Goal: Communication & Community: Participate in discussion

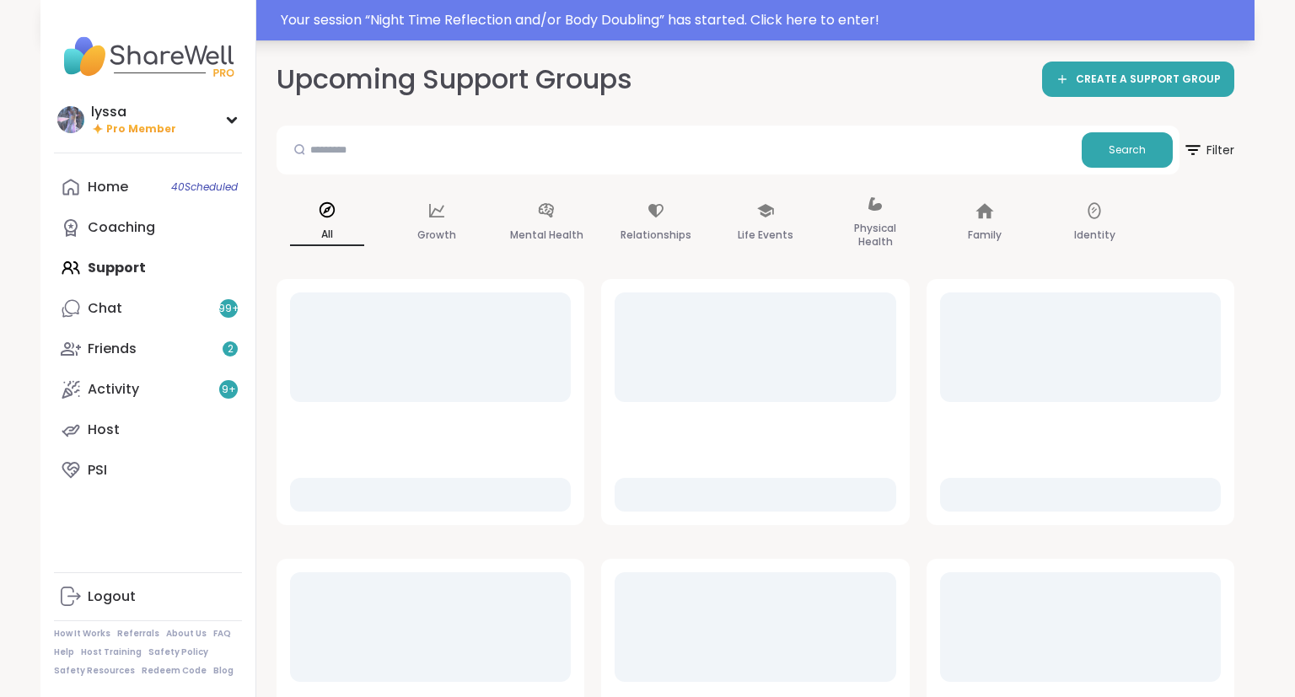
click at [681, 20] on div "Your session “ Night Time Reflection and/or Body Doubling ” has started. Click …" at bounding box center [762, 20] width 963 height 20
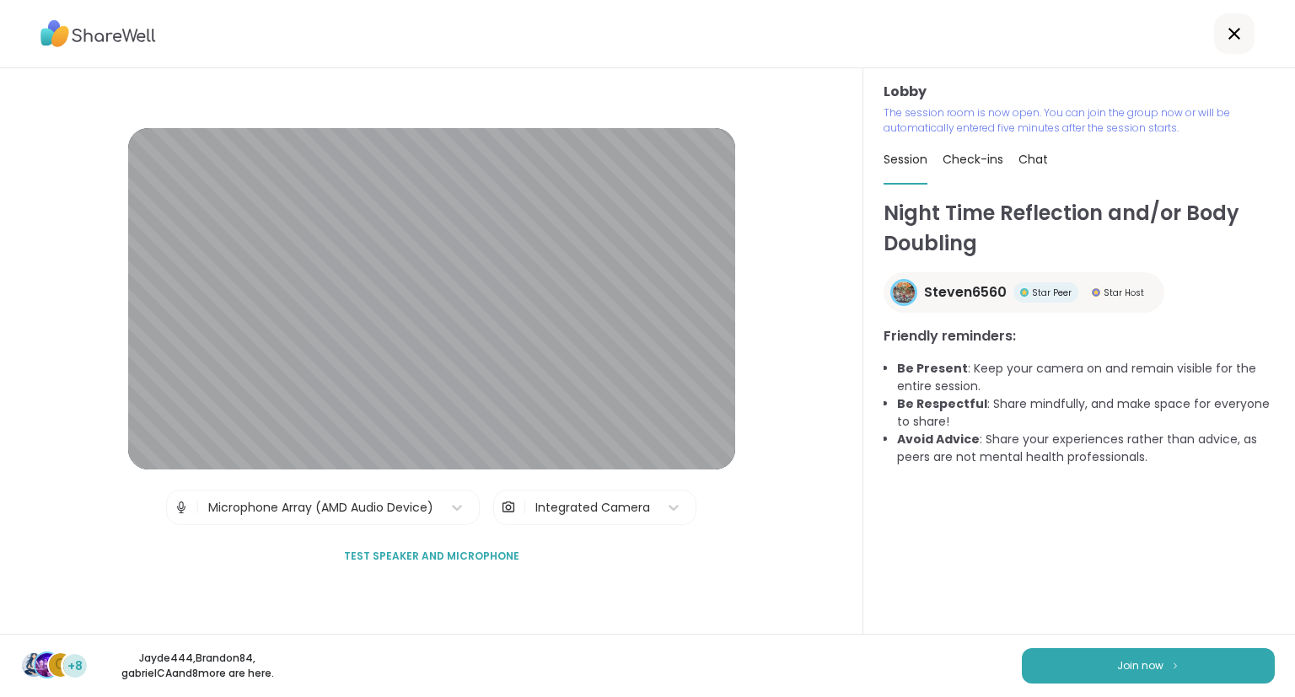
click at [1087, 608] on div "Night Time Reflection and/or Body Doubling Steven6560 Star Peer Star Host Frien…" at bounding box center [1078, 416] width 391 height 436
click at [1141, 655] on button "Join now" at bounding box center [1148, 665] width 253 height 35
click at [1294, 515] on div "Lobby The session room is now open. You can join the group now or will be autom…" at bounding box center [1079, 351] width 432 height 566
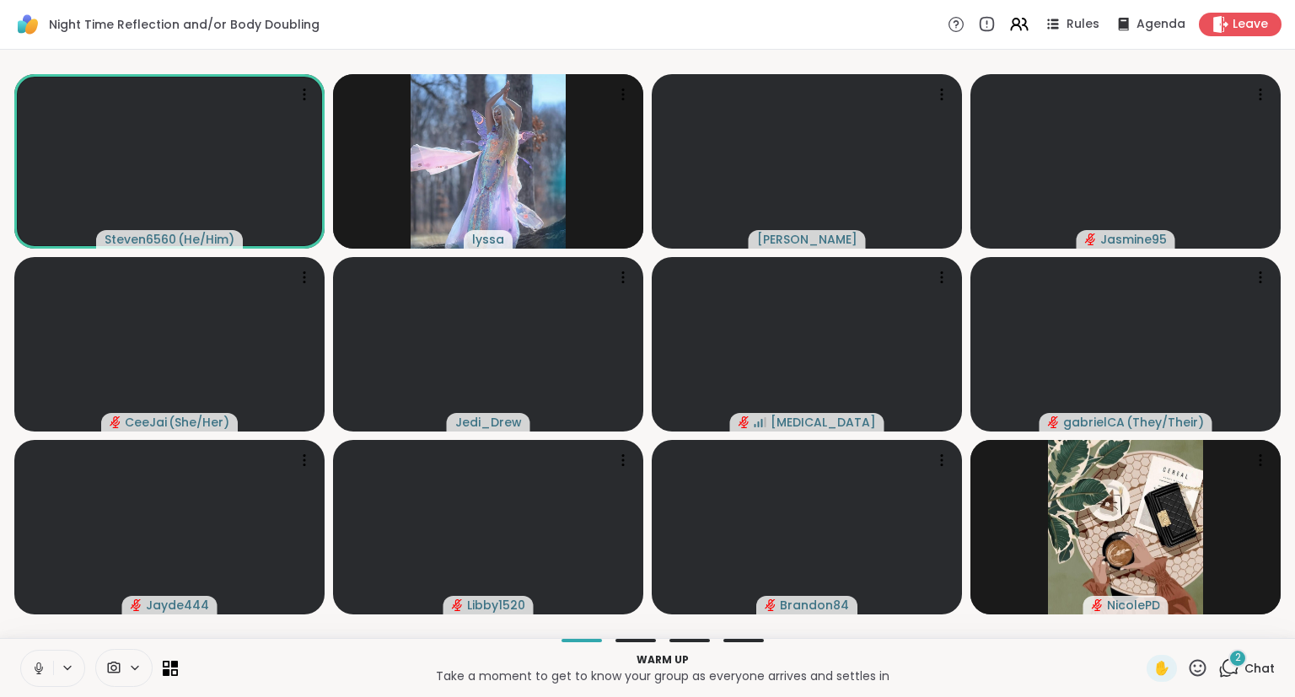
click at [36, 666] on icon at bounding box center [38, 667] width 4 height 8
click at [37, 661] on icon at bounding box center [38, 668] width 15 height 15
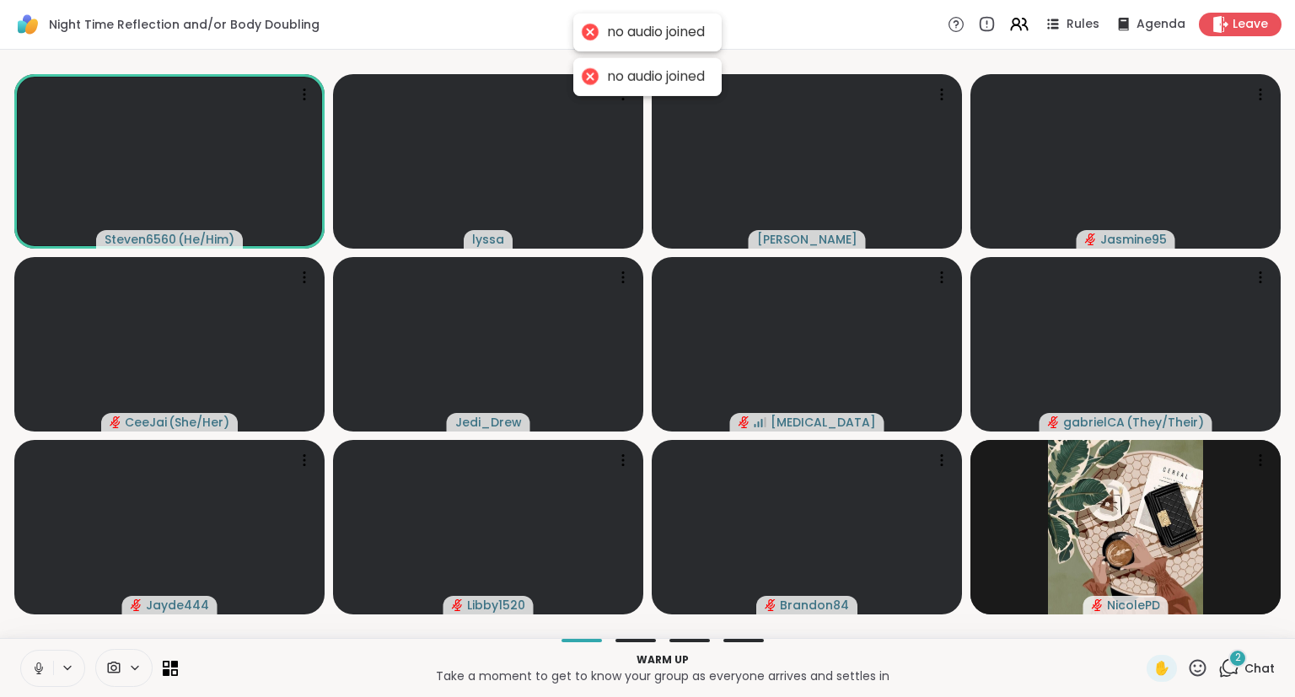
click at [32, 672] on icon at bounding box center [38, 668] width 15 height 15
click at [77, 632] on div "Steven6560 ( He/Him ) lyssa [PERSON_NAME] Jasmine95 CeeJai ( She/Her ) [PERSON_…" at bounding box center [647, 344] width 1295 height 588
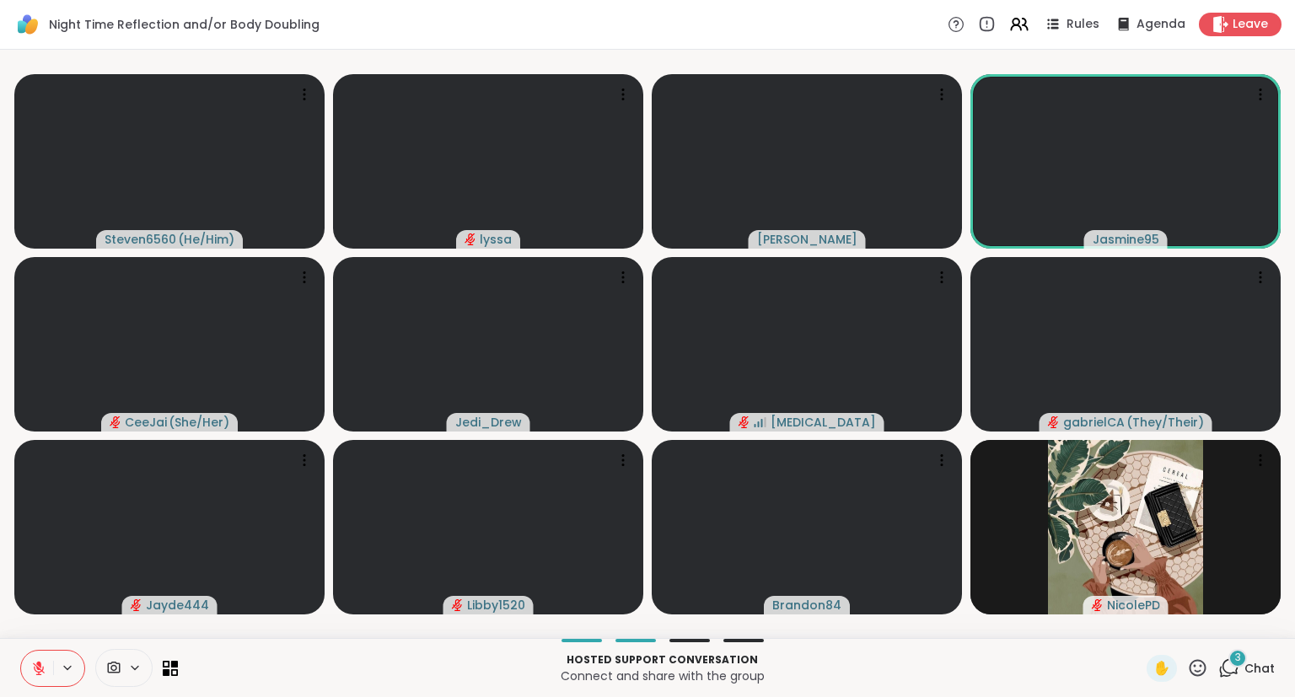
click at [1253, 673] on span "Chat" at bounding box center [1259, 668] width 30 height 17
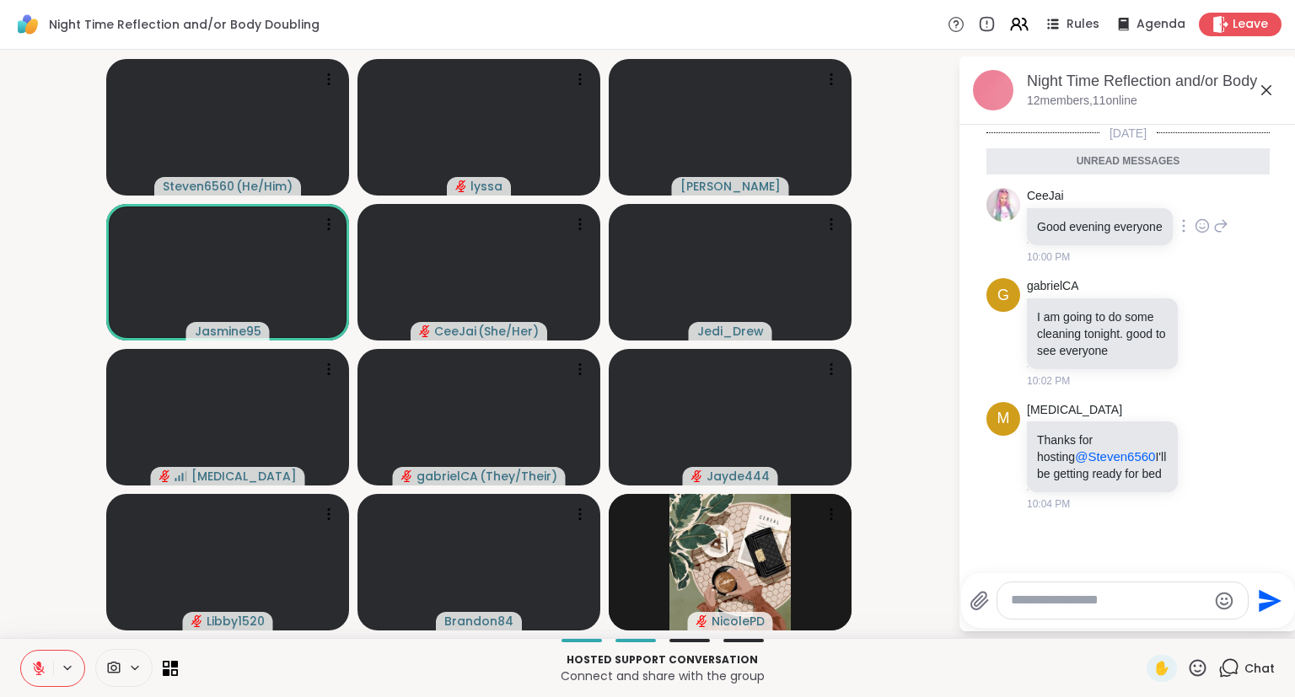
click at [1202, 225] on icon at bounding box center [1201, 225] width 15 height 17
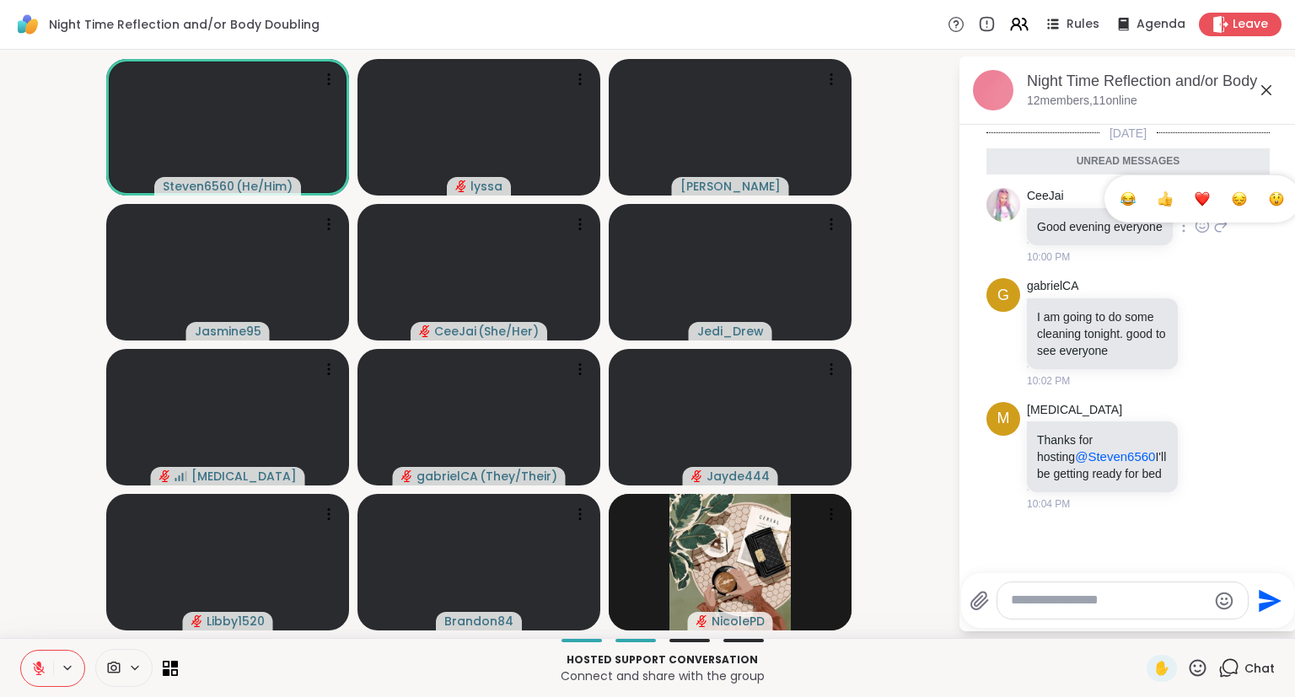
click at [1209, 201] on button "Select Reaction: Heart" at bounding box center [1202, 199] width 34 height 34
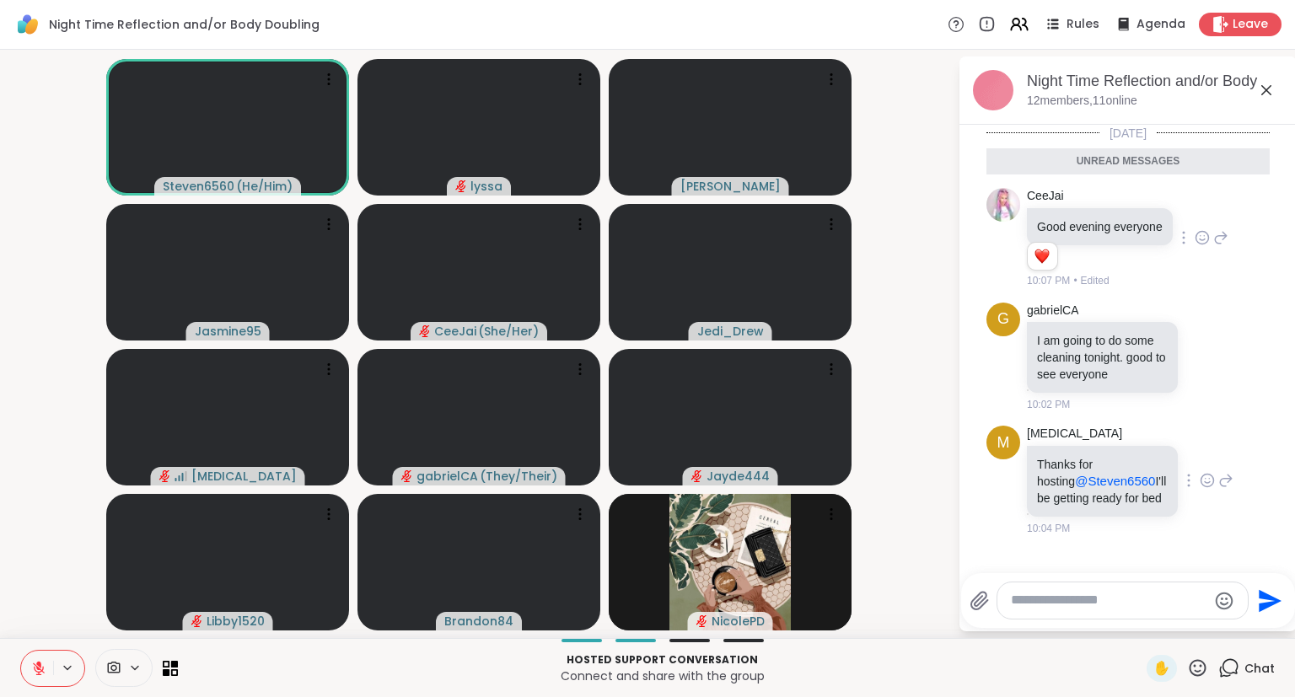
click at [1208, 474] on icon at bounding box center [1207, 480] width 13 height 13
click at [1073, 447] on div "Select Reaction: Heart" at bounding box center [1072, 453] width 15 height 15
click at [1264, 87] on icon at bounding box center [1266, 90] width 10 height 10
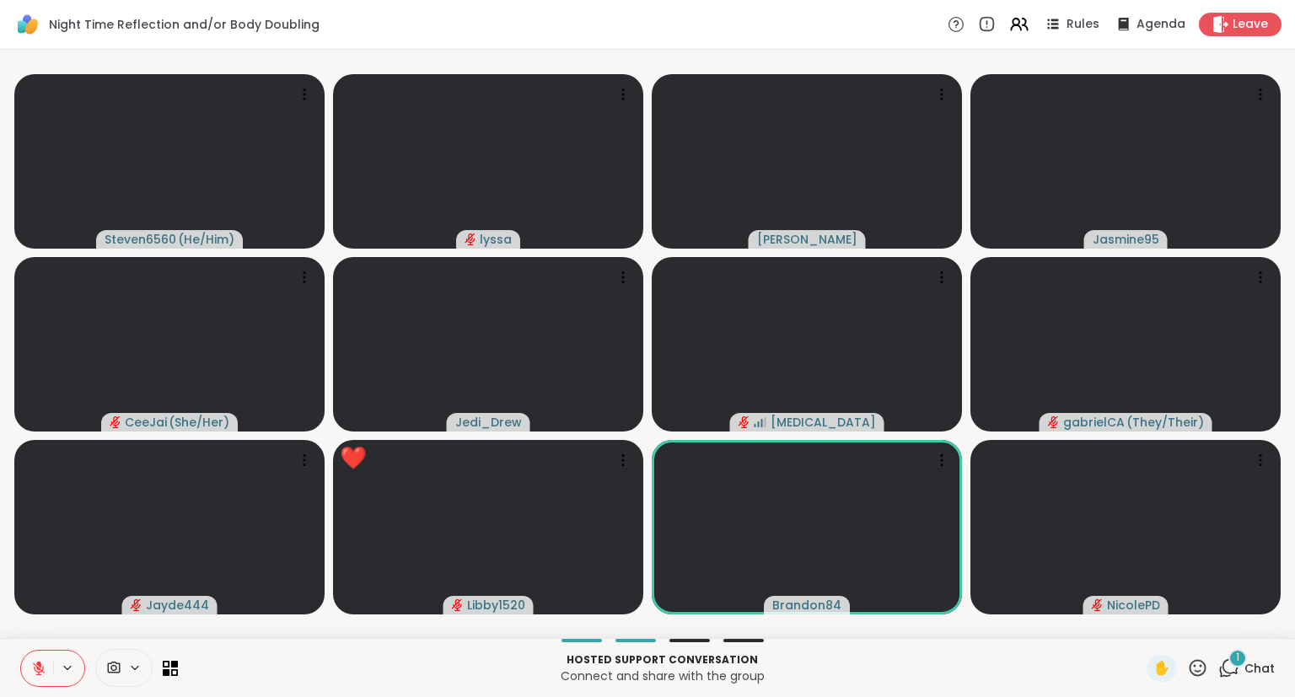
click at [1294, 358] on div "Steven6560 ( He/Him ) lyssa Lorena Jasmine95 CeeJai ( She/Her ) Jedi_Drew Maken…" at bounding box center [647, 344] width 1295 height 588
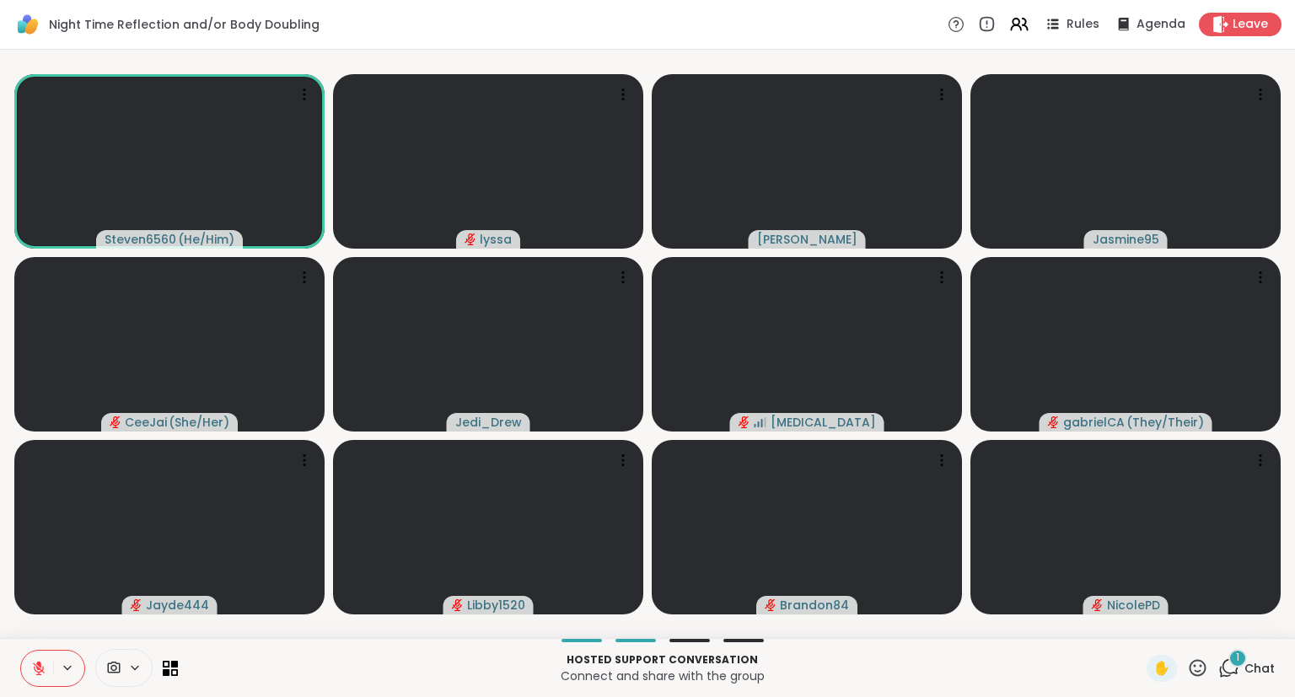
click at [39, 669] on icon at bounding box center [39, 669] width 12 height 12
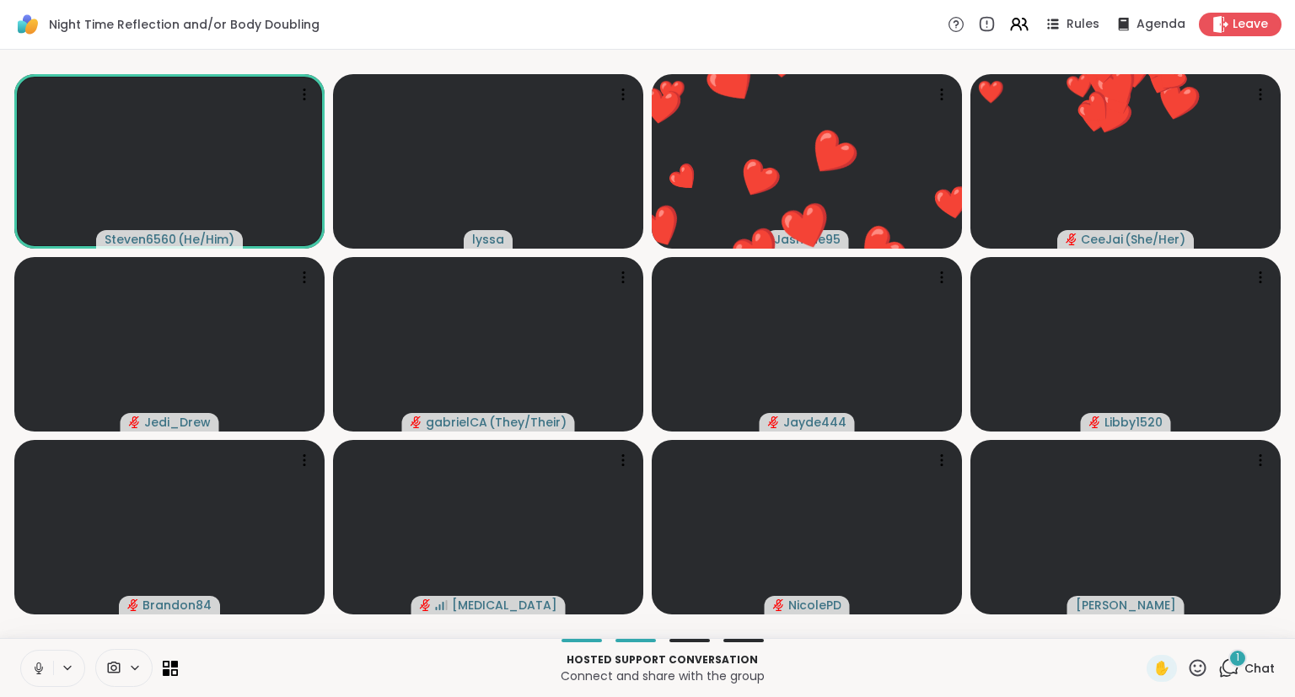
click at [41, 664] on icon at bounding box center [38, 668] width 15 height 15
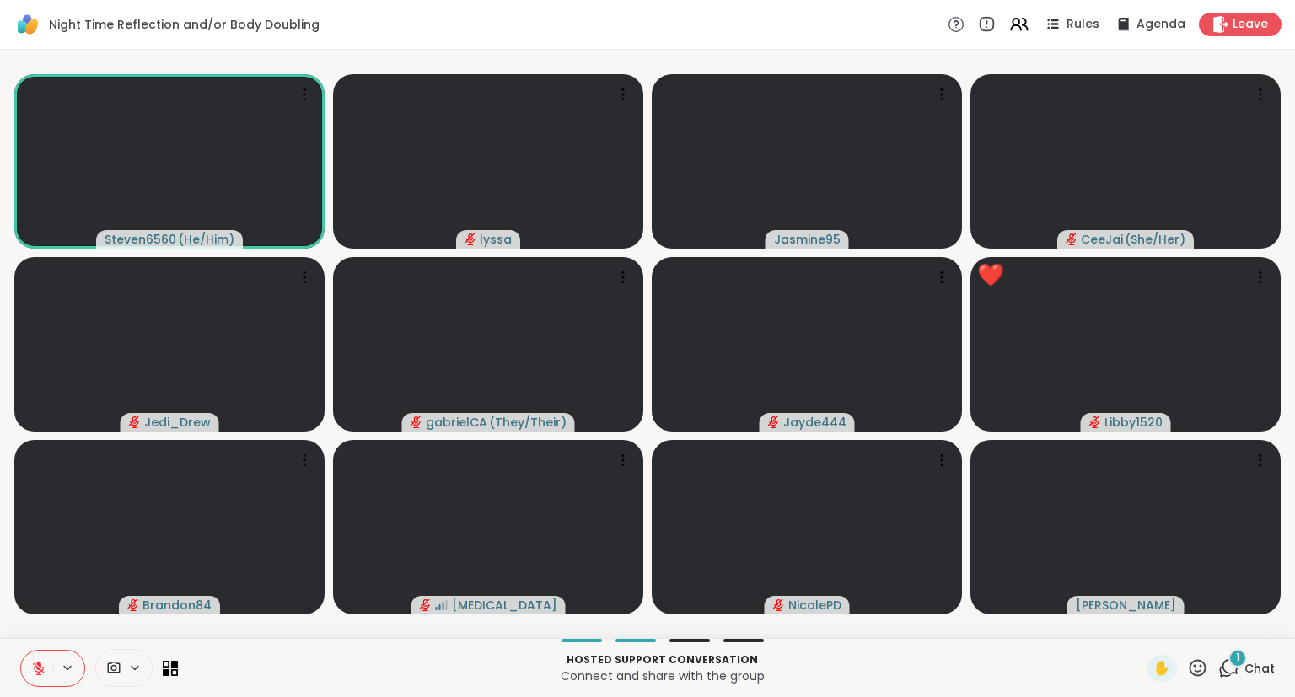
click at [41, 664] on icon at bounding box center [38, 668] width 15 height 15
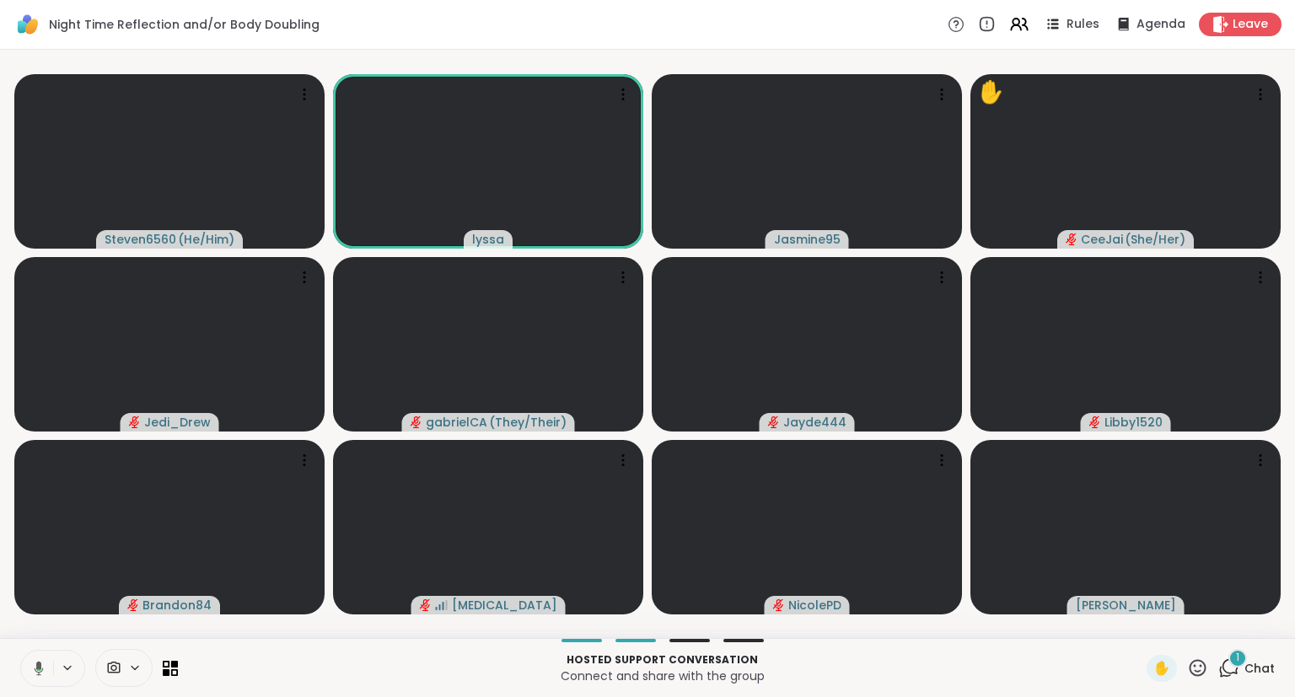
click at [42, 679] on button at bounding box center [36, 668] width 35 height 35
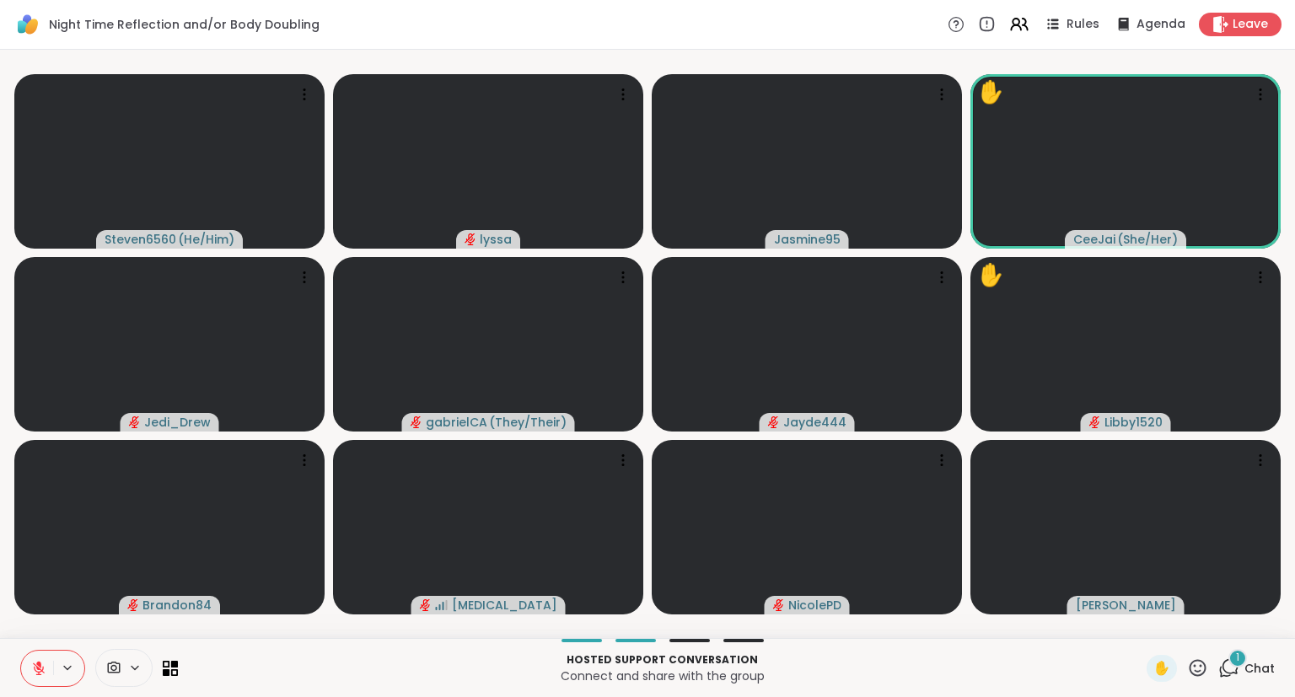
click at [1194, 674] on icon at bounding box center [1197, 668] width 21 height 21
click at [1133, 621] on div "❤️" at bounding box center [1148, 623] width 30 height 27
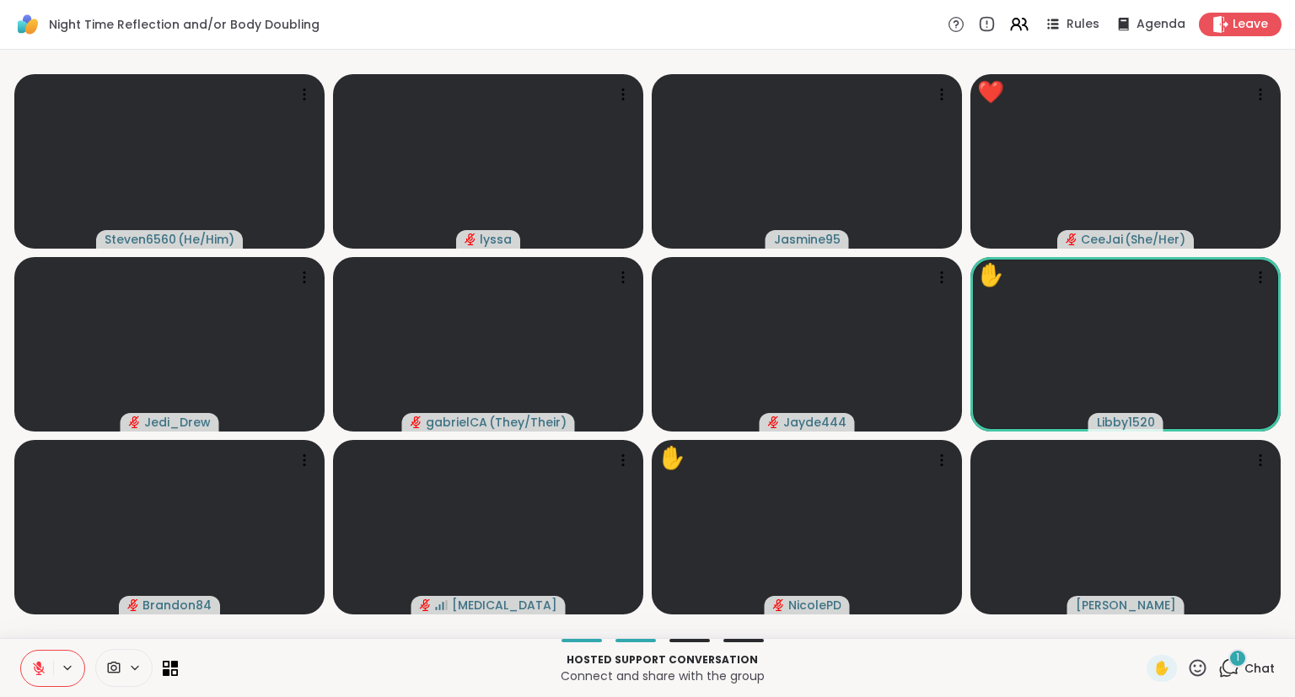
click at [1195, 662] on icon at bounding box center [1197, 667] width 17 height 17
click at [1140, 628] on span "❤️" at bounding box center [1148, 624] width 17 height 20
click at [1195, 668] on icon at bounding box center [1197, 668] width 21 height 21
click at [1140, 620] on span "❤️" at bounding box center [1148, 624] width 17 height 20
click at [1195, 673] on icon at bounding box center [1197, 668] width 21 height 21
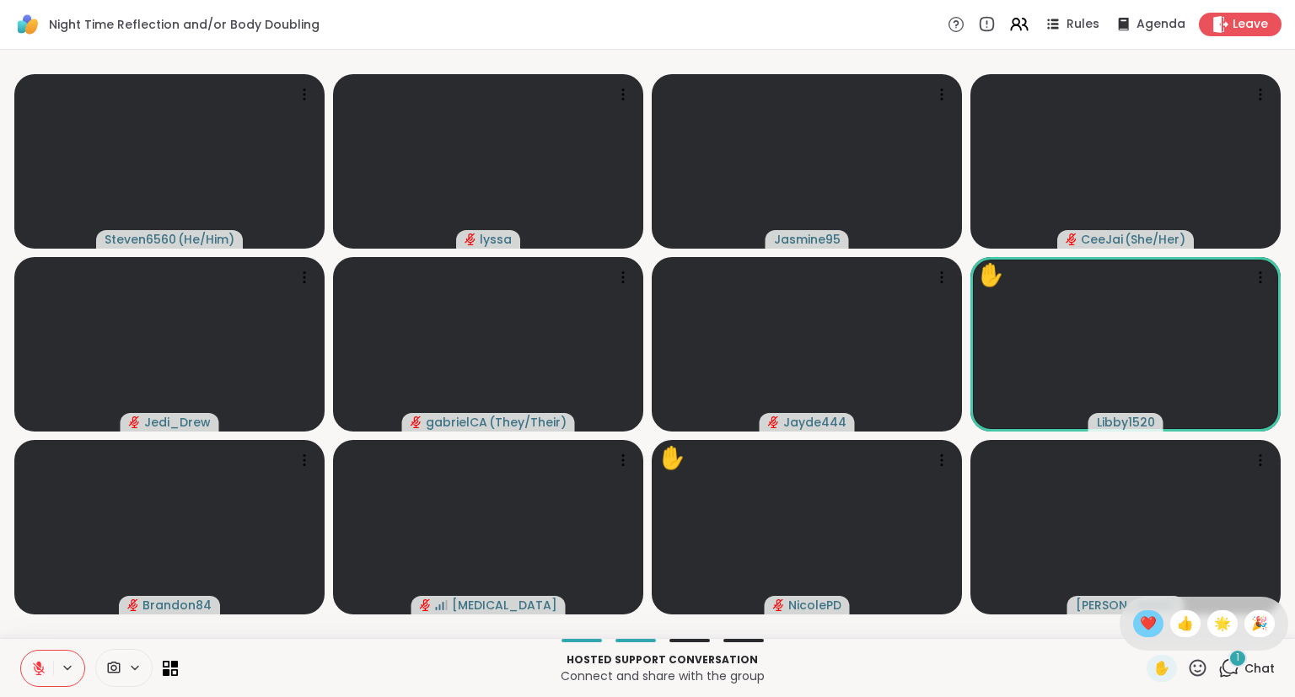
click at [1140, 622] on span "❤️" at bounding box center [1148, 624] width 17 height 20
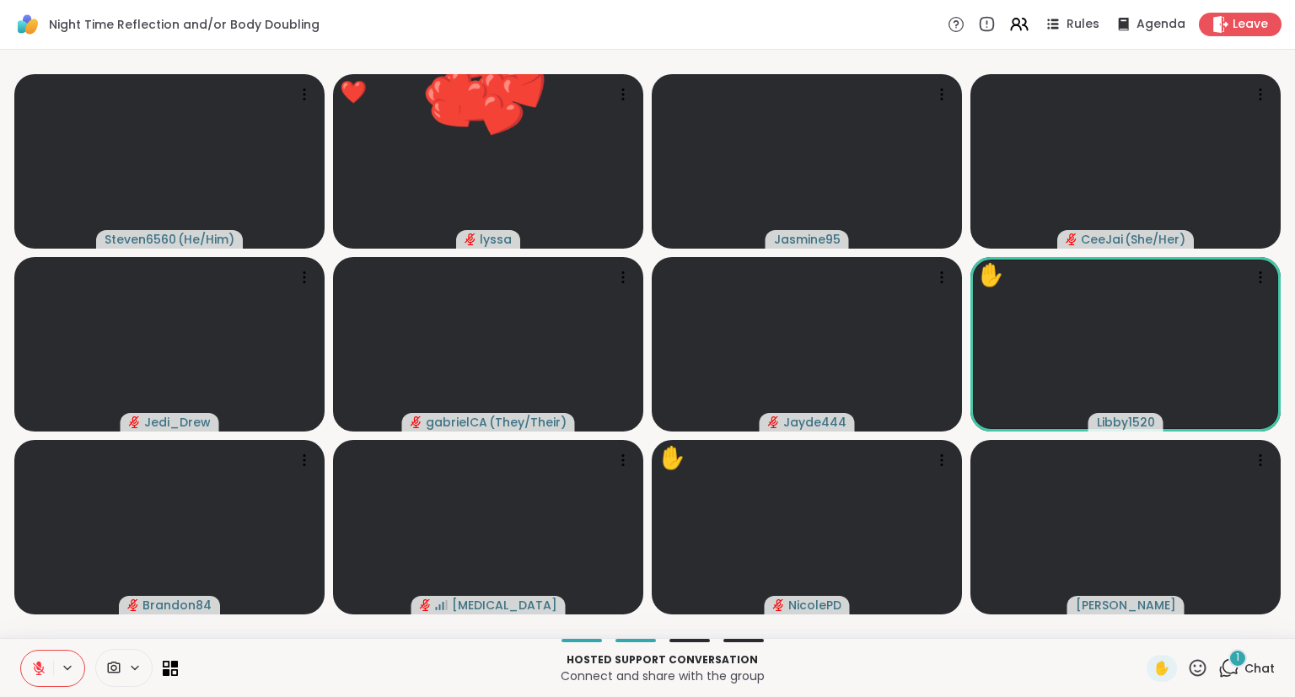
click at [1198, 673] on icon at bounding box center [1197, 668] width 21 height 21
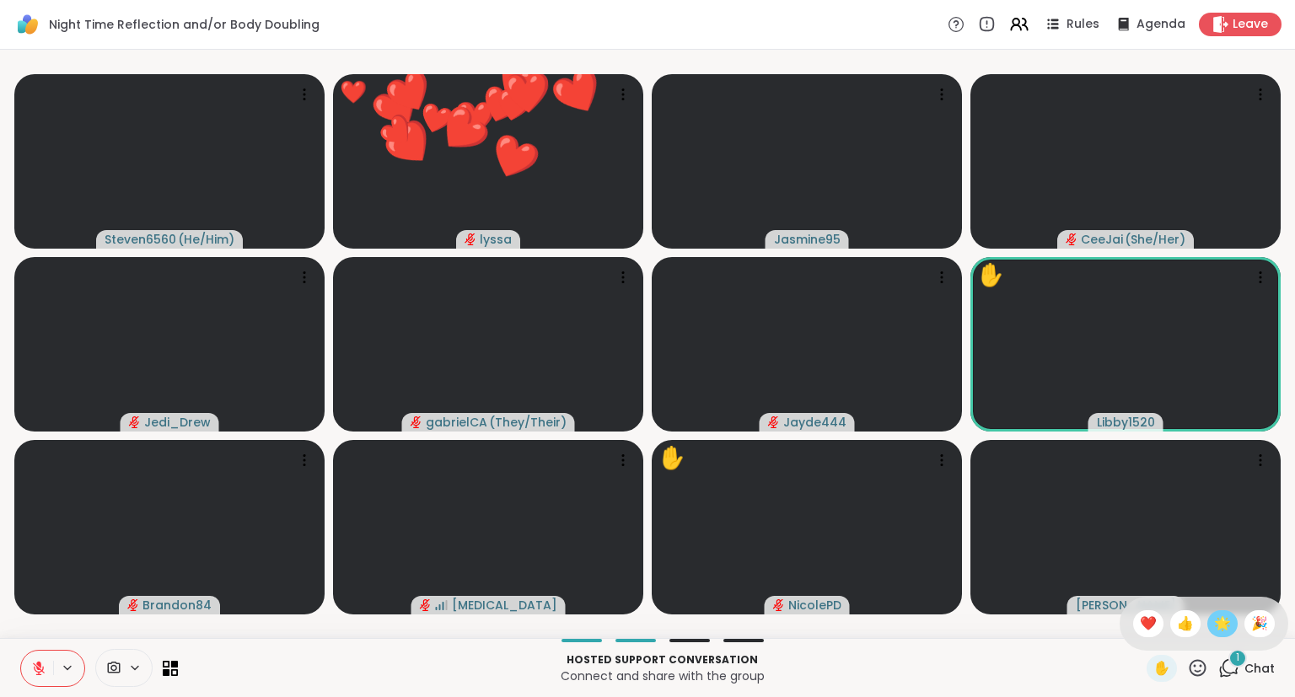
click at [1216, 625] on span "🌟" at bounding box center [1222, 624] width 17 height 20
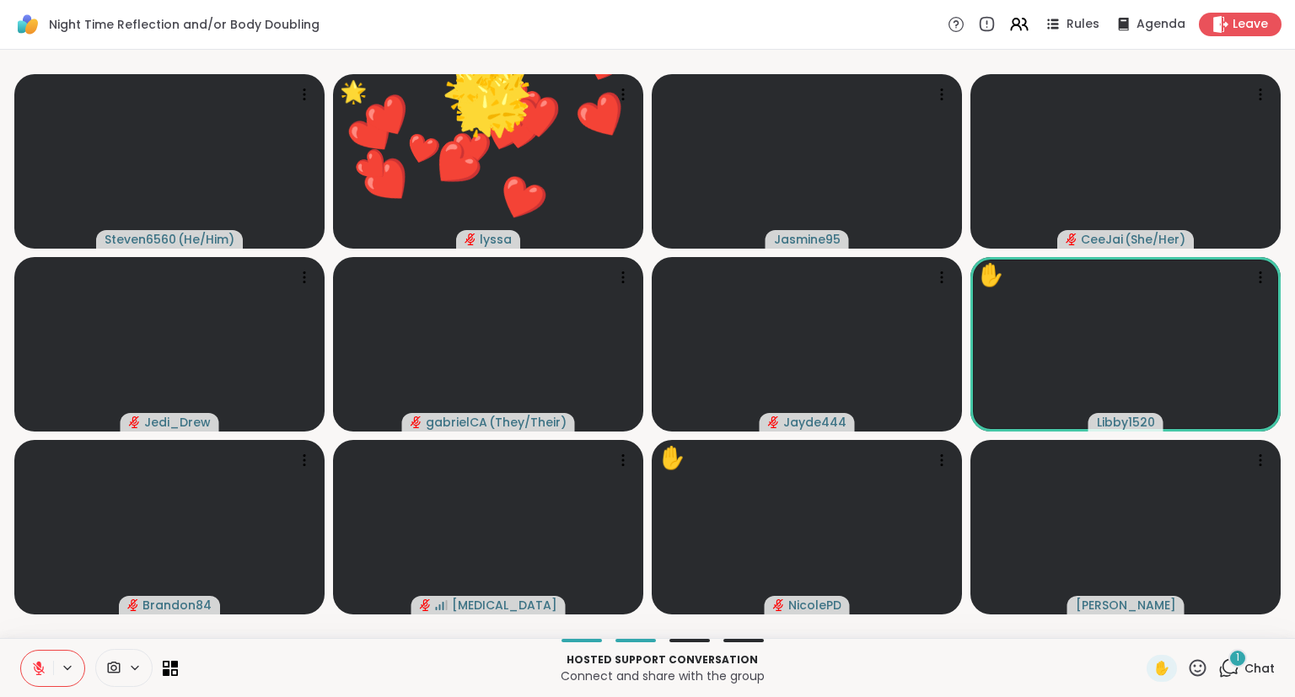
click at [1200, 666] on icon at bounding box center [1197, 668] width 21 height 21
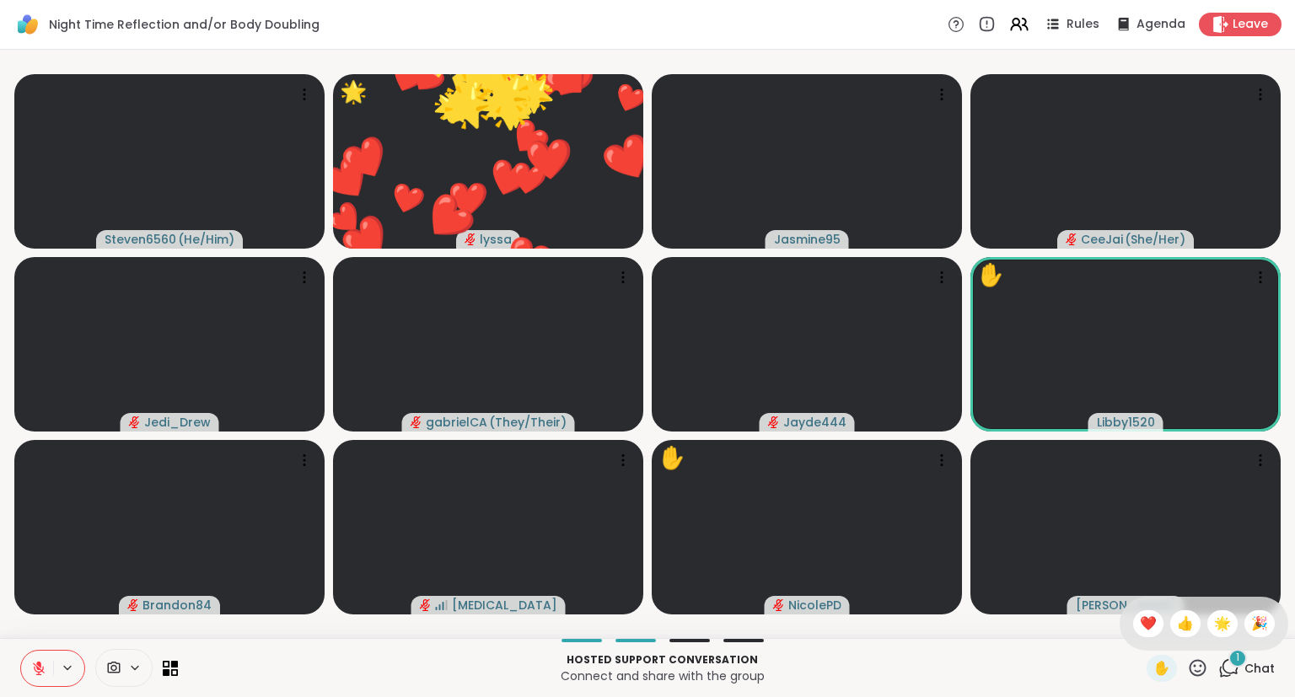
click at [1254, 609] on div "✋ ❤️ 👍 🌟 🎉" at bounding box center [1203, 624] width 169 height 54
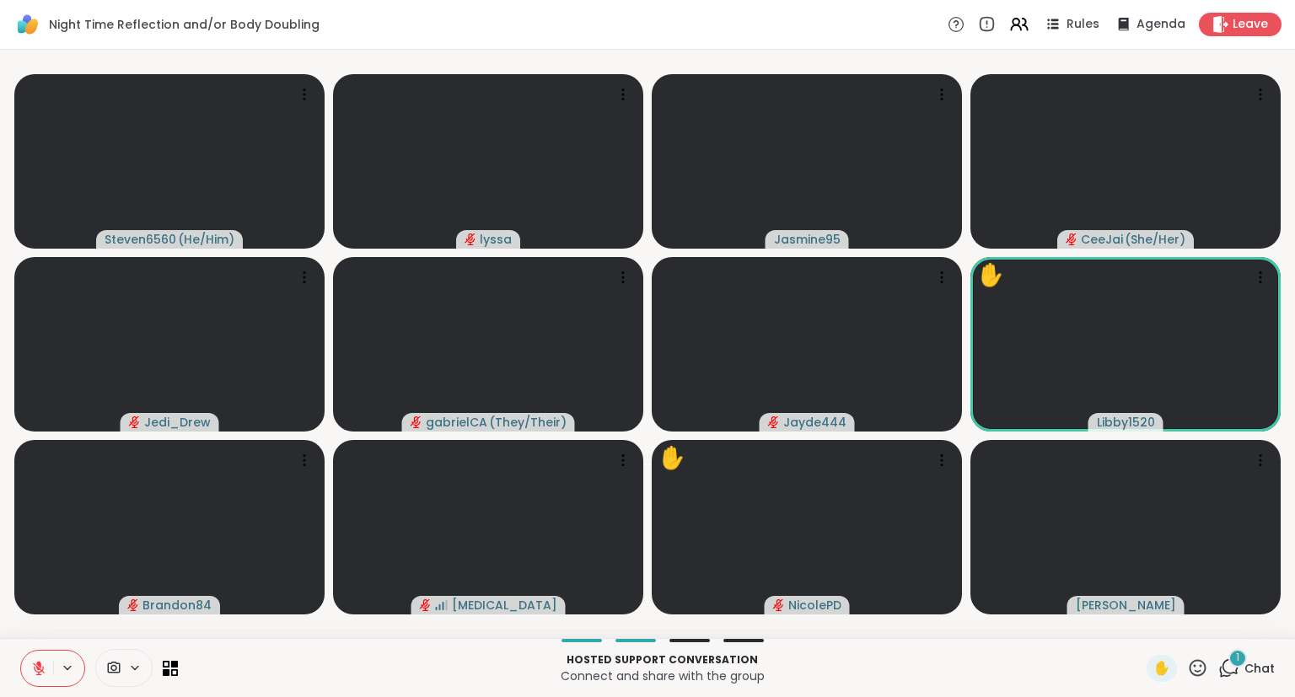
click at [1195, 666] on icon at bounding box center [1197, 667] width 17 height 17
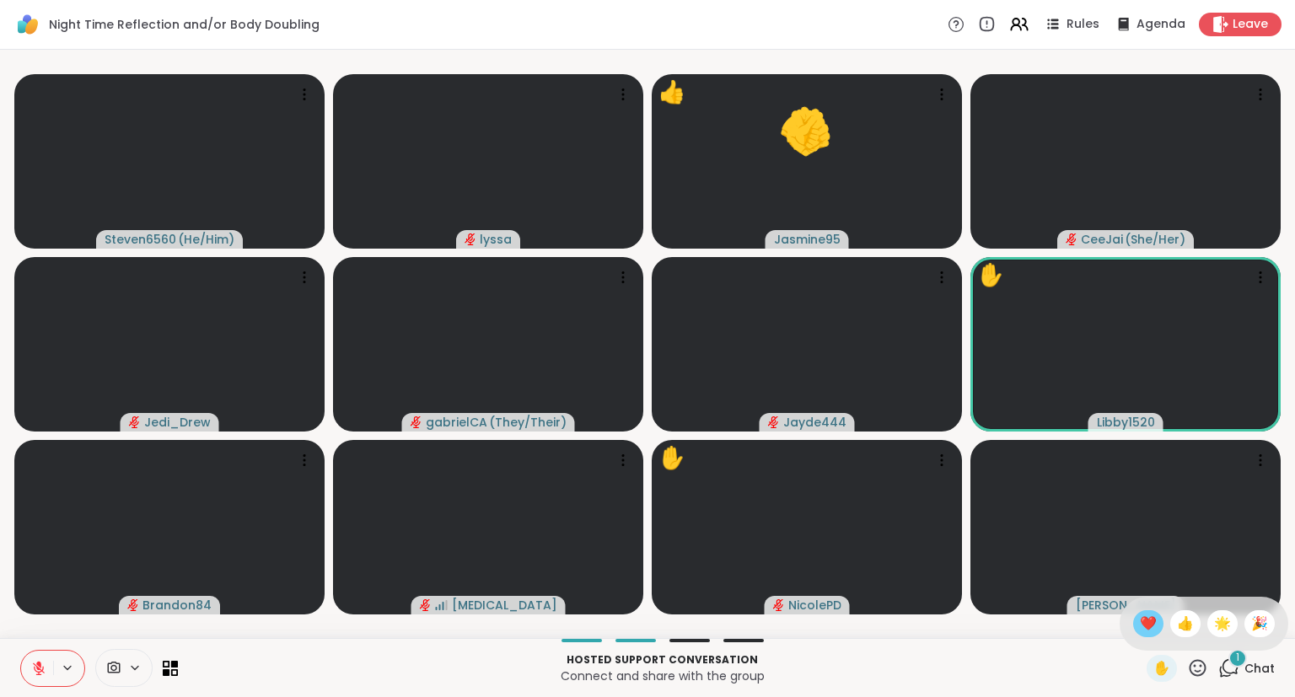
click at [1144, 622] on span "❤️" at bounding box center [1148, 624] width 17 height 20
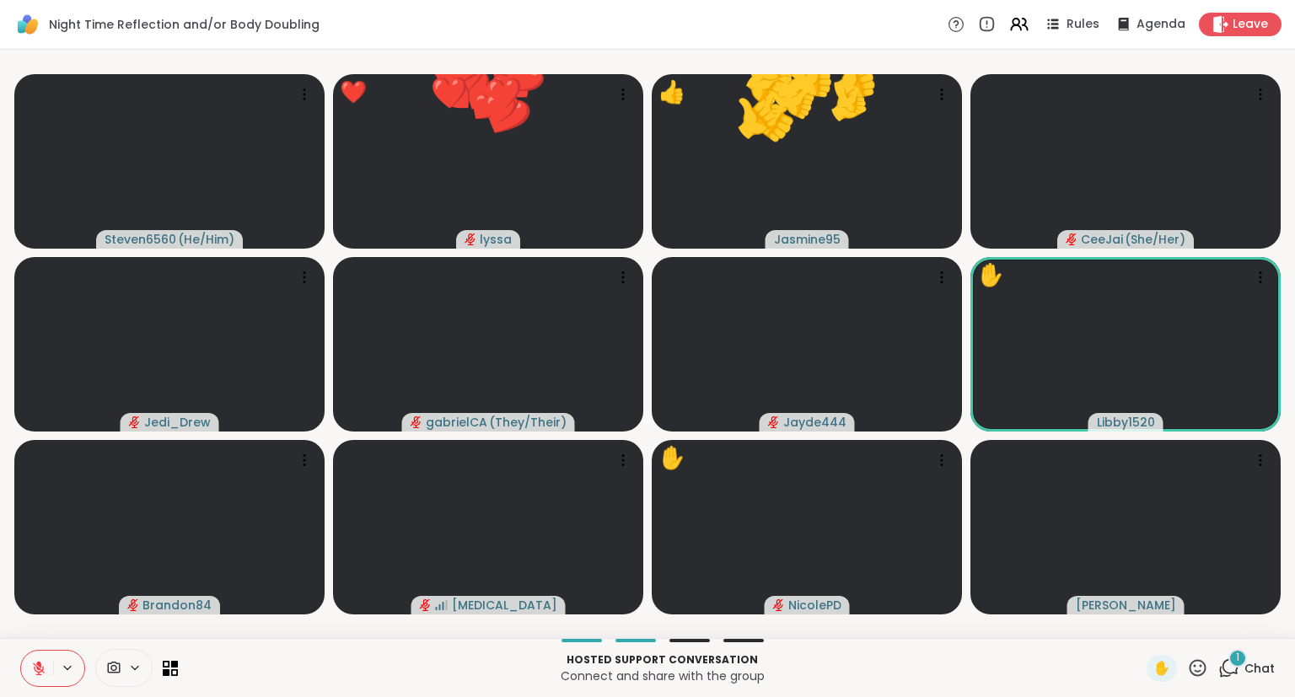
click at [1194, 672] on icon at bounding box center [1197, 668] width 21 height 21
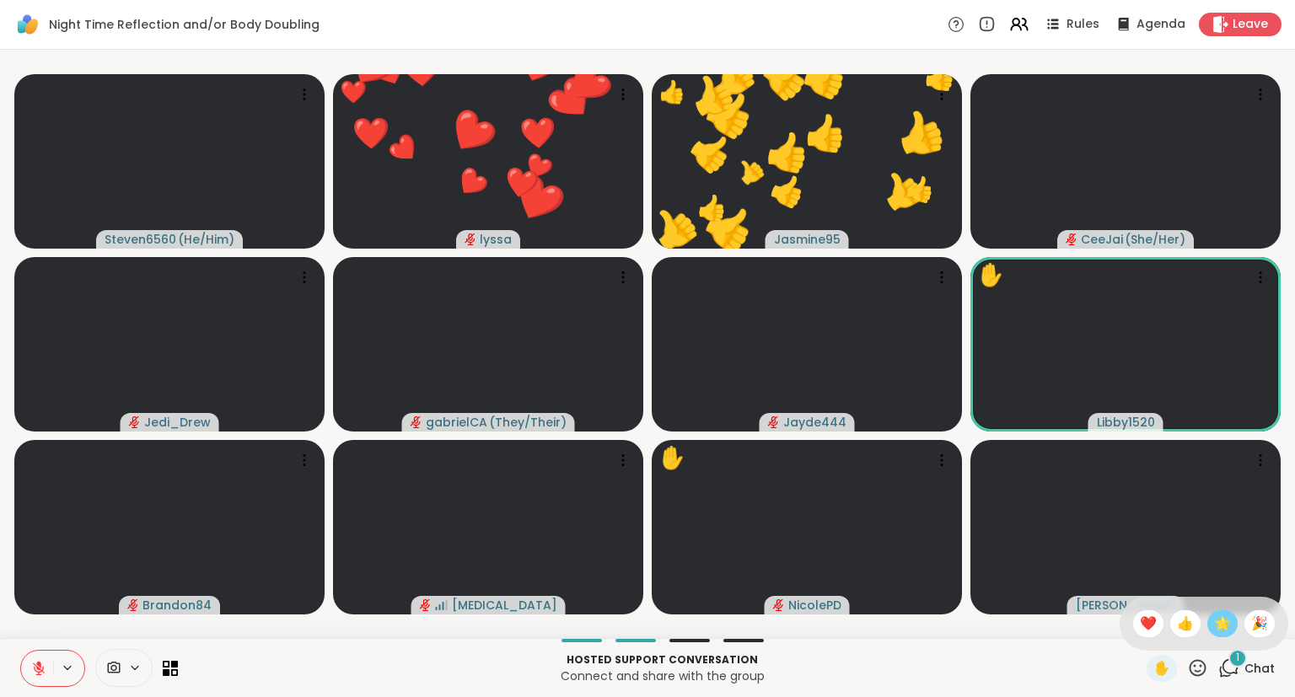
click at [1221, 619] on span "🌟" at bounding box center [1222, 624] width 17 height 20
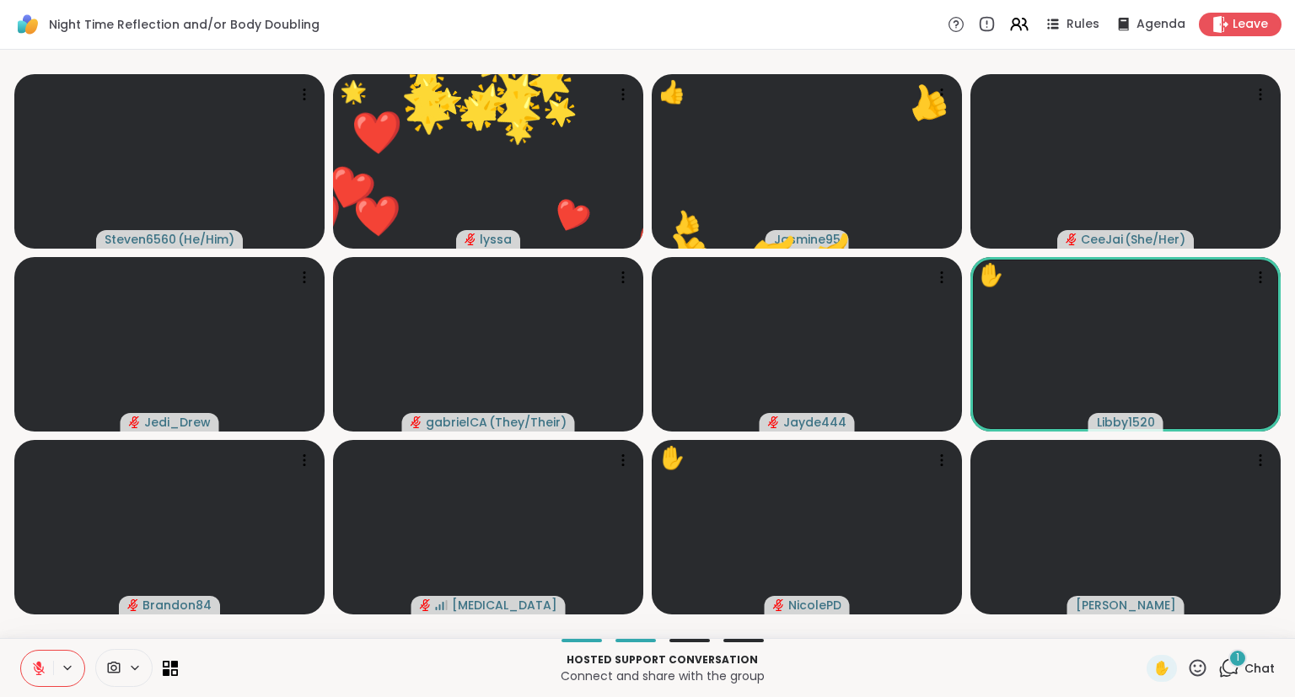
click at [1200, 661] on icon at bounding box center [1197, 667] width 17 height 17
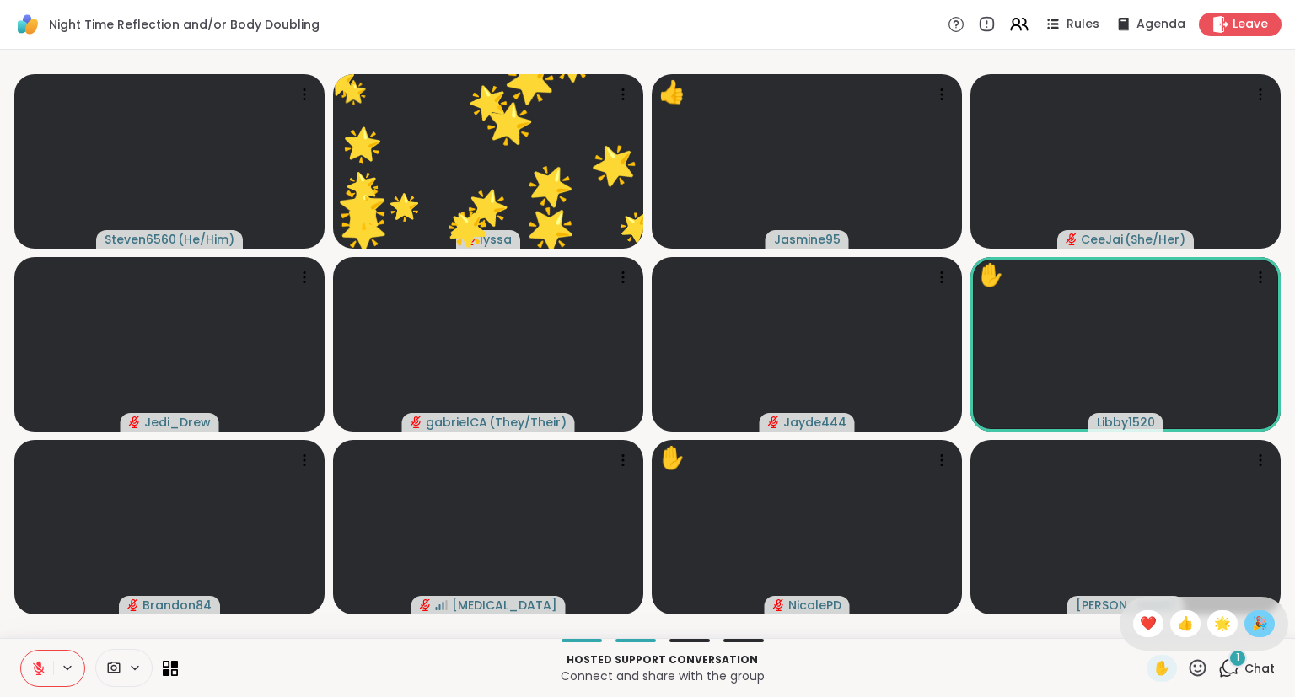
click at [1254, 623] on span "🎉" at bounding box center [1259, 624] width 17 height 20
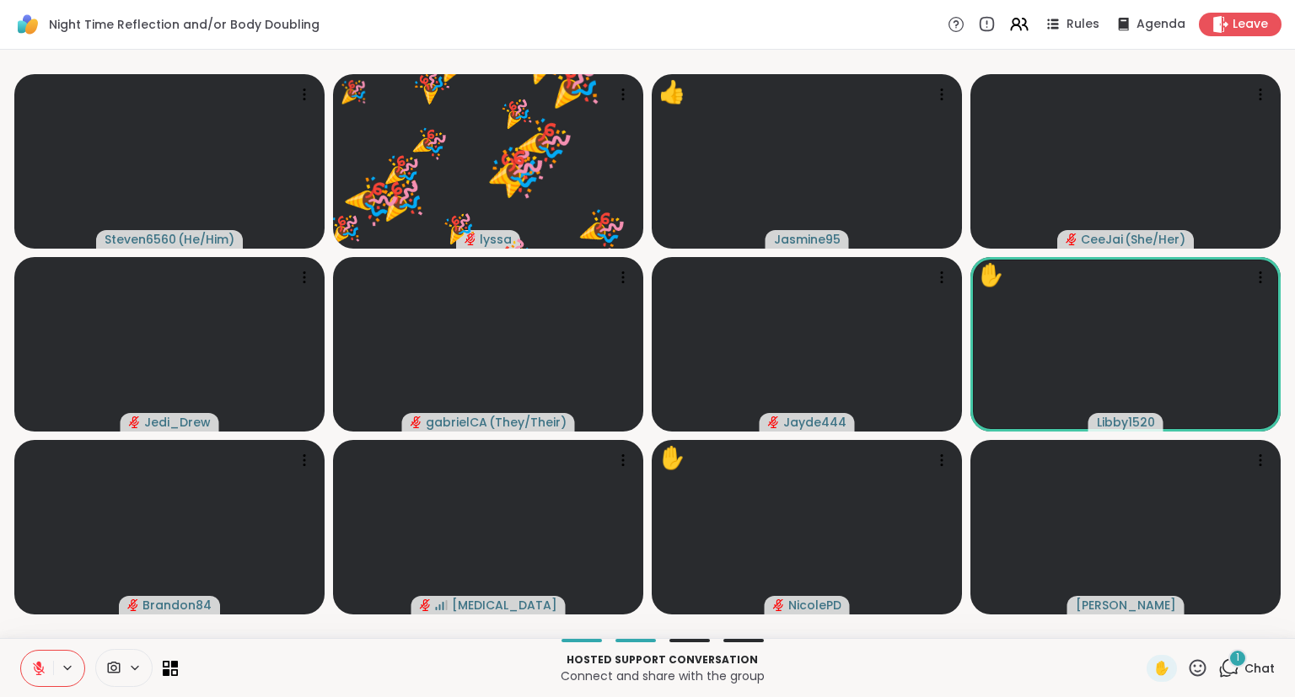
click at [1197, 666] on icon at bounding box center [1197, 667] width 17 height 17
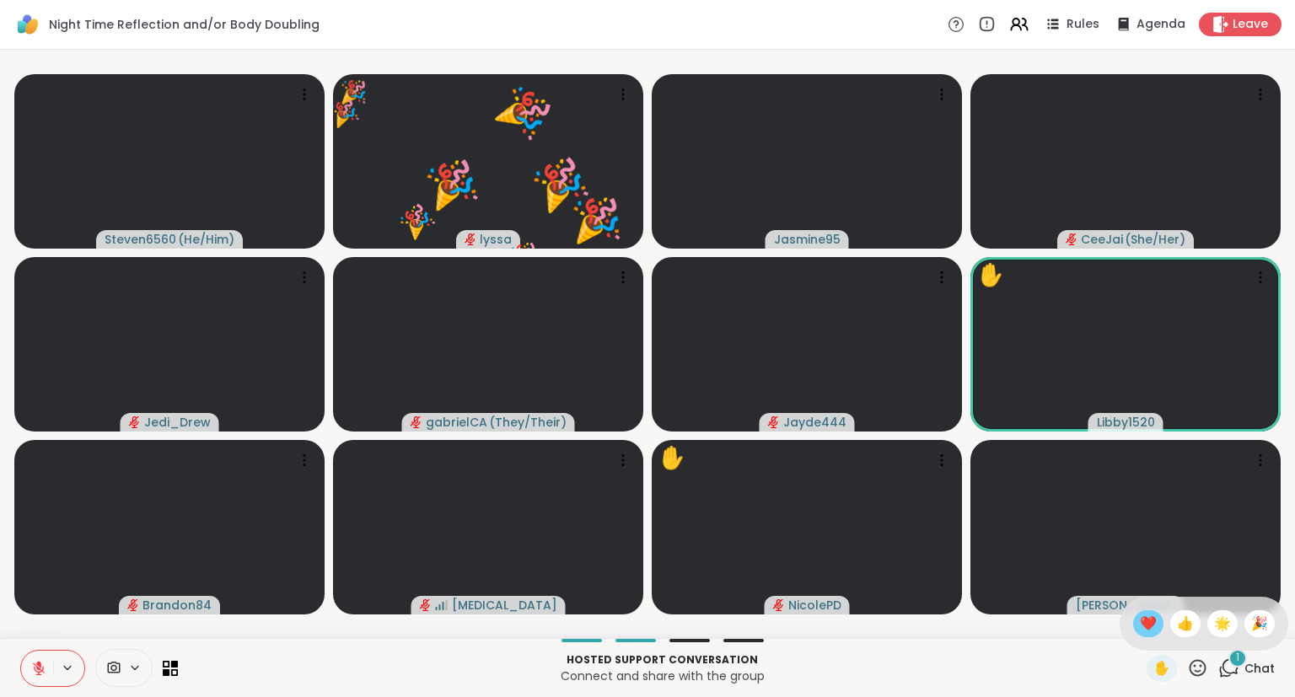
click at [1133, 624] on div "❤️" at bounding box center [1148, 623] width 30 height 27
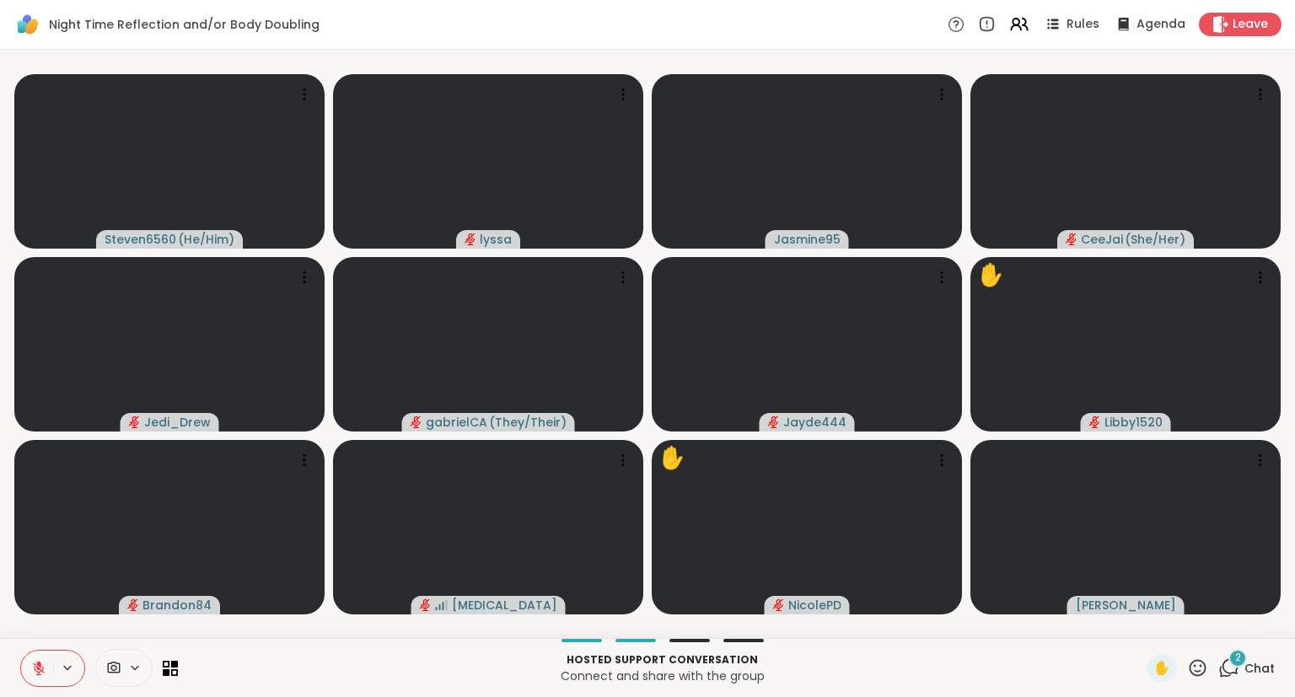
click at [30, 663] on button at bounding box center [37, 668] width 32 height 35
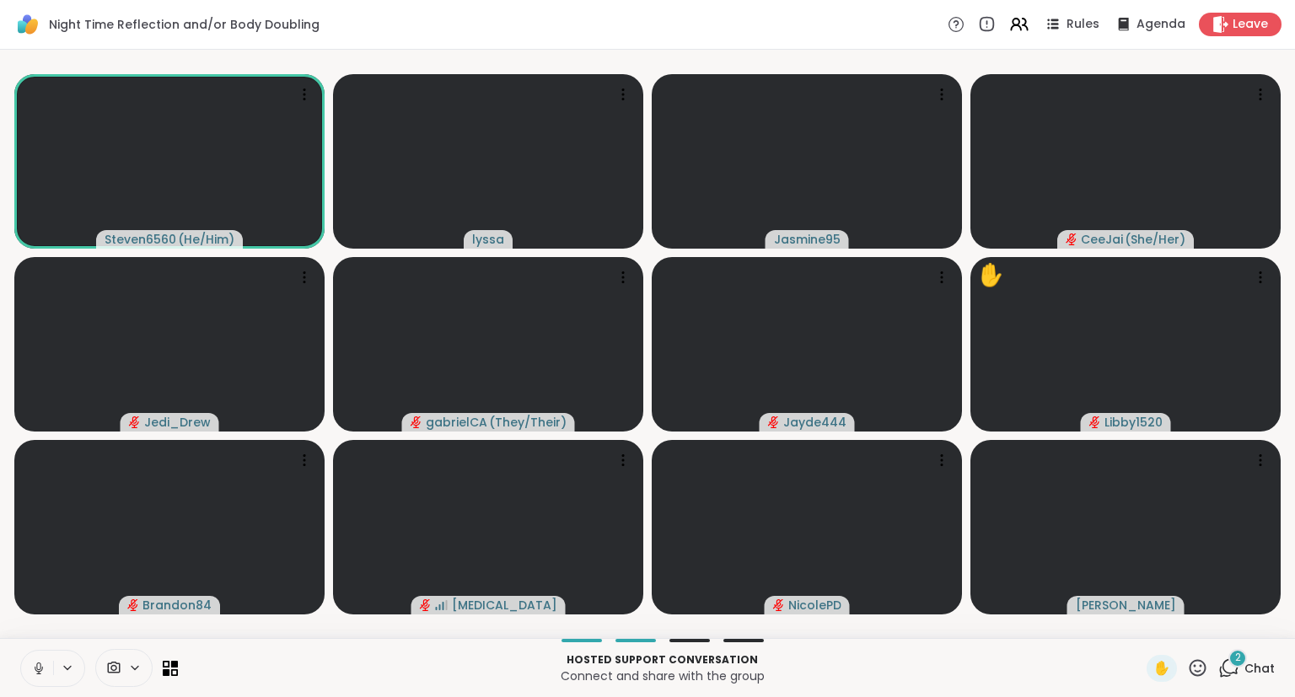
click at [39, 668] on icon at bounding box center [38, 668] width 15 height 15
click at [1294, 575] on div "Steven6560 ( He/Him ) lyssa Jasmine95 CeeJai ( She/Her ) Jedi_Drew gabrielCA ( …" at bounding box center [647, 344] width 1295 height 588
click at [1255, 668] on span "Chat" at bounding box center [1259, 668] width 30 height 17
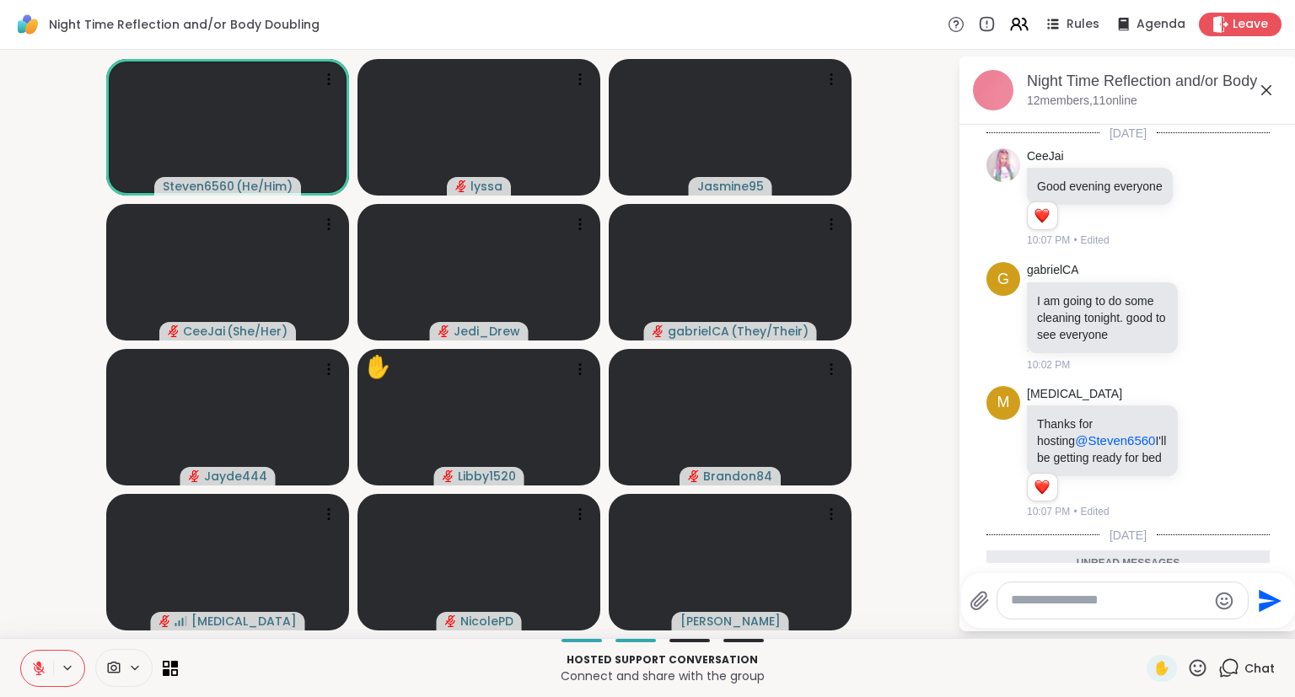
click at [1294, 651] on div "Hosted support conversation Connect and share with the group ✋ Chat" at bounding box center [647, 667] width 1295 height 59
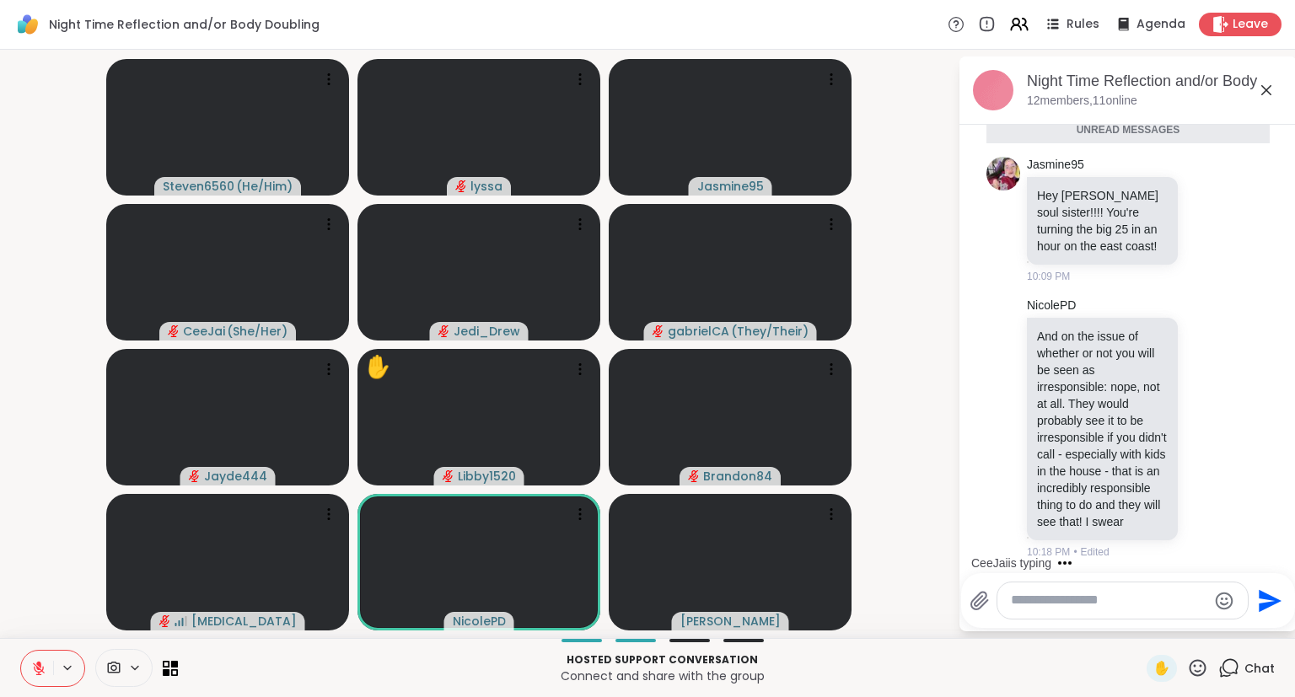
click at [1197, 670] on icon at bounding box center [1197, 668] width 21 height 21
click at [1143, 627] on span "❤️" at bounding box center [1148, 624] width 17 height 20
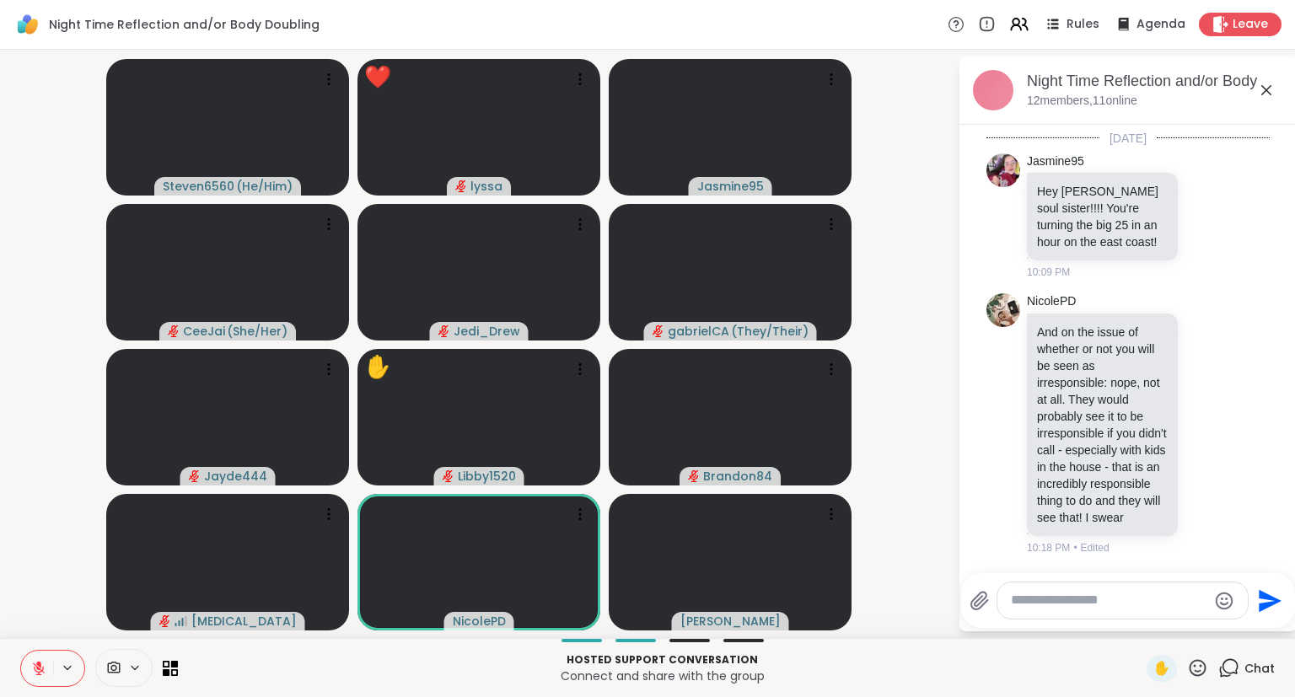
scroll to position [401, 0]
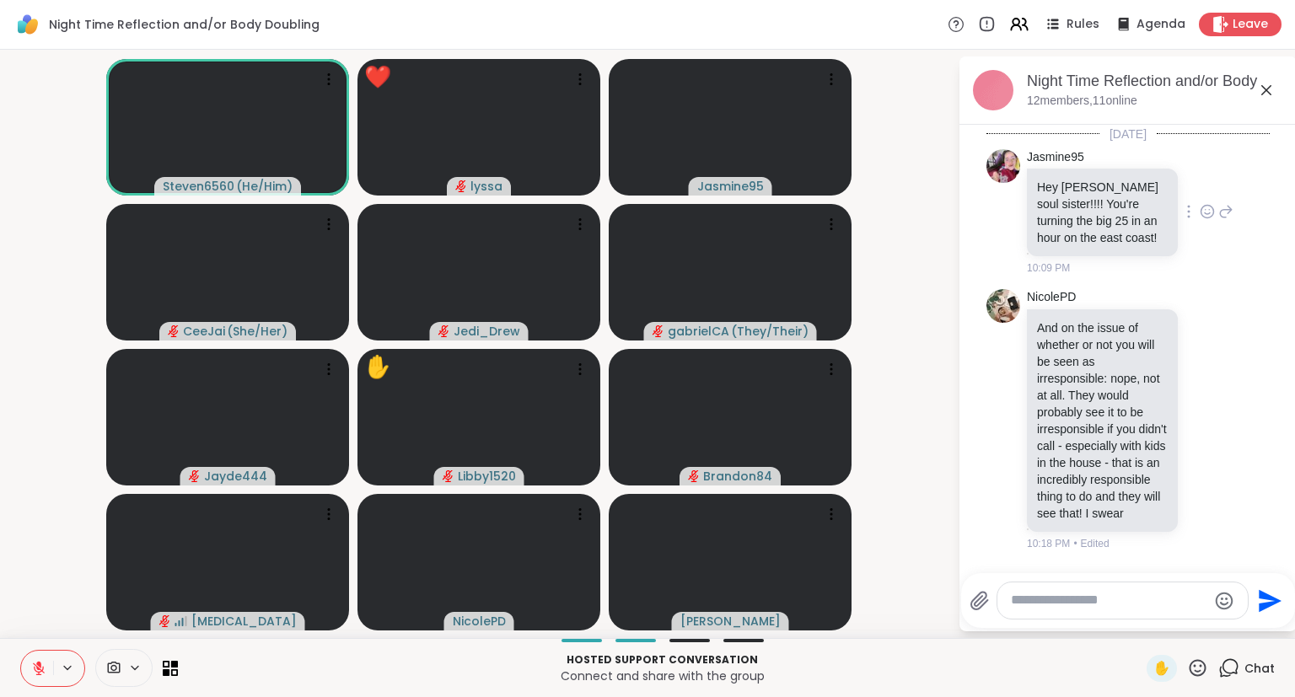
click at [1218, 237] on div "Jasmine95 Hey Oz soul sister!!!! You're turning the big 25 in an hour on the ea…" at bounding box center [1130, 212] width 207 height 127
click at [1196, 207] on div at bounding box center [1188, 211] width 15 height 20
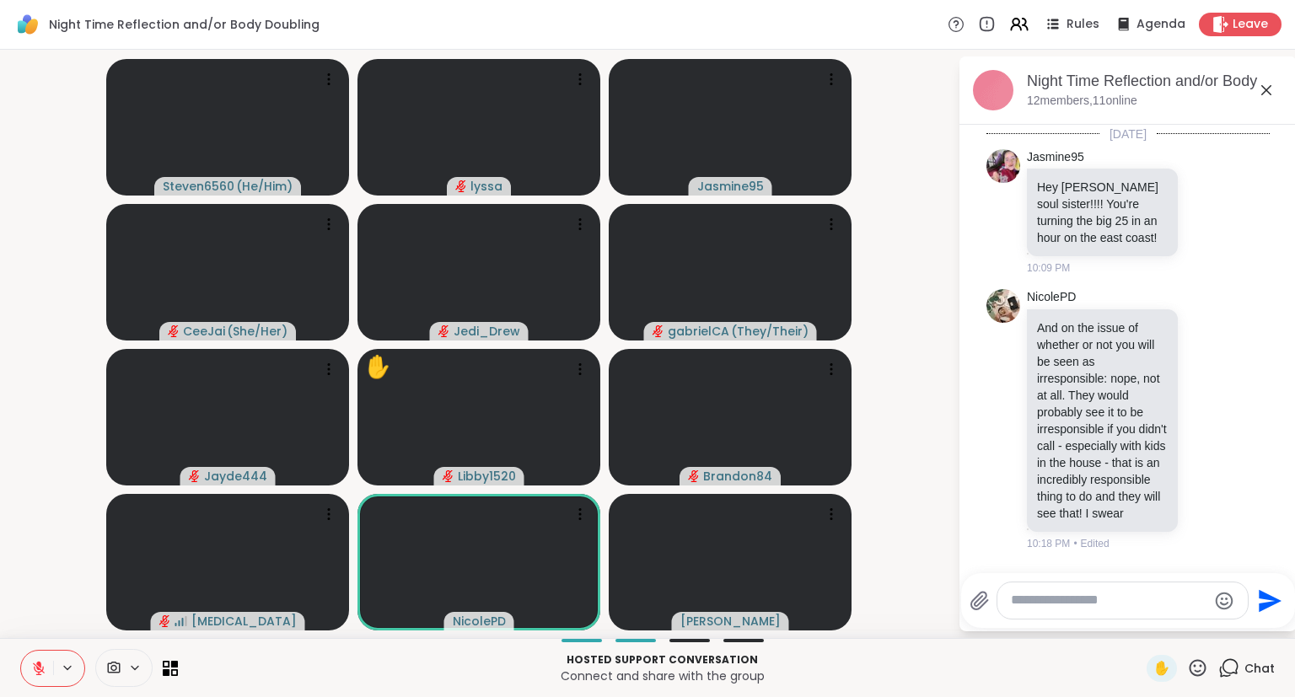
click at [1278, 218] on li "Jasmine95 Hey Oz soul sister!!!! You're turning the big 25 in an hour on the ea…" at bounding box center [1128, 212] width 306 height 141
click at [1244, 217] on div "Jasmine95 Hey Oz soul sister!!!! You're turning the big 25 in an hour on the ea…" at bounding box center [1127, 212] width 283 height 141
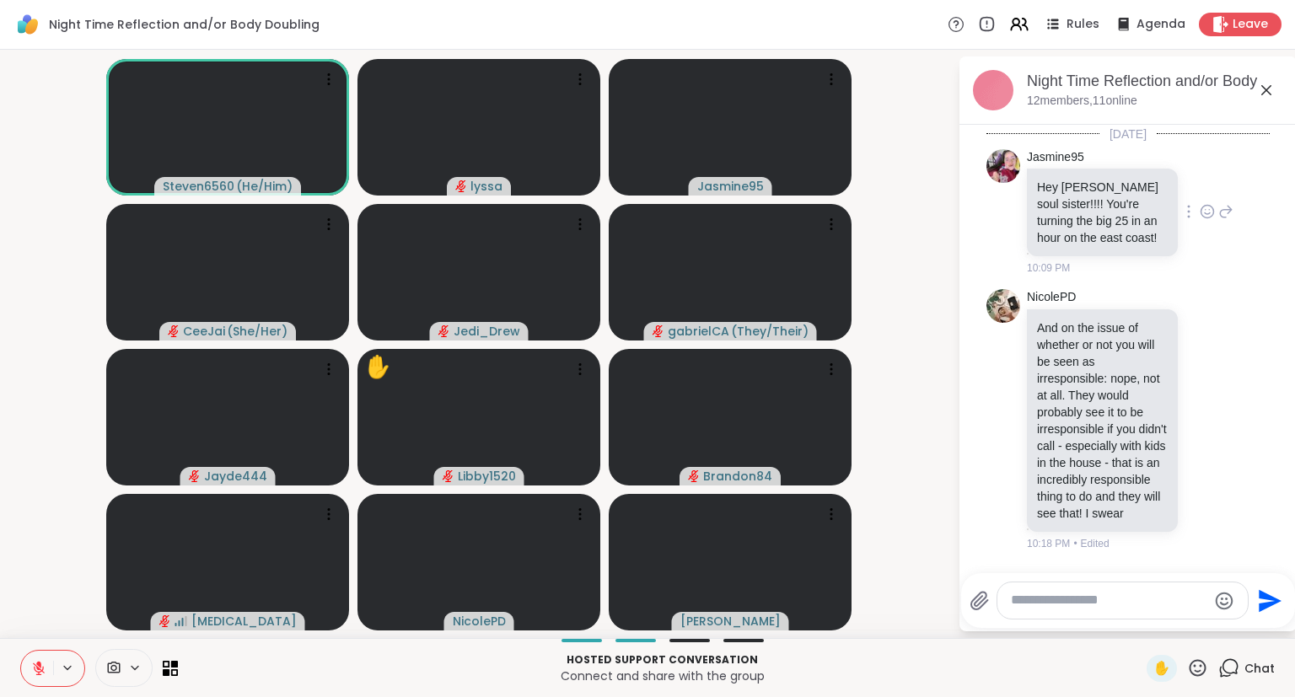
click at [1216, 210] on div at bounding box center [1207, 211] width 52 height 20
click at [1229, 214] on icon at bounding box center [1225, 211] width 15 height 20
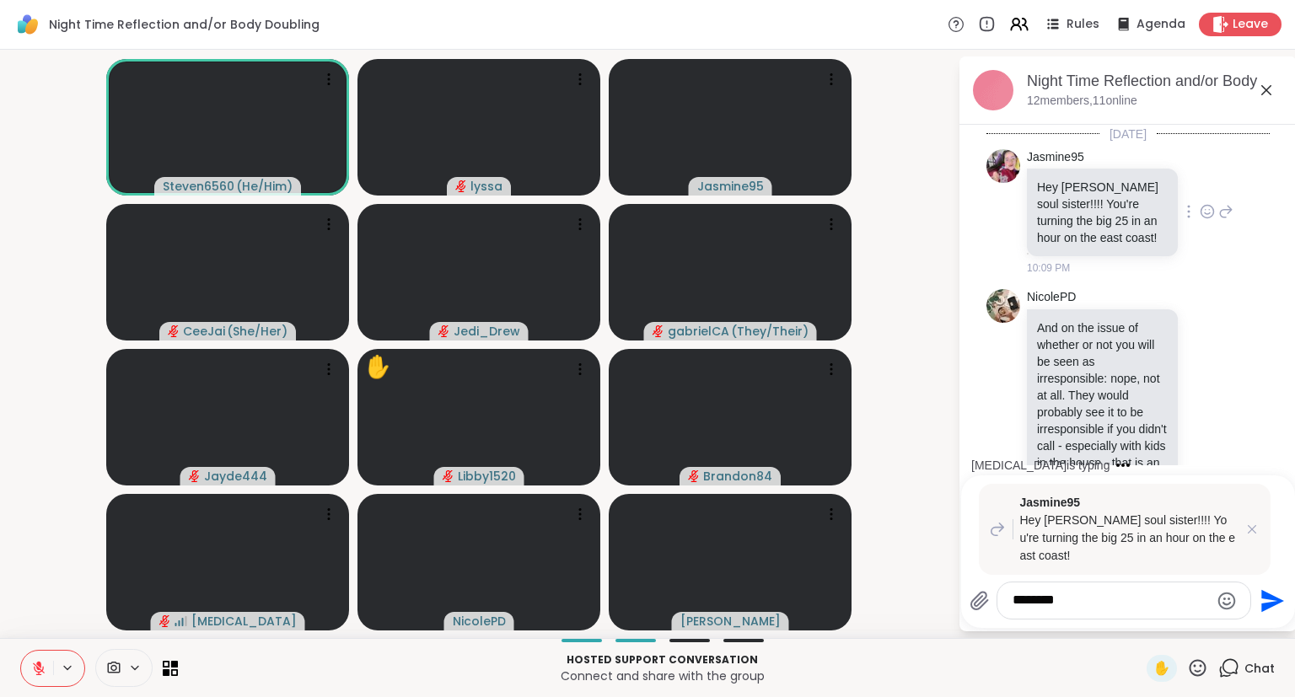
scroll to position [620, 0]
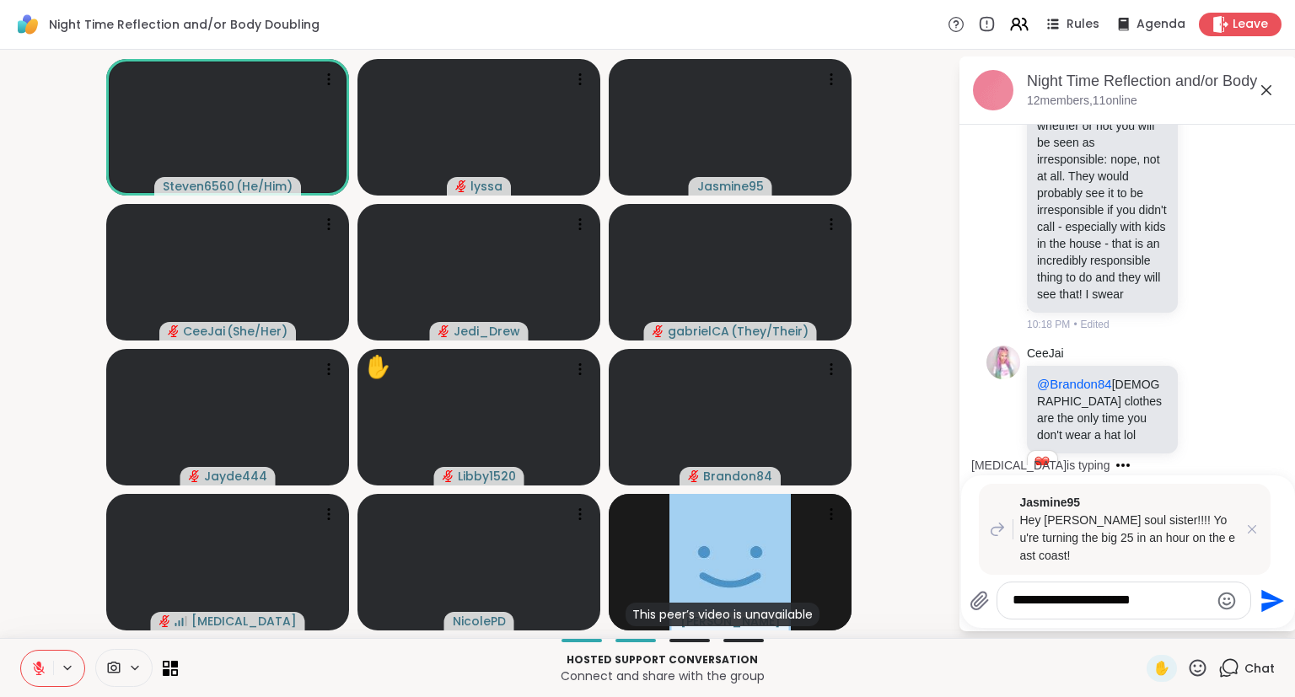
type textarea "**********"
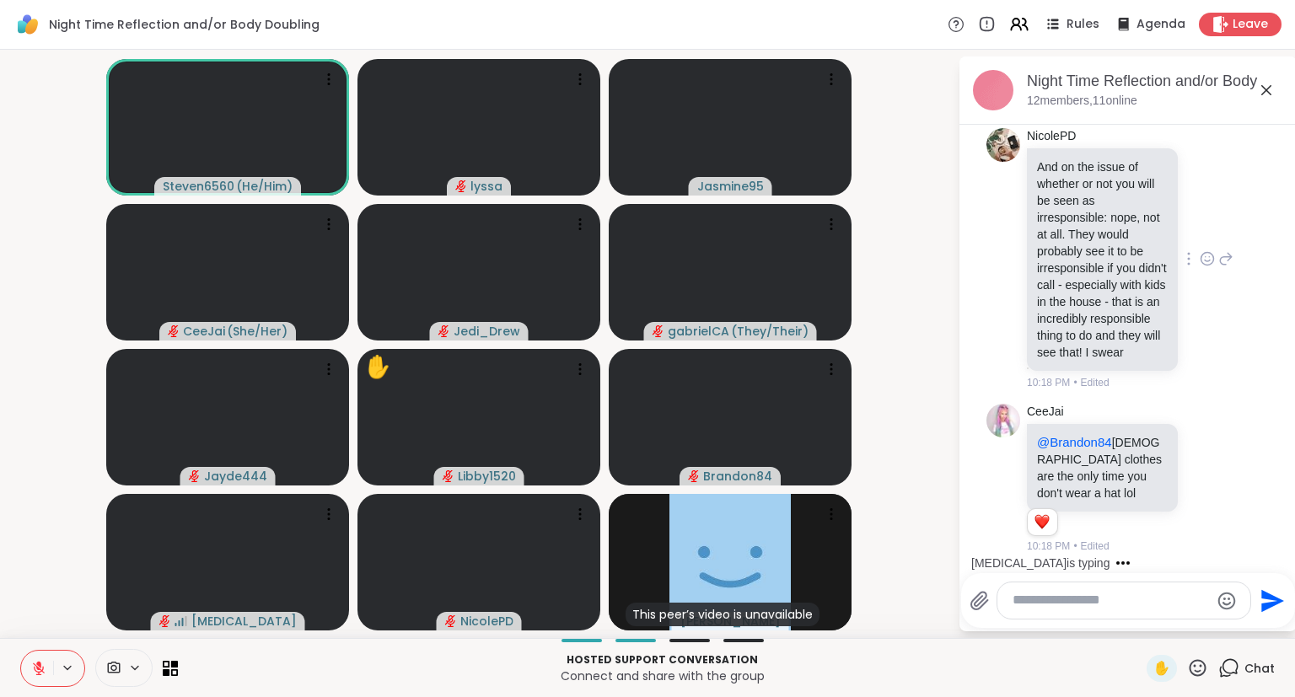
scroll to position [563, 0]
click at [1210, 255] on icon at bounding box center [1207, 258] width 15 height 17
click at [1190, 215] on div "NicolePD And on the issue of whether or not you will be seen as irresponsible: …" at bounding box center [1130, 258] width 207 height 262
click at [1266, 90] on icon at bounding box center [1266, 90] width 10 height 10
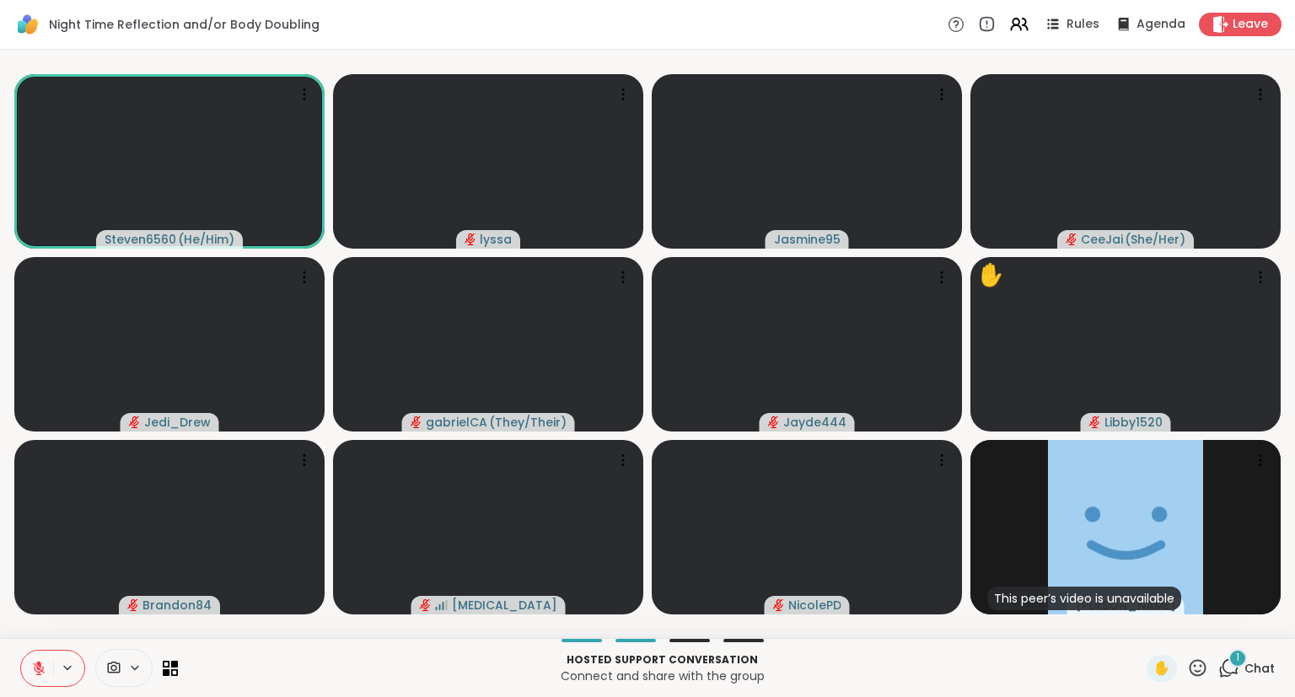
click at [1200, 677] on icon at bounding box center [1197, 668] width 21 height 21
click at [1140, 629] on span "❤️" at bounding box center [1148, 624] width 17 height 20
click at [1204, 660] on icon at bounding box center [1197, 668] width 21 height 21
click at [1146, 621] on span "❤️" at bounding box center [1148, 624] width 17 height 20
click at [1195, 669] on icon at bounding box center [1197, 668] width 21 height 21
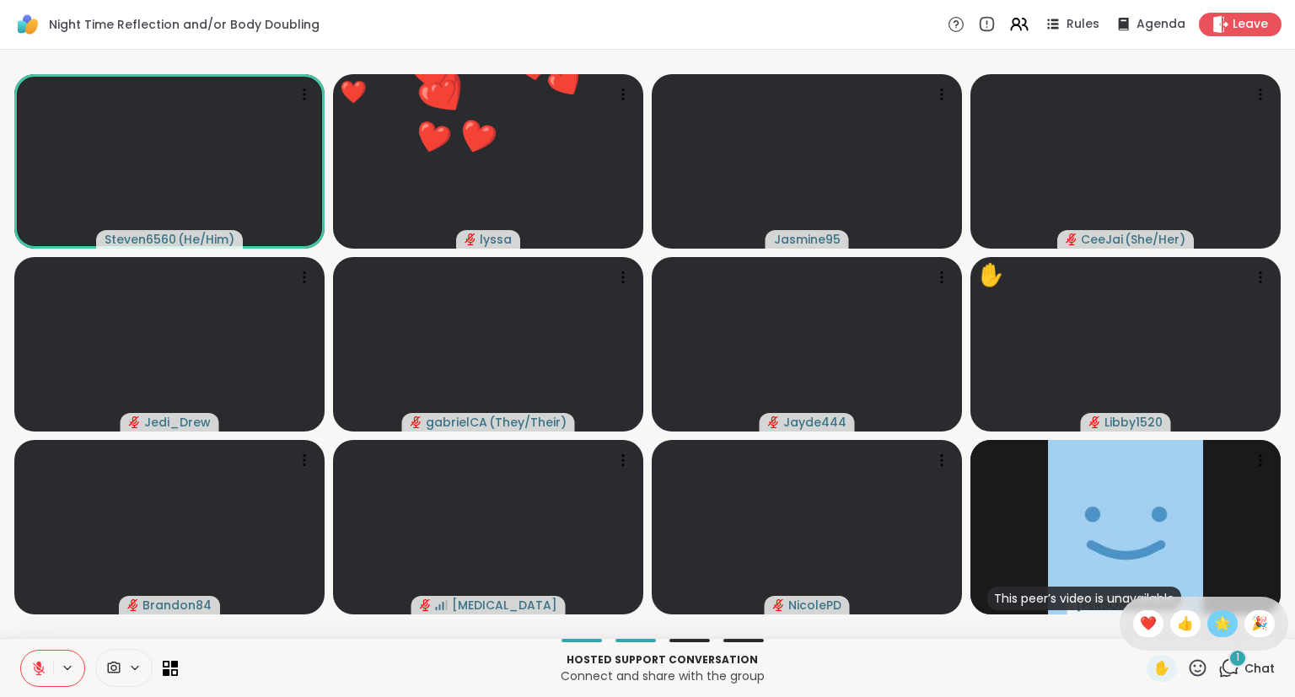
click at [1220, 624] on span "🌟" at bounding box center [1222, 624] width 17 height 20
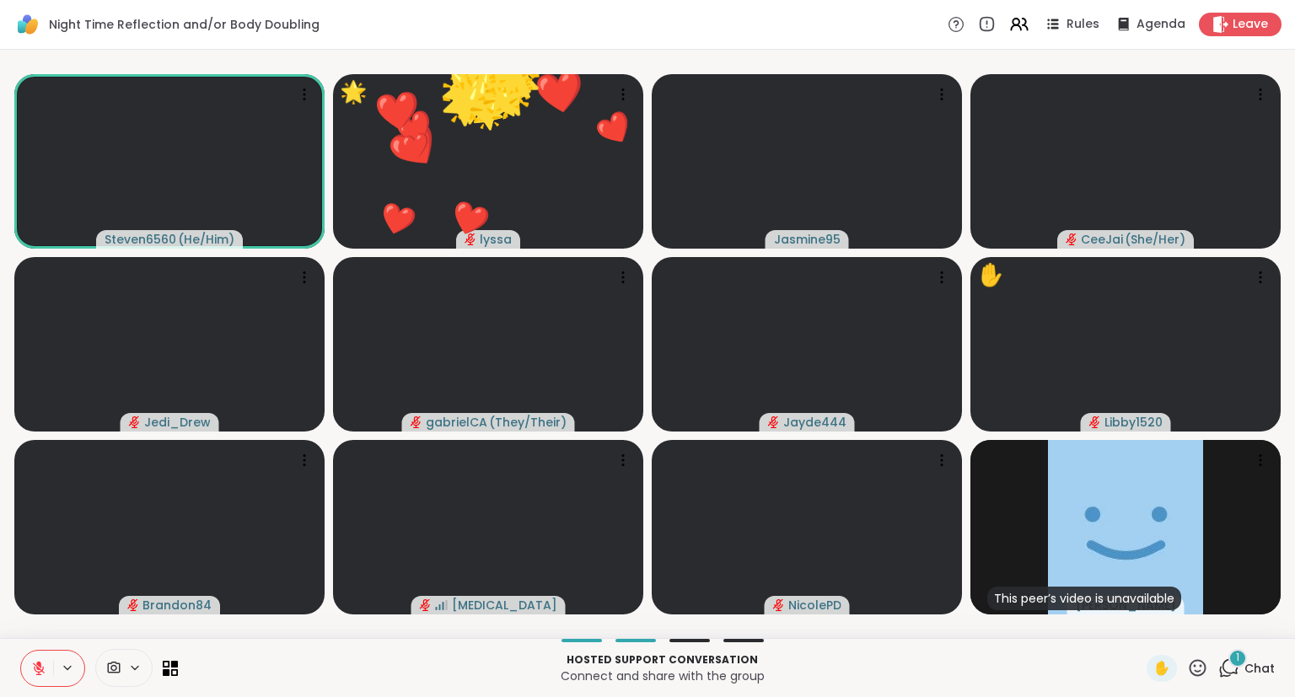
click at [1195, 679] on div "✋" at bounding box center [1177, 668] width 62 height 27
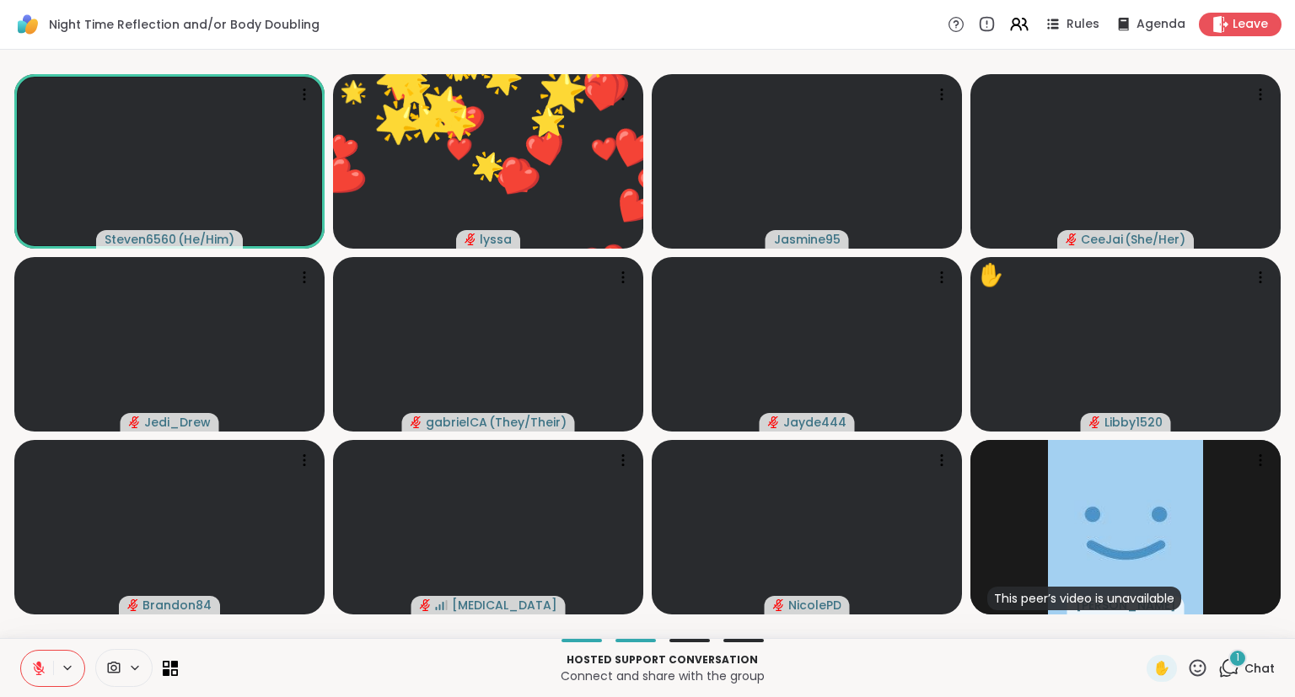
click at [1195, 666] on icon at bounding box center [1197, 667] width 17 height 17
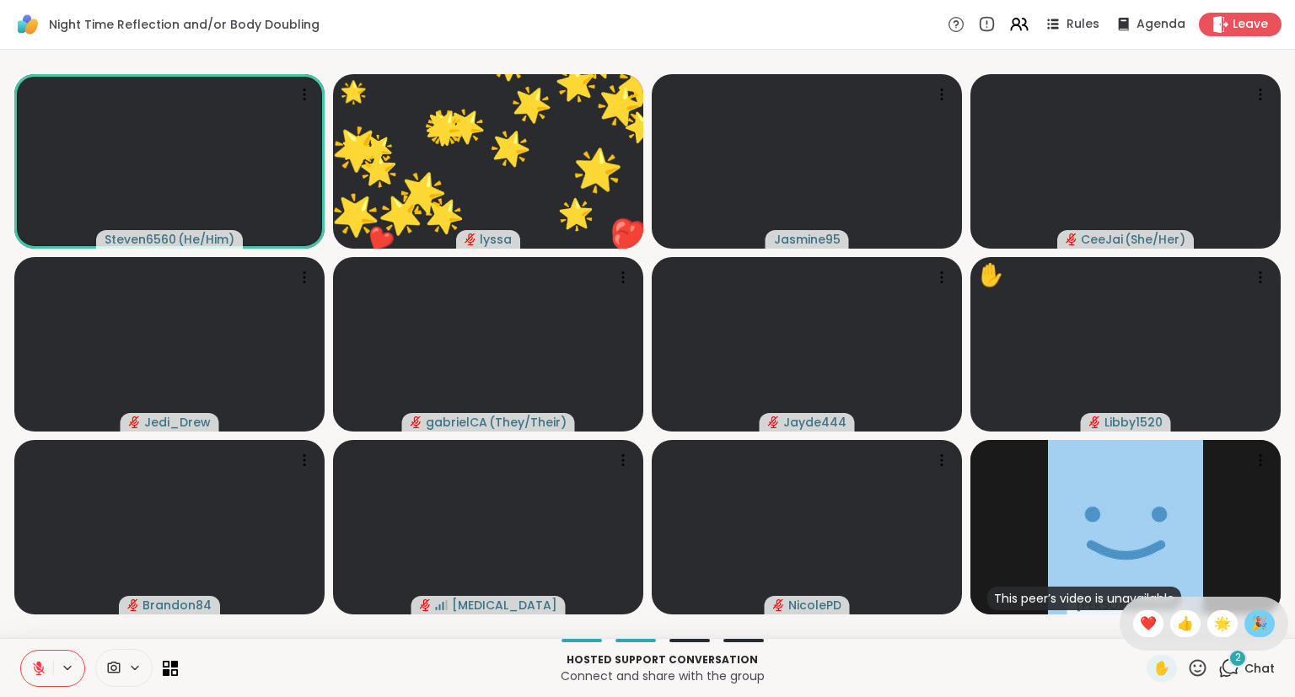
click at [1251, 627] on span "🎉" at bounding box center [1259, 624] width 17 height 20
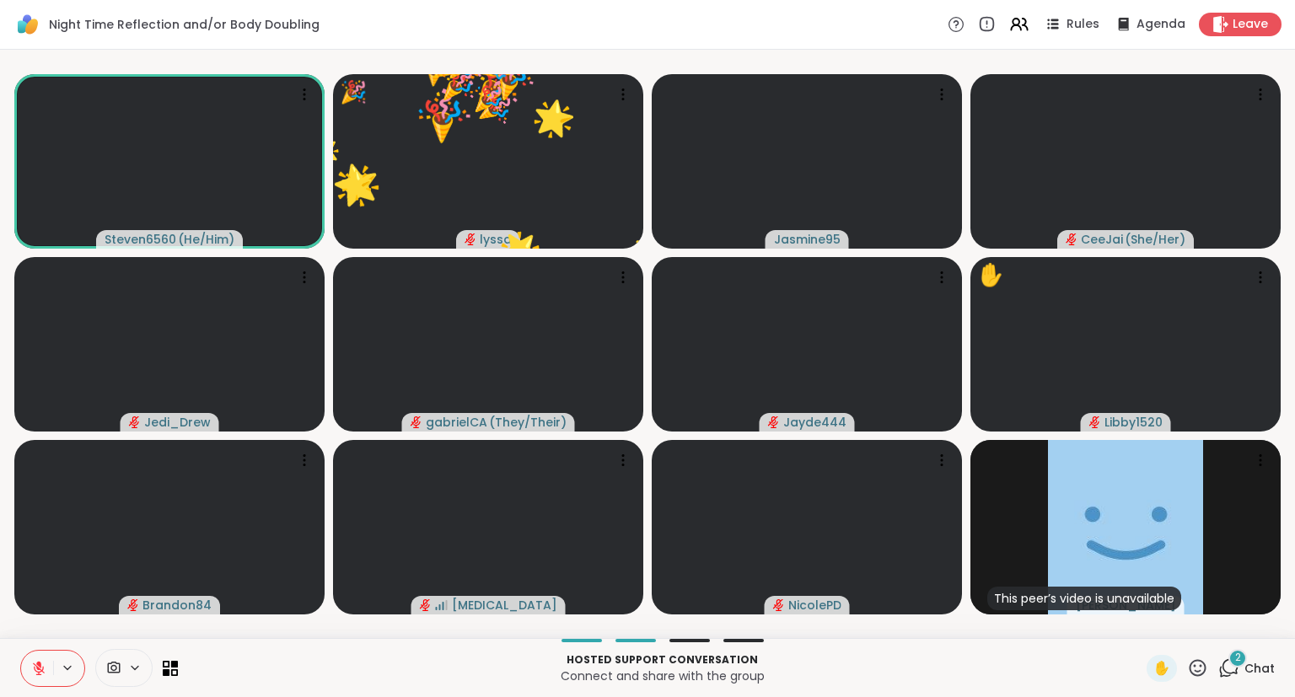
click at [1195, 671] on icon at bounding box center [1197, 668] width 21 height 21
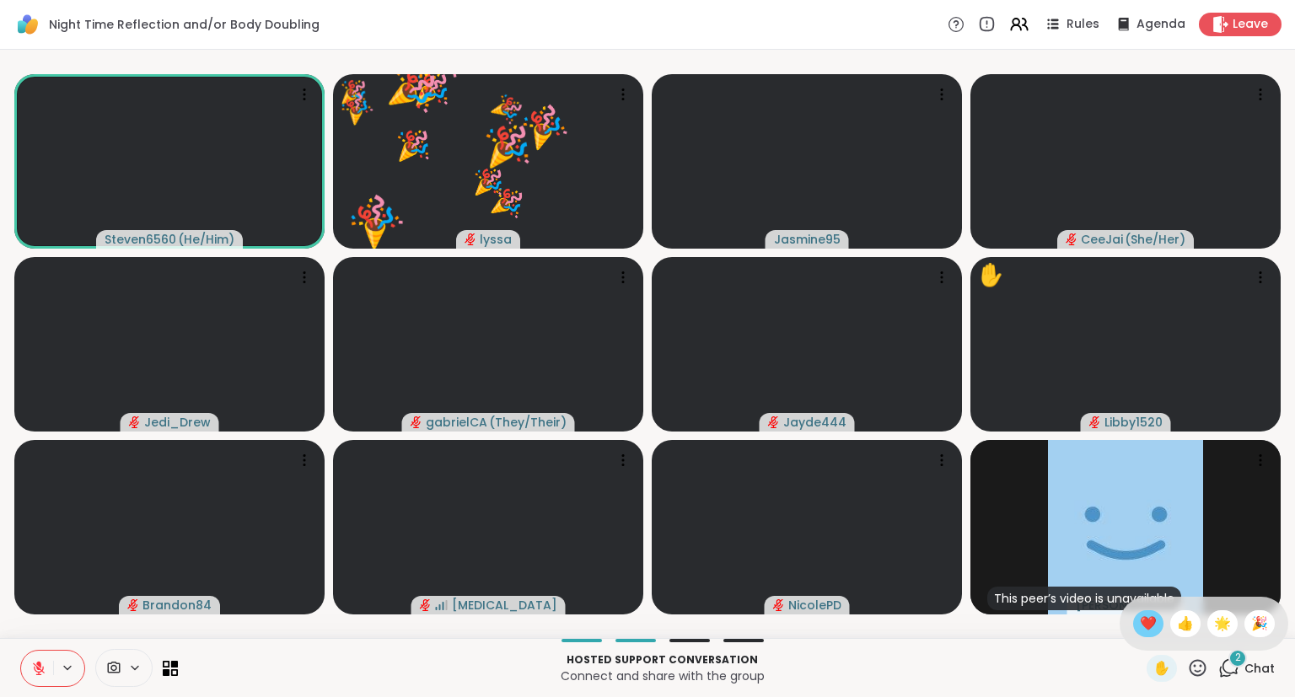
click at [1149, 619] on span "❤️" at bounding box center [1148, 624] width 17 height 20
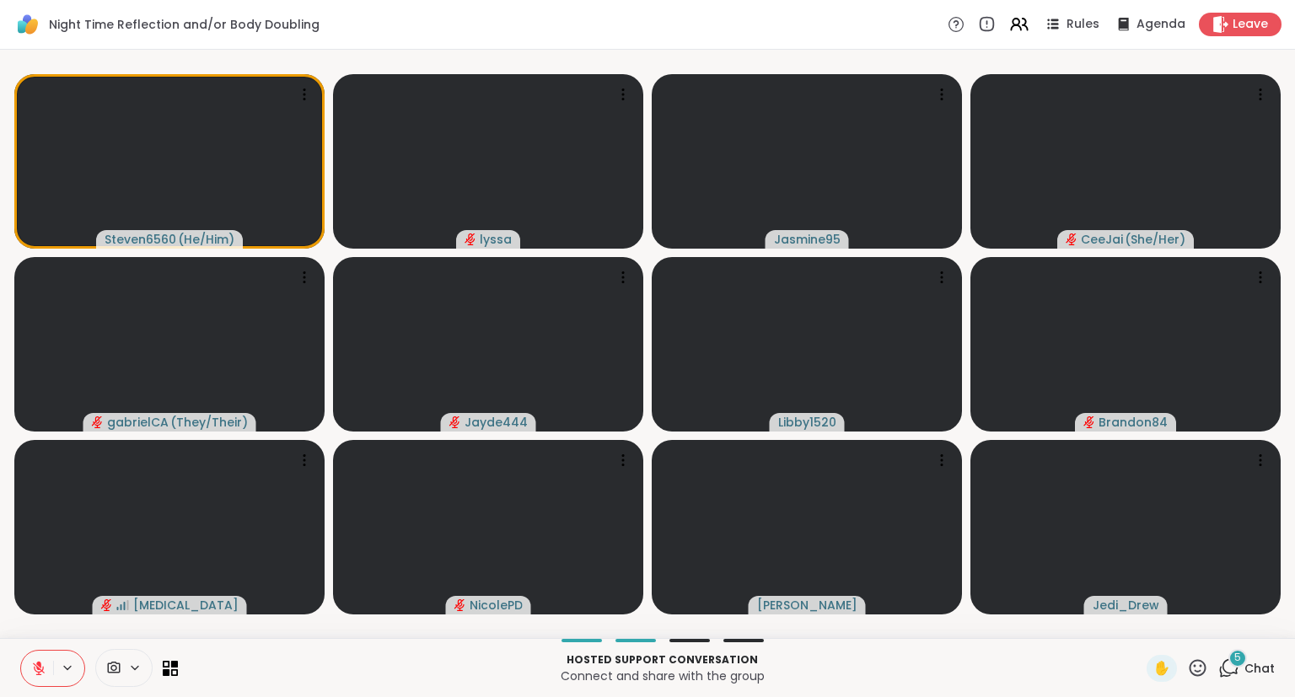
click at [1253, 674] on span "Chat" at bounding box center [1259, 668] width 30 height 17
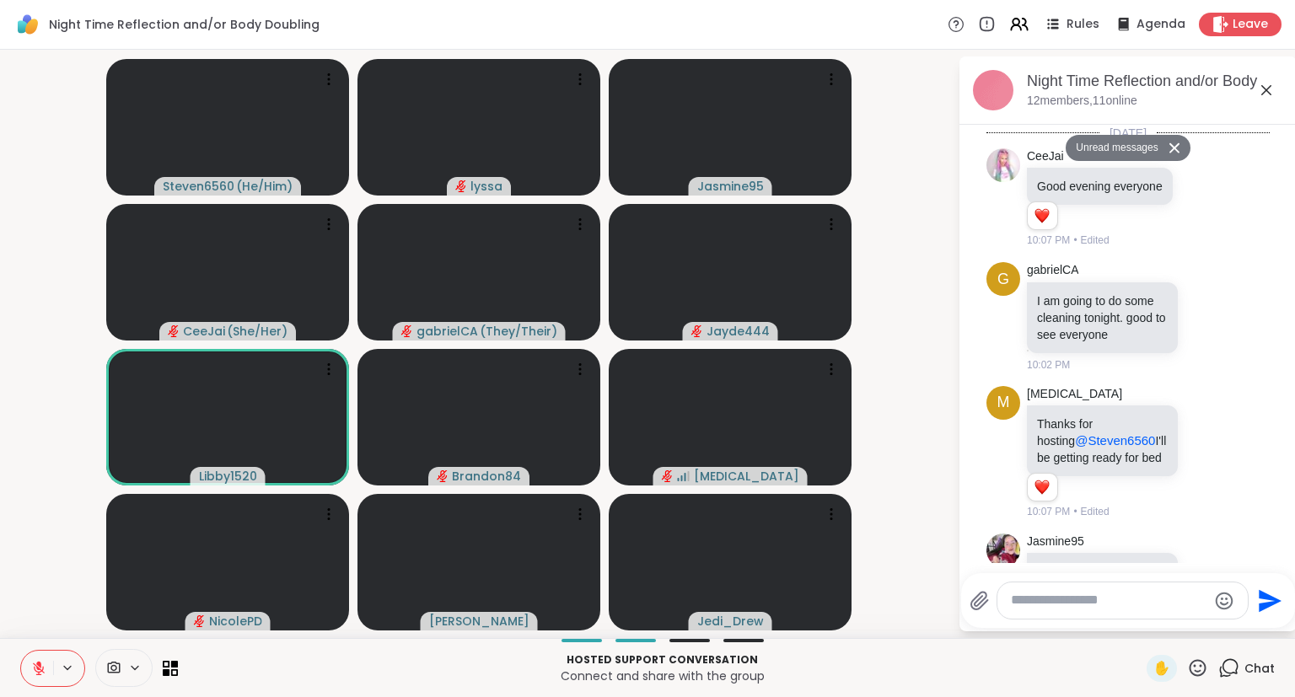
click at [1170, 614] on div at bounding box center [1122, 600] width 250 height 36
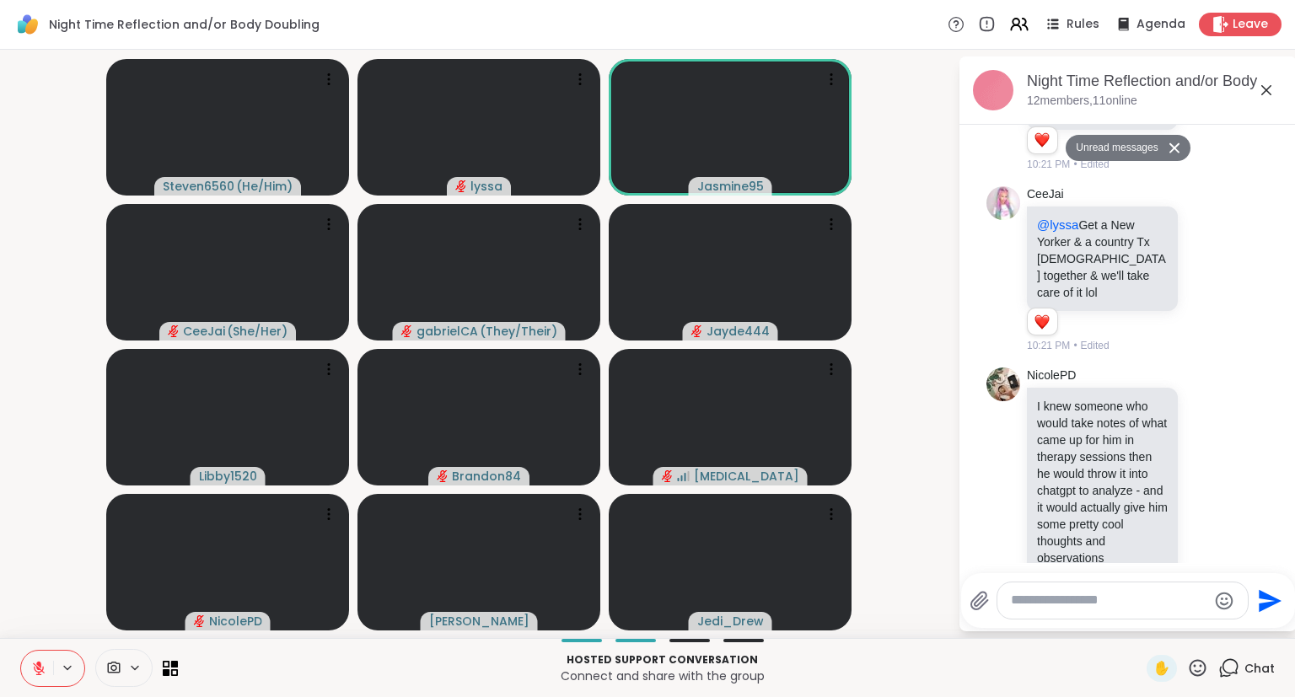
click at [1145, 623] on div "Send" at bounding box center [1128, 600] width 334 height 55
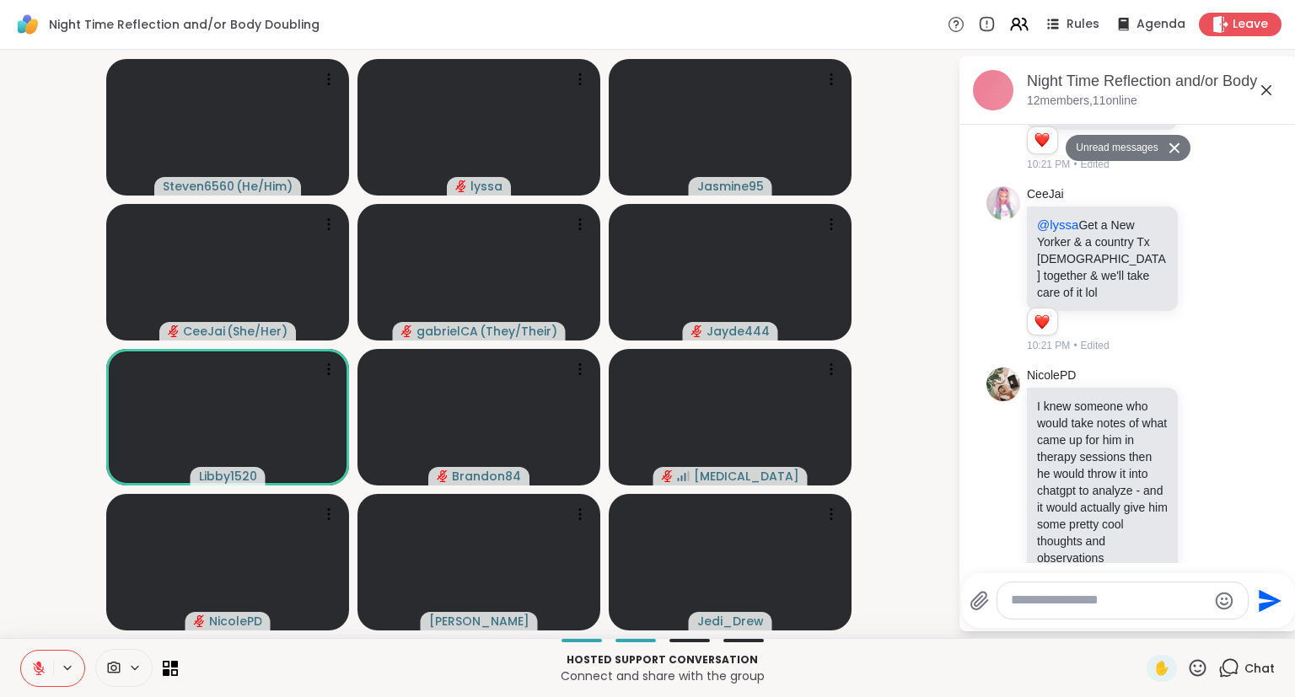
click at [1116, 615] on div at bounding box center [1122, 600] width 250 height 36
click at [1083, 595] on textarea "Type your message" at bounding box center [1109, 601] width 196 height 18
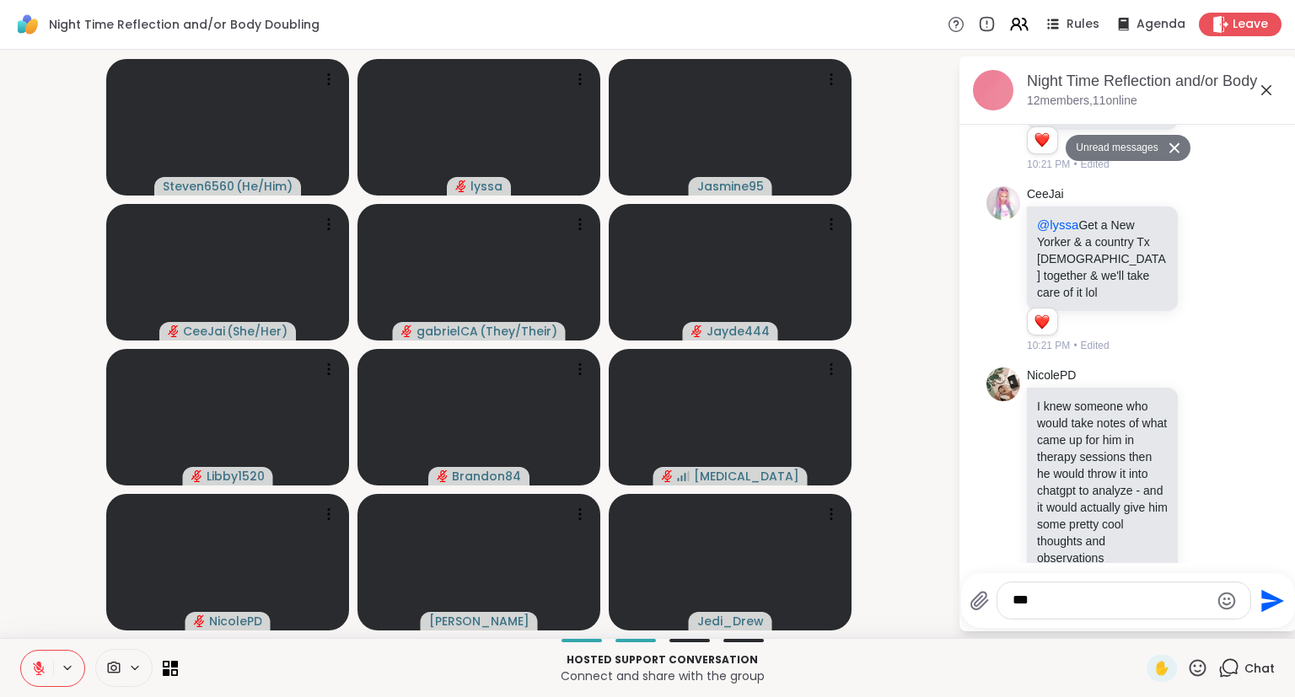
type textarea "****"
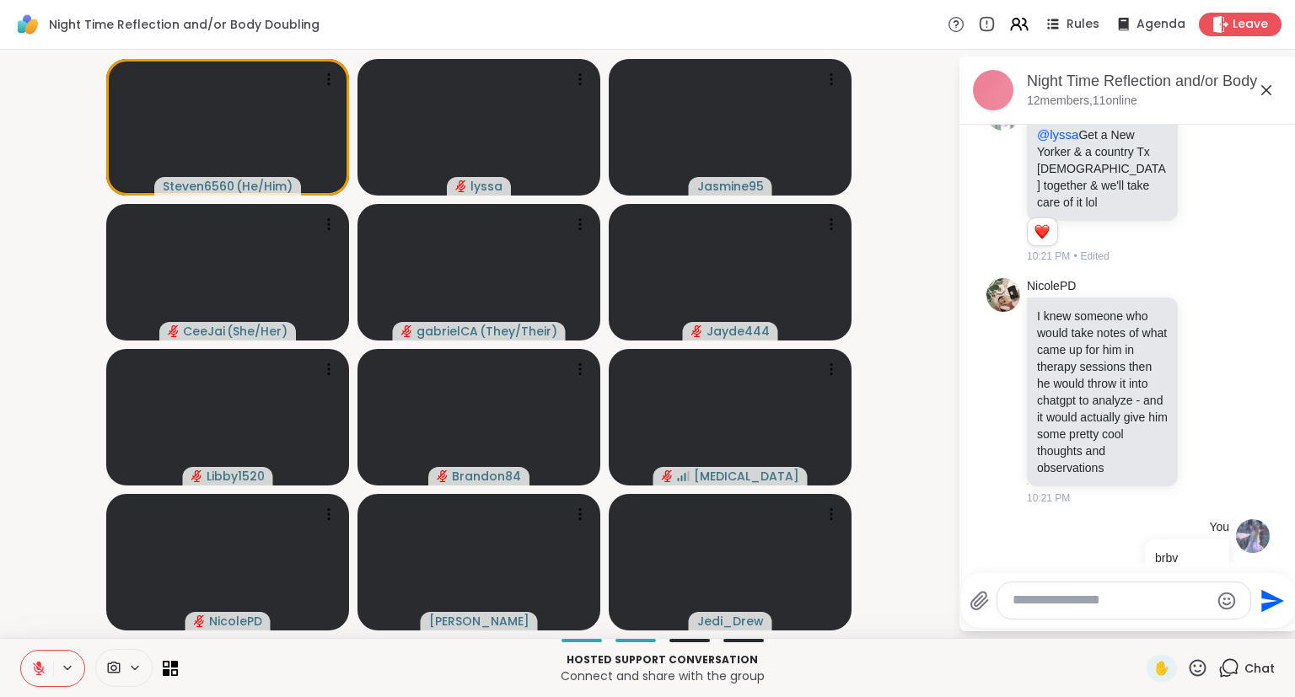
click at [1265, 91] on icon at bounding box center [1266, 90] width 10 height 10
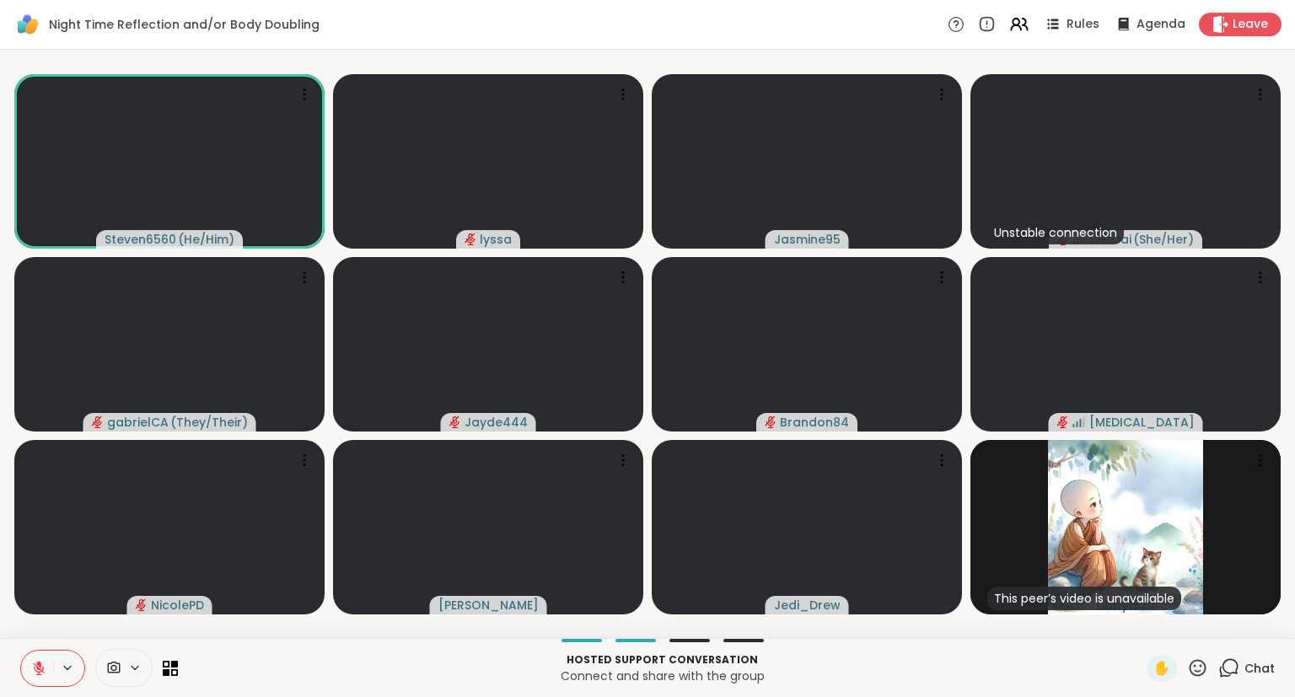
click at [1237, 662] on icon at bounding box center [1228, 668] width 21 height 21
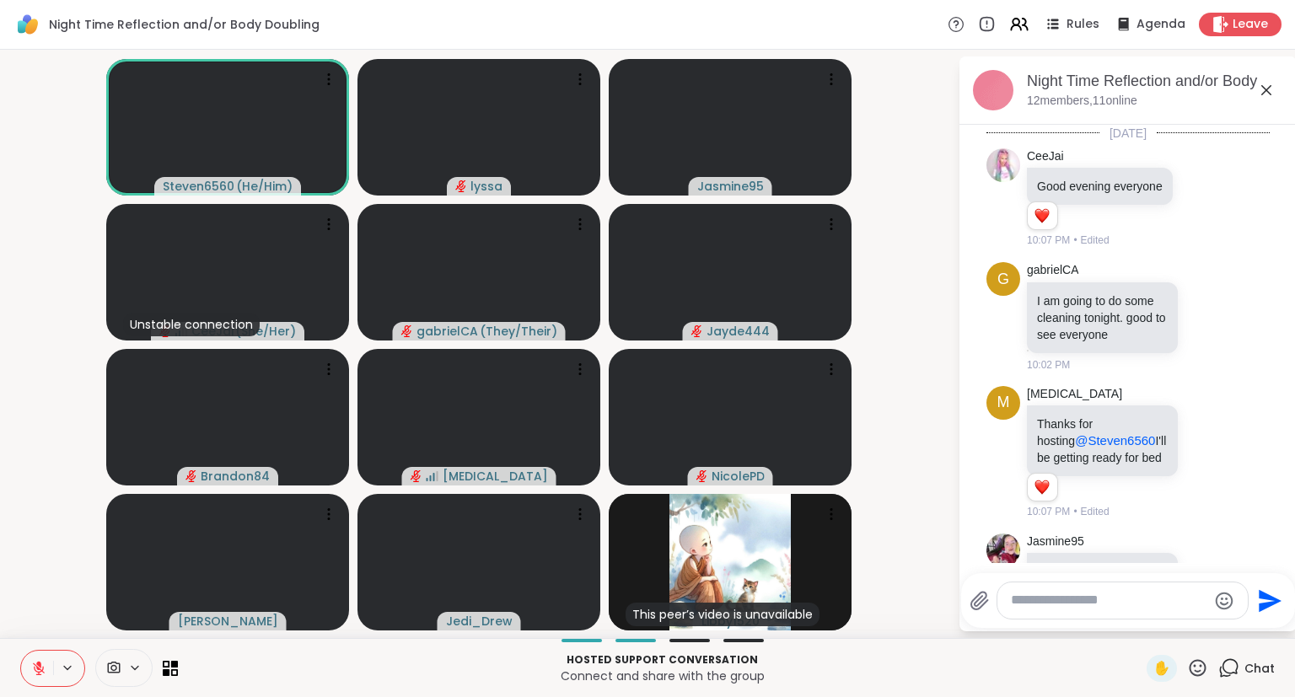
scroll to position [1898, 0]
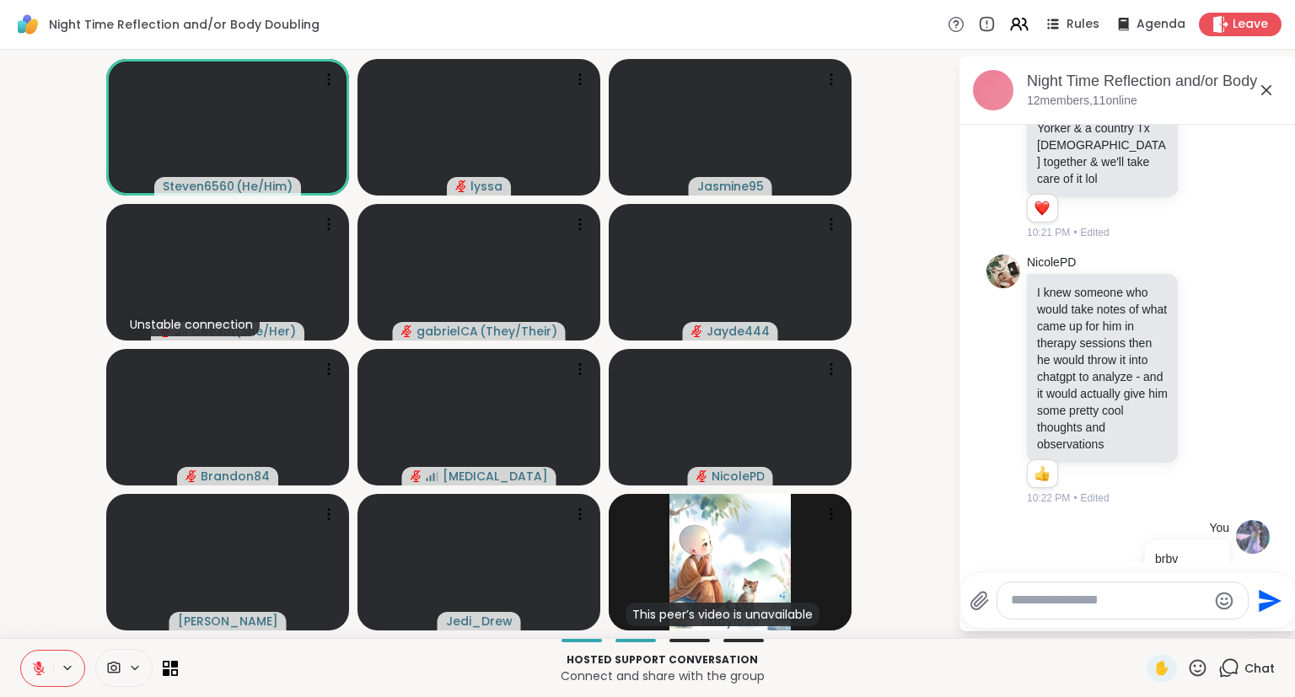
click at [1266, 94] on icon at bounding box center [1266, 90] width 20 height 20
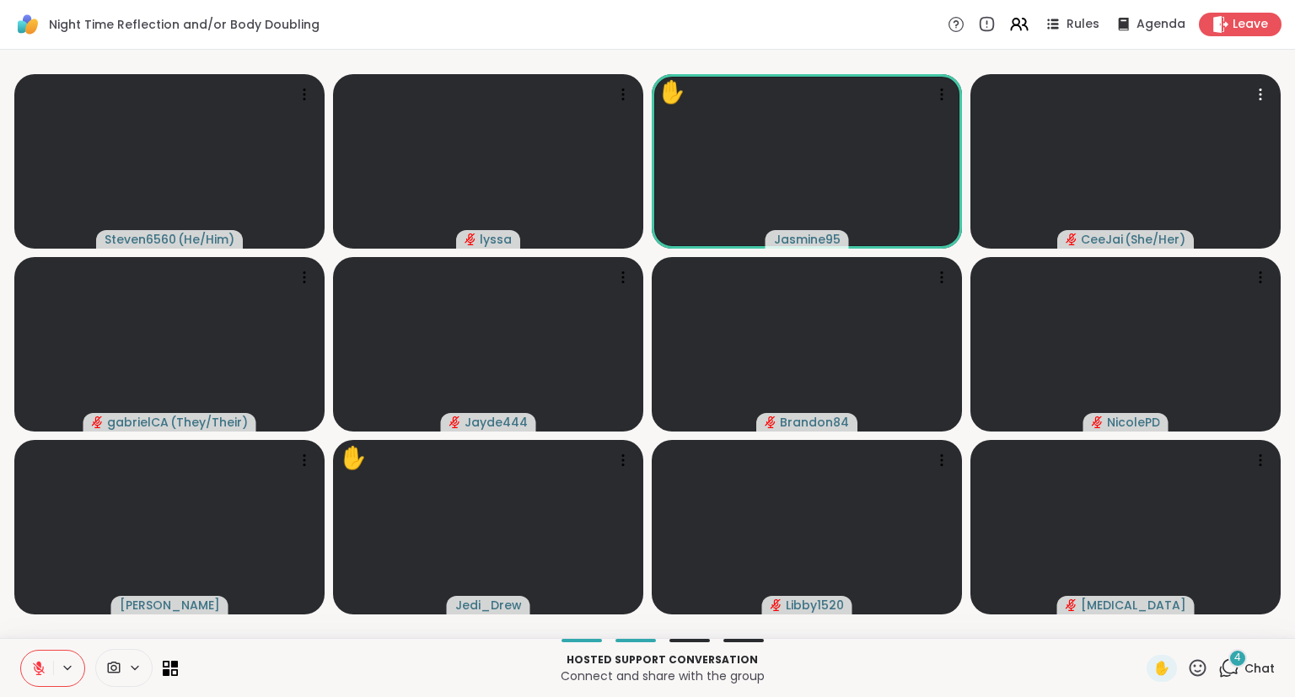
click at [1248, 686] on div "Hosted support conversation Connect and share with the group ✋ 4 Chat" at bounding box center [647, 667] width 1295 height 59
click at [1254, 668] on span "Chat" at bounding box center [1259, 668] width 30 height 17
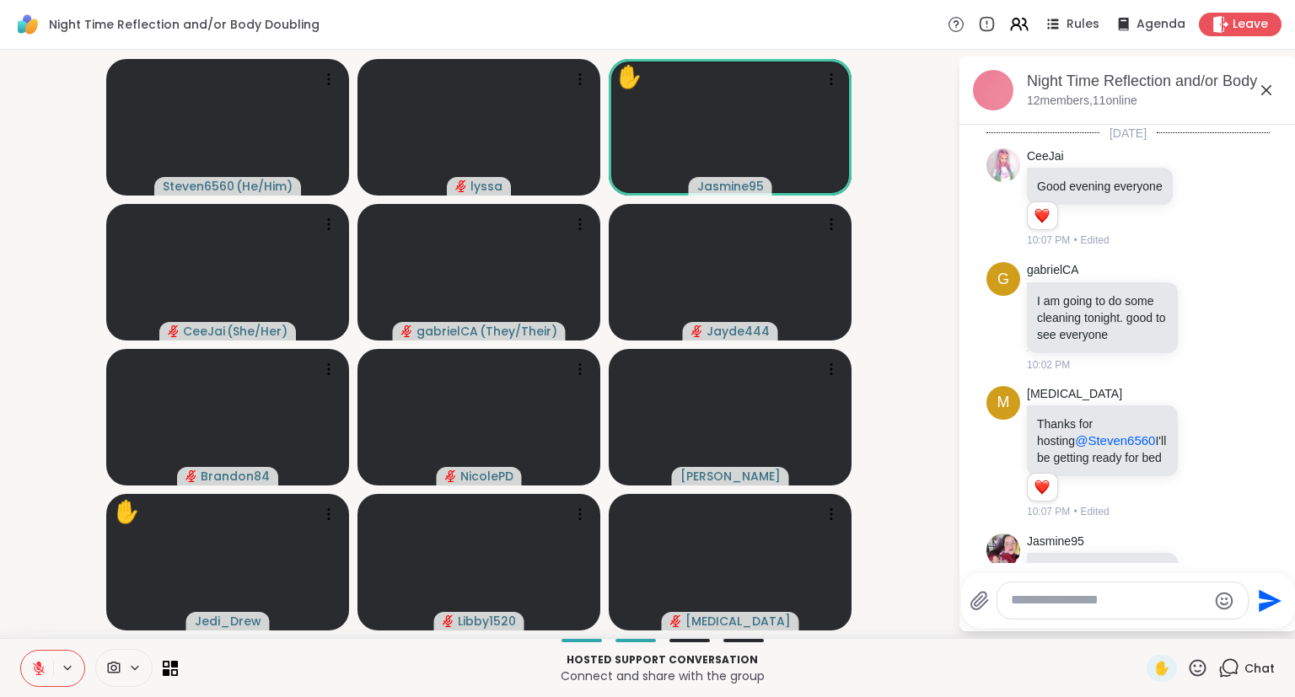
scroll to position [2364, 0]
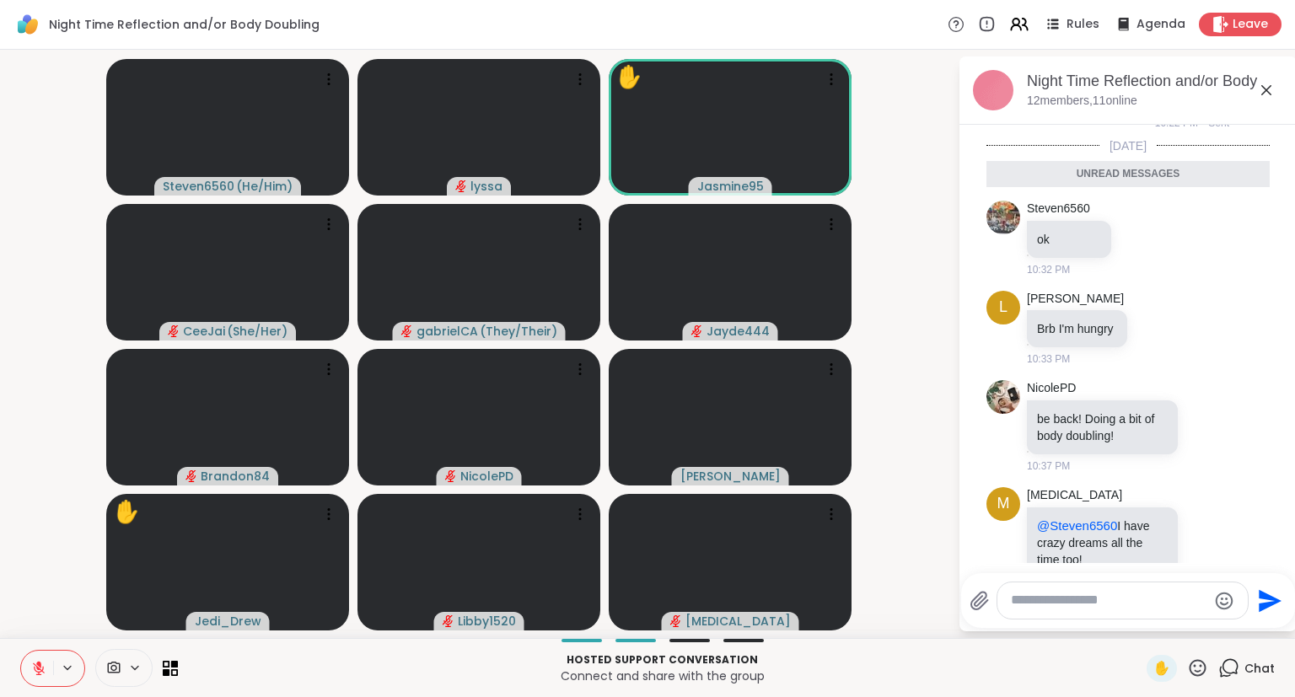
click at [1272, 89] on icon at bounding box center [1266, 90] width 20 height 20
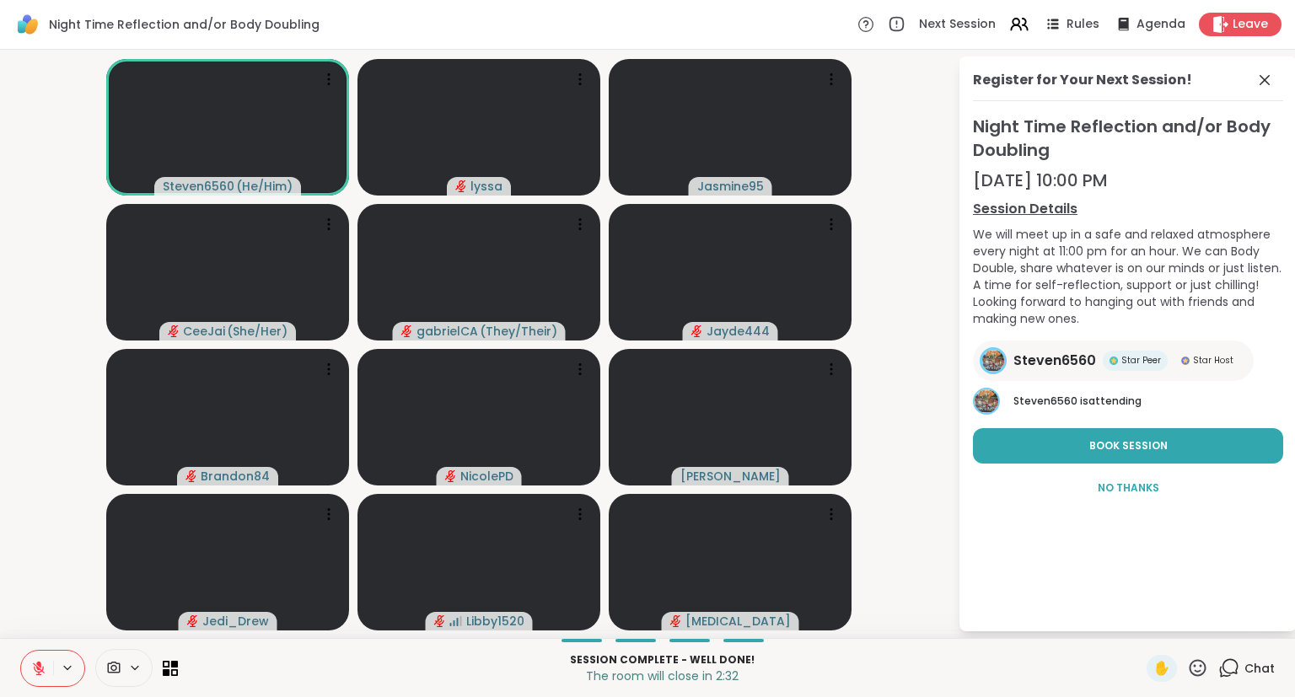
click at [1264, 67] on div "Register for Your Next Session! Night Time Reflection and/or Body Doubling Sep …" at bounding box center [1127, 343] width 337 height 575
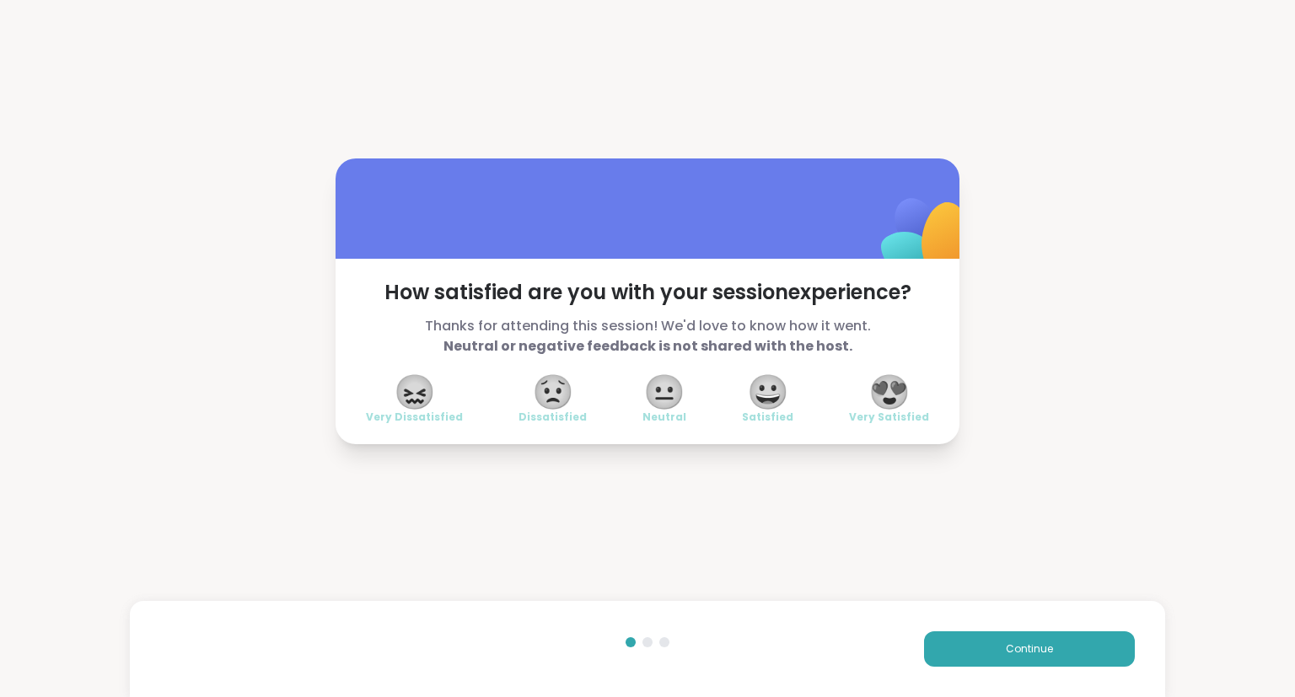
click at [891, 377] on span "😍" at bounding box center [889, 392] width 42 height 30
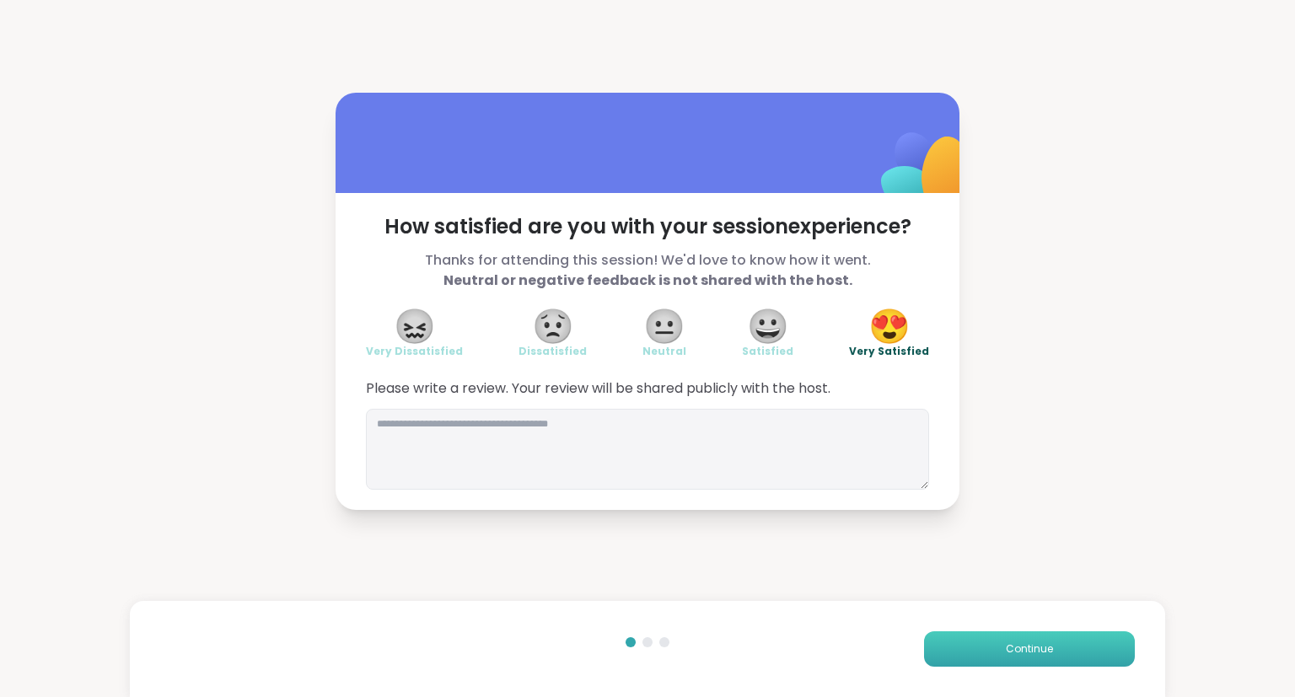
click at [963, 646] on button "Continue" at bounding box center [1029, 648] width 211 height 35
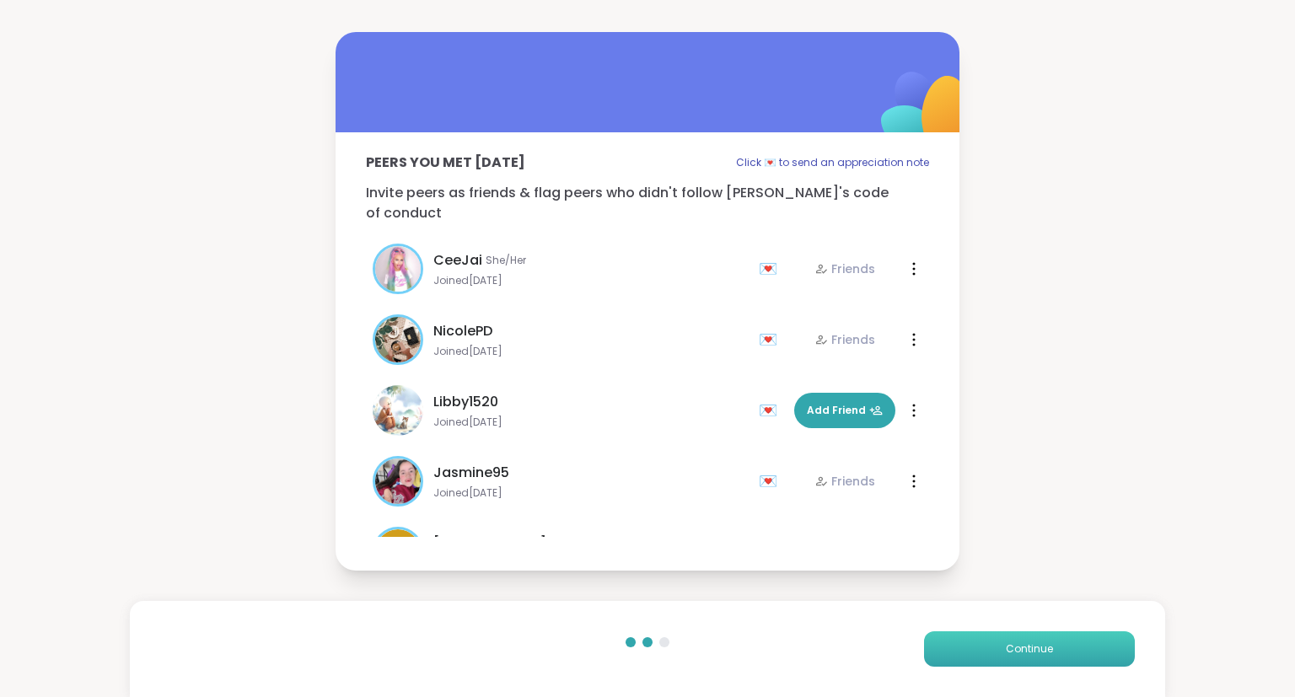
click at [951, 651] on button "Continue" at bounding box center [1029, 648] width 211 height 35
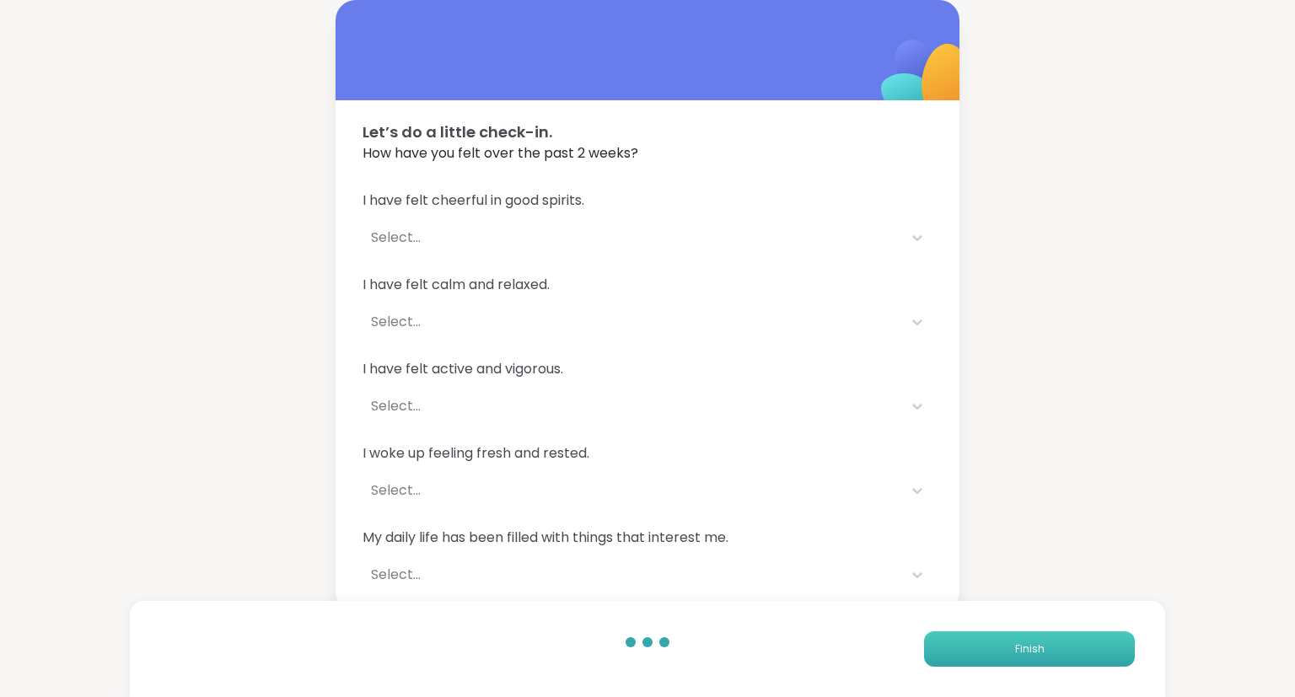
click at [951, 651] on button "Finish" at bounding box center [1029, 648] width 211 height 35
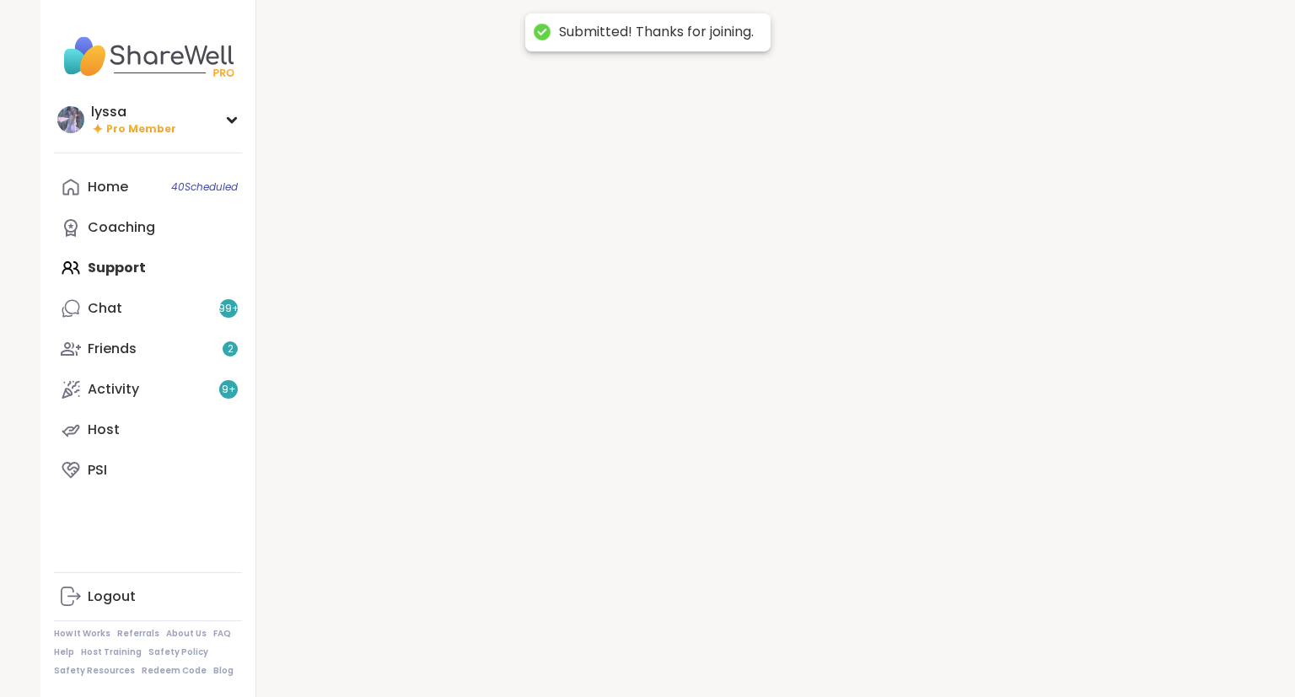
click at [951, 651] on div at bounding box center [755, 348] width 998 height 697
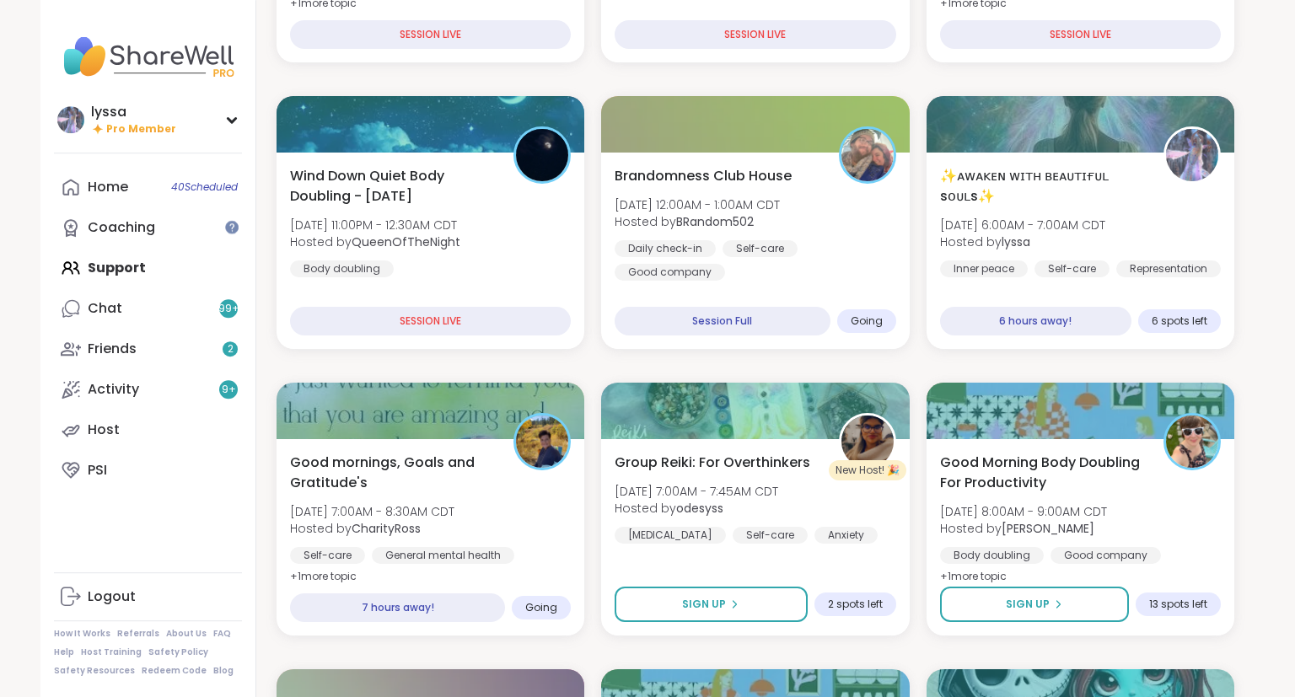
scroll to position [469, 0]
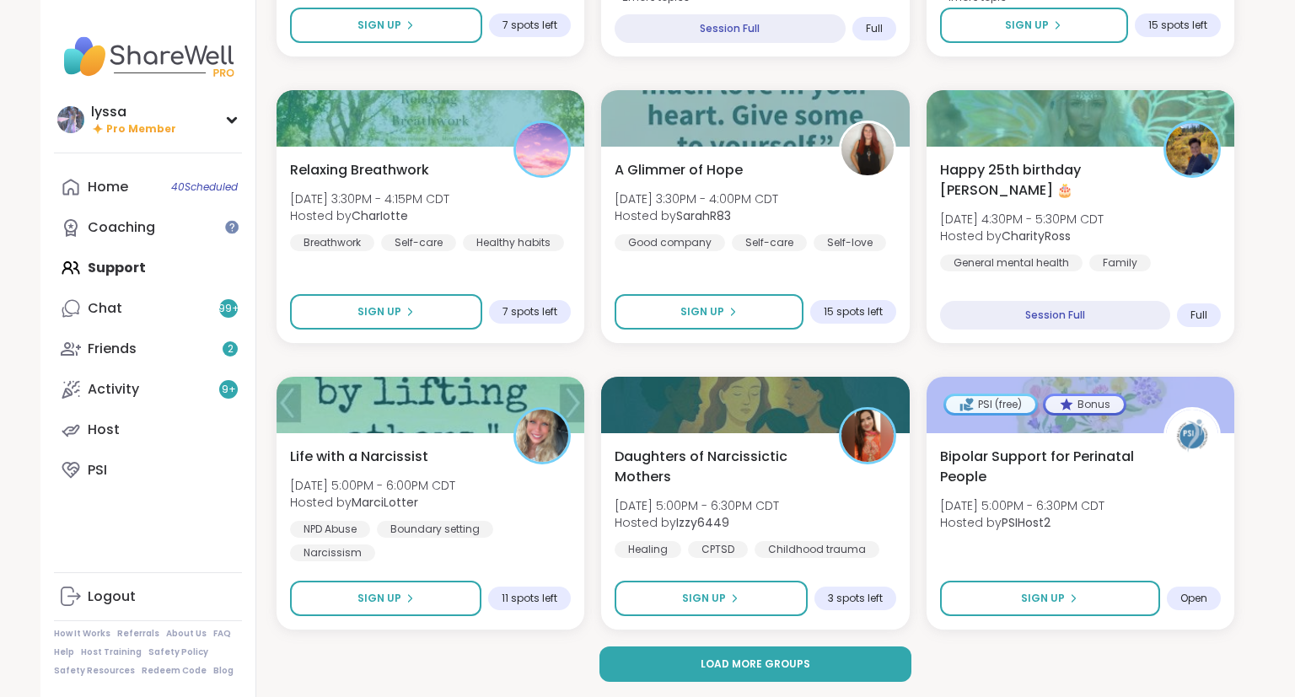
scroll to position [3045, 3]
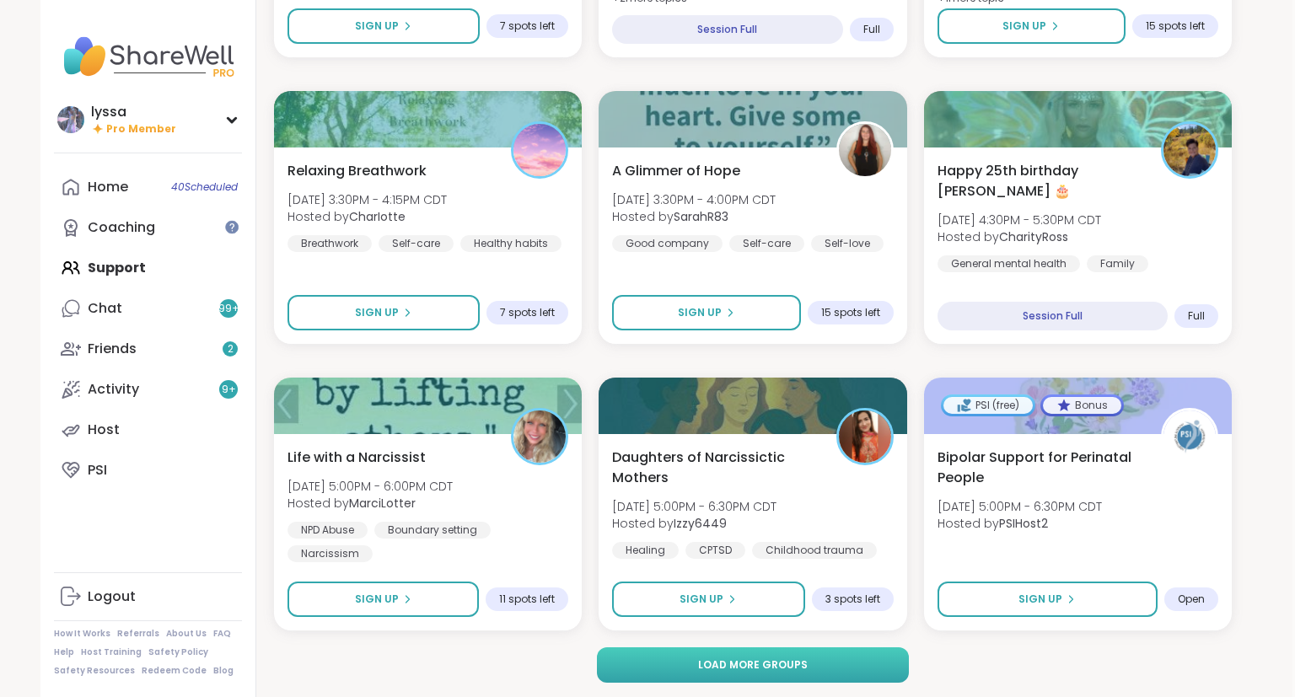
click at [835, 673] on button "Load more groups" at bounding box center [753, 664] width 313 height 35
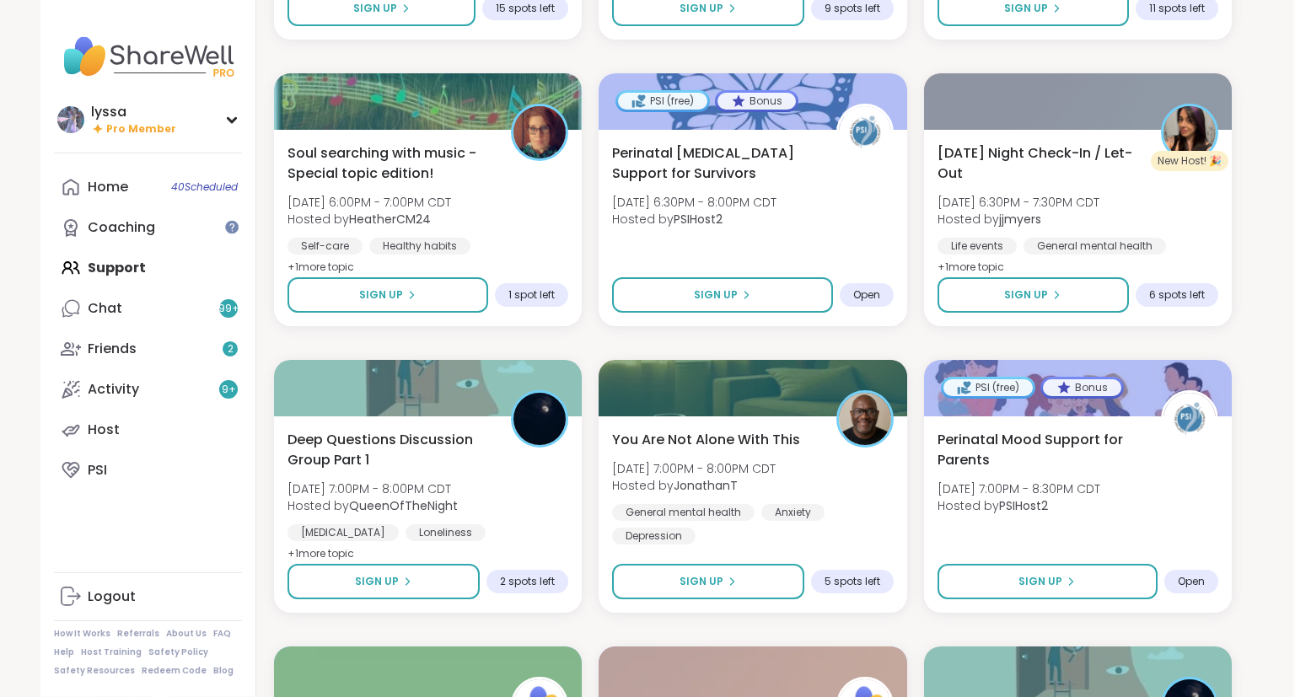
scroll to position [4207, 3]
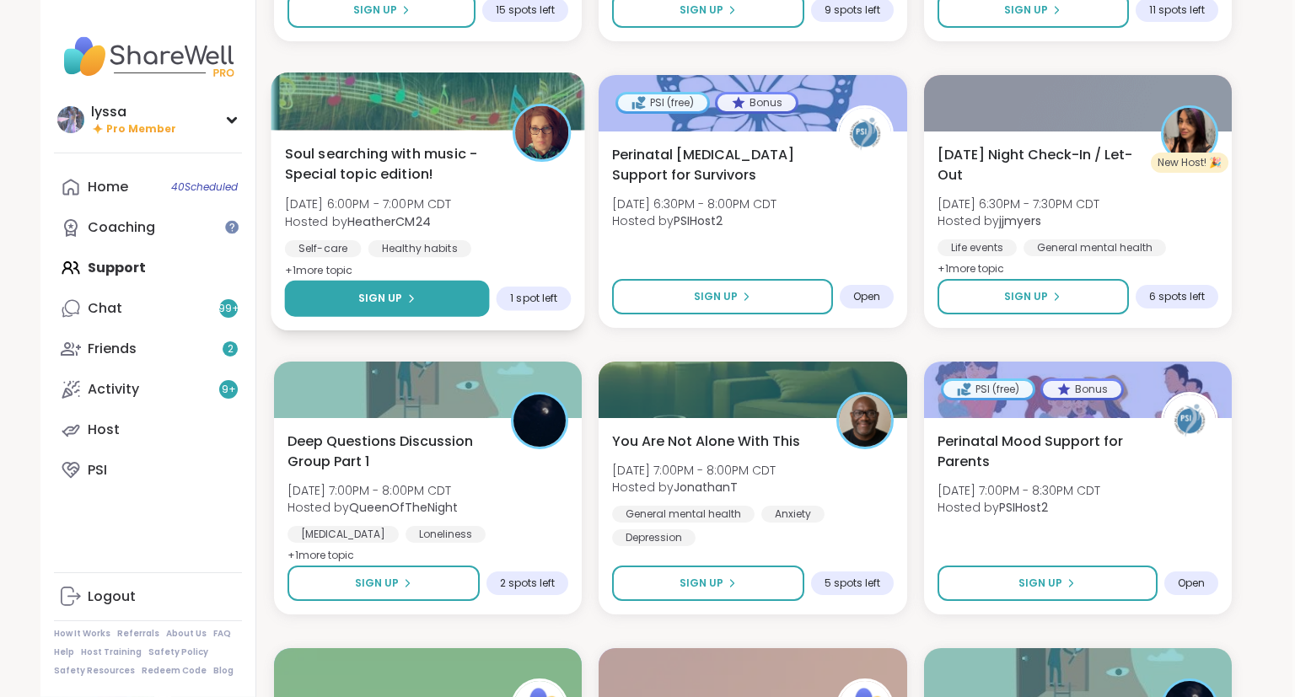
click at [424, 303] on button "Sign Up" at bounding box center [387, 299] width 205 height 36
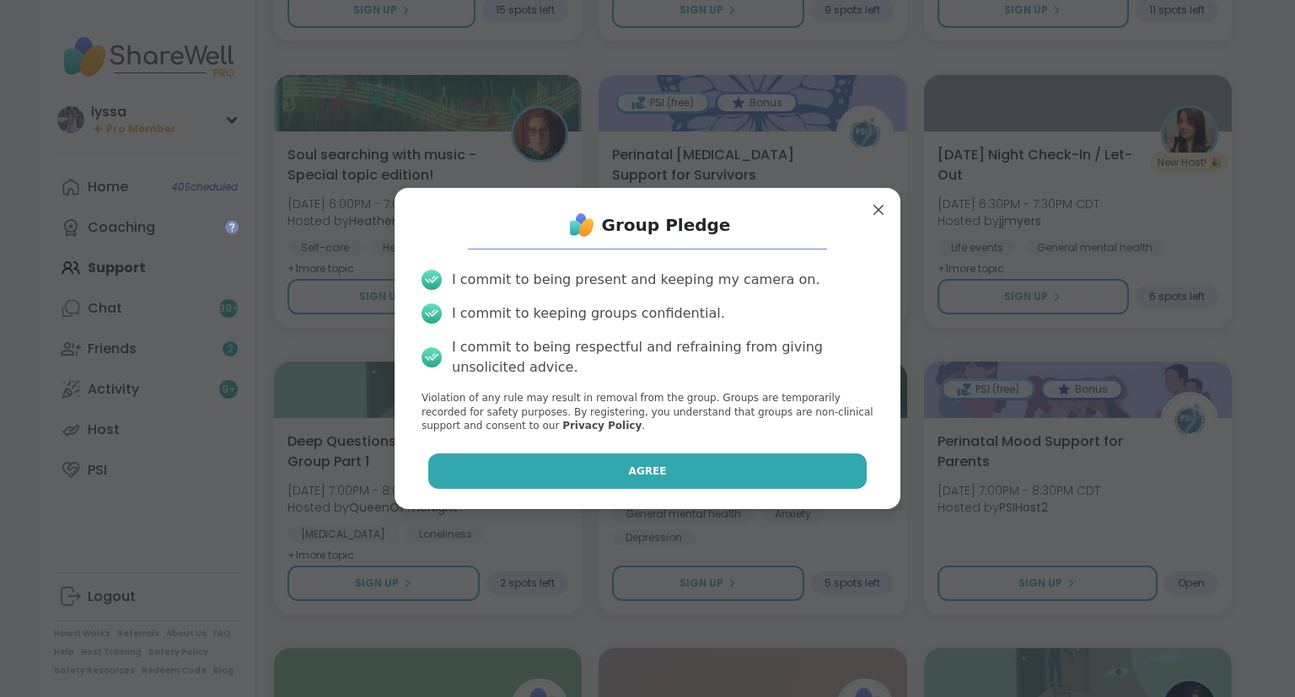
click at [735, 479] on button "Agree" at bounding box center [647, 471] width 439 height 35
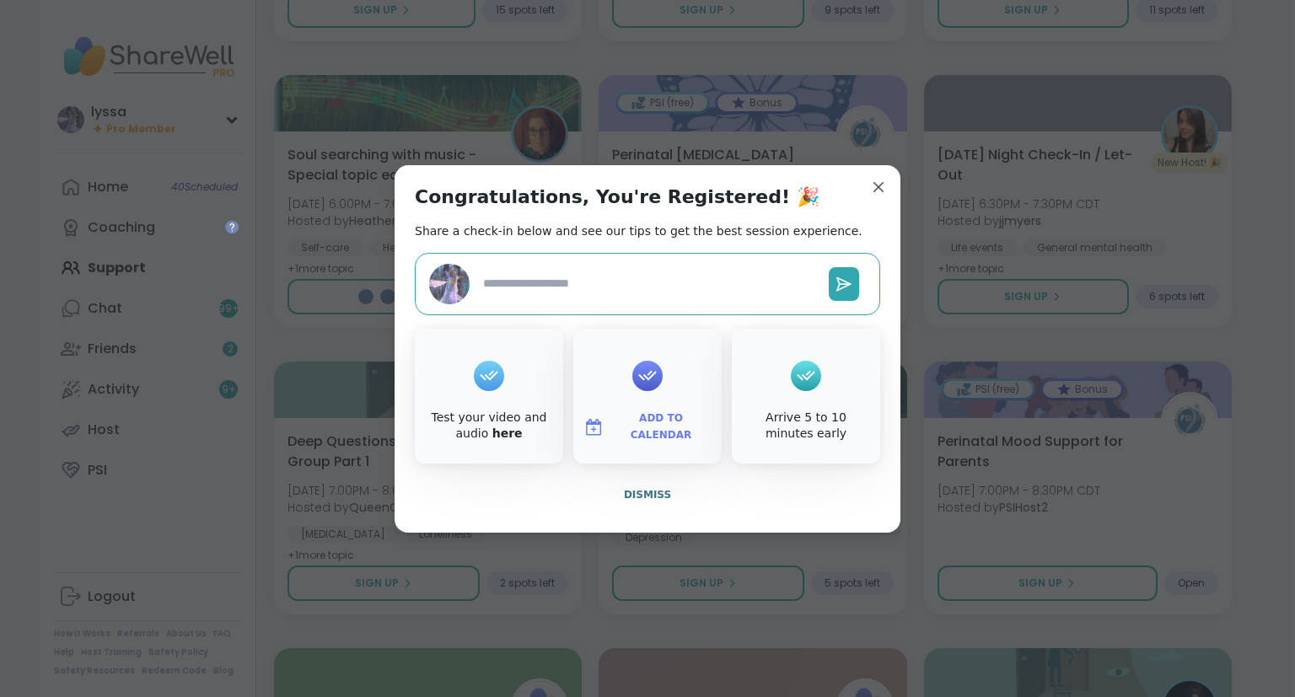
type textarea "*"
click at [872, 170] on div "Congratulations, You're Registered! 🎉 Share a check-in below and see our tips t…" at bounding box center [648, 349] width 506 height 368
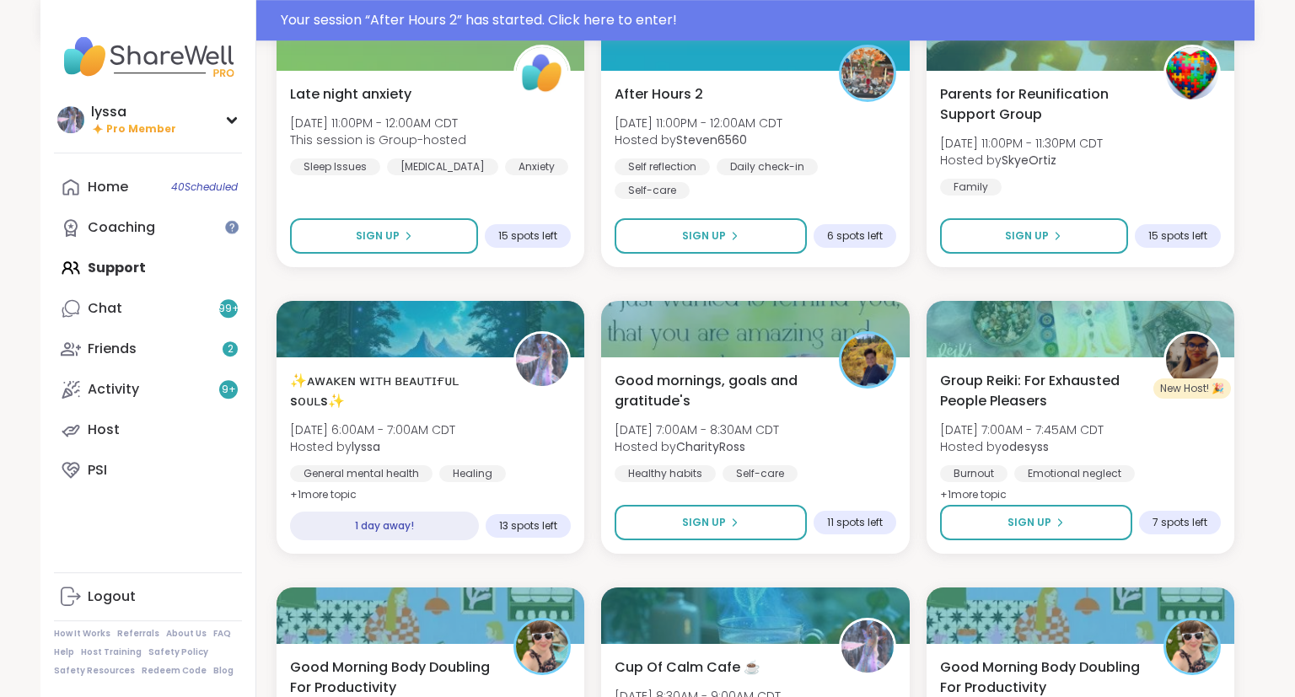
scroll to position [5746, 0]
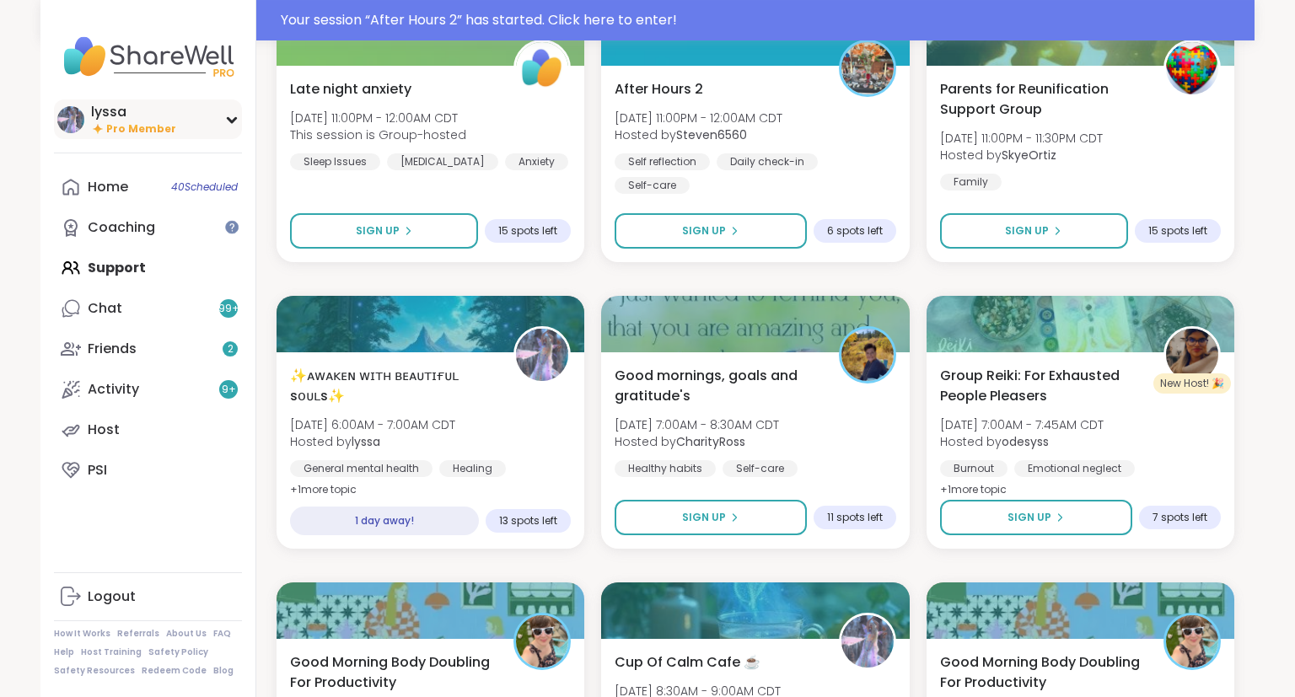
click at [72, 123] on img at bounding box center [70, 119] width 27 height 27
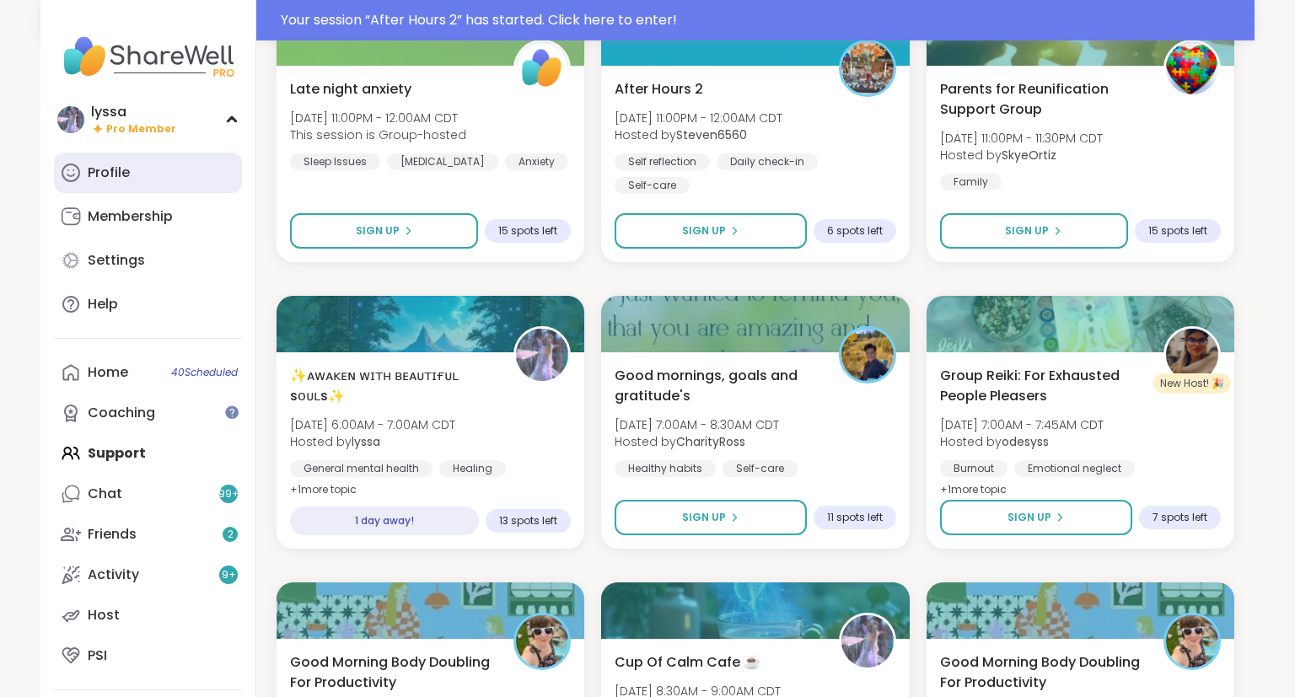
click at [176, 173] on link "Profile" at bounding box center [148, 173] width 188 height 40
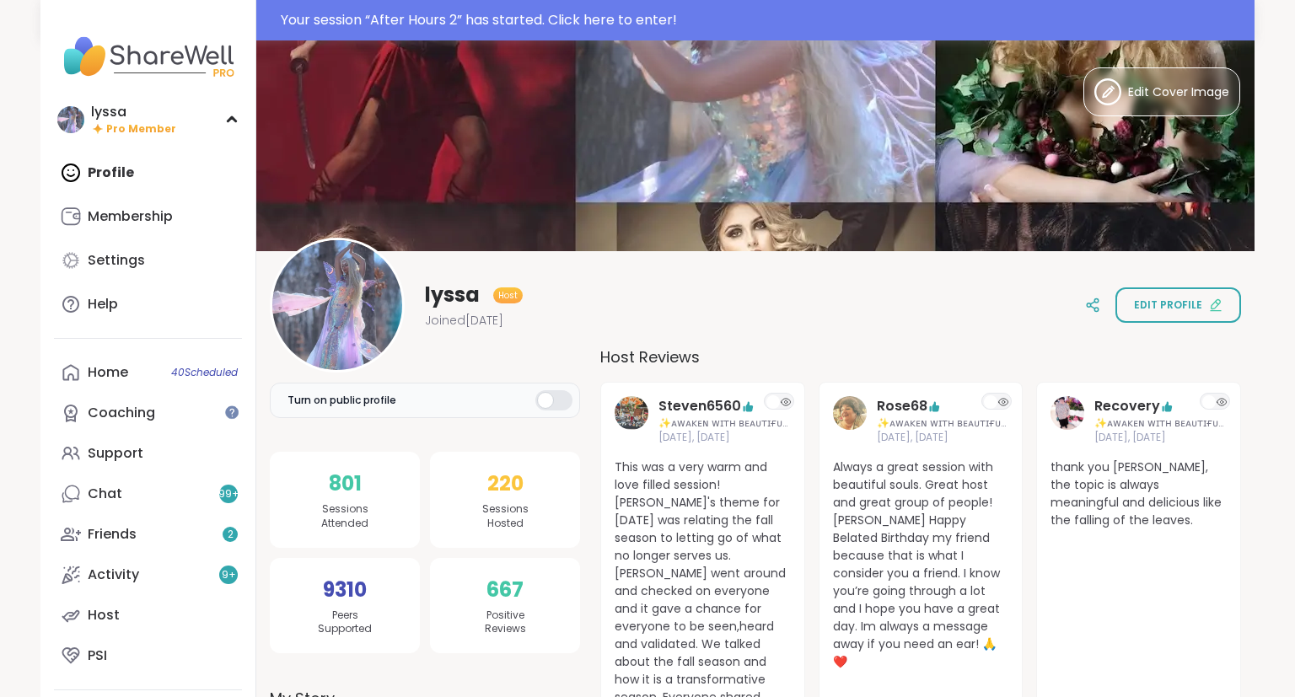
scroll to position [97, 0]
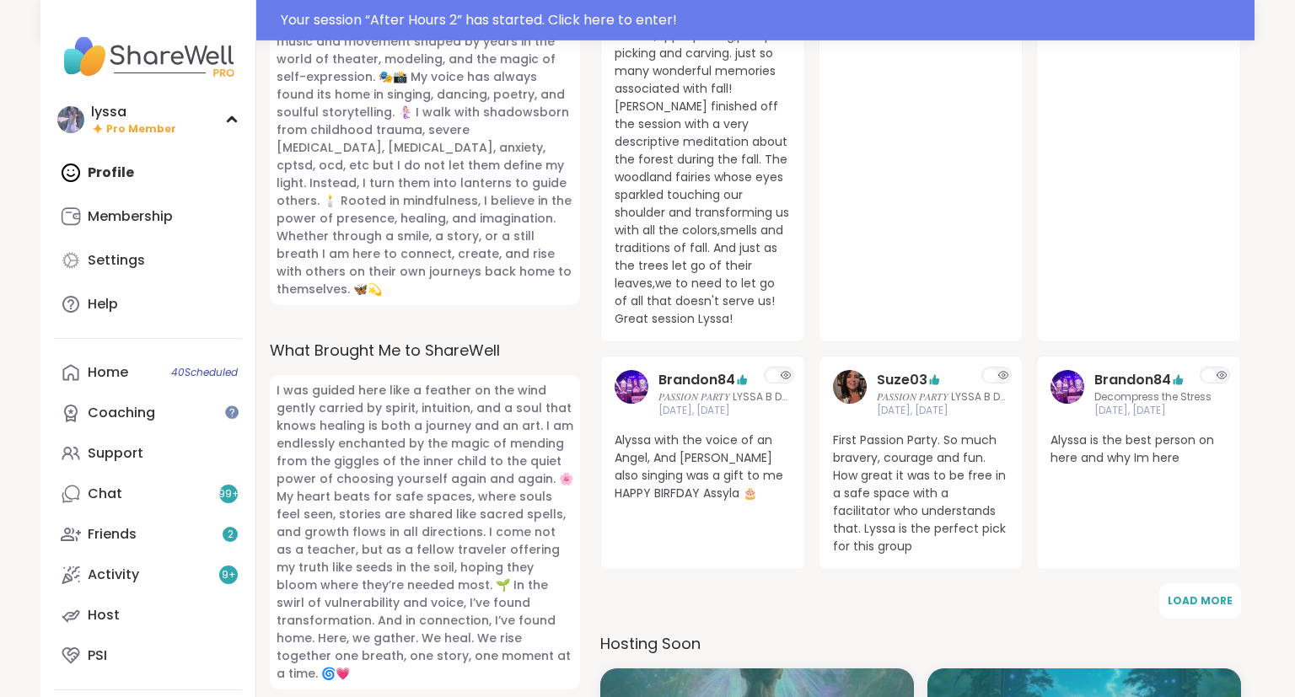
scroll to position [785, 0]
click at [1213, 584] on button "Load More" at bounding box center [1200, 601] width 82 height 35
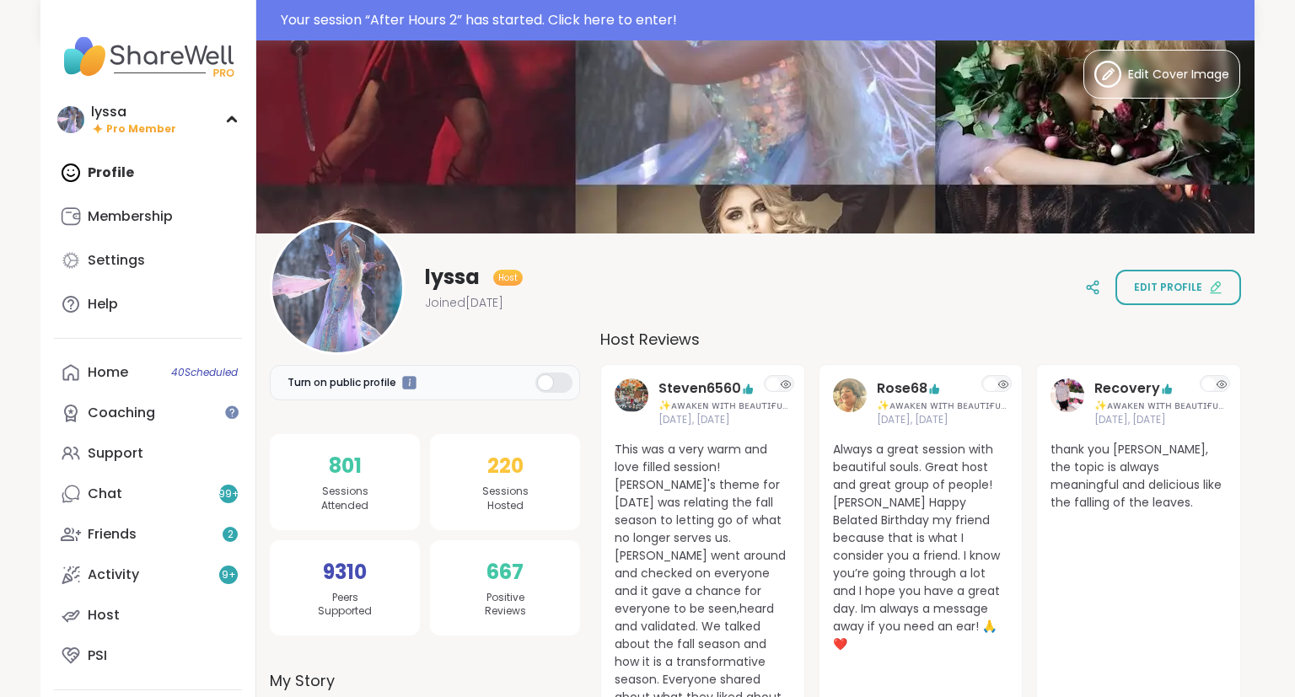
scroll to position [0, 0]
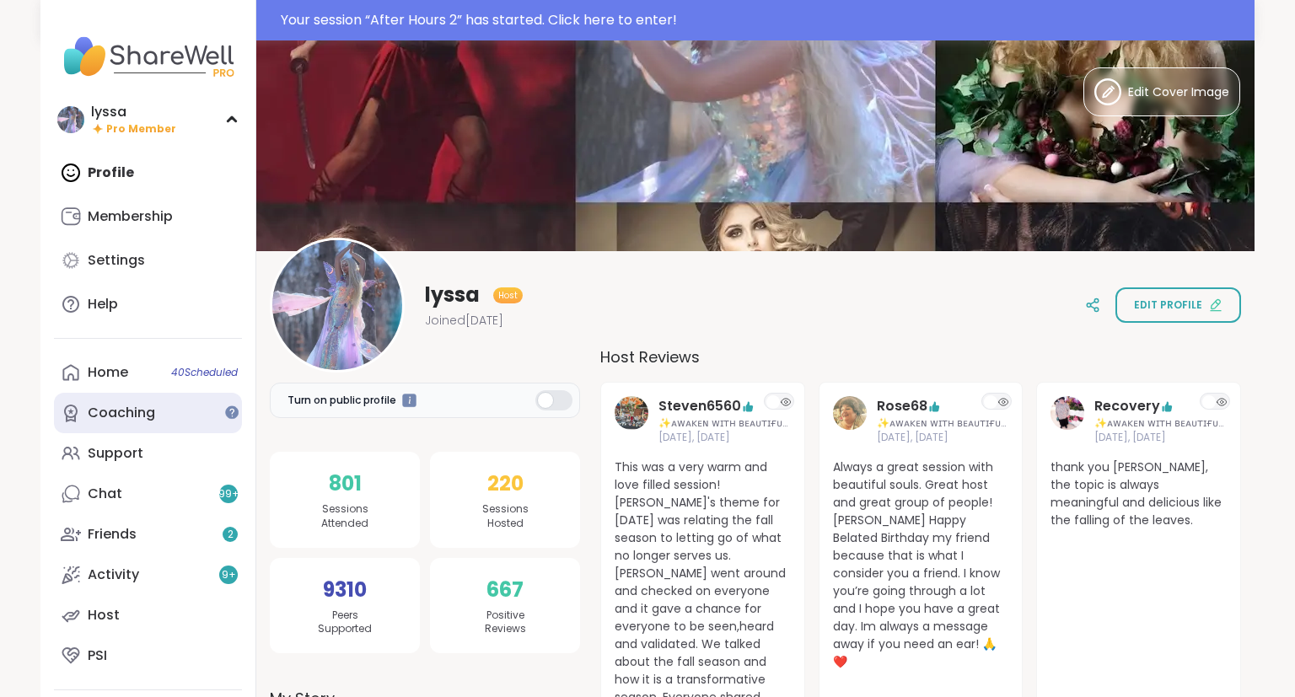
click at [146, 411] on div "Coaching" at bounding box center [121, 413] width 67 height 19
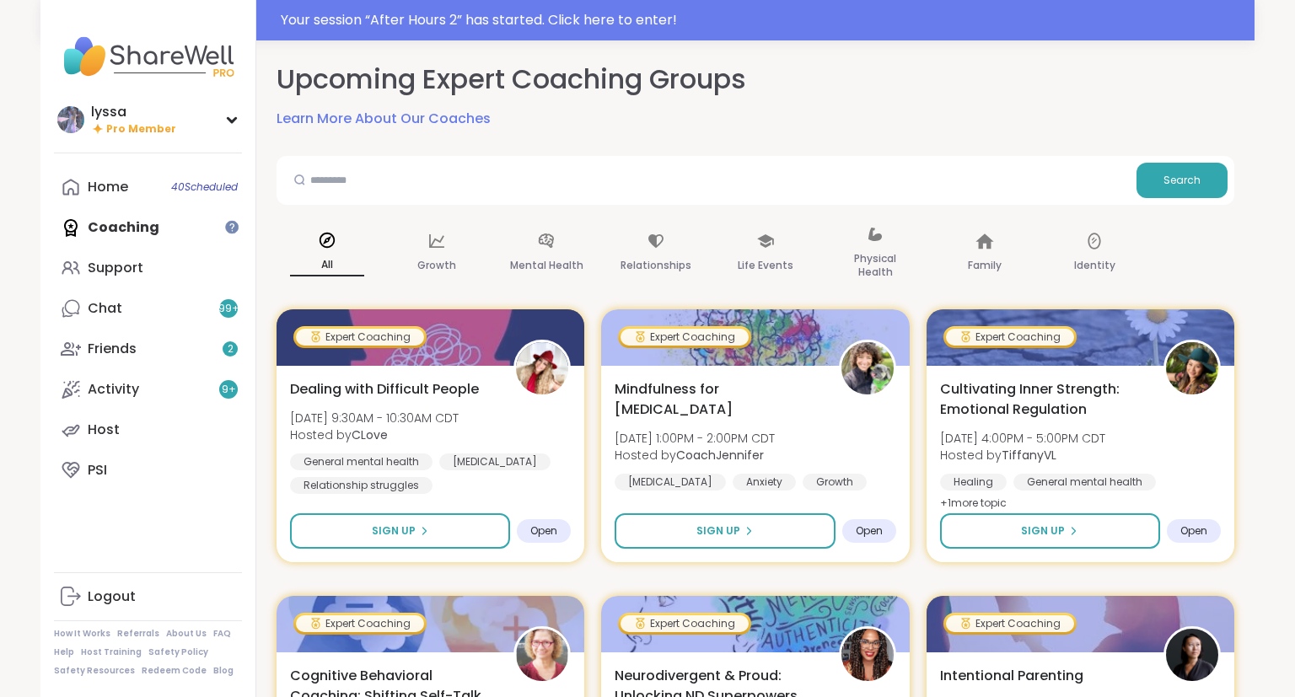
click at [99, 228] on div "Home 40 Scheduled Coaching Support Chat 99 + Friends 2 Activity 9 + Host PSI" at bounding box center [148, 329] width 188 height 324
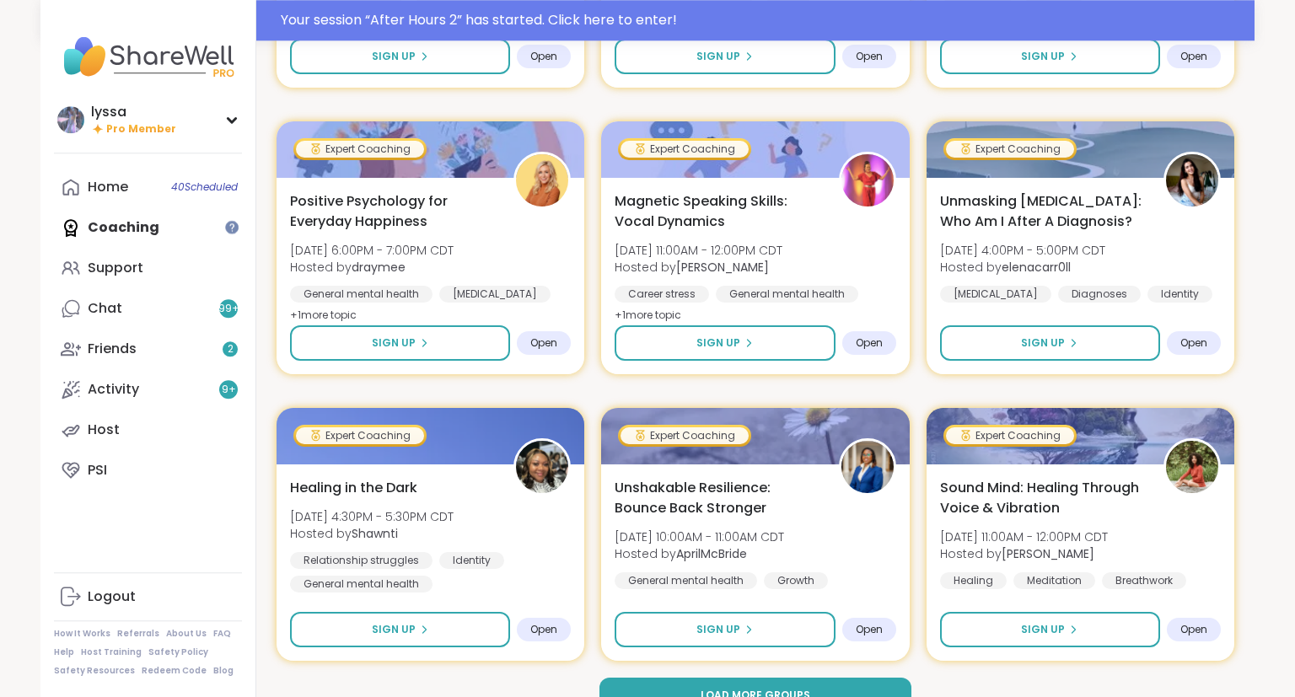
scroll to position [3086, 0]
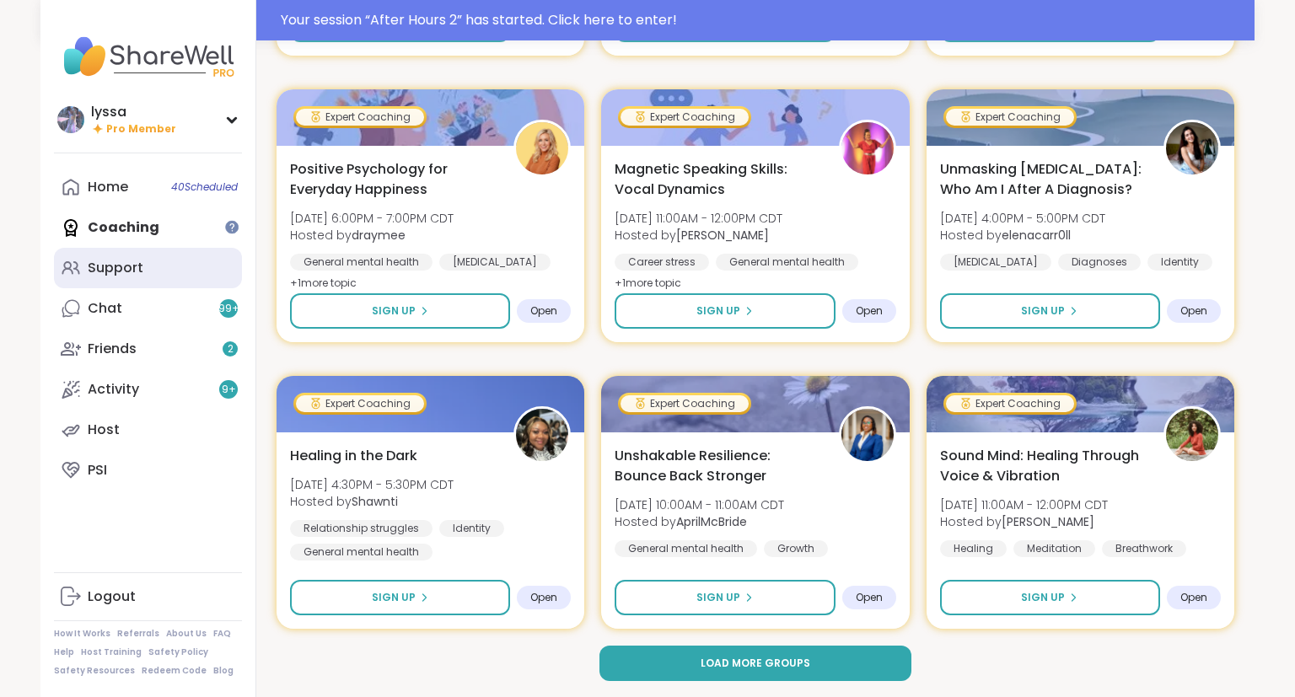
click at [123, 255] on link "Support" at bounding box center [148, 268] width 188 height 40
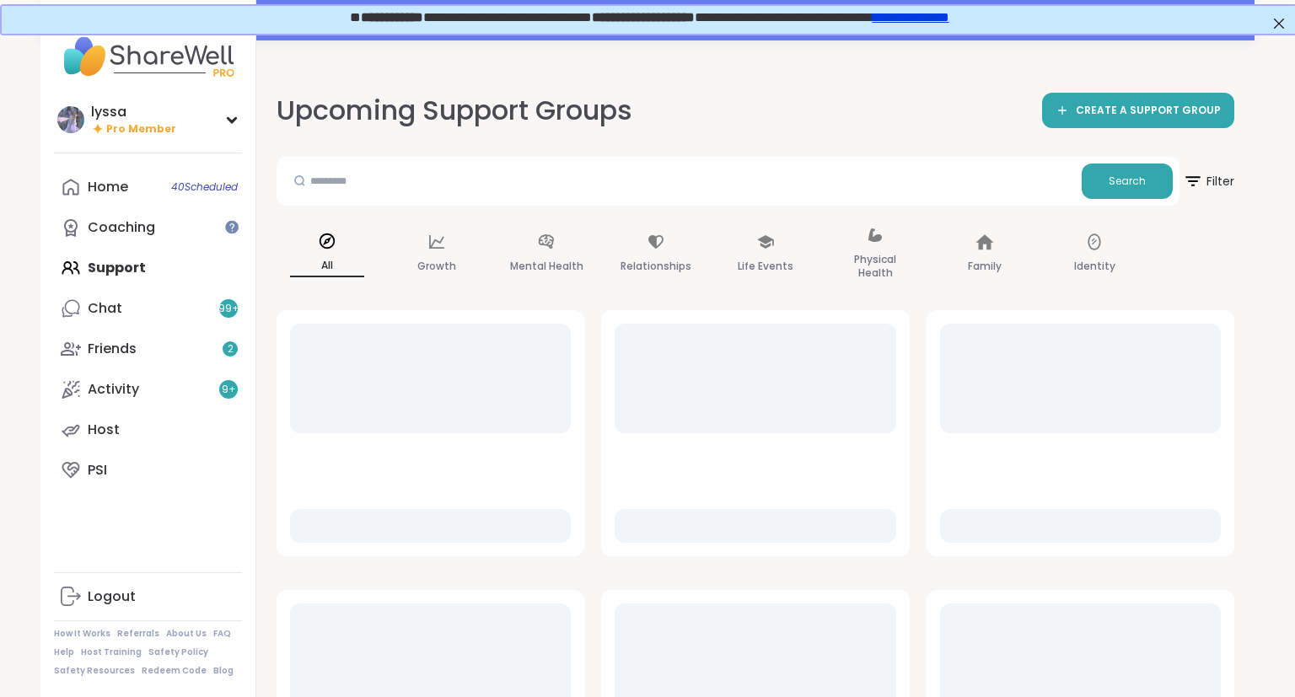
click at [504, 16] on span "**********" at bounding box center [647, 15] width 599 height 13
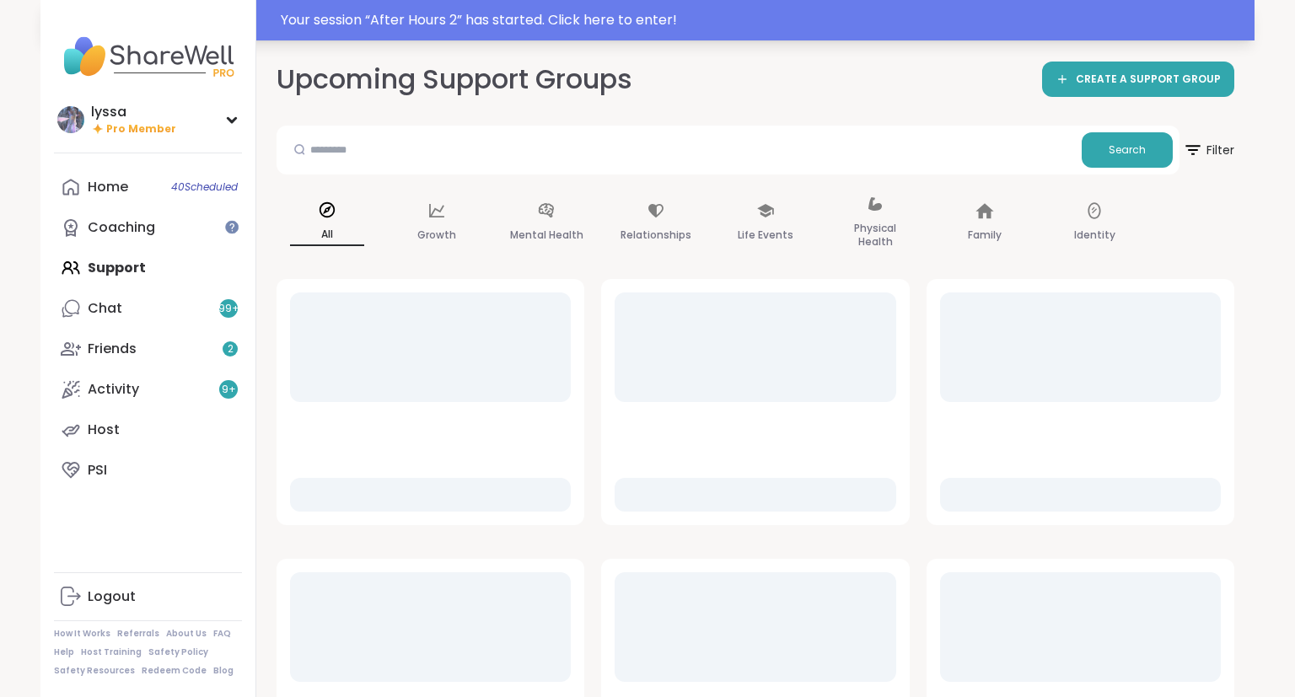
click at [1054, 10] on div "Your session “ After Hours 2 ” has started. Click here to enter!" at bounding box center [762, 20] width 963 height 20
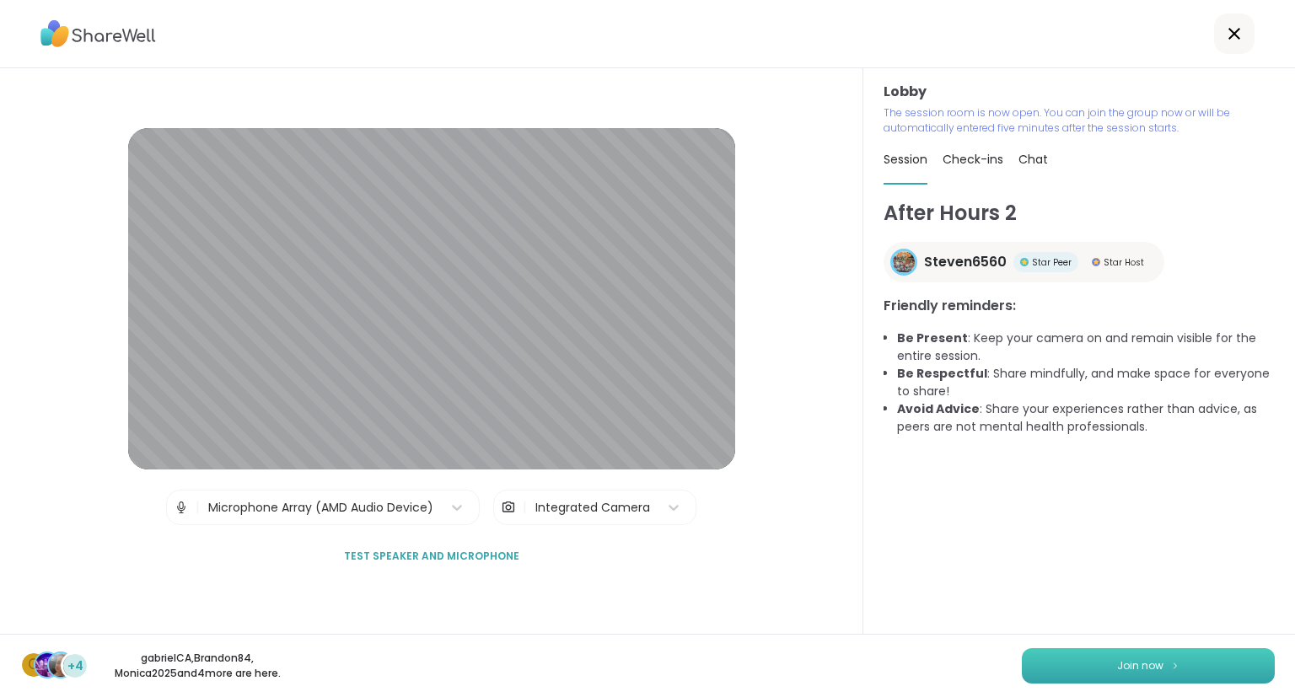
click at [1050, 653] on button "Join now" at bounding box center [1148, 665] width 253 height 35
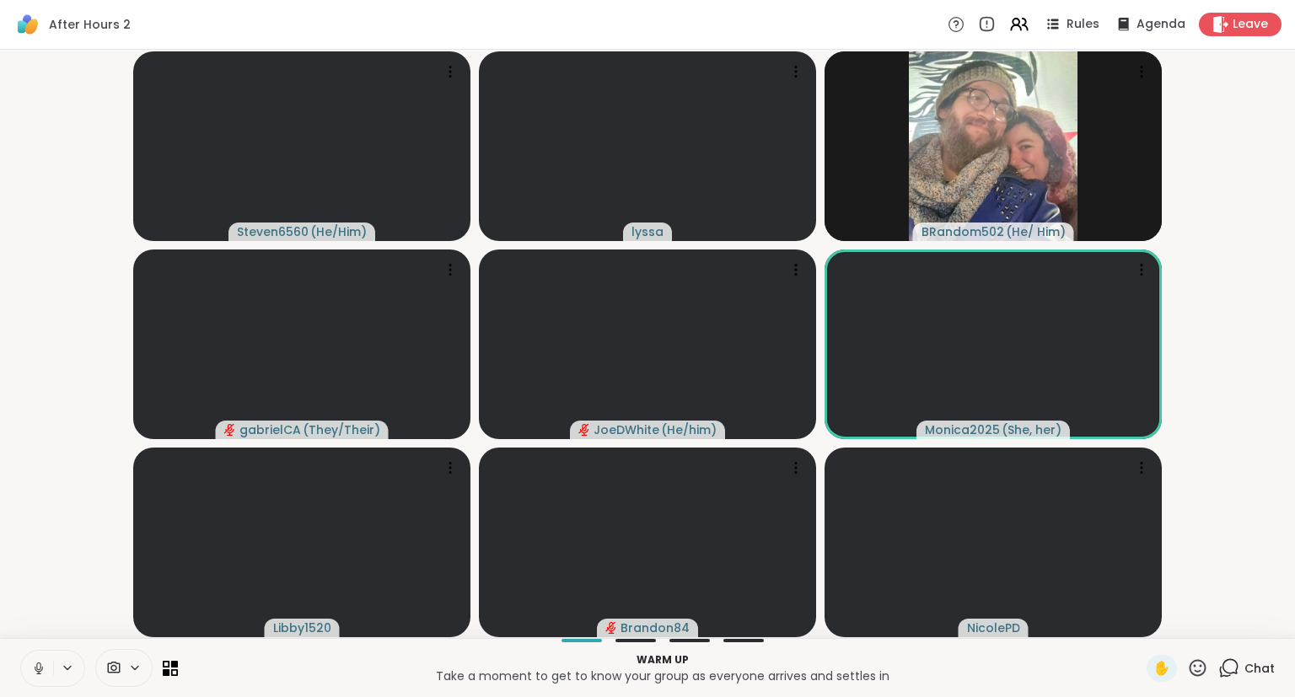
click at [41, 660] on button at bounding box center [37, 668] width 32 height 35
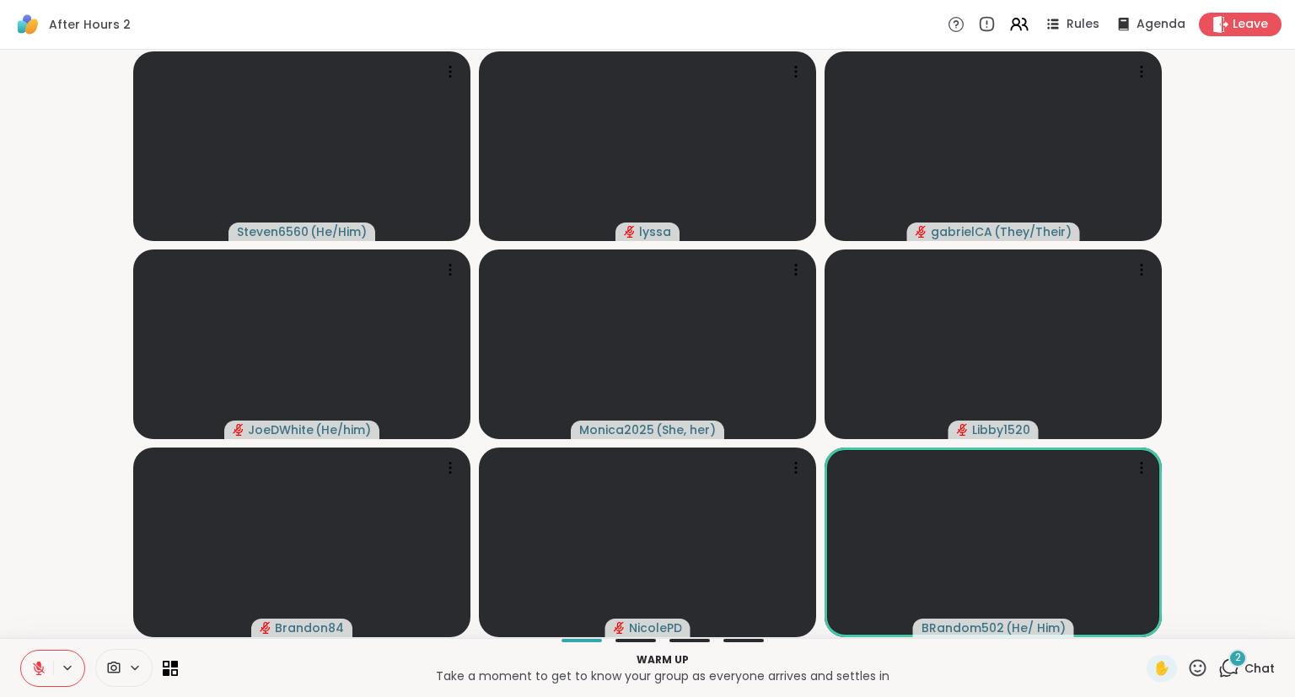
click at [1198, 669] on icon at bounding box center [1197, 668] width 21 height 21
click at [1264, 621] on span "🎉" at bounding box center [1259, 624] width 17 height 20
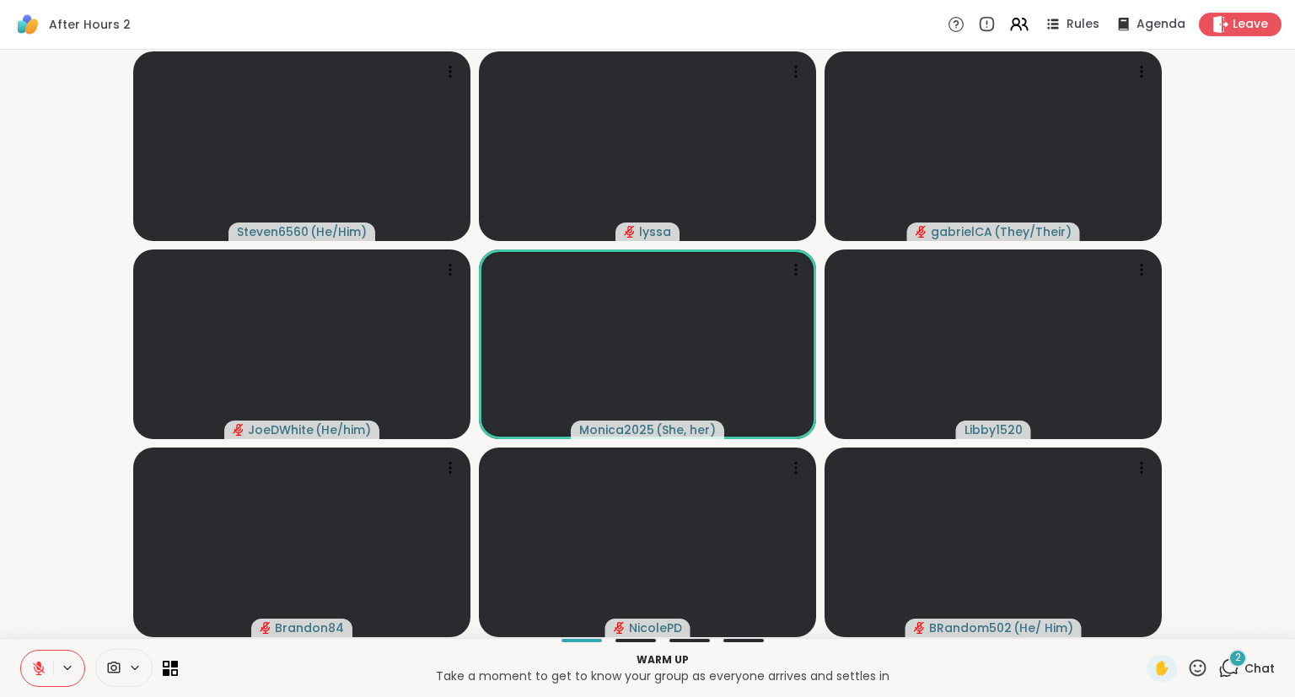
click at [1294, 254] on div "Steven6560 ( He/Him ) lyssa gabrielCA ( They/Their ) JoeDWhite ( He/him ) Monic…" at bounding box center [647, 344] width 1295 height 588
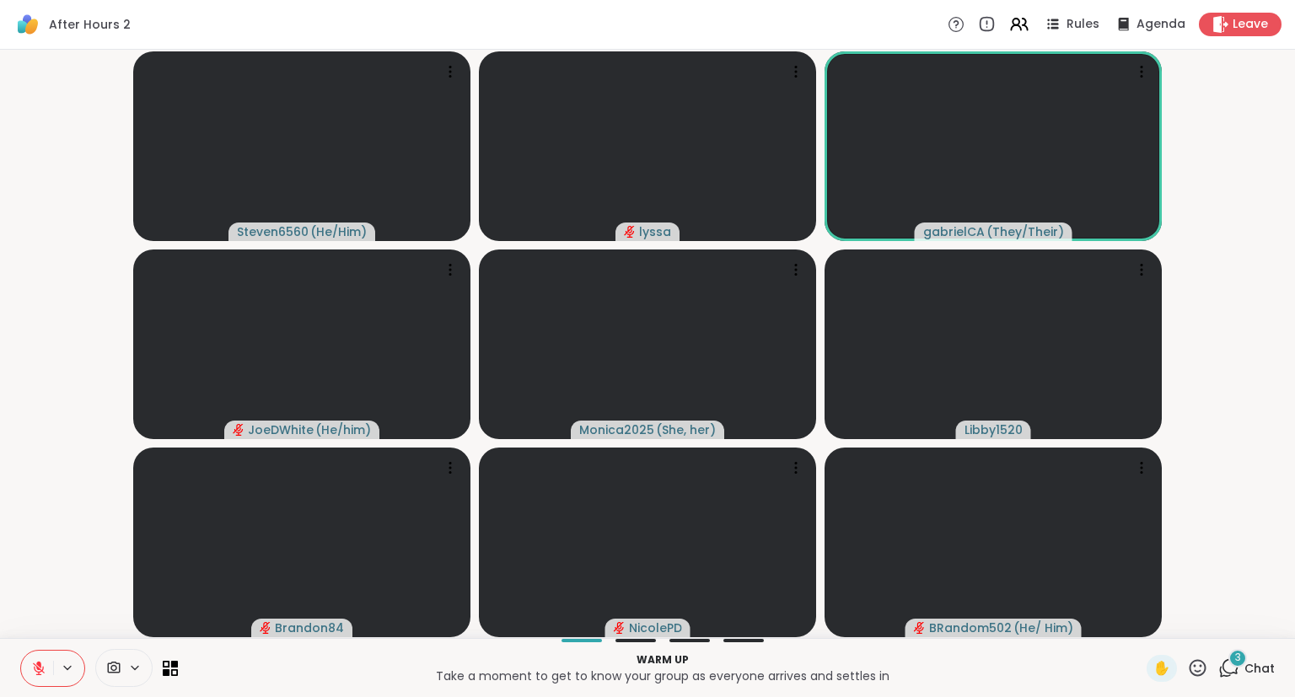
click at [40, 657] on button at bounding box center [37, 668] width 32 height 35
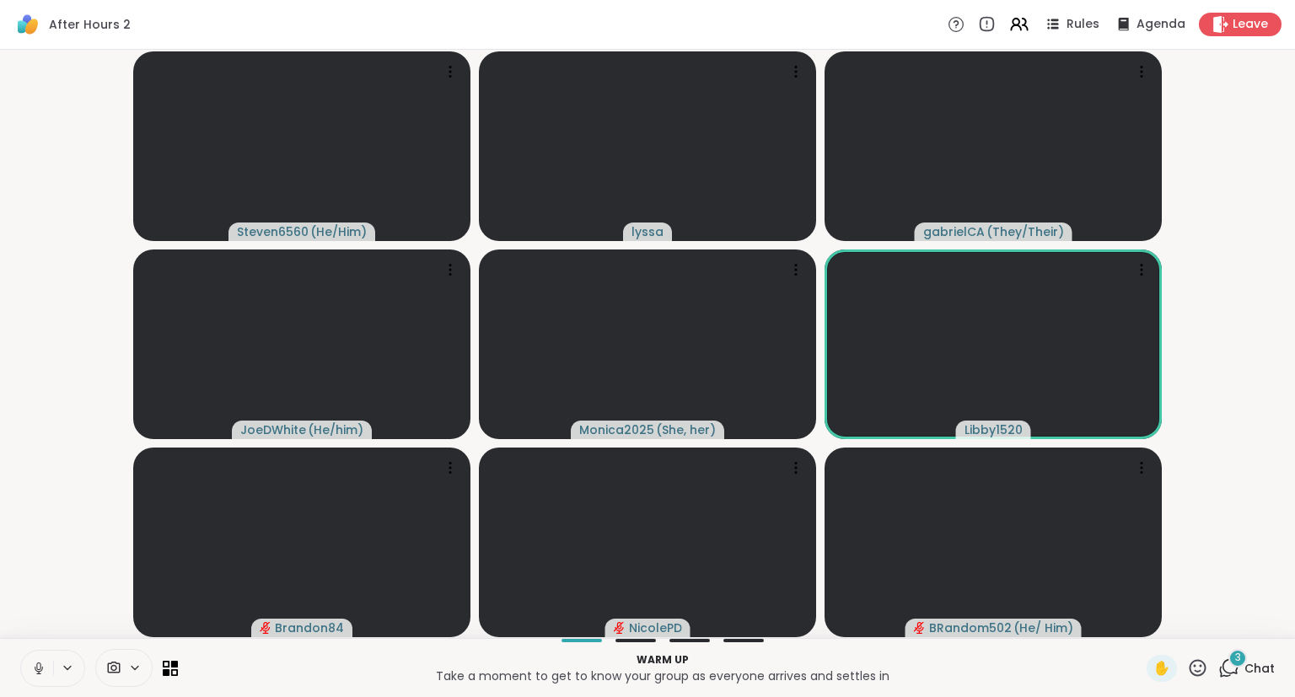
click at [43, 660] on button at bounding box center [37, 668] width 32 height 35
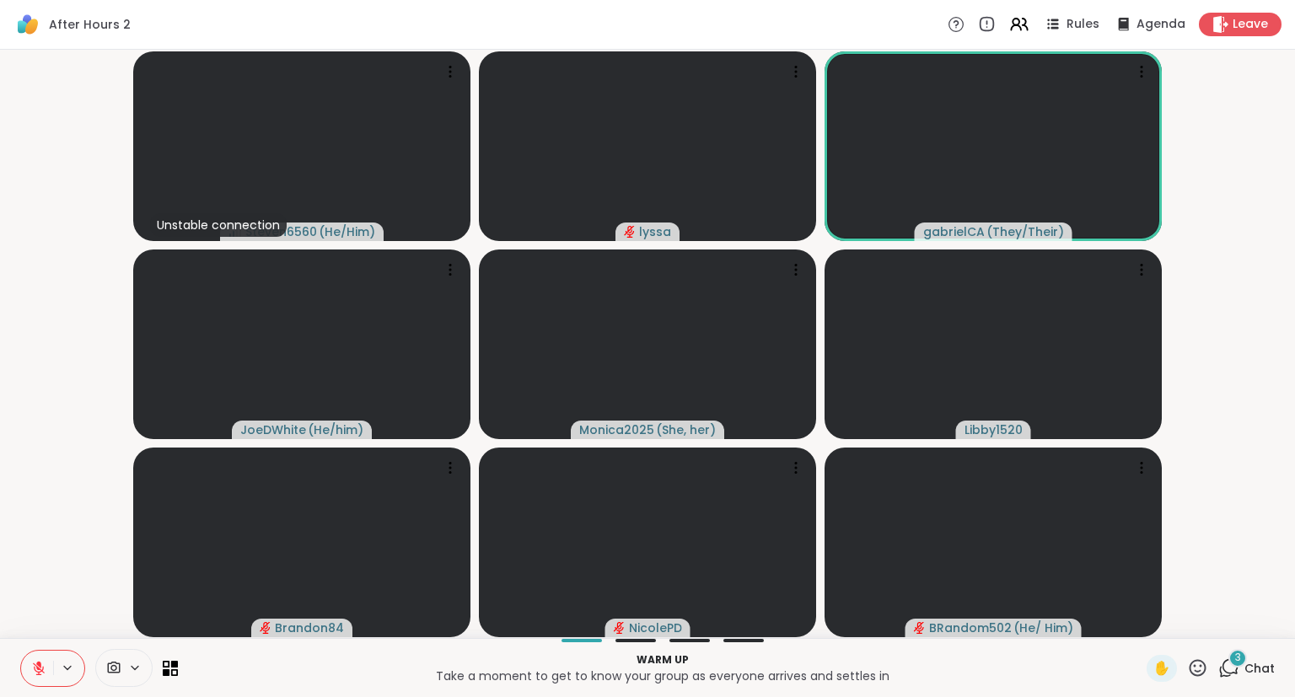
click at [1204, 667] on icon at bounding box center [1197, 668] width 21 height 21
click at [1260, 619] on span "🎉" at bounding box center [1259, 624] width 17 height 20
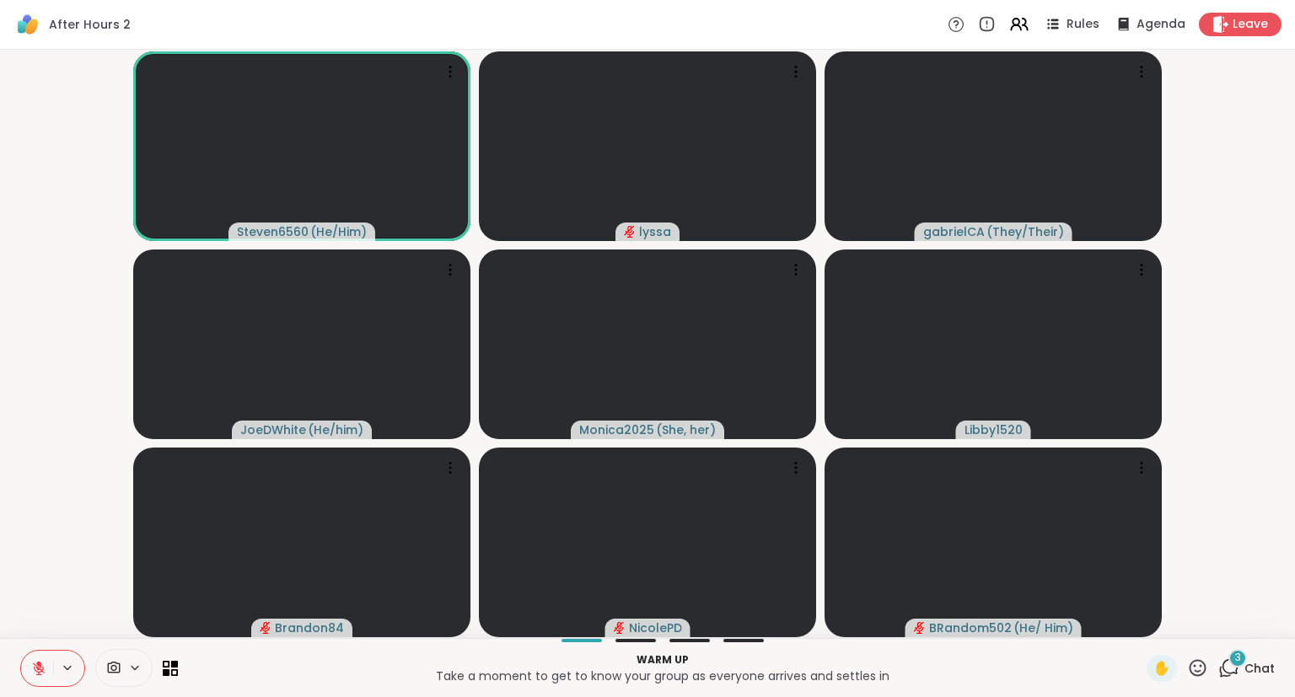
click at [1197, 662] on icon at bounding box center [1197, 667] width 17 height 17
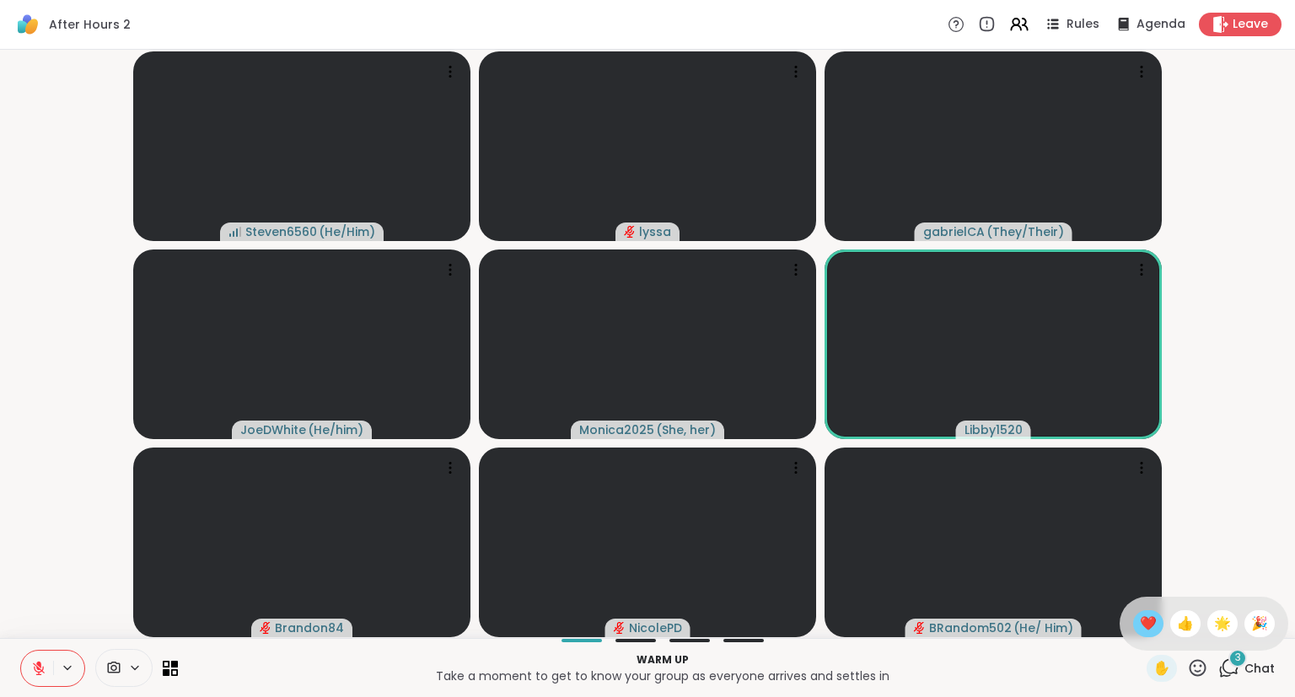
click at [1141, 622] on span "❤️" at bounding box center [1148, 624] width 17 height 20
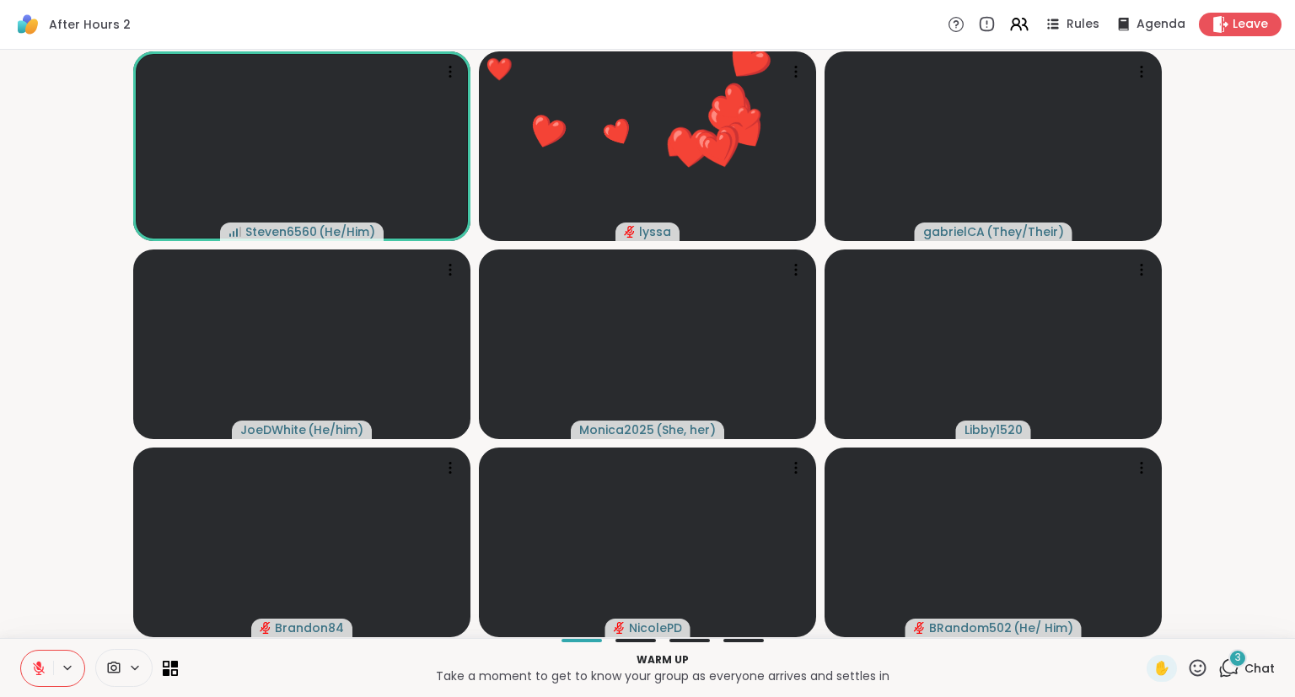
click at [1193, 669] on icon at bounding box center [1197, 668] width 21 height 21
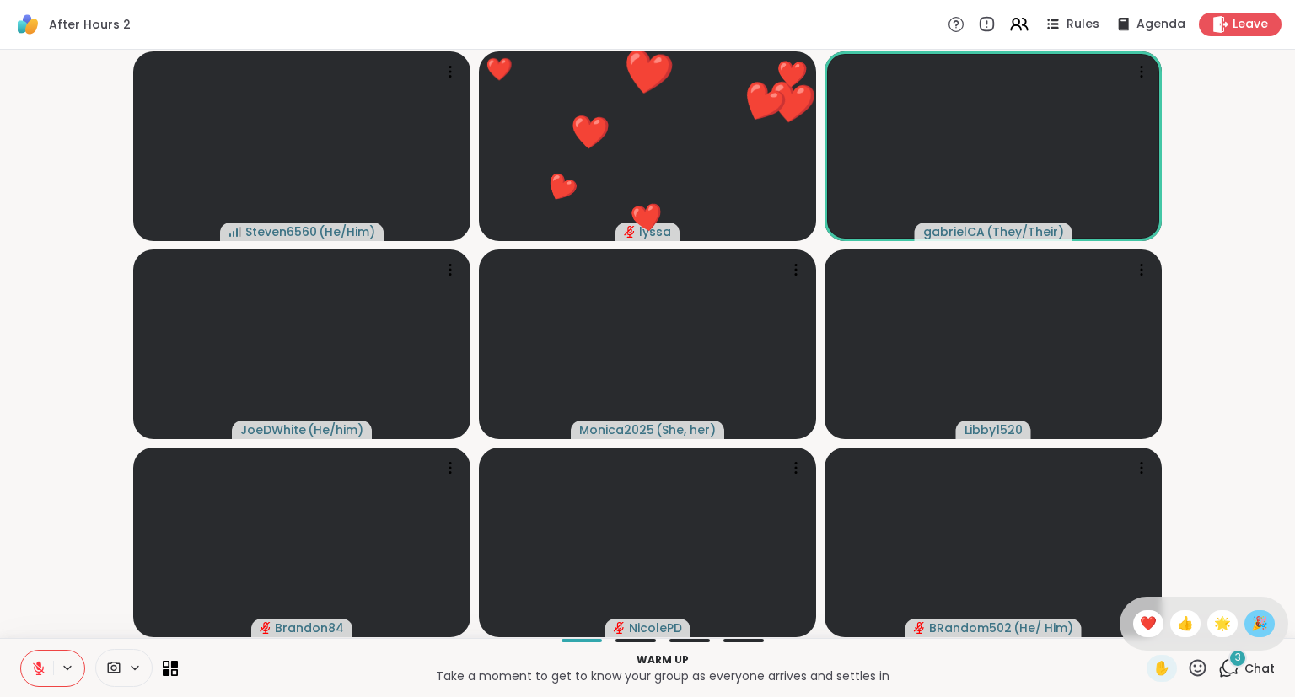
click at [1257, 618] on span "🎉" at bounding box center [1259, 624] width 17 height 20
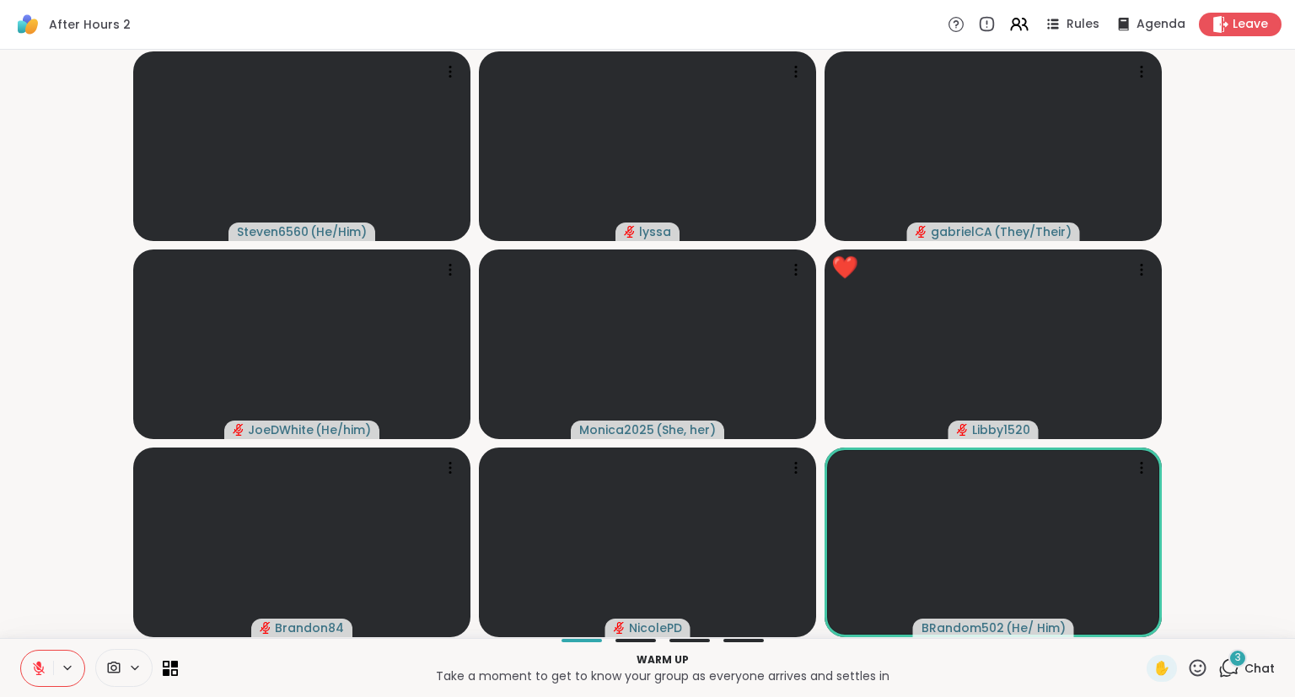
click at [39, 662] on icon at bounding box center [38, 668] width 15 height 15
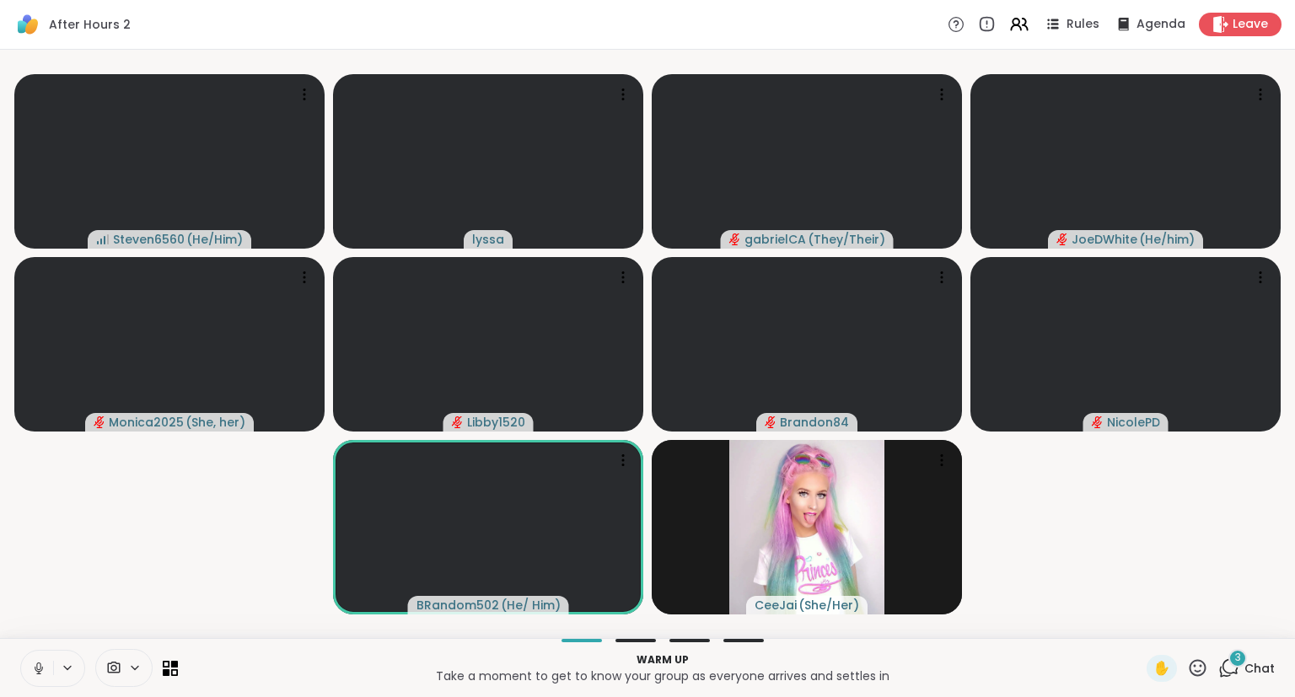
click at [31, 674] on icon at bounding box center [38, 668] width 15 height 15
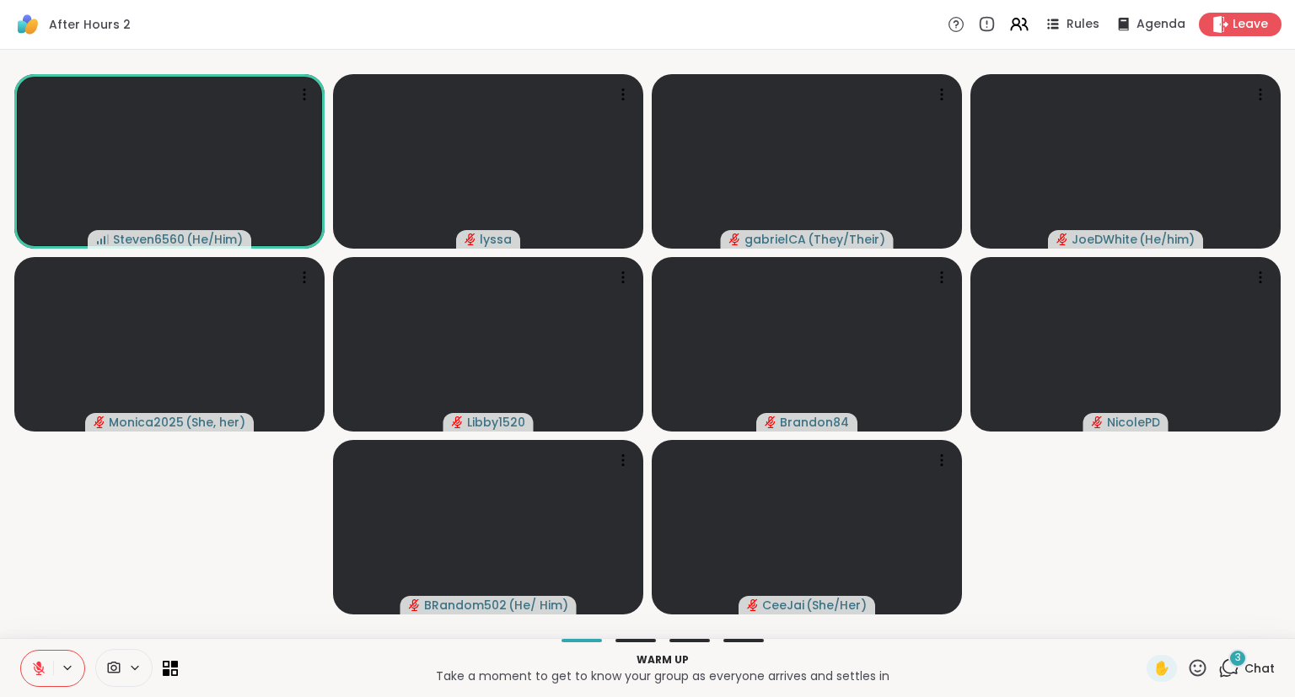
click at [40, 662] on icon at bounding box center [38, 668] width 15 height 15
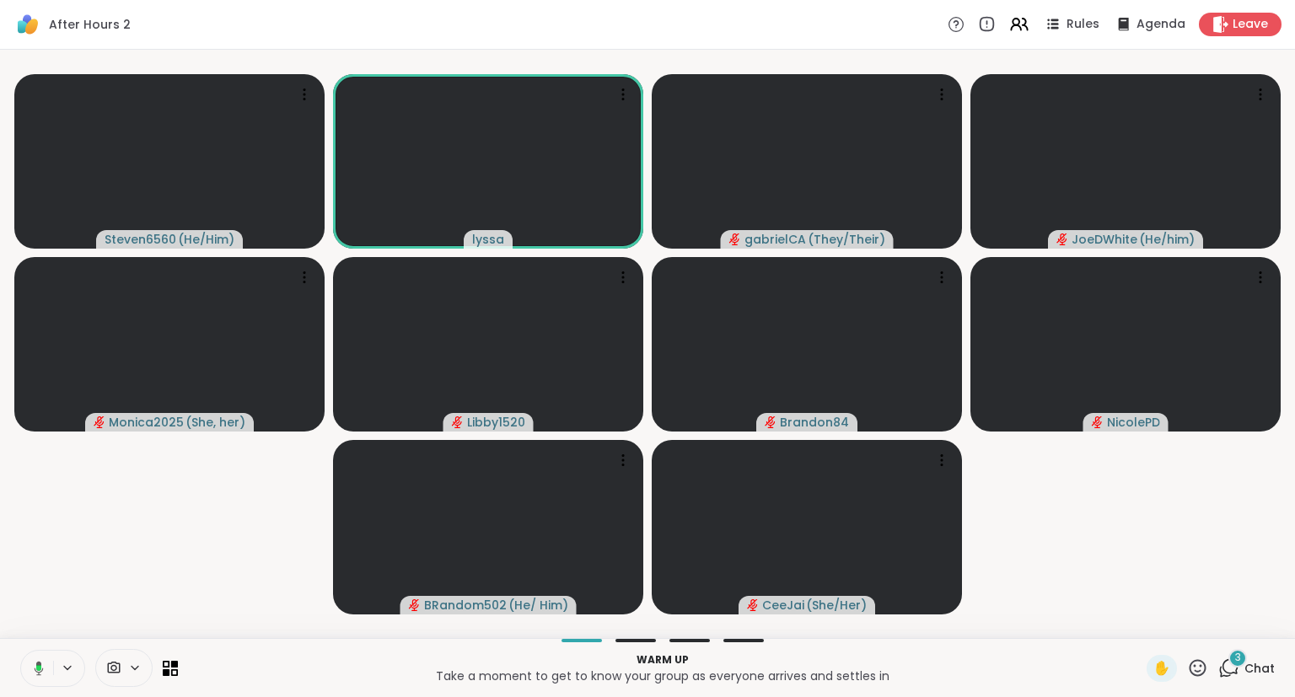
click at [35, 670] on icon at bounding box center [39, 668] width 9 height 14
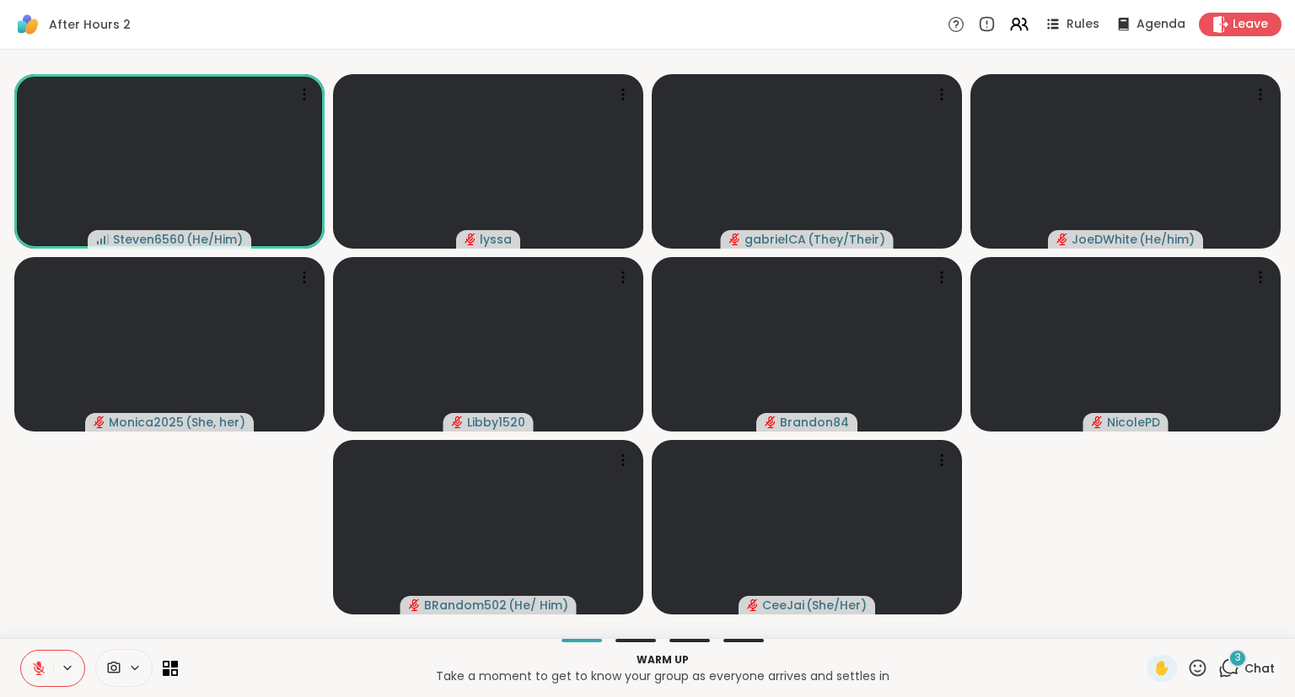
click at [1104, 635] on div "Steven6560 ( He/Him ) lyssa gabrielCA ( They/Their ) JoeDWhite ( He/him ) Monic…" at bounding box center [647, 344] width 1295 height 588
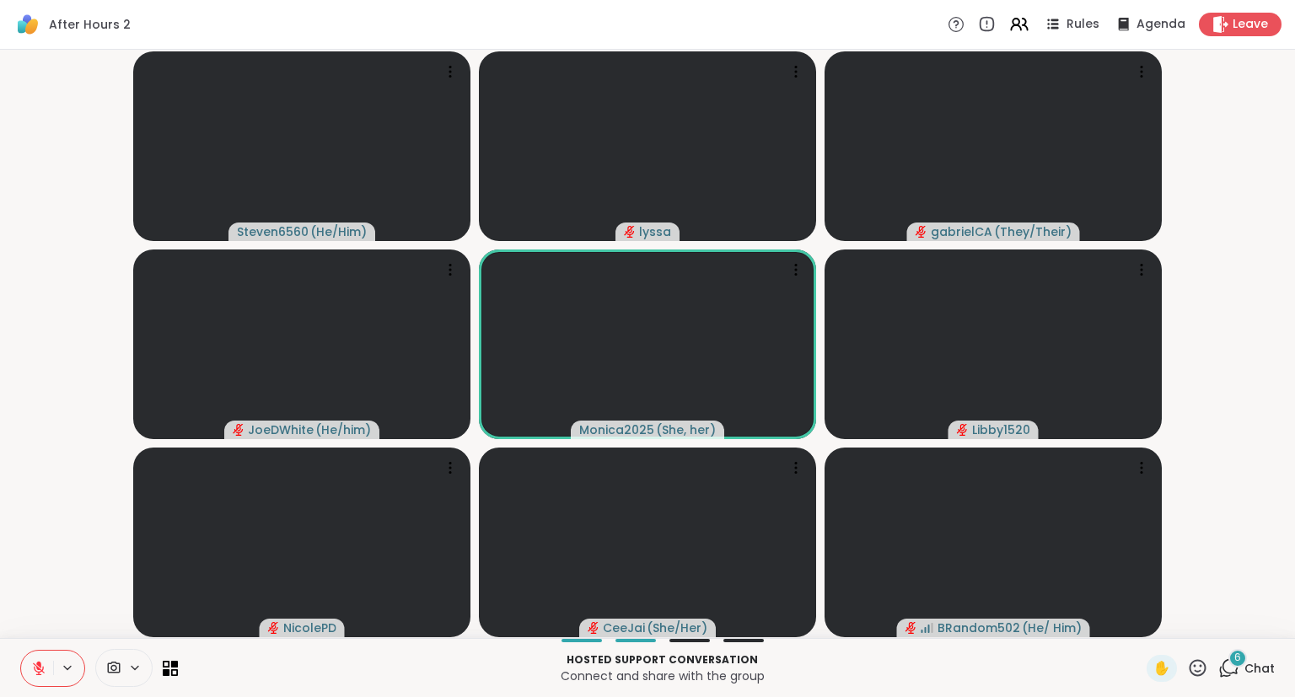
click at [1195, 665] on icon at bounding box center [1197, 668] width 21 height 21
click at [1248, 624] on div "🎉" at bounding box center [1259, 623] width 30 height 27
click at [1243, 665] on div "6" at bounding box center [1237, 658] width 19 height 19
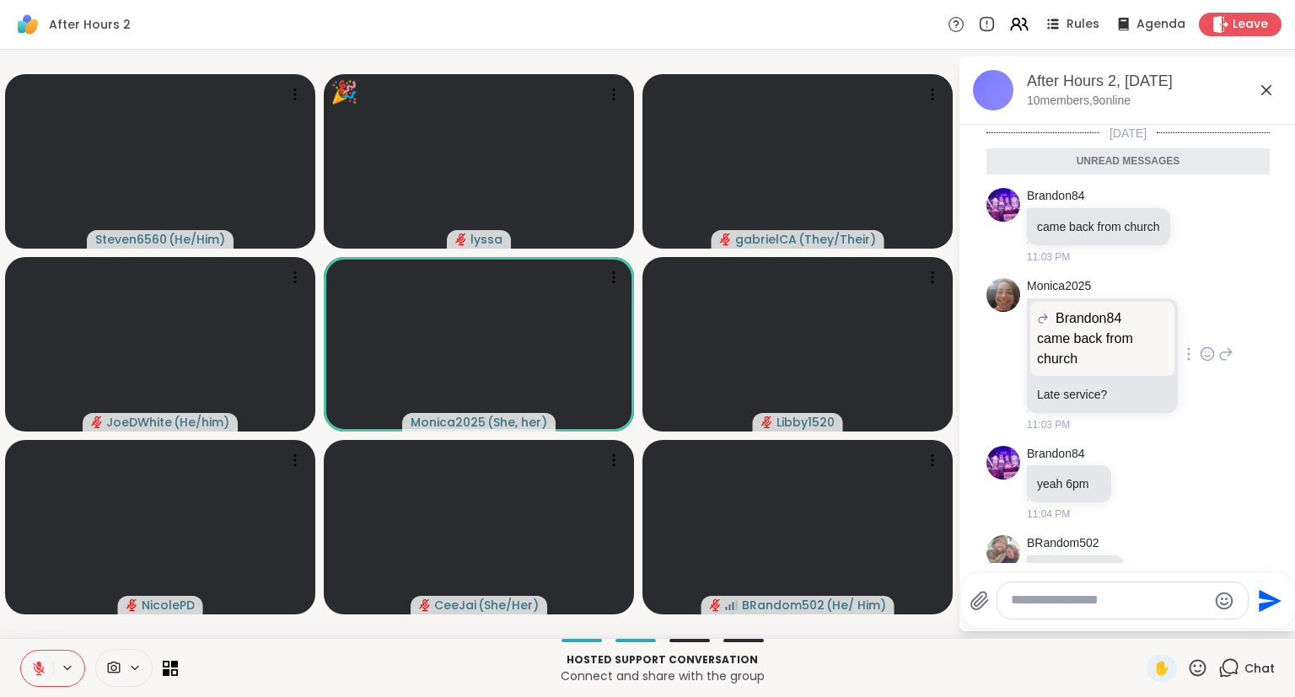
scroll to position [232, 0]
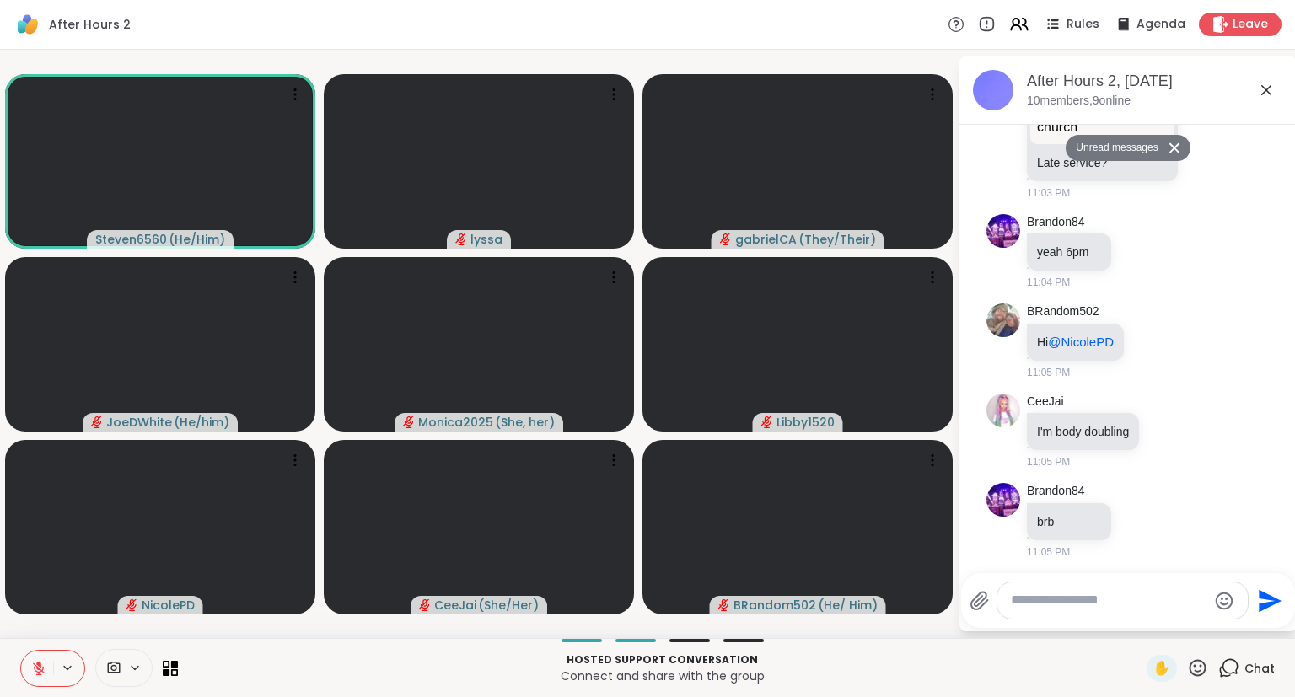
click at [24, 674] on button at bounding box center [37, 668] width 32 height 35
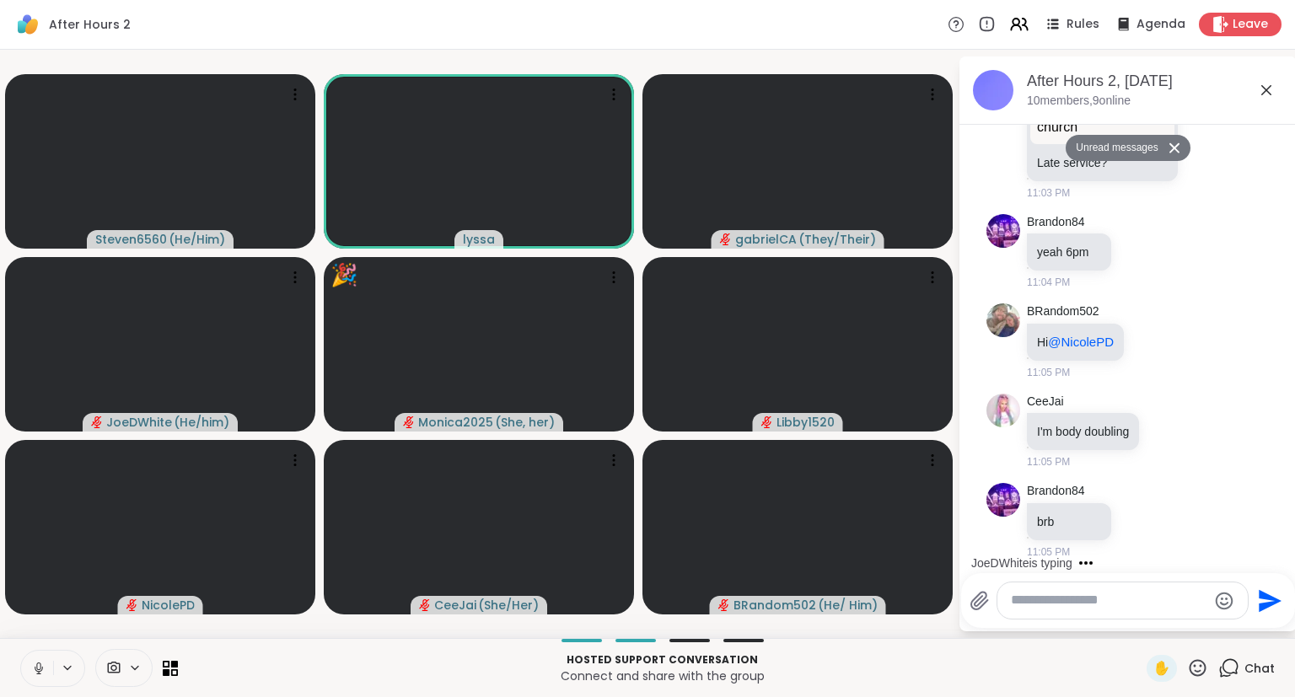
click at [55, 652] on div at bounding box center [52, 668] width 65 height 37
click at [35, 663] on icon at bounding box center [36, 668] width 15 height 15
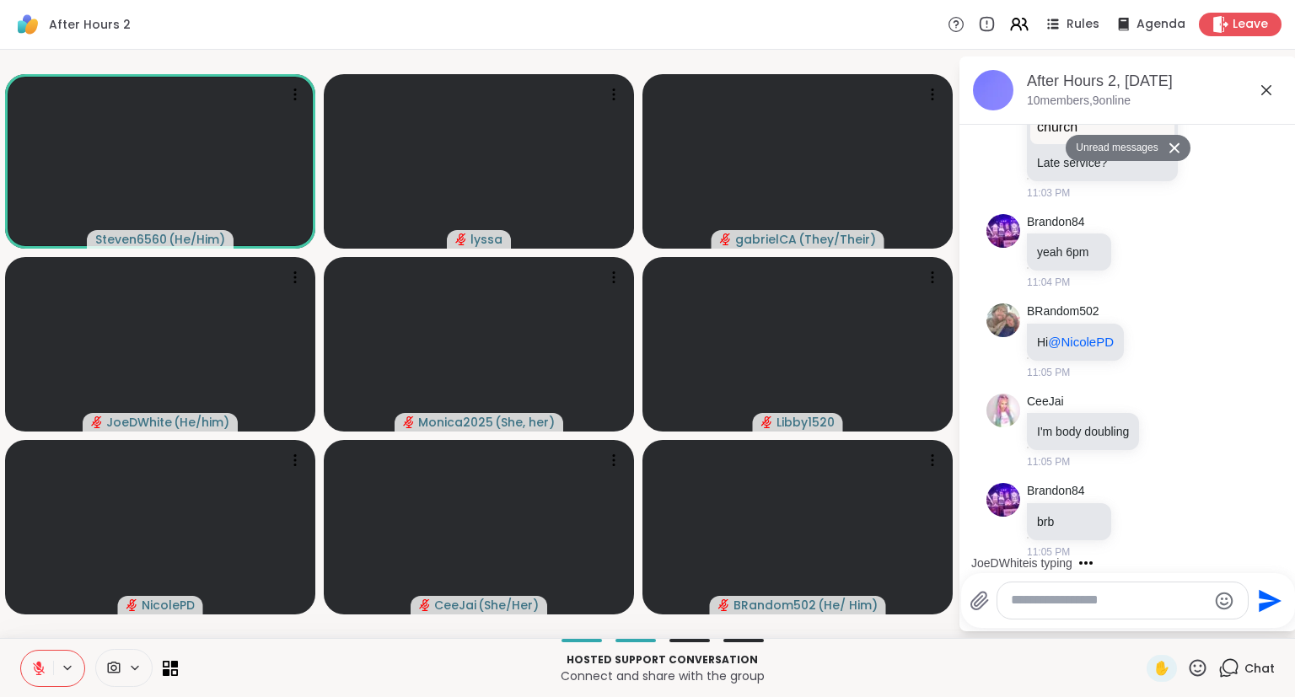
click at [1195, 683] on div "Hosted support conversation Connect and share with the group ✋ Chat" at bounding box center [647, 667] width 1295 height 59
click at [1208, 669] on icon at bounding box center [1197, 668] width 21 height 21
click at [1147, 624] on span "❤️" at bounding box center [1148, 624] width 17 height 20
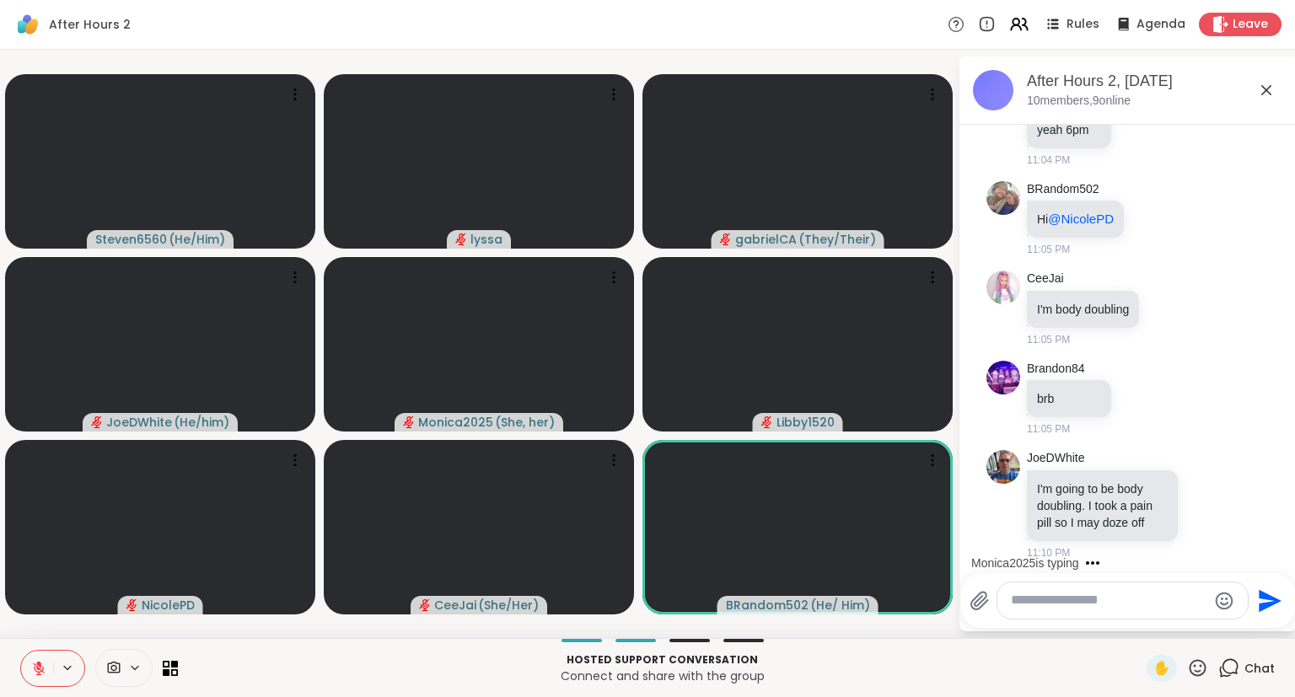
scroll to position [421, 0]
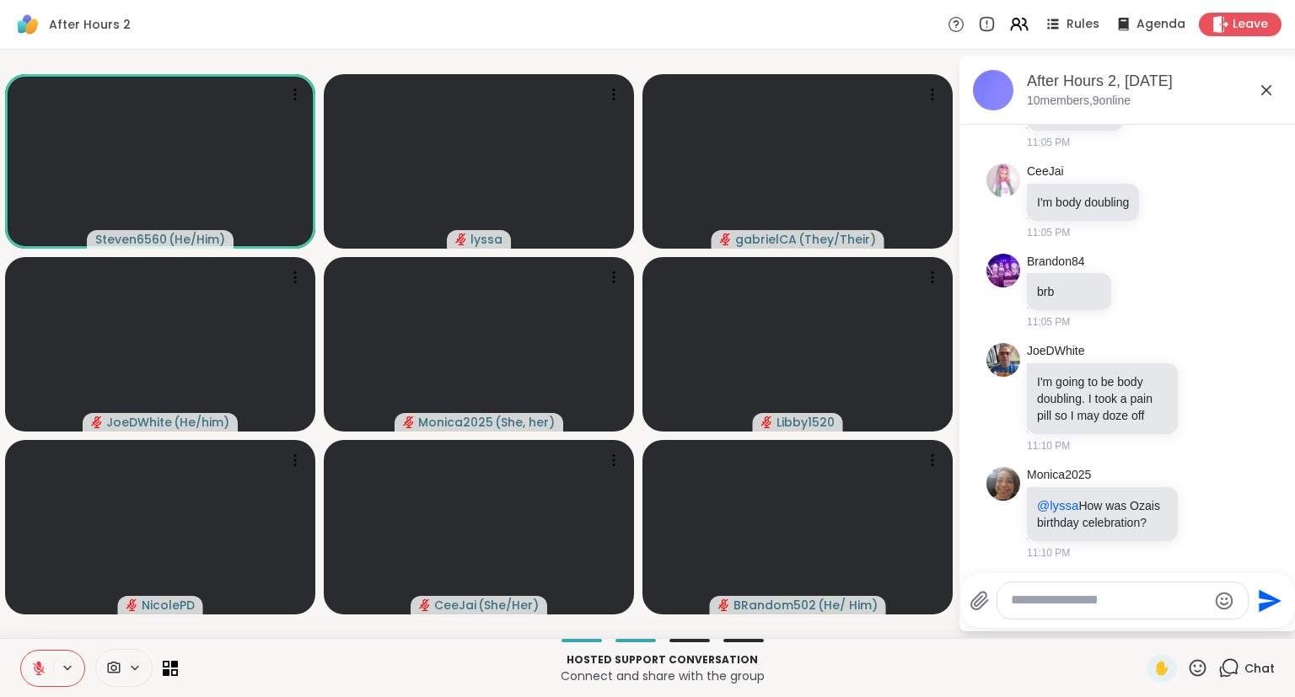
click at [33, 666] on icon at bounding box center [38, 668] width 15 height 15
click at [34, 663] on icon at bounding box center [38, 668] width 15 height 15
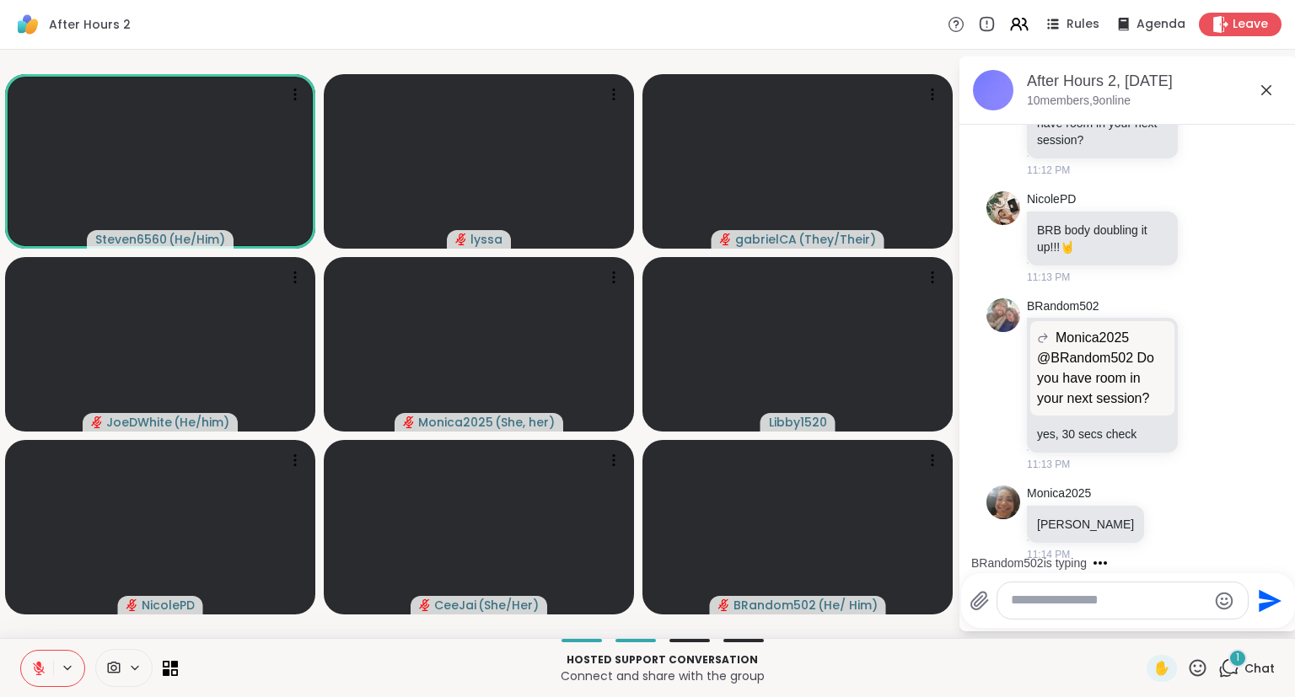
scroll to position [1034, 0]
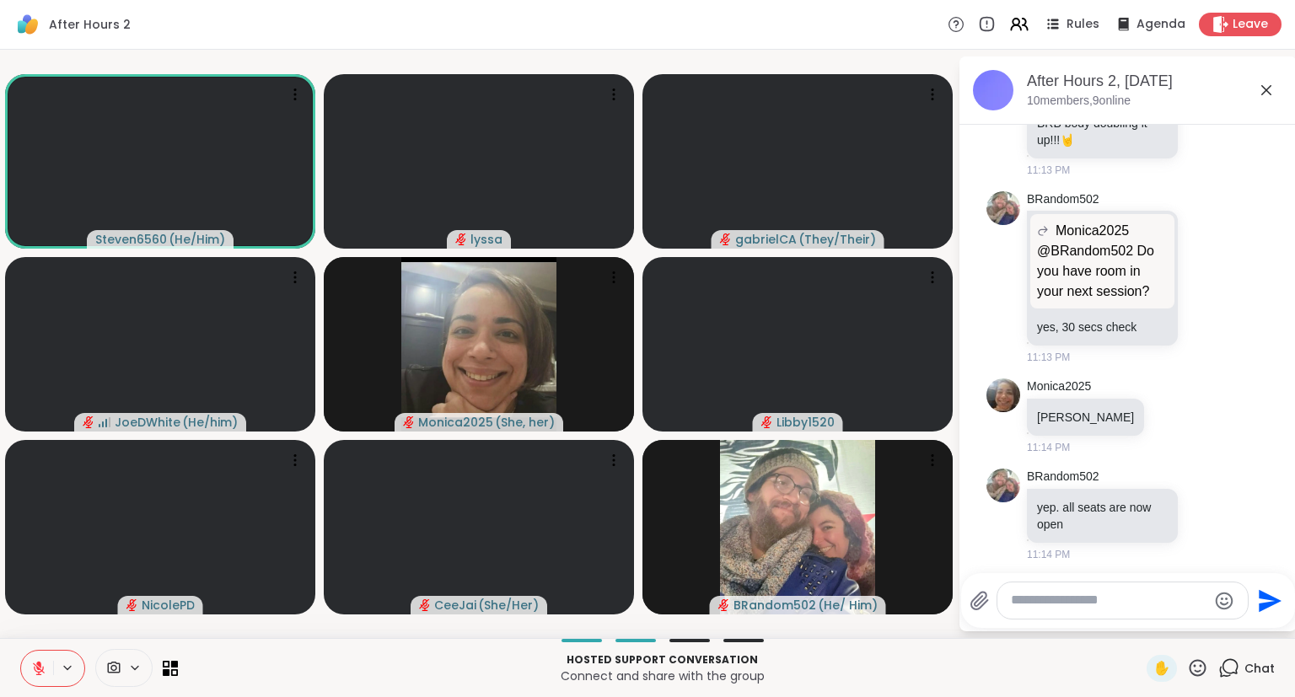
click at [33, 666] on icon at bounding box center [38, 668] width 15 height 15
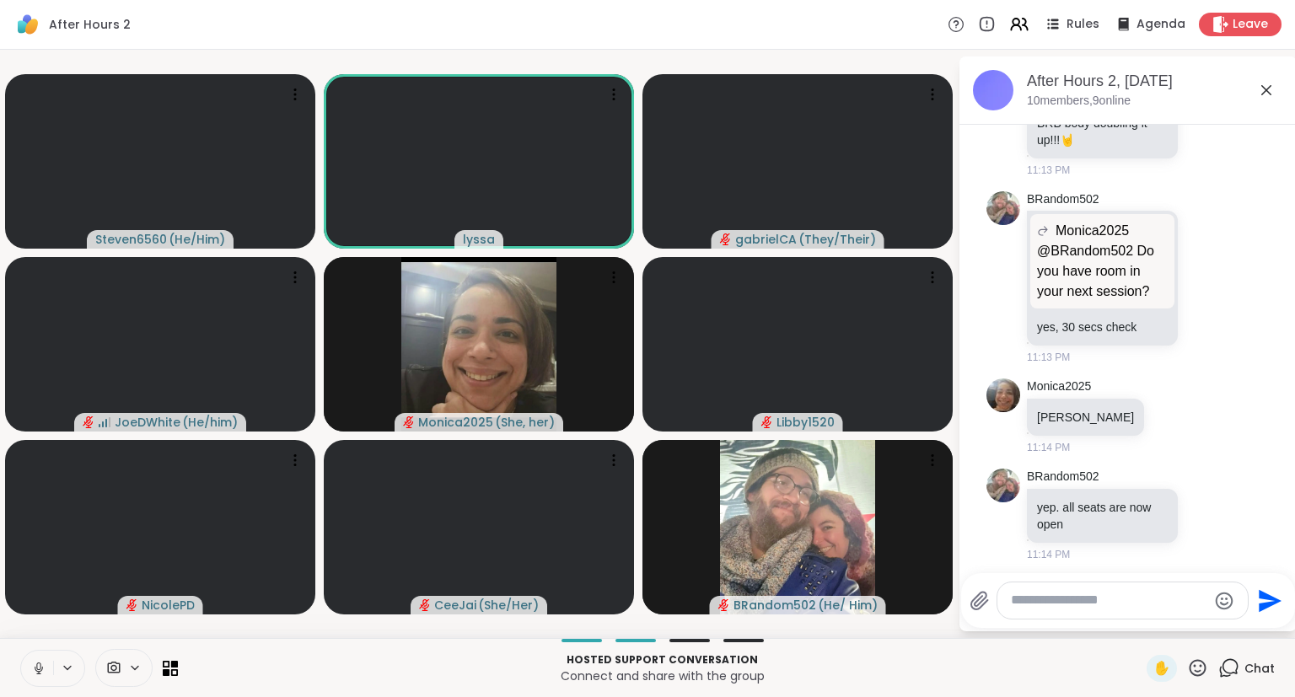
click at [42, 672] on icon at bounding box center [38, 668] width 15 height 15
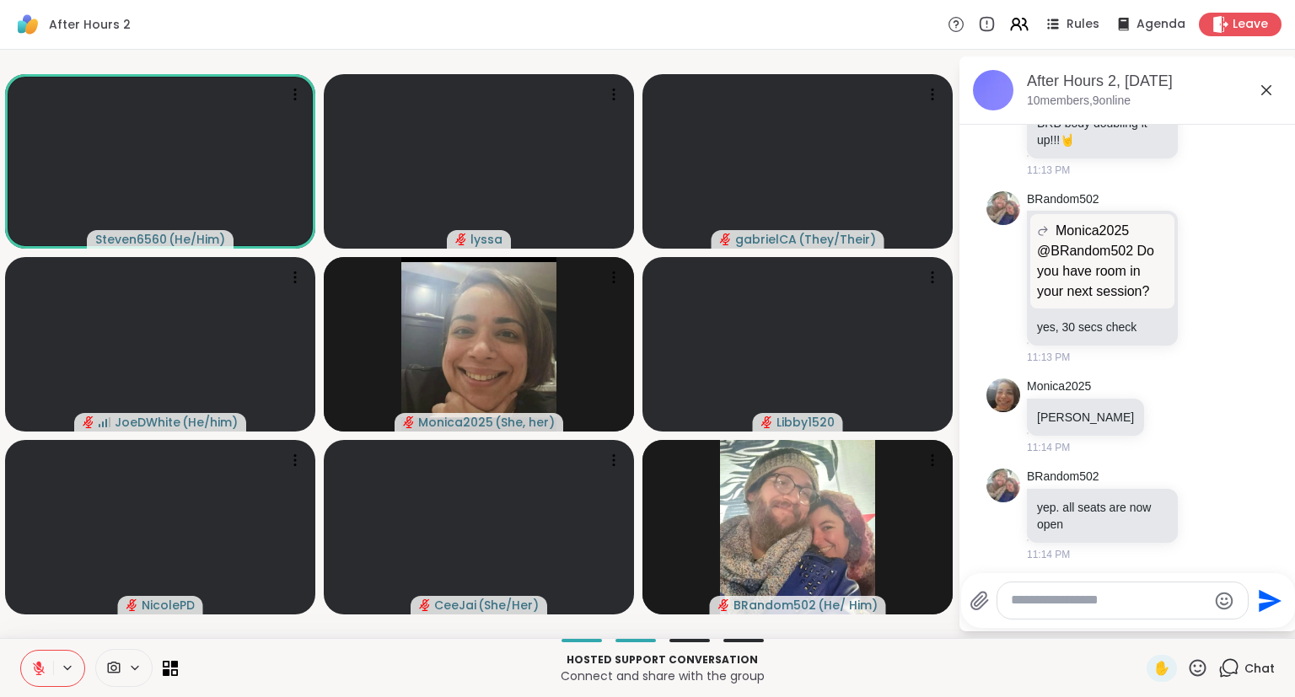
click at [48, 664] on button at bounding box center [37, 668] width 32 height 35
click at [41, 654] on button at bounding box center [36, 668] width 35 height 35
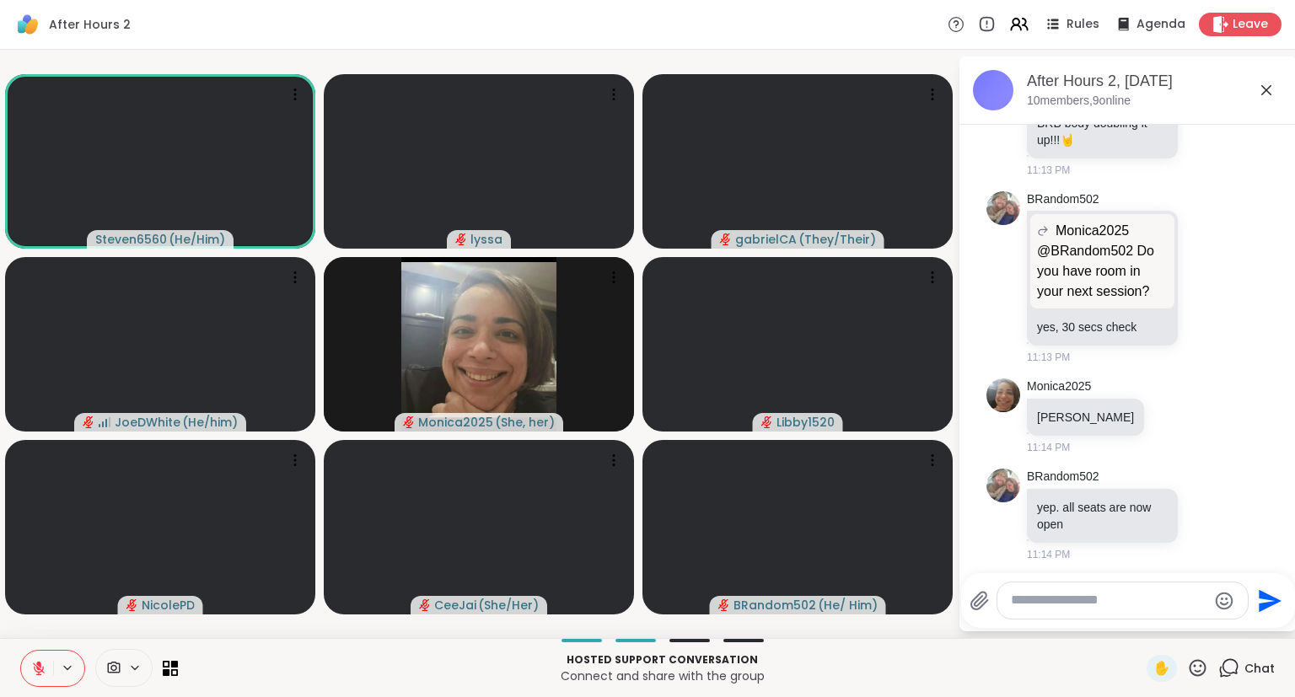
click at [1209, 658] on div "✋ Chat" at bounding box center [1210, 668] width 128 height 27
click at [1195, 677] on icon at bounding box center [1197, 668] width 21 height 21
click at [1266, 629] on span "🎉" at bounding box center [1259, 624] width 17 height 20
click at [1200, 668] on icon at bounding box center [1197, 668] width 21 height 21
click at [1143, 623] on span "❤️" at bounding box center [1148, 624] width 17 height 20
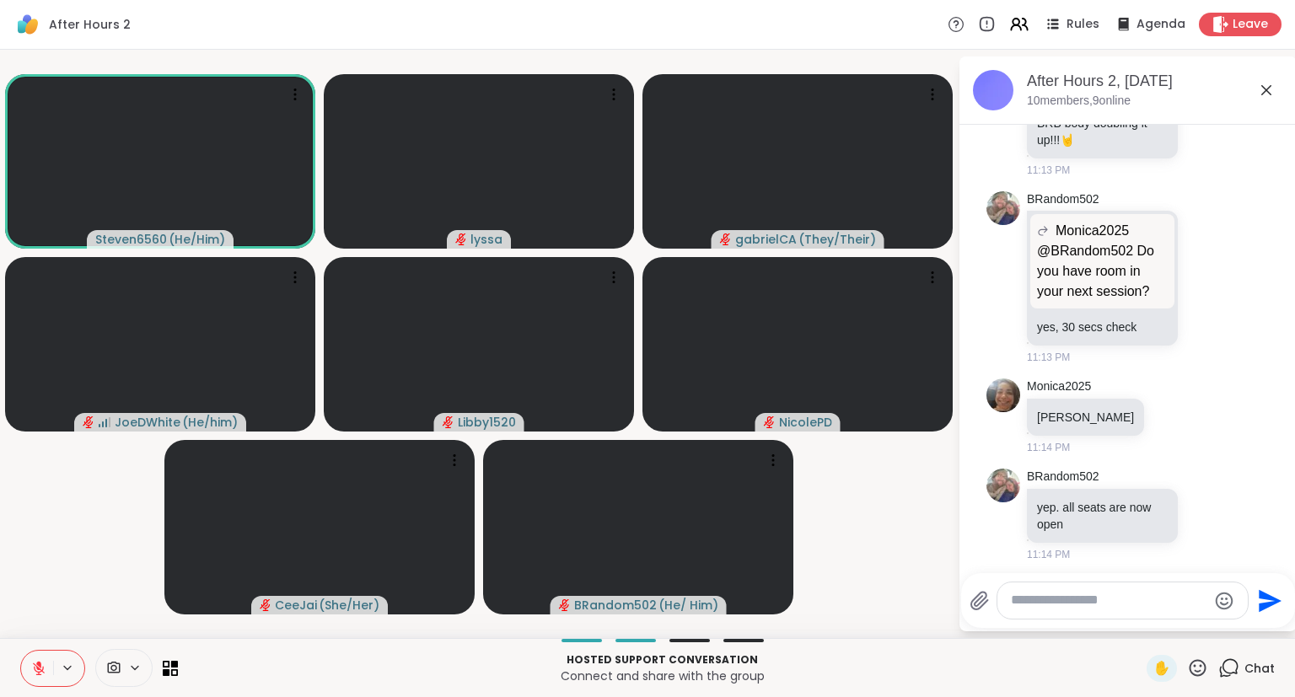
click at [46, 663] on icon at bounding box center [38, 668] width 15 height 15
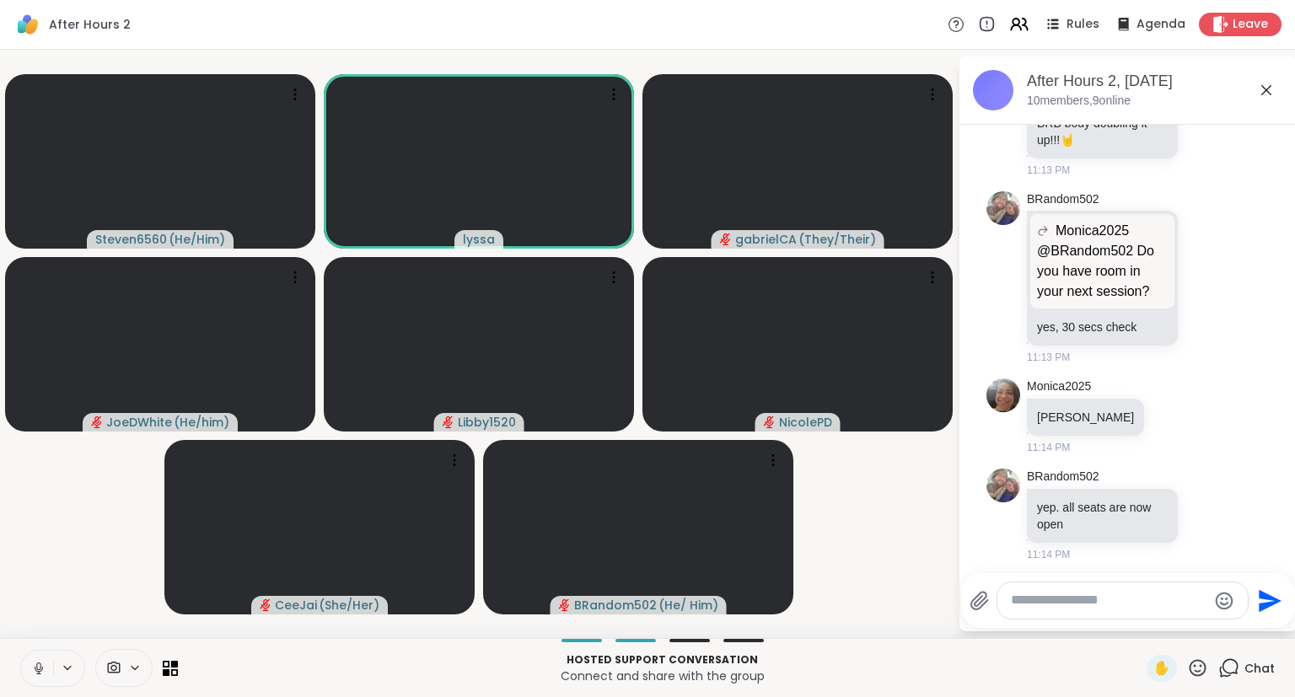
click at [32, 665] on icon at bounding box center [38, 668] width 15 height 15
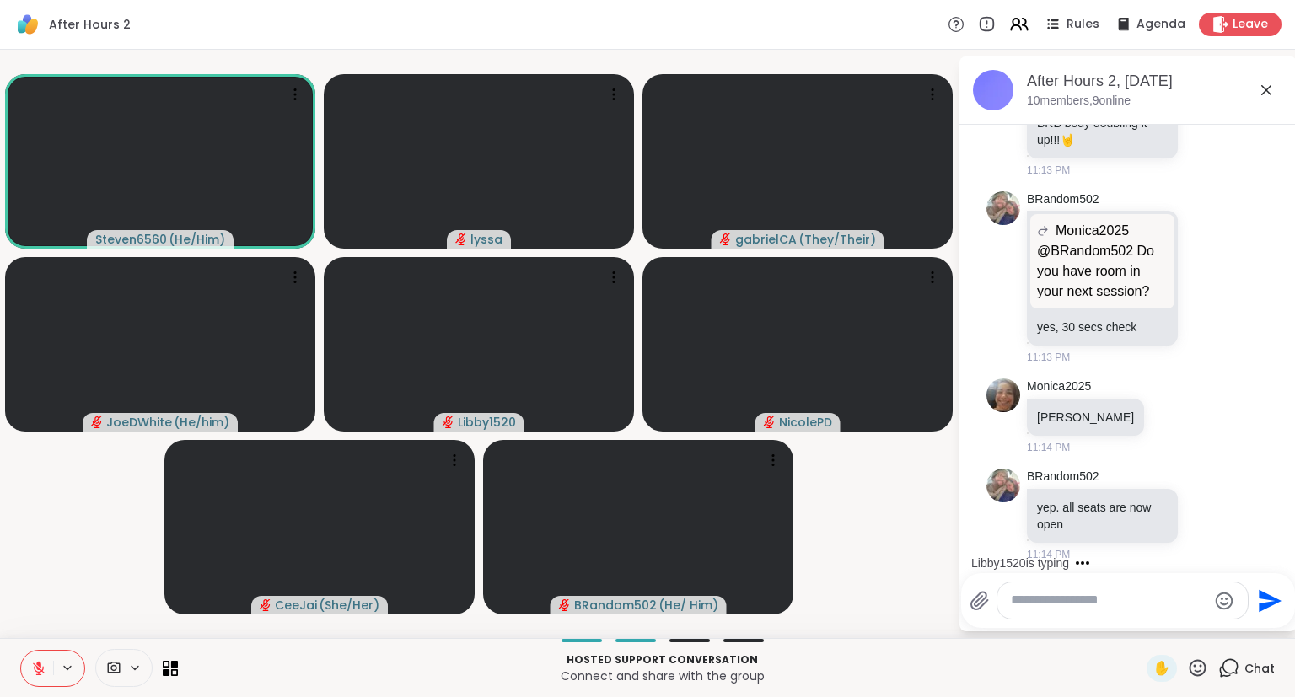
click at [1201, 670] on icon at bounding box center [1197, 668] width 21 height 21
click at [1221, 615] on span "🌟" at bounding box center [1222, 624] width 17 height 20
click at [1202, 659] on icon at bounding box center [1197, 668] width 21 height 21
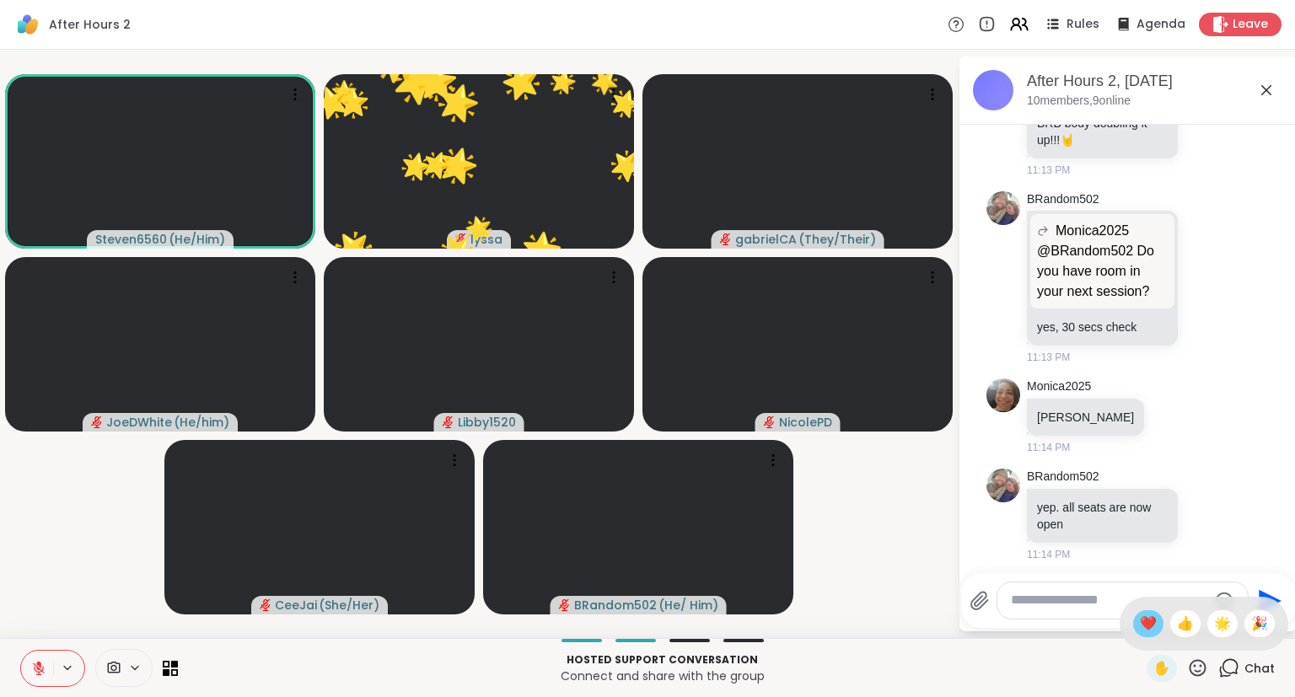
click at [1140, 619] on span "❤️" at bounding box center [1148, 624] width 17 height 20
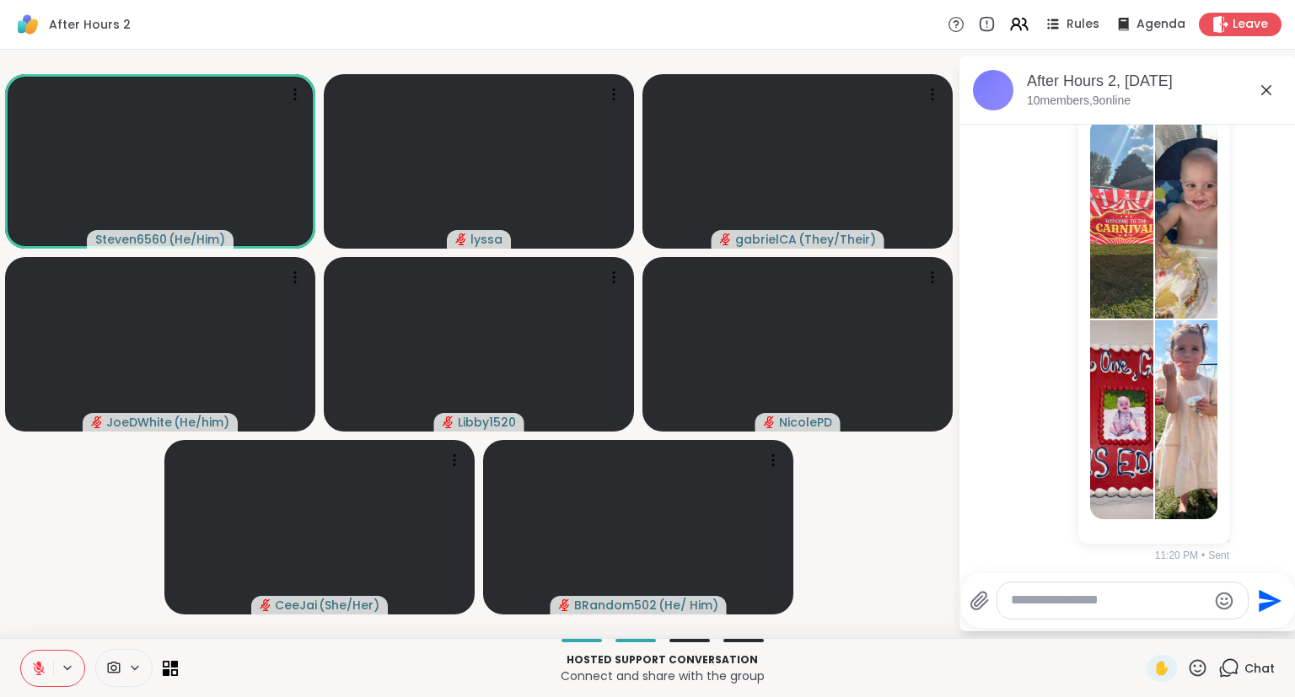
scroll to position [1786, 0]
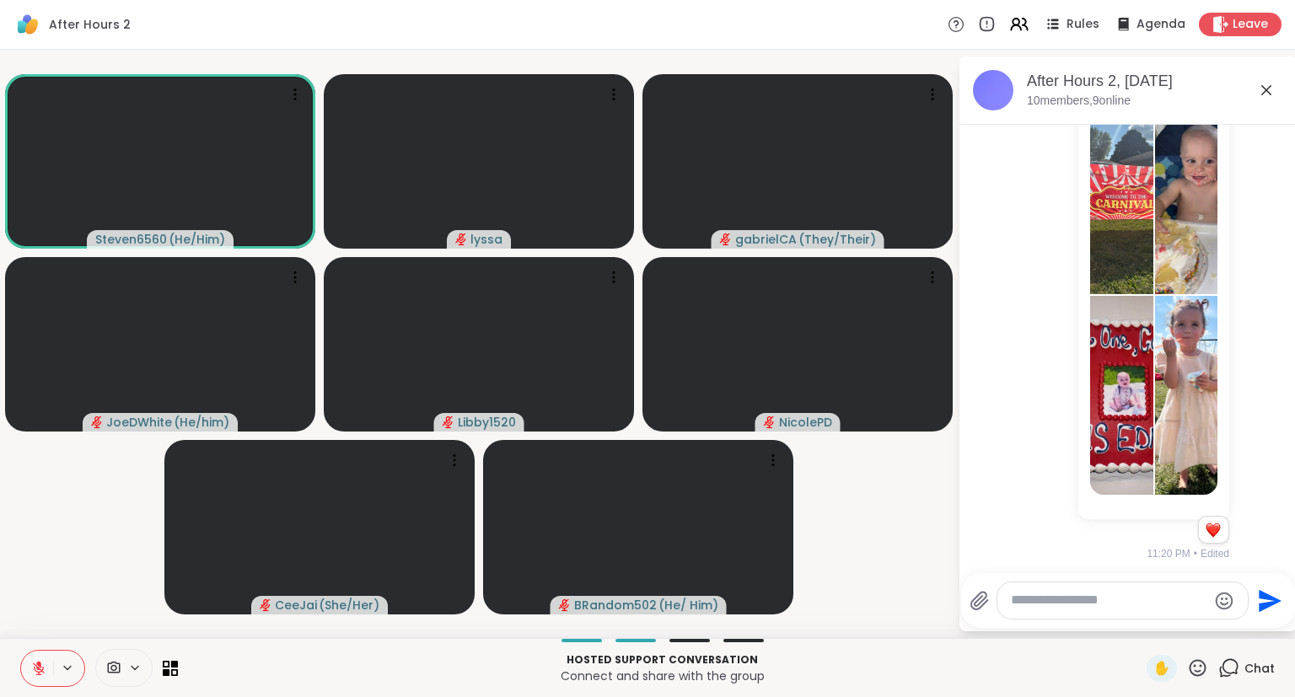
click at [56, 631] on video-player-container "Steven6560 ( He/Him ) lyssa gabrielCA ( They/Their ) JoeDWhite ( He/him ) Libby…" at bounding box center [478, 343] width 937 height 575
click at [42, 675] on icon at bounding box center [38, 668] width 15 height 15
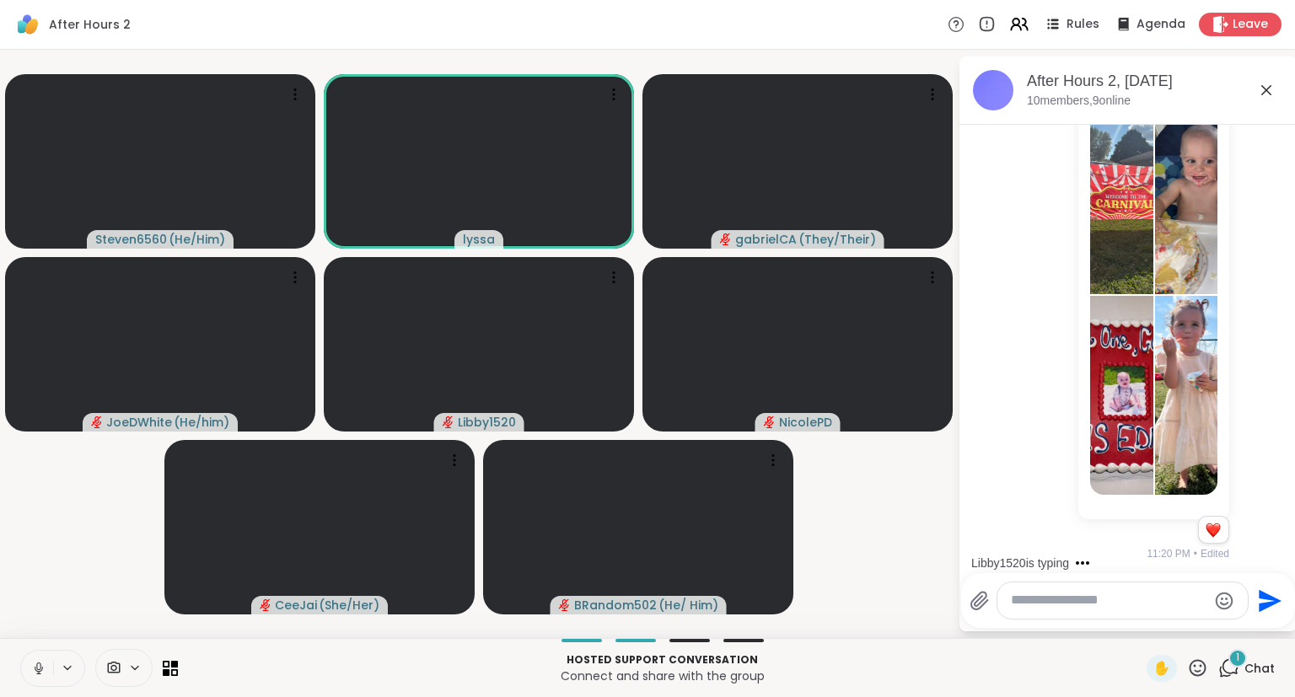
scroll to position [1913, 0]
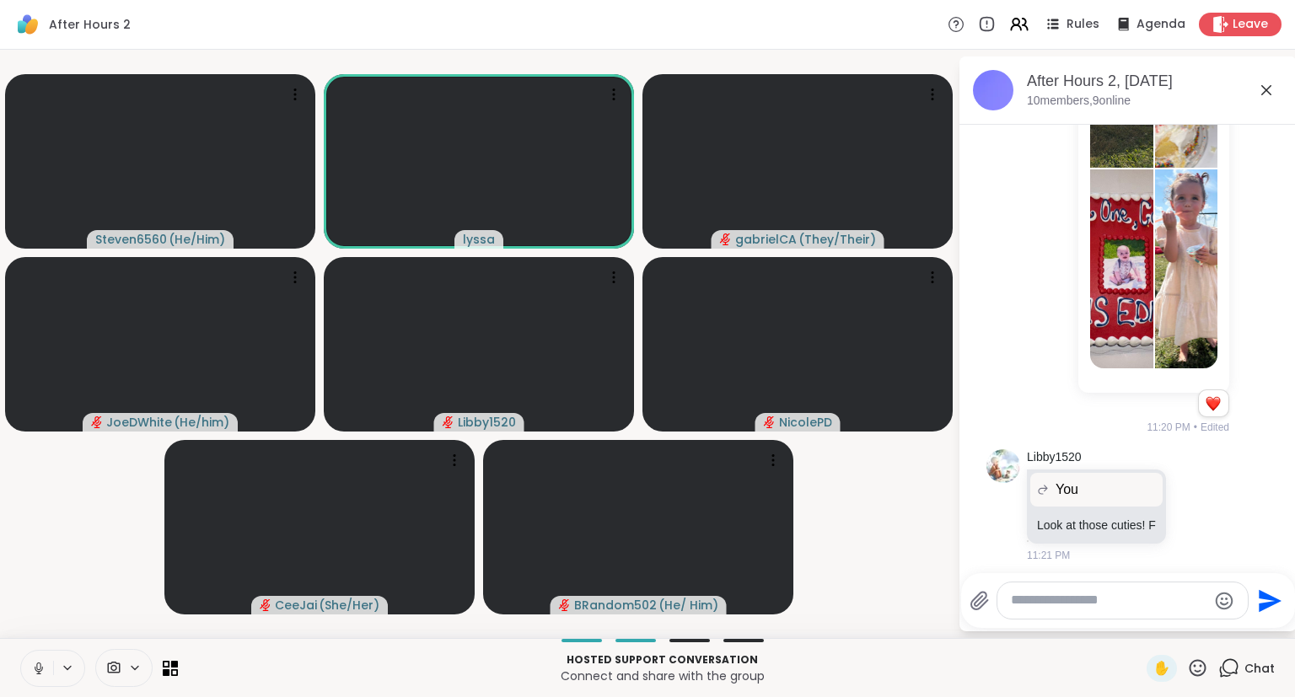
click at [43, 663] on icon at bounding box center [38, 668] width 15 height 15
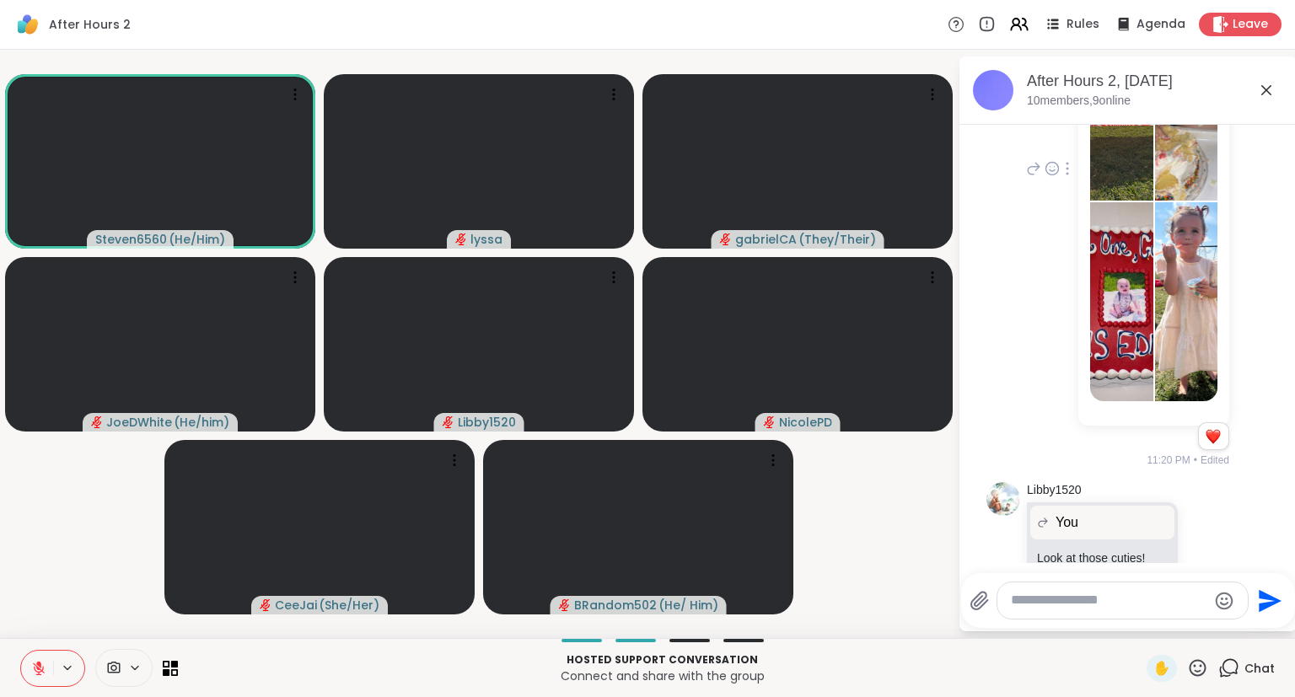
scroll to position [1930, 0]
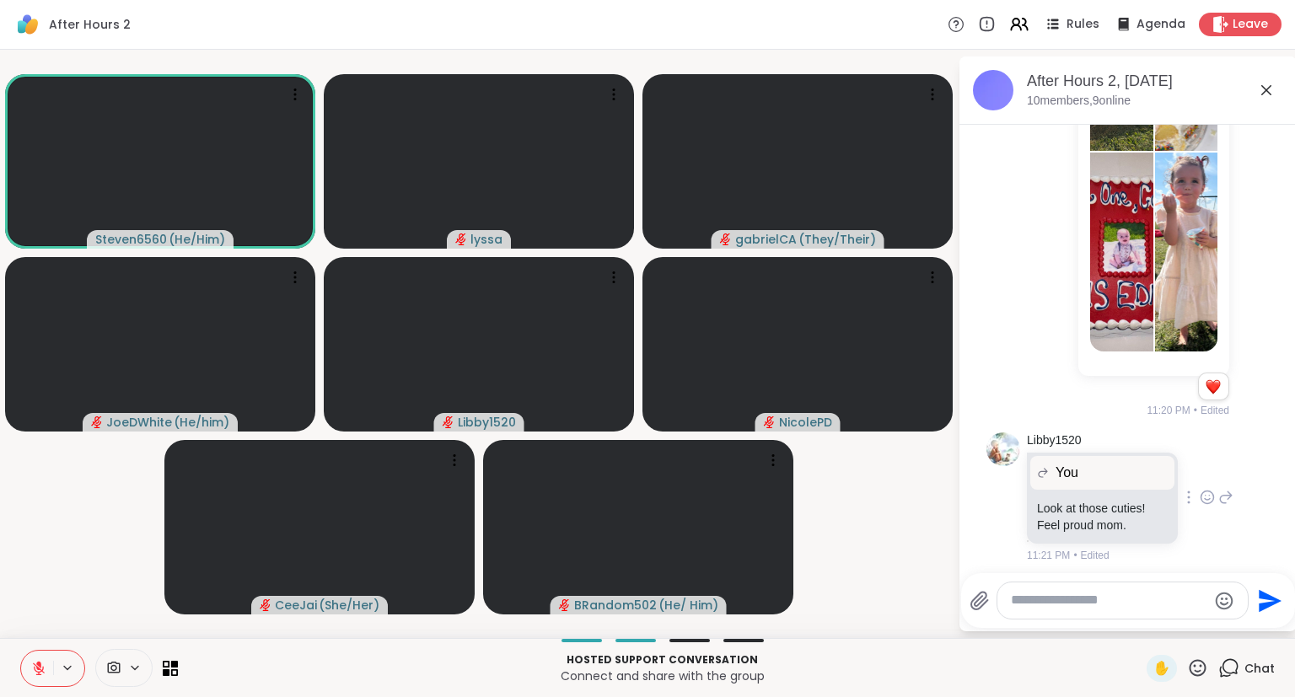
click at [1212, 489] on icon at bounding box center [1207, 497] width 15 height 17
click at [1206, 464] on div "Select Reaction: Heart" at bounding box center [1207, 470] width 15 height 15
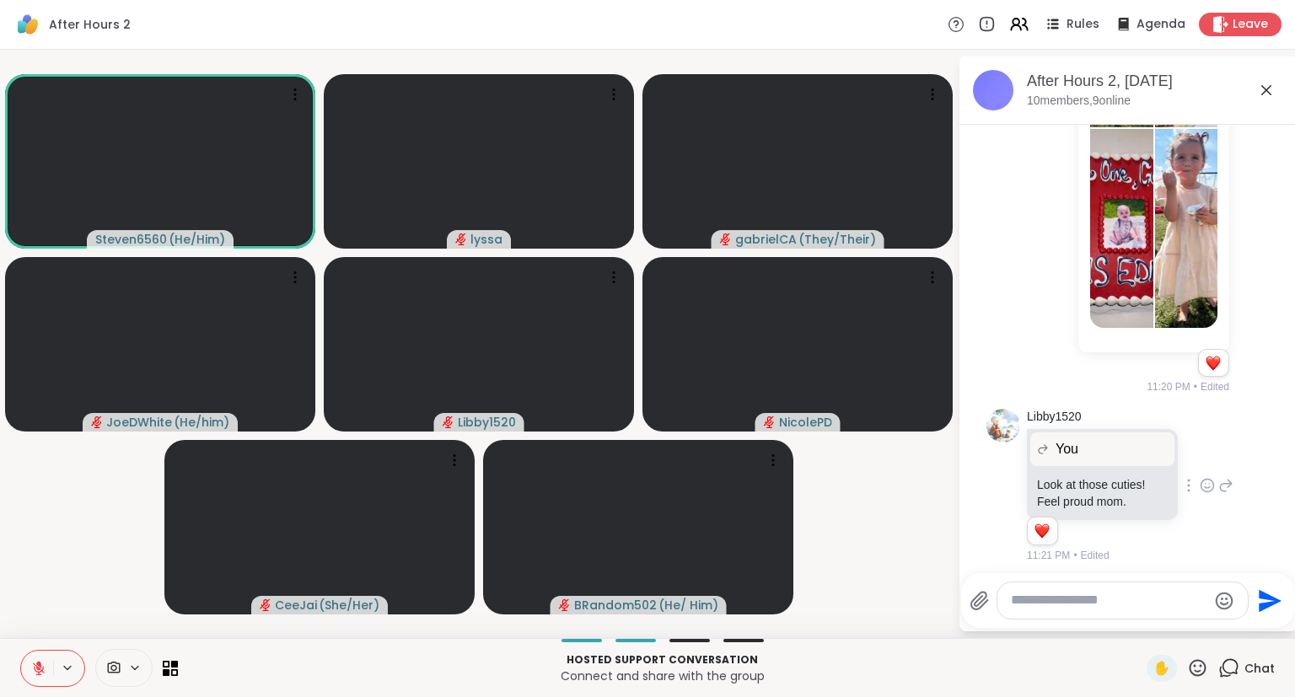
click at [20, 656] on div at bounding box center [52, 668] width 65 height 37
click at [36, 665] on icon at bounding box center [38, 668] width 15 height 15
click at [47, 652] on button at bounding box center [37, 668] width 32 height 35
click at [1208, 664] on icon at bounding box center [1197, 668] width 21 height 21
click at [1145, 616] on span "❤️" at bounding box center [1148, 624] width 17 height 20
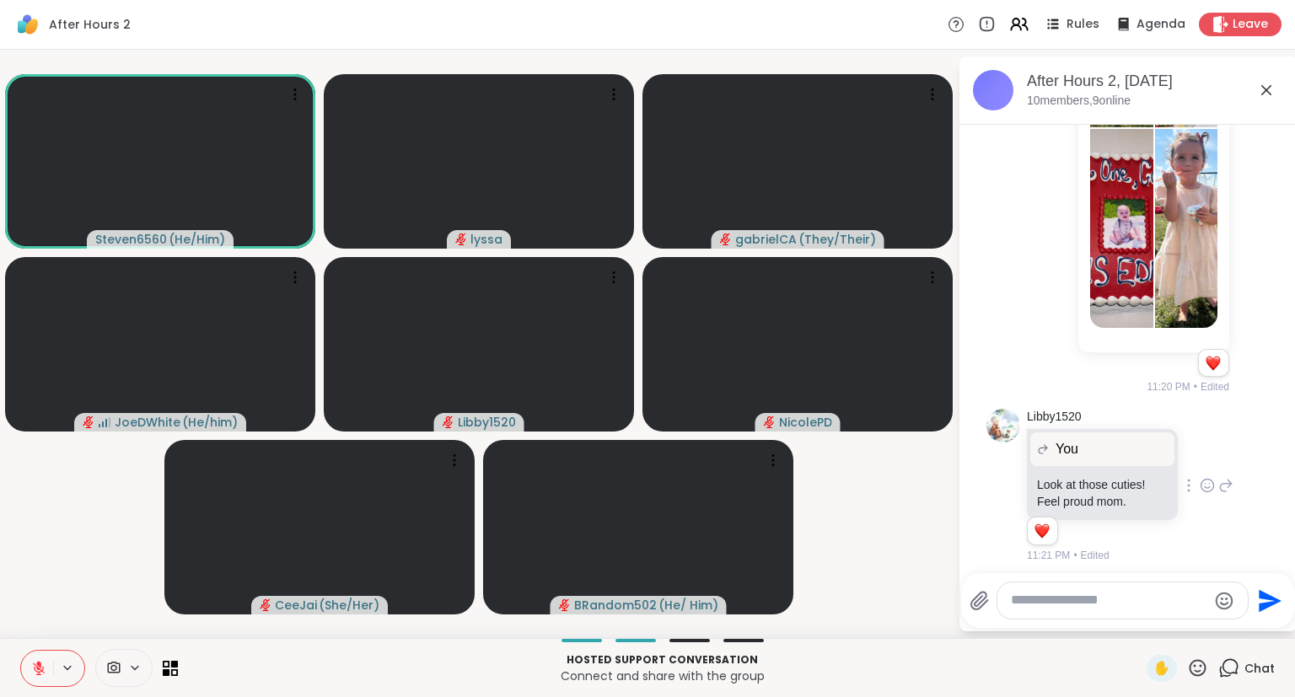
click at [46, 658] on button at bounding box center [37, 668] width 32 height 35
click at [40, 663] on icon at bounding box center [36, 668] width 15 height 15
click at [1205, 670] on icon at bounding box center [1197, 668] width 21 height 21
click at [1146, 612] on div "❤️" at bounding box center [1148, 623] width 30 height 27
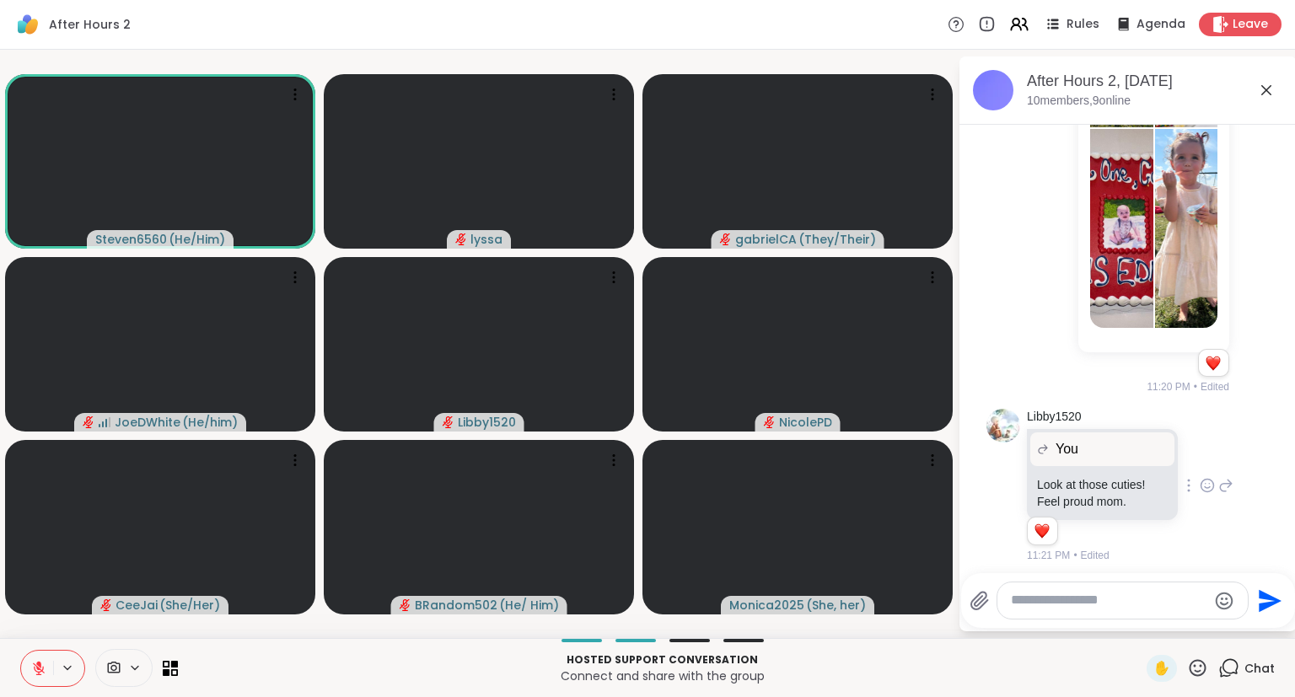
click at [40, 662] on icon at bounding box center [38, 668] width 15 height 15
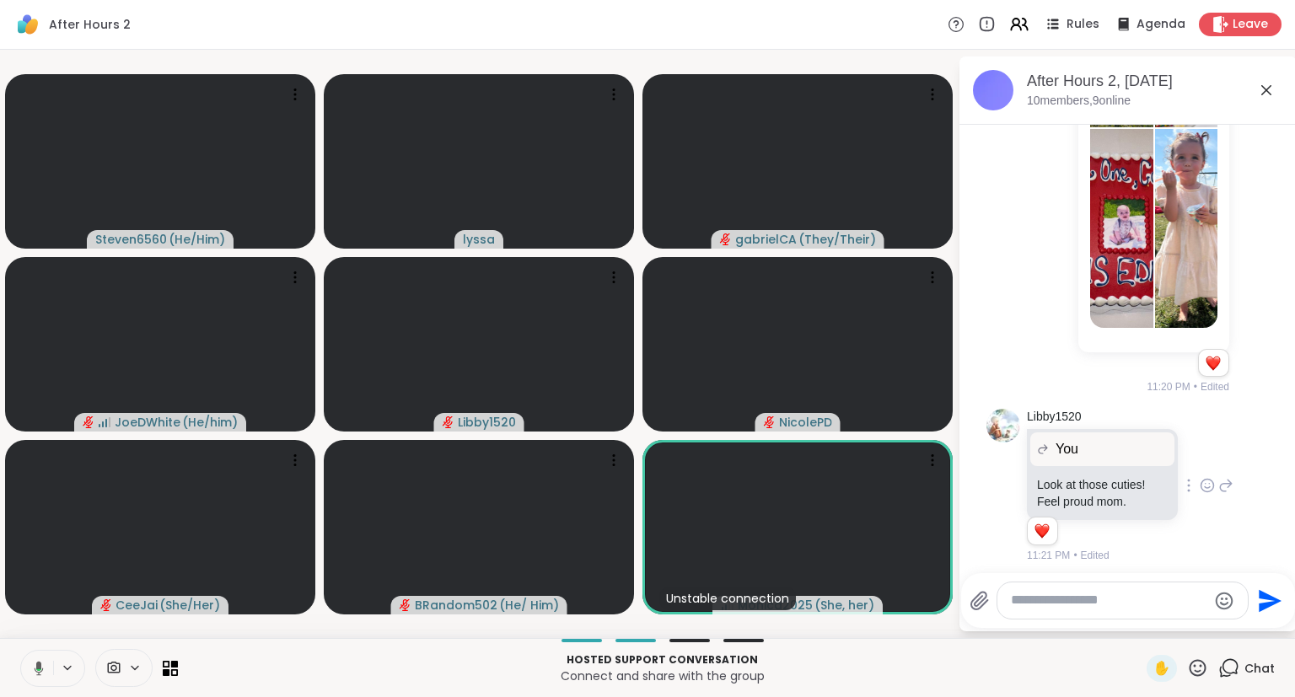
click at [36, 659] on button at bounding box center [36, 668] width 35 height 35
click at [1194, 660] on icon at bounding box center [1197, 668] width 21 height 21
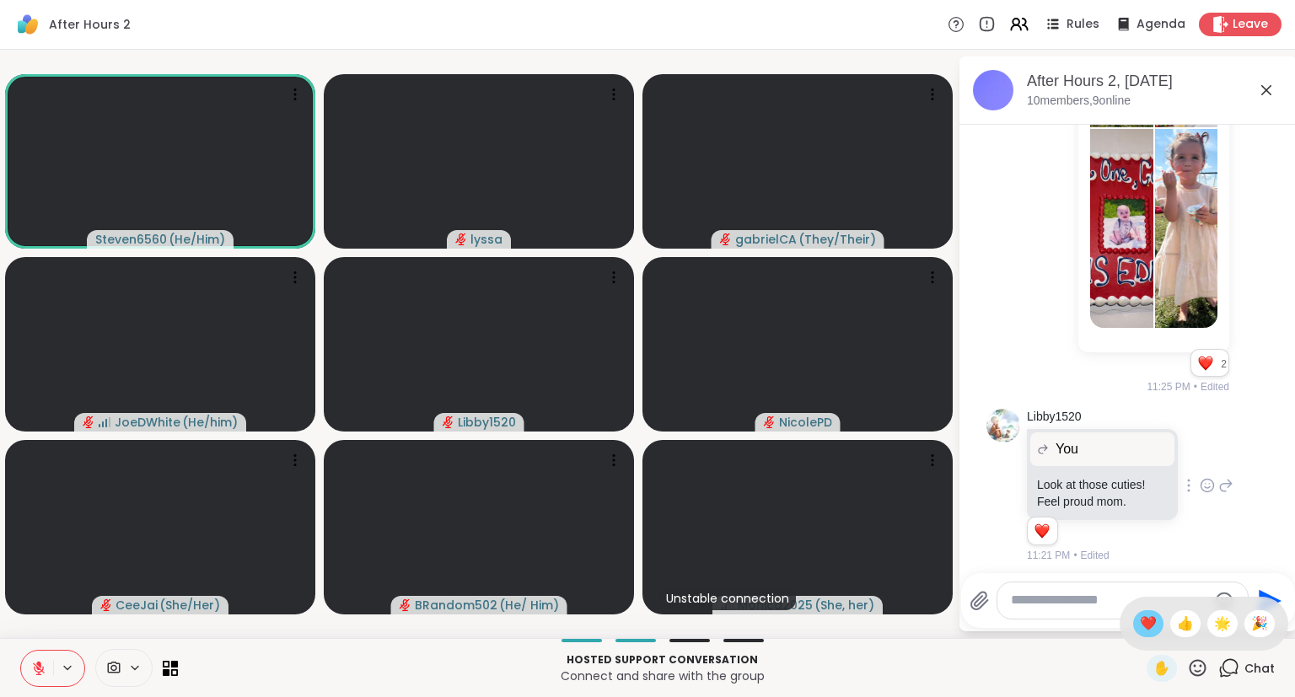
click at [1147, 625] on span "❤️" at bounding box center [1148, 624] width 17 height 20
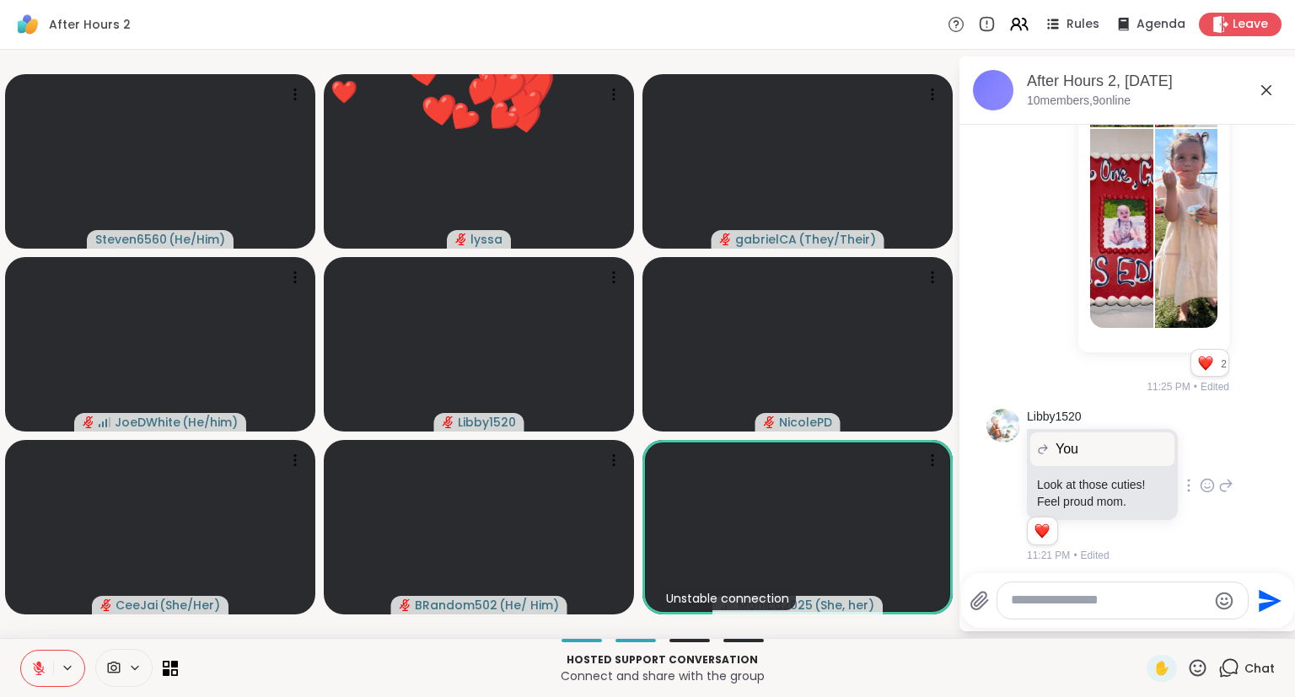
click at [1195, 661] on icon at bounding box center [1197, 668] width 21 height 21
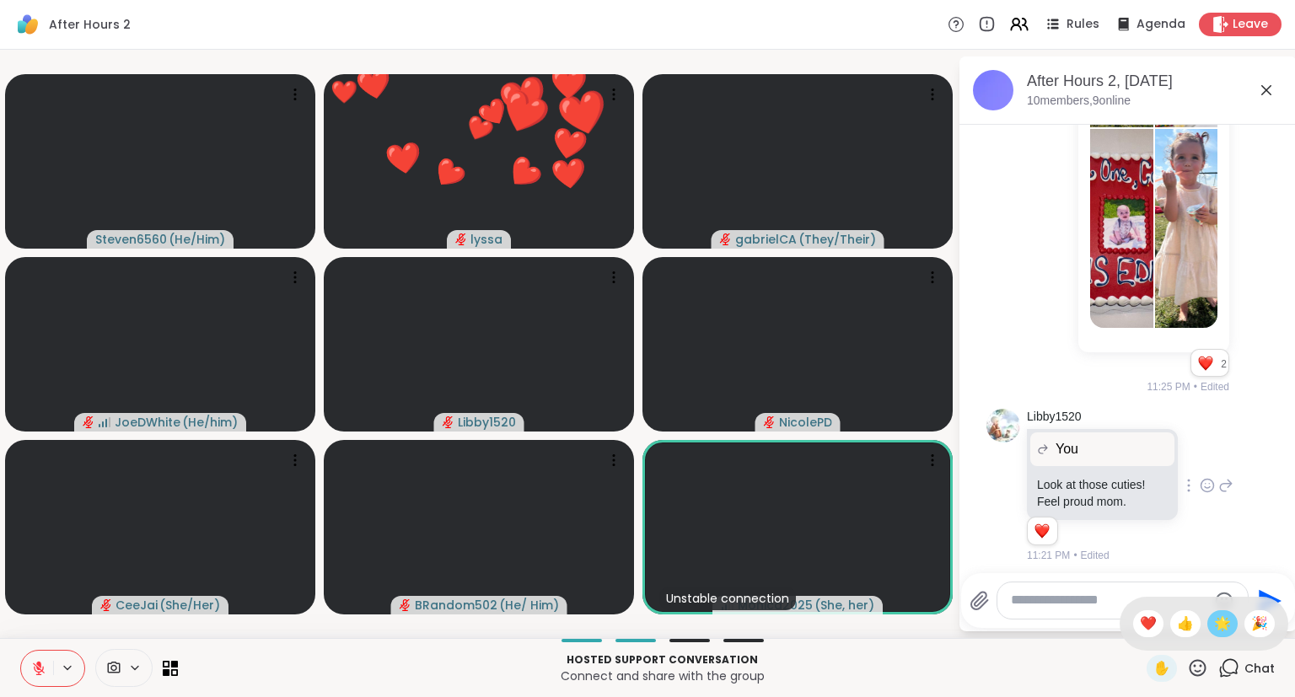
click at [1216, 625] on span "🌟" at bounding box center [1222, 624] width 17 height 20
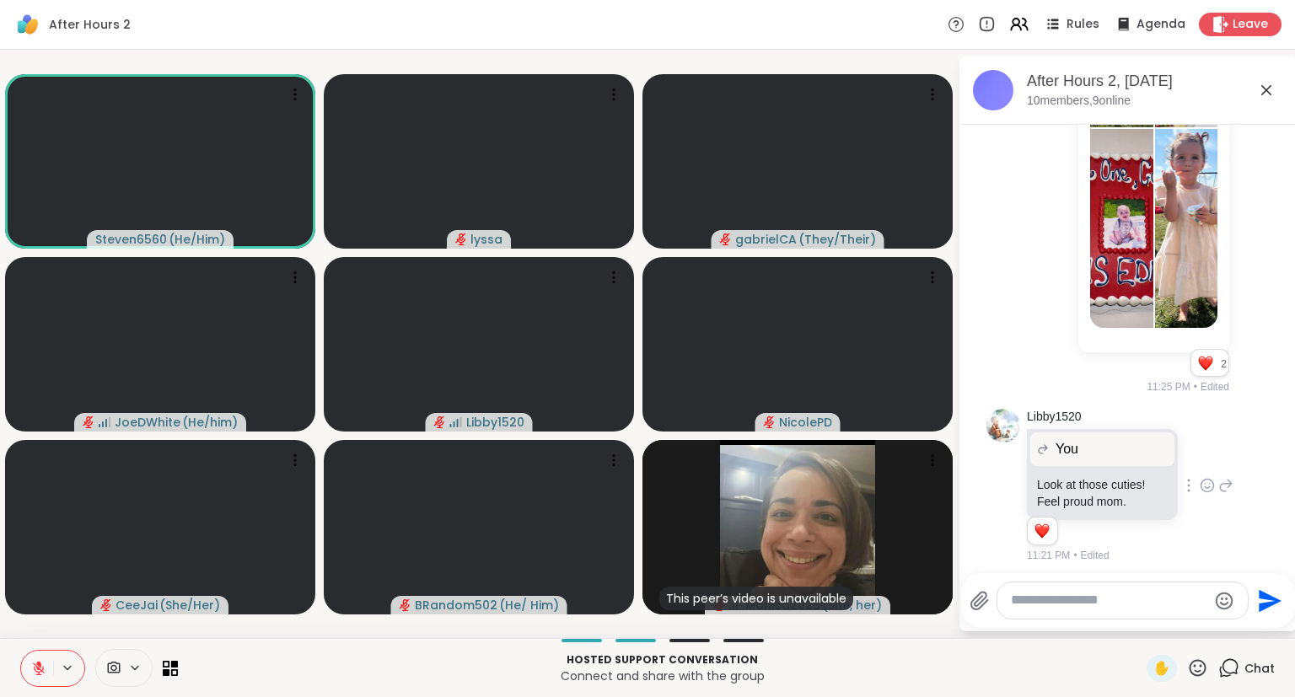
click at [4, 649] on div "Hosted support conversation Connect and share with the group ✋ Chat" at bounding box center [647, 667] width 1295 height 59
click at [1205, 666] on icon at bounding box center [1197, 668] width 21 height 21
click at [1148, 617] on span "❤️" at bounding box center [1148, 624] width 17 height 20
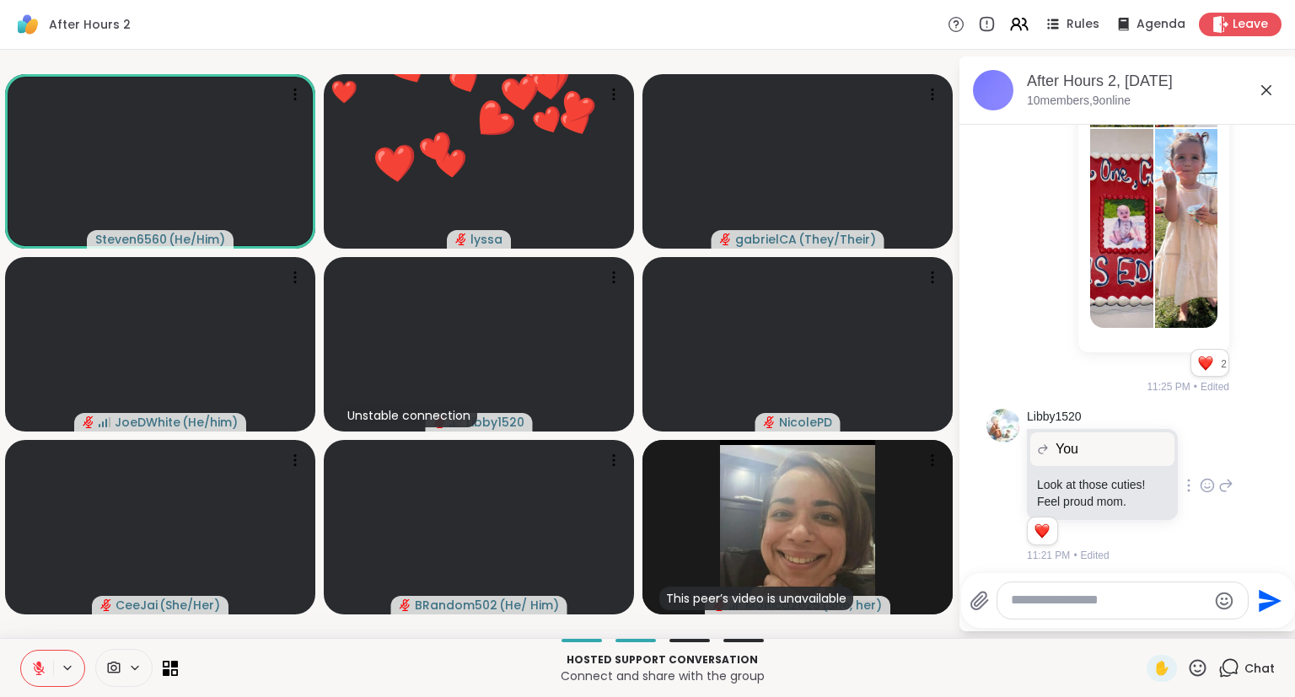
click at [1194, 661] on icon at bounding box center [1197, 668] width 21 height 21
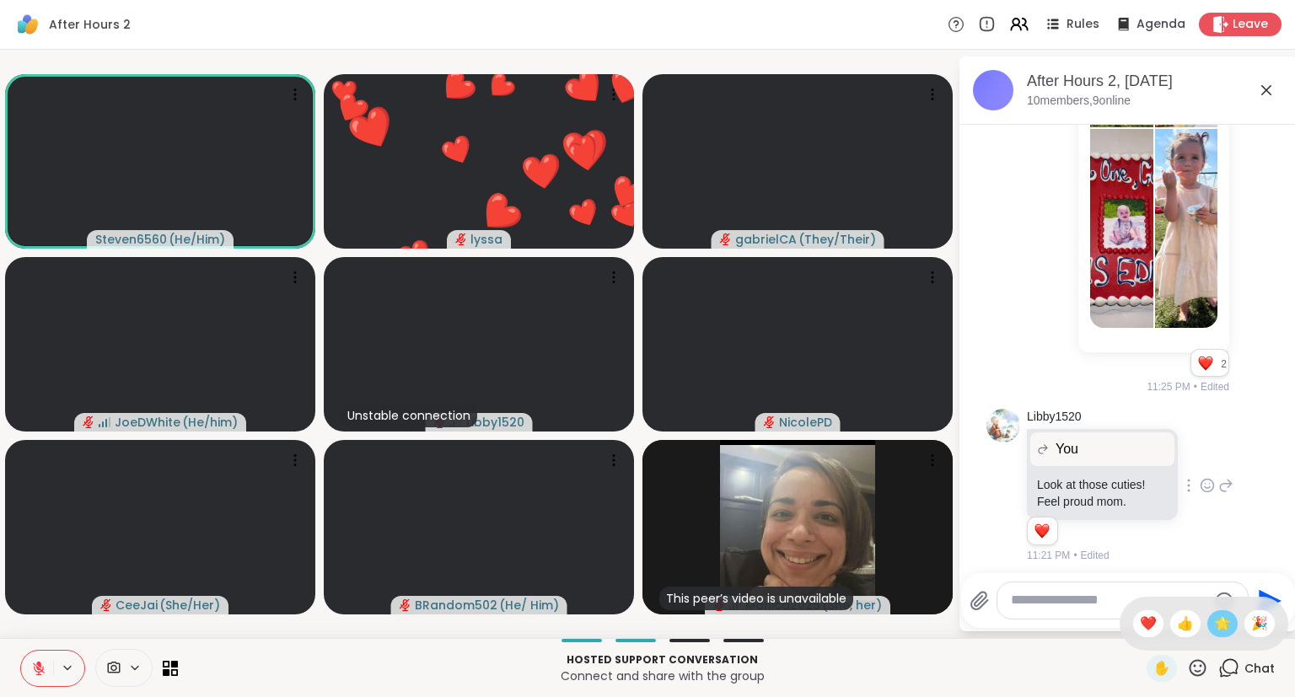
click at [1216, 624] on span "🌟" at bounding box center [1222, 624] width 17 height 20
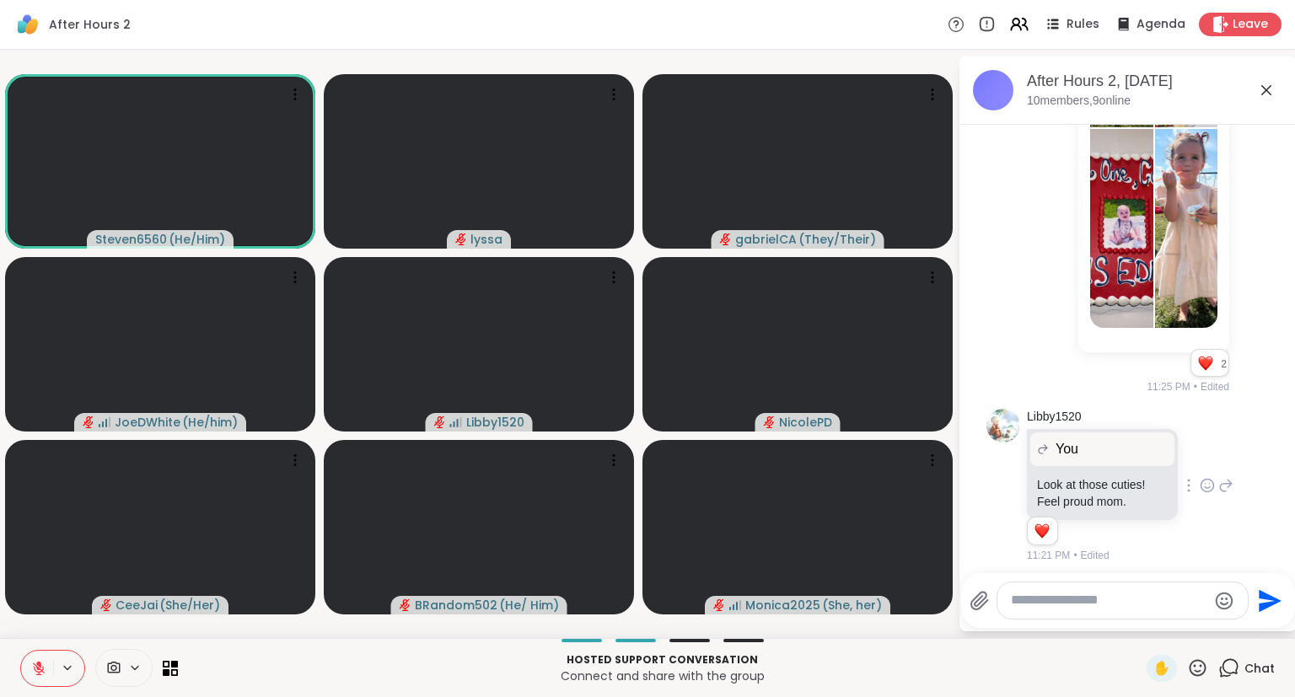
click at [1197, 668] on icon at bounding box center [1197, 668] width 21 height 21
click at [1142, 620] on span "❤️" at bounding box center [1148, 624] width 17 height 20
click at [1200, 667] on icon at bounding box center [1197, 668] width 21 height 21
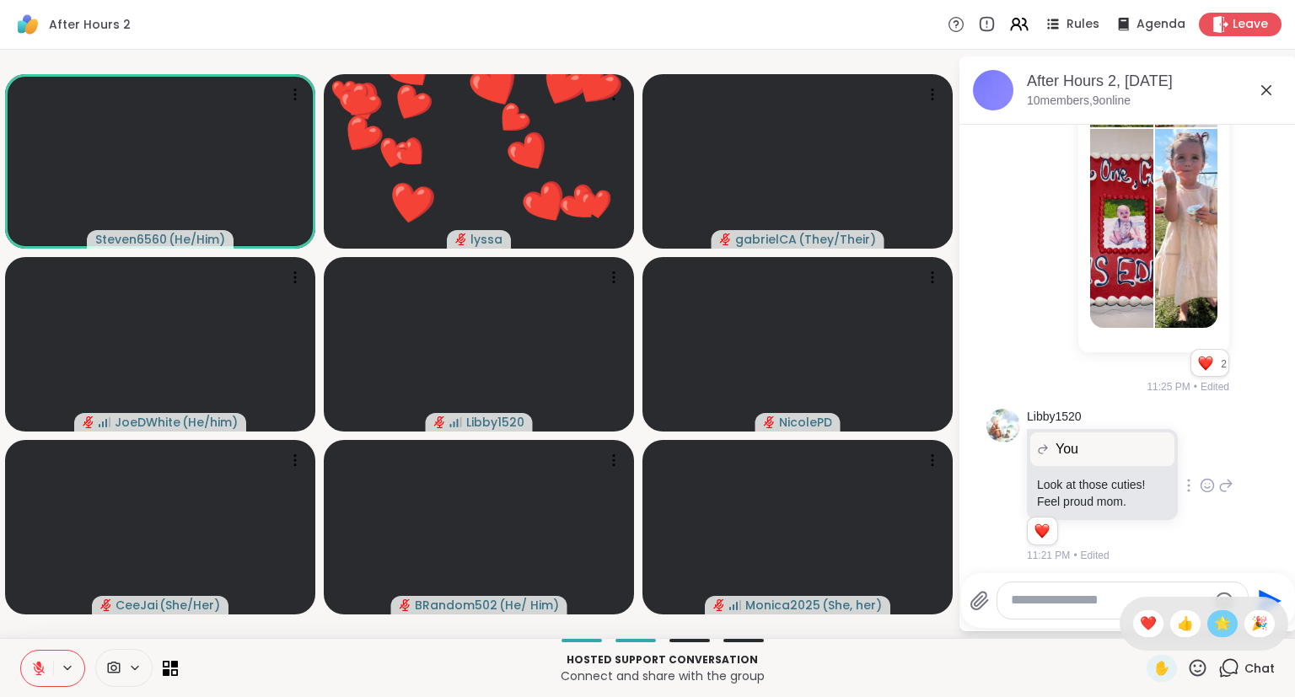
click at [1216, 634] on span "🌟" at bounding box center [1222, 624] width 17 height 20
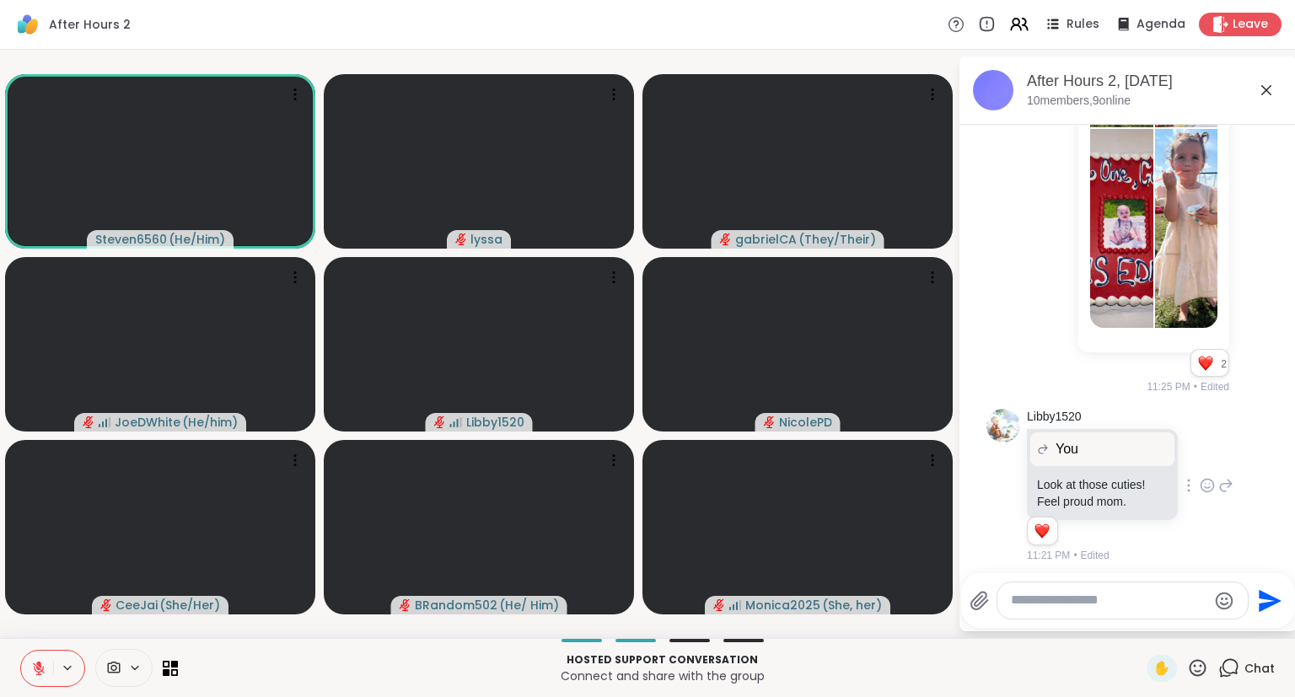
click at [1202, 680] on div "✋" at bounding box center [1177, 668] width 62 height 27
click at [1189, 667] on icon at bounding box center [1197, 668] width 21 height 21
click at [1249, 624] on div "🎉" at bounding box center [1259, 623] width 30 height 27
click at [39, 672] on icon at bounding box center [39, 669] width 12 height 12
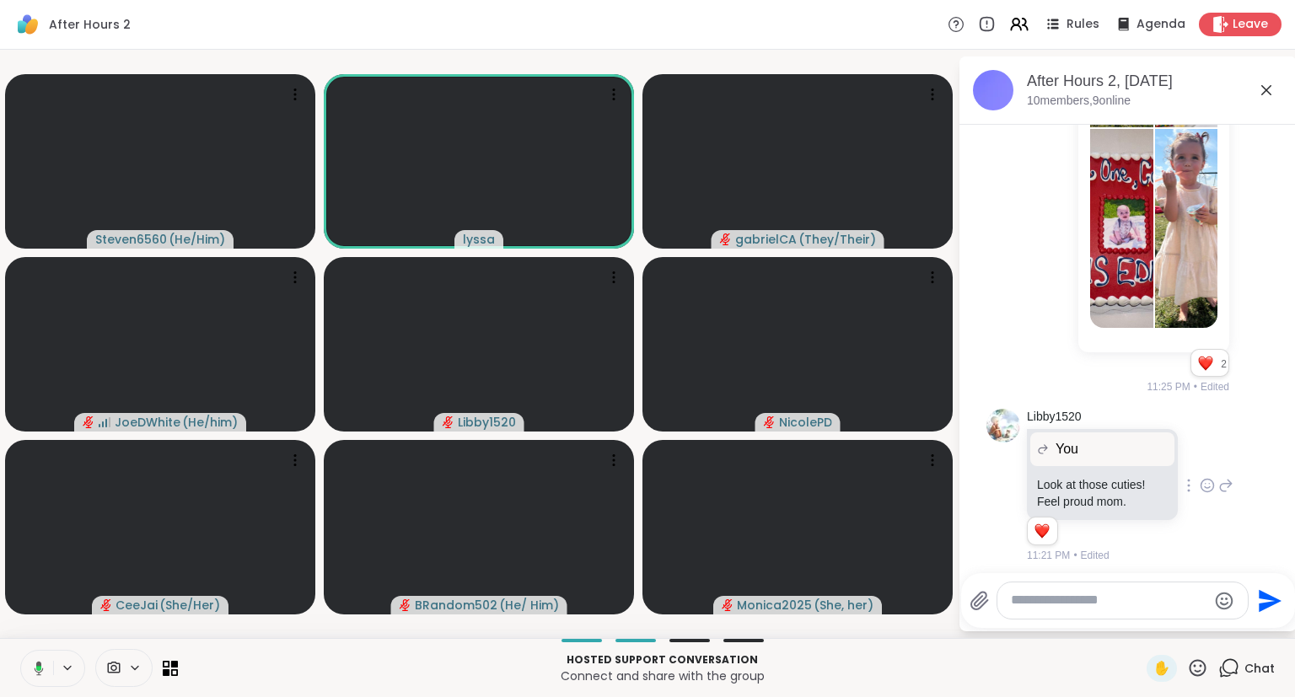
click at [44, 668] on button at bounding box center [36, 668] width 35 height 35
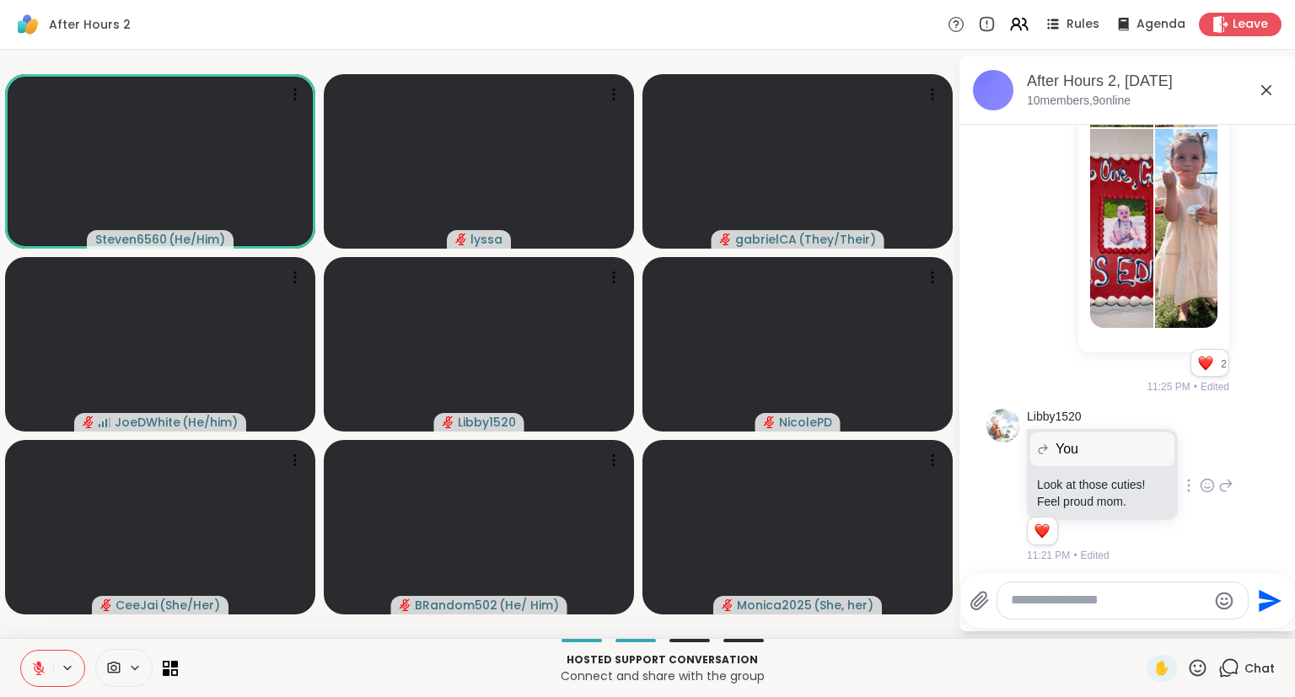
click at [46, 668] on icon at bounding box center [38, 668] width 15 height 15
click at [1199, 666] on icon at bounding box center [1197, 668] width 21 height 21
click at [1140, 619] on span "❤️" at bounding box center [1148, 624] width 17 height 20
click at [40, 665] on icon at bounding box center [38, 668] width 15 height 15
click at [4, 631] on div "Steven6560 ( He/Him ) lyssa gabrielCA ( They/Their ) JoeDWhite ( He/him ) Libby…" at bounding box center [647, 344] width 1295 height 588
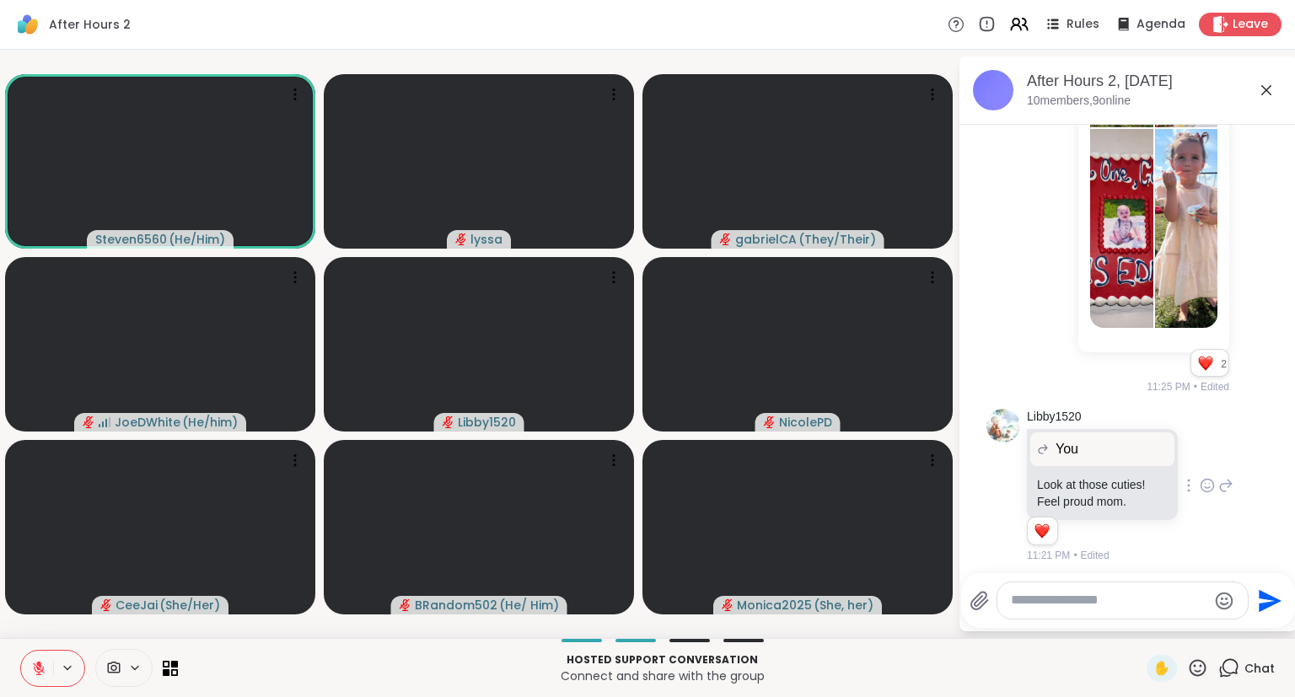
click at [38, 663] on icon at bounding box center [38, 664] width 5 height 7
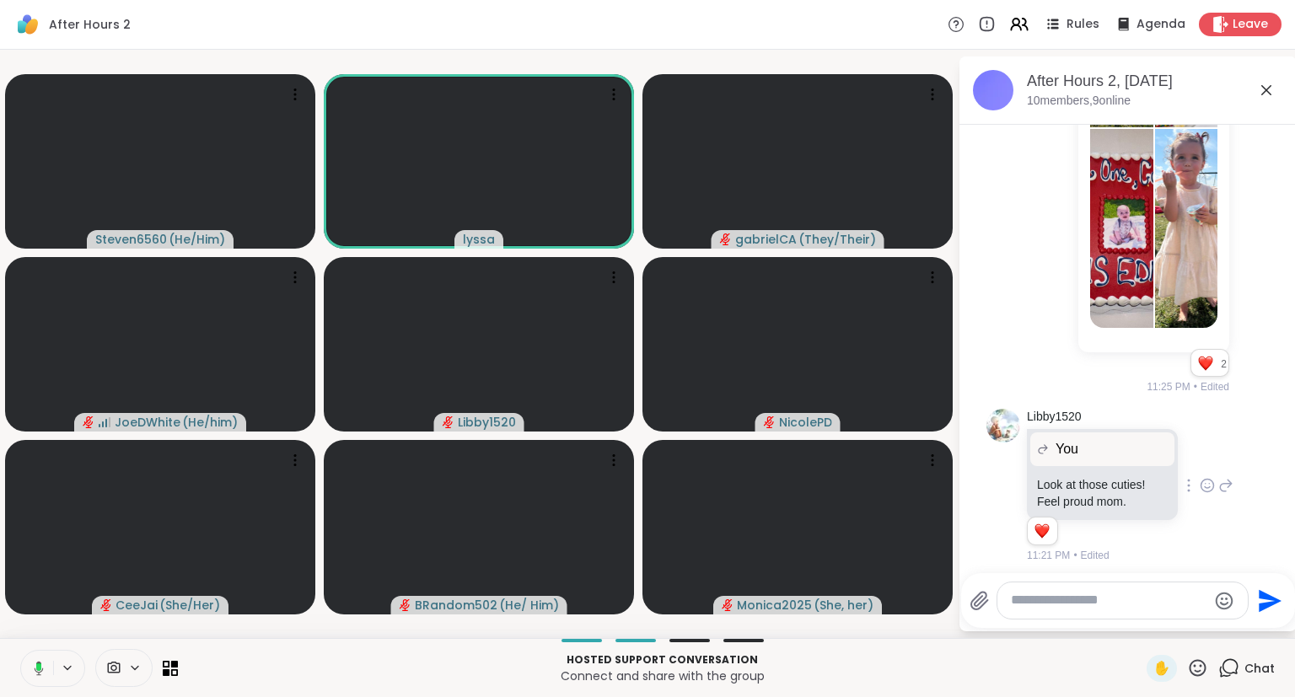
click at [42, 673] on icon at bounding box center [36, 668] width 15 height 15
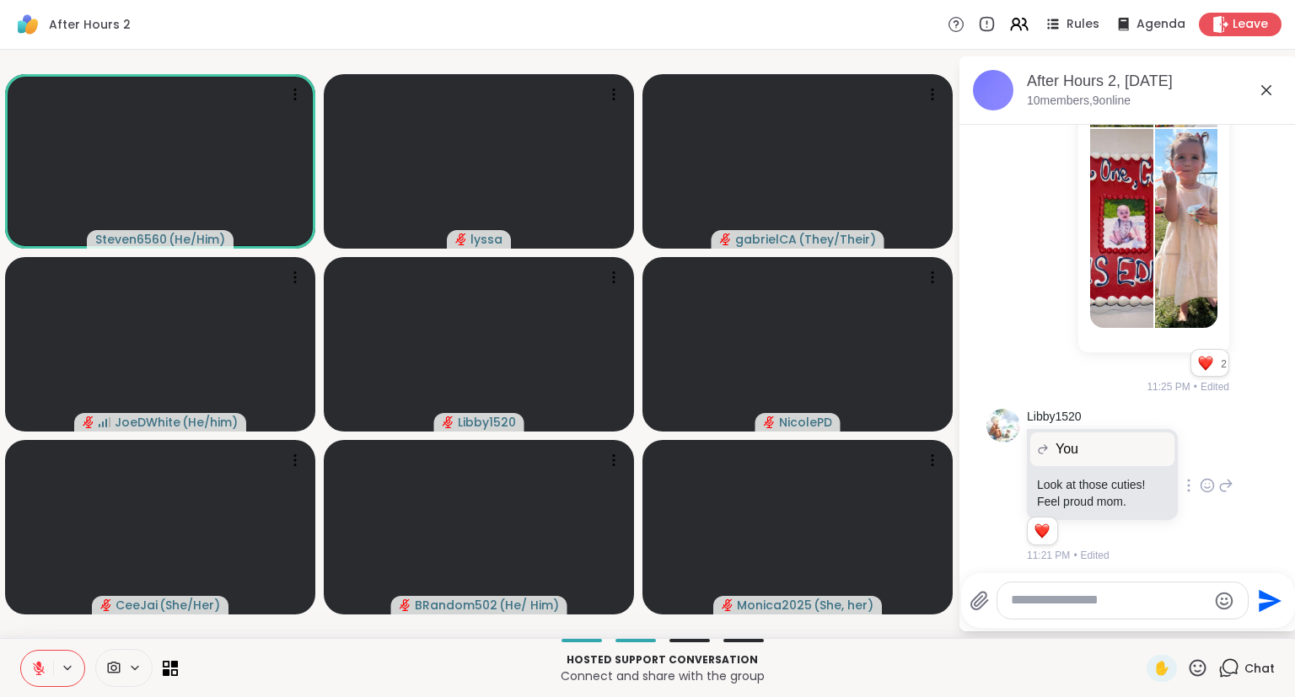
click at [34, 666] on icon at bounding box center [38, 668] width 15 height 15
click at [1269, 88] on icon at bounding box center [1266, 90] width 10 height 10
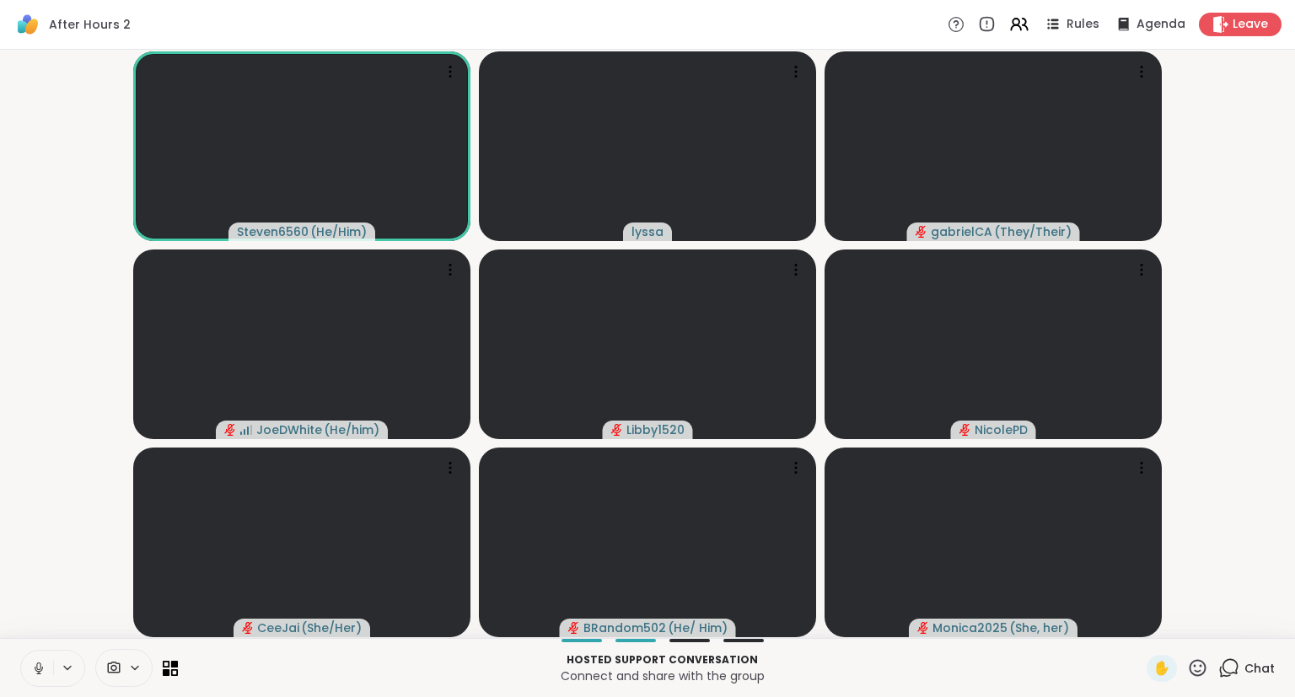
click at [35, 665] on icon at bounding box center [38, 668] width 15 height 15
click at [1239, 668] on icon at bounding box center [1228, 668] width 21 height 21
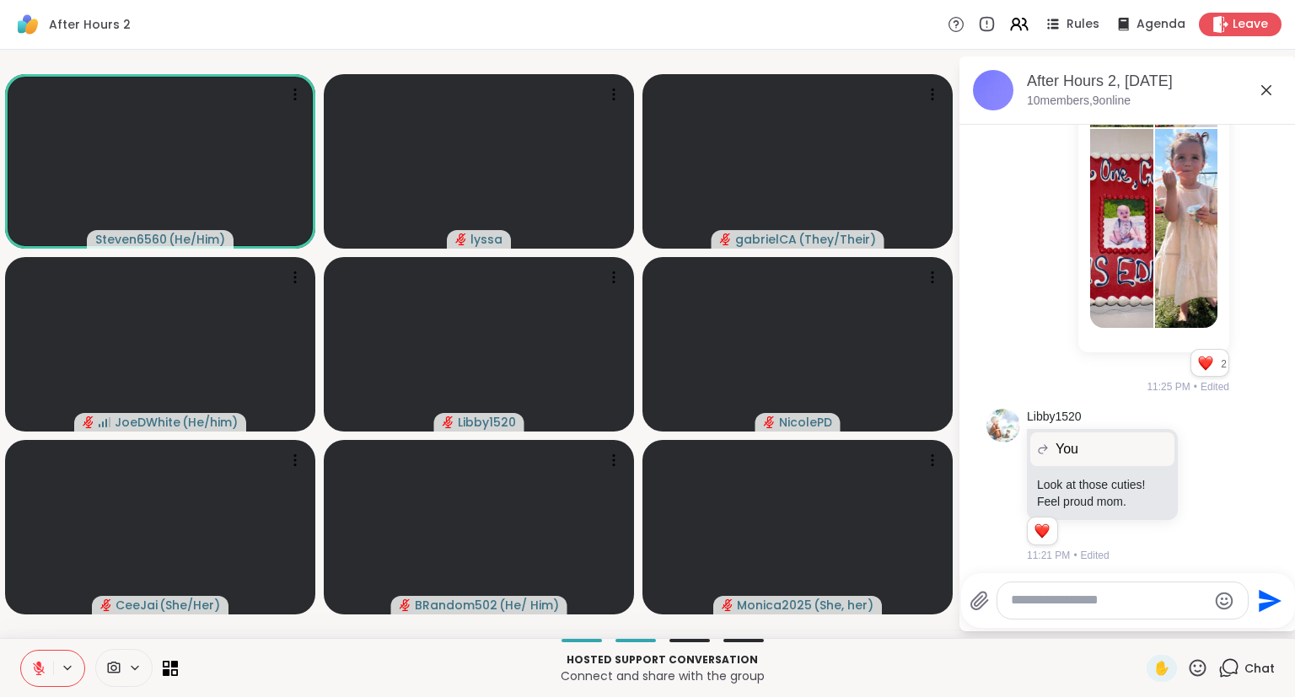
click at [1089, 598] on textarea "Type your message" at bounding box center [1109, 601] width 196 height 18
type textarea "**********"
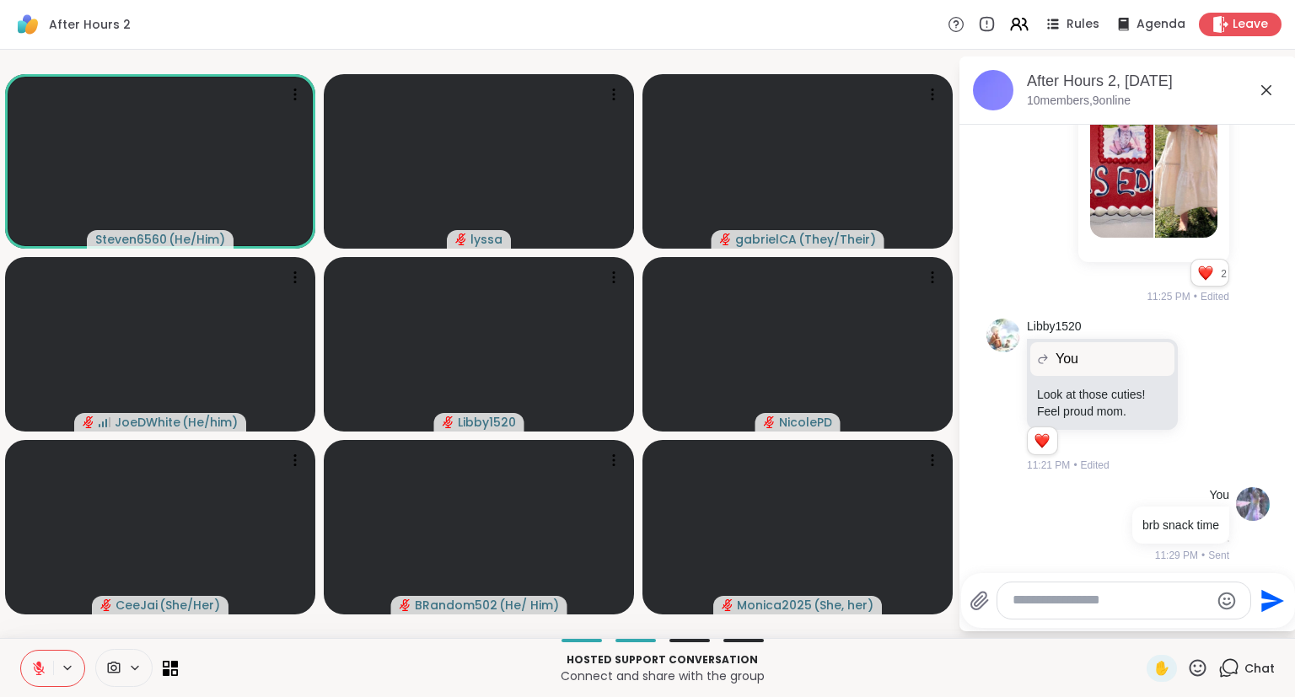
click at [1265, 91] on icon at bounding box center [1266, 90] width 10 height 10
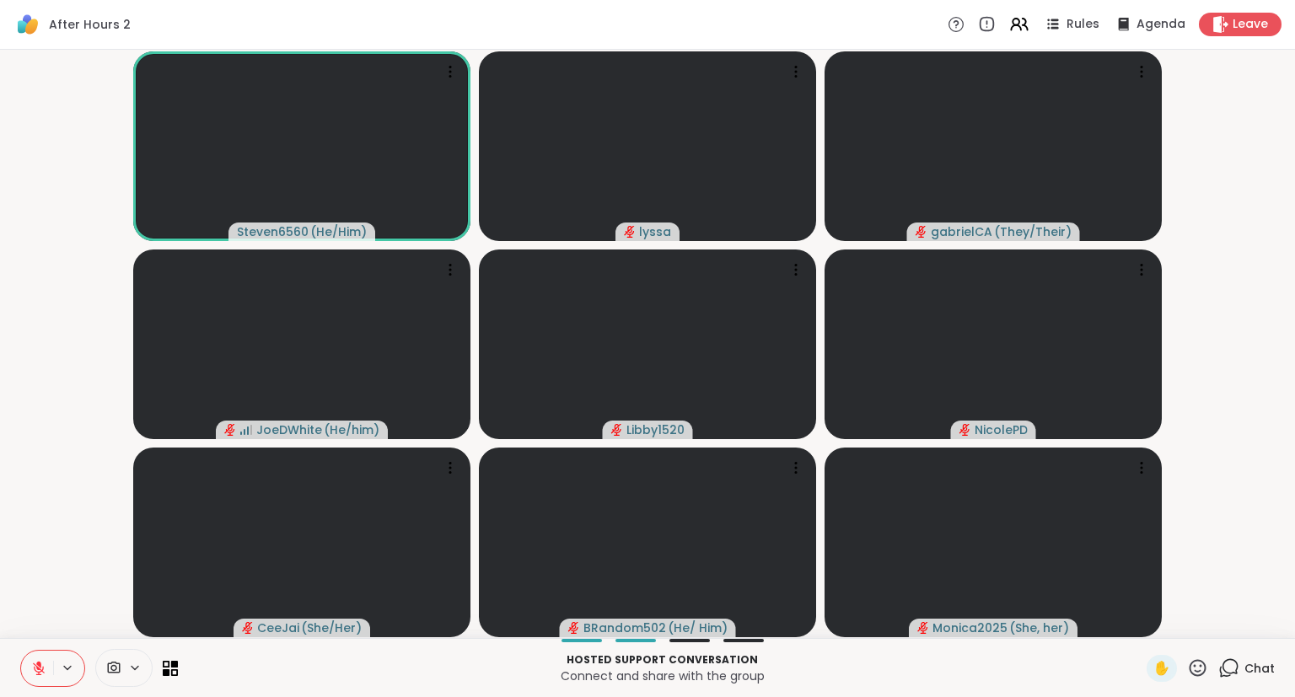
drag, startPoint x: 1294, startPoint y: 439, endPoint x: 1294, endPoint y: 586, distance: 146.7
click at [1294, 580] on div "Steven6560 ( He/Him ) lyssa gabrielCA ( They/Their ) JoeDWhite ( He/him ) Libby…" at bounding box center [647, 344] width 1295 height 588
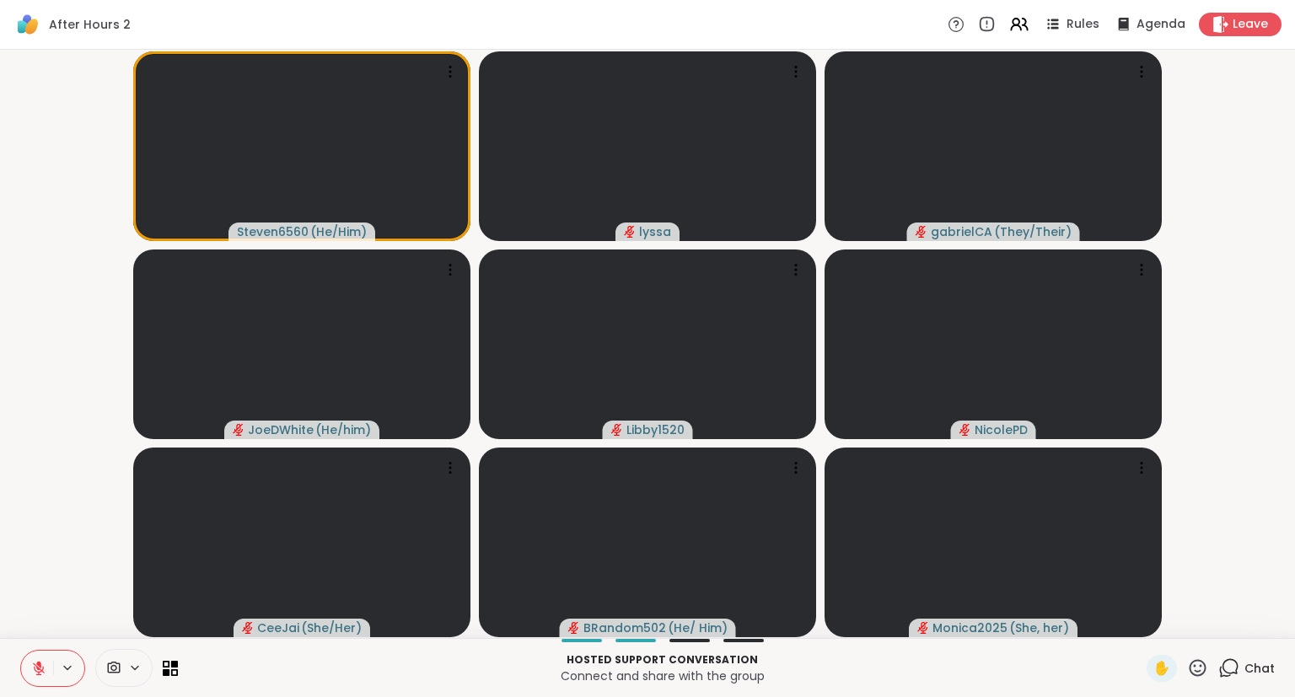
click at [29, 665] on button at bounding box center [37, 668] width 32 height 35
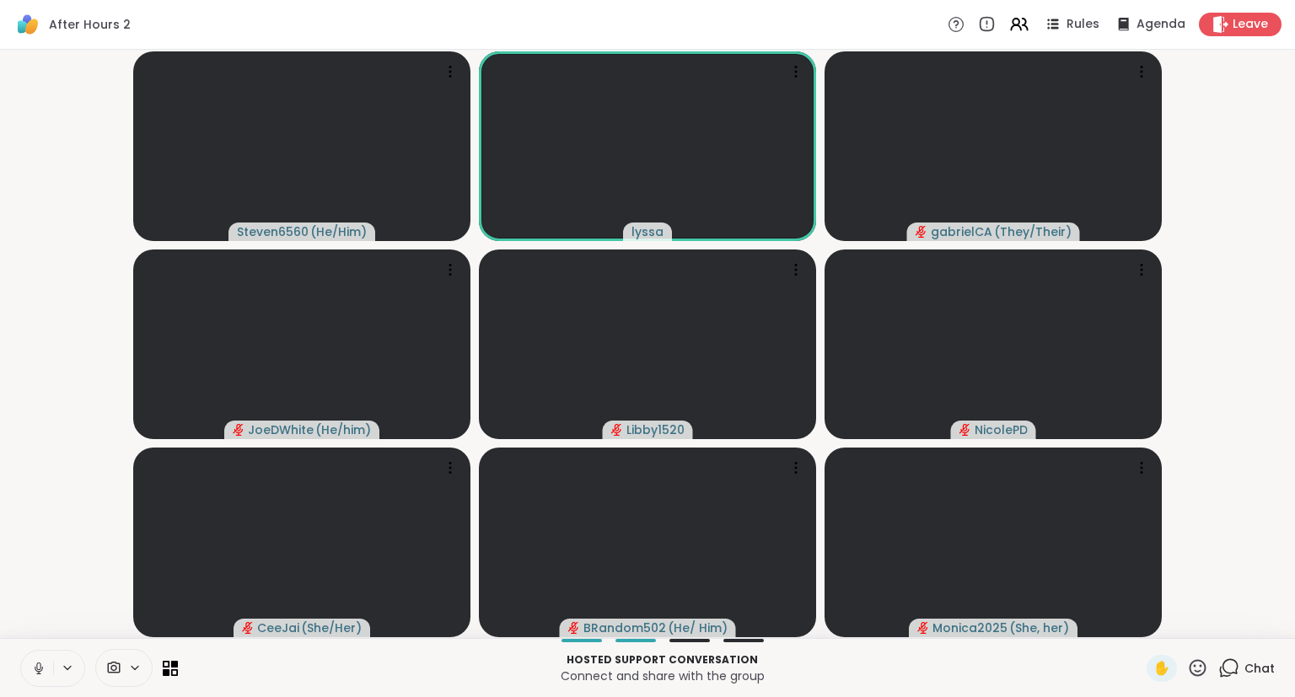
click at [35, 677] on button at bounding box center [37, 668] width 32 height 35
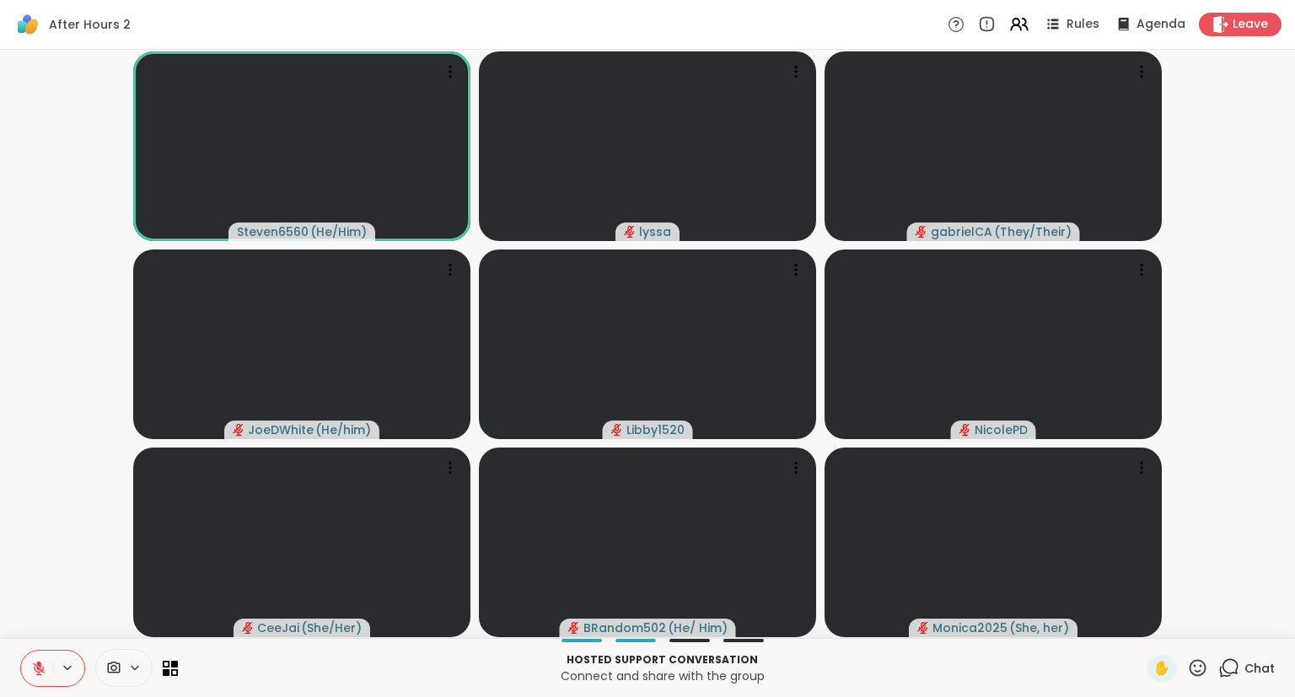
click at [1202, 669] on icon at bounding box center [1197, 668] width 21 height 21
click at [1146, 629] on span "❤️" at bounding box center [1148, 624] width 17 height 20
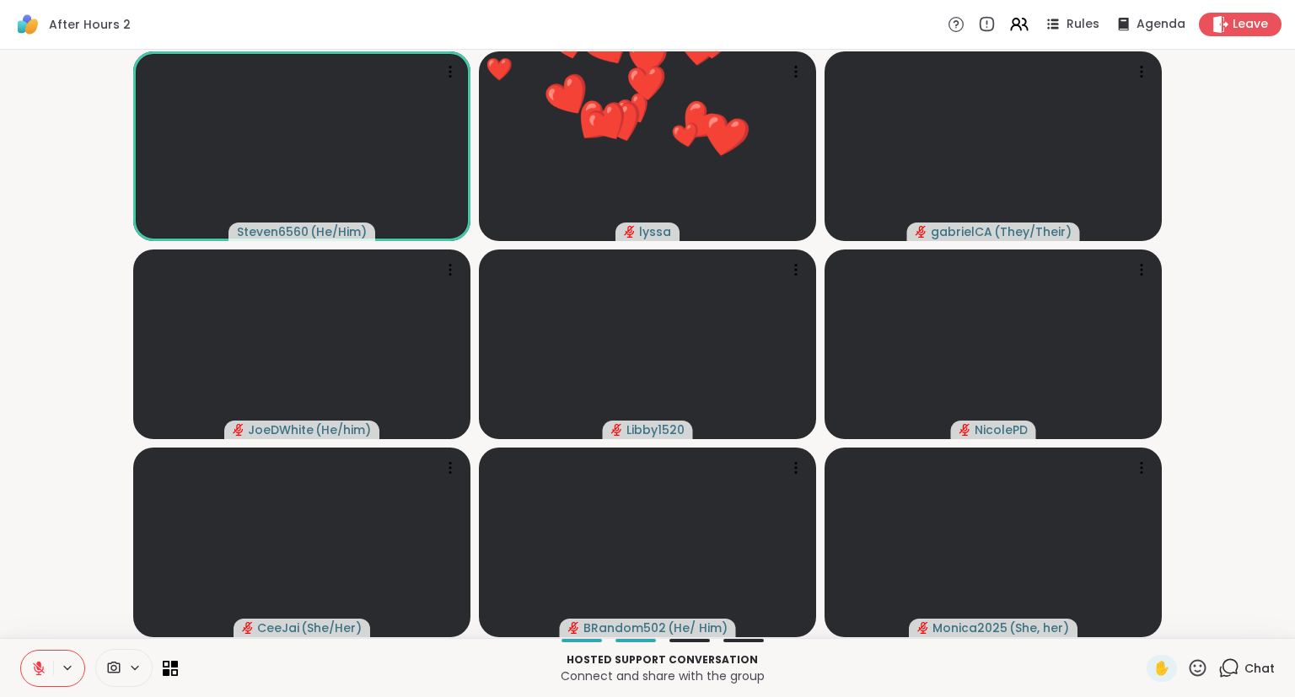
click at [35, 654] on button at bounding box center [37, 668] width 32 height 35
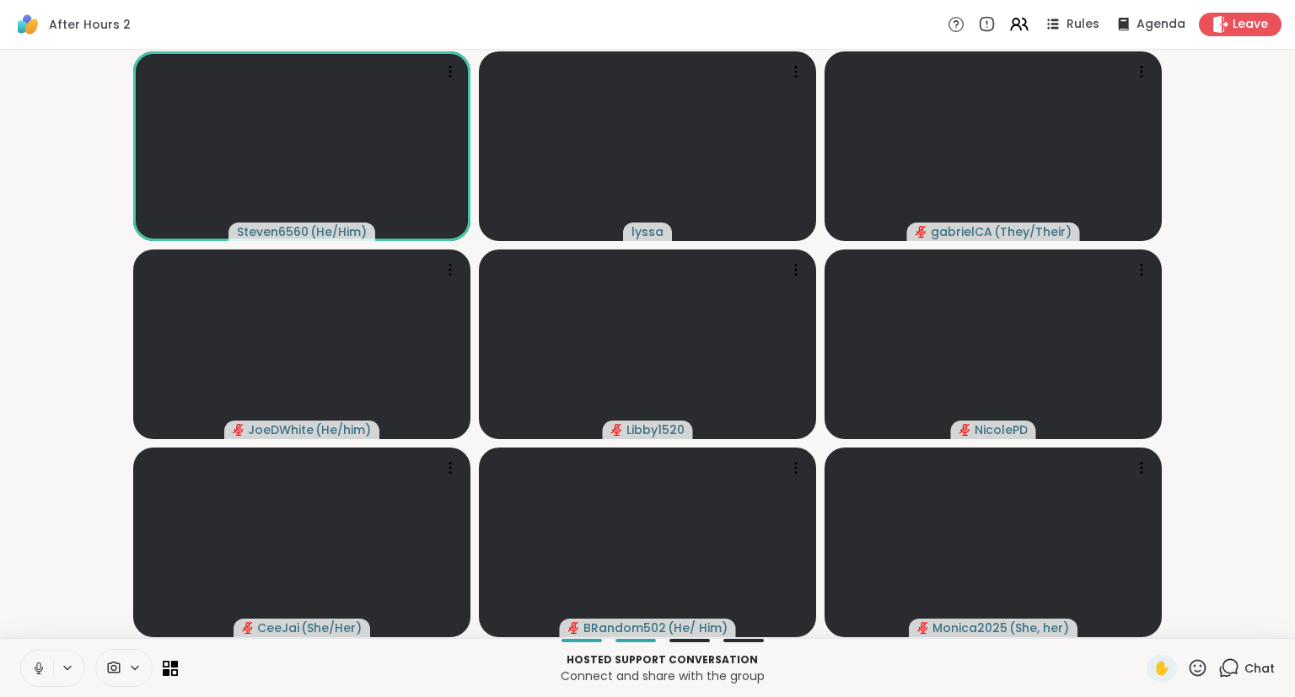
click at [36, 675] on icon at bounding box center [38, 668] width 15 height 15
click at [1199, 663] on icon at bounding box center [1197, 668] width 21 height 21
click at [1140, 622] on span "❤️" at bounding box center [1148, 624] width 17 height 20
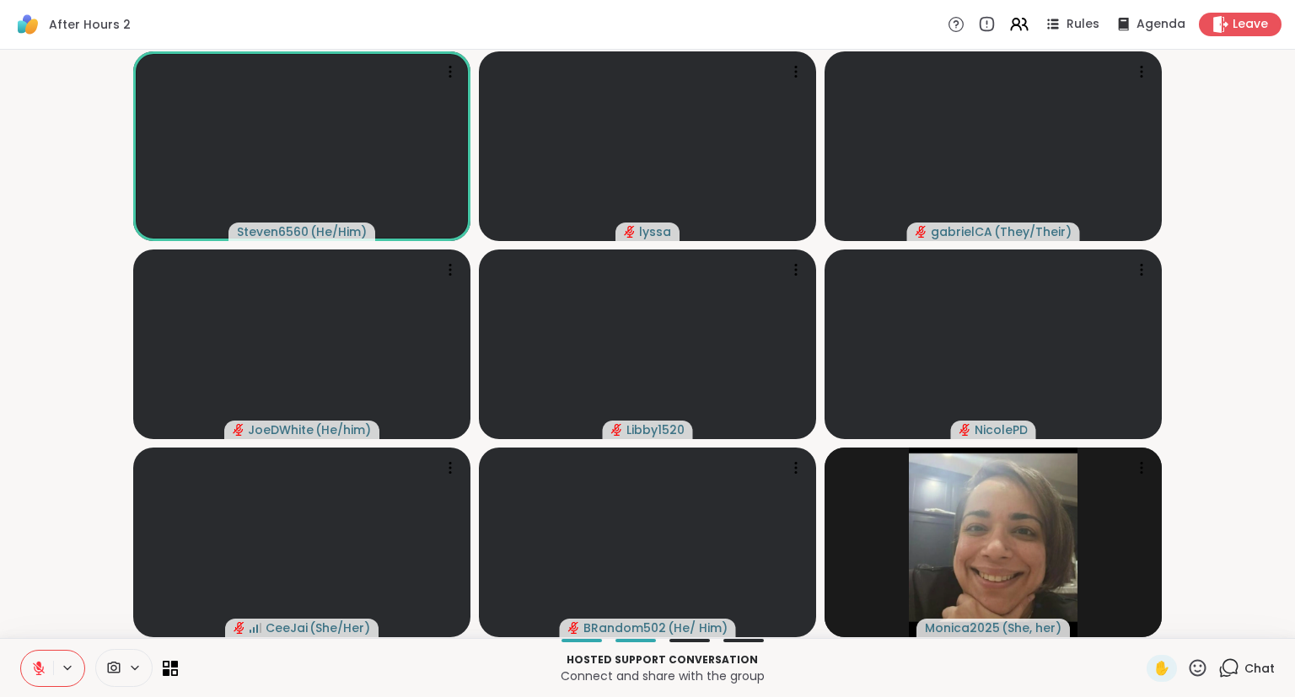
click at [23, 668] on button at bounding box center [37, 668] width 32 height 35
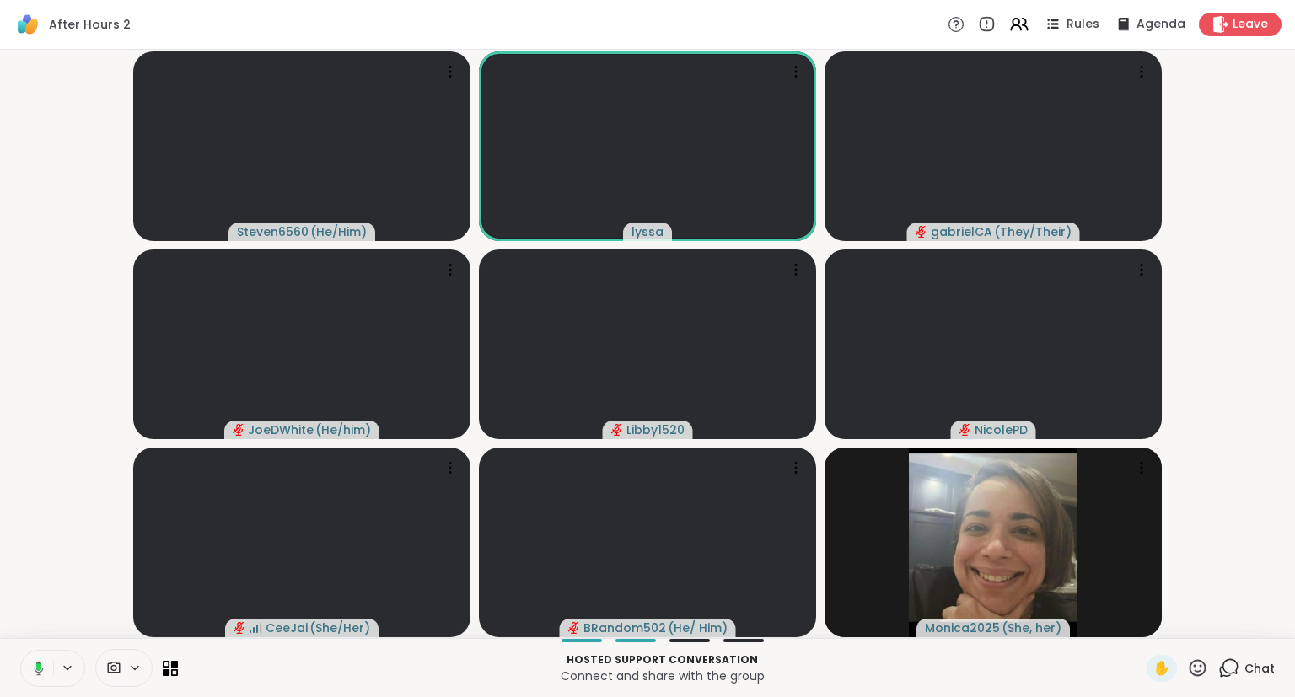
click at [32, 684] on button at bounding box center [36, 668] width 35 height 35
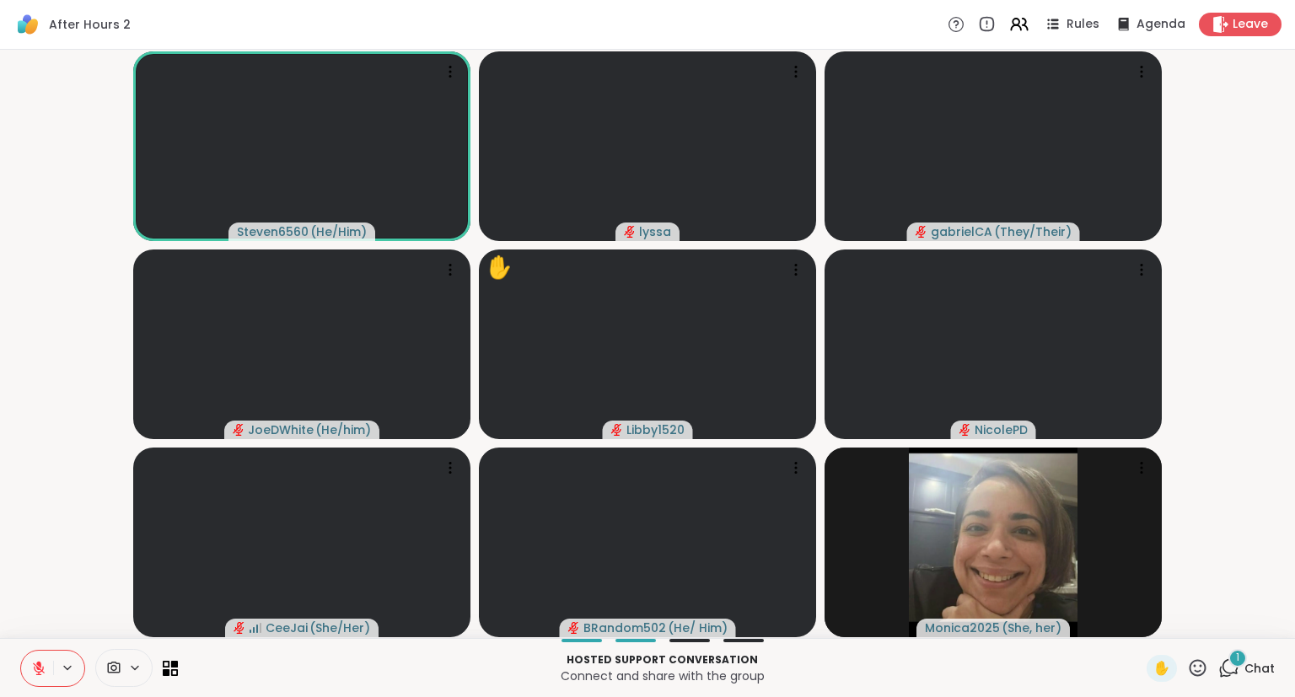
click at [1293, 480] on div "Steven6560 ( He/Him ) lyssa gabrielCA ( They/Their ) JoeDWhite ( He/him ) ✋ Lib…" at bounding box center [647, 344] width 1295 height 588
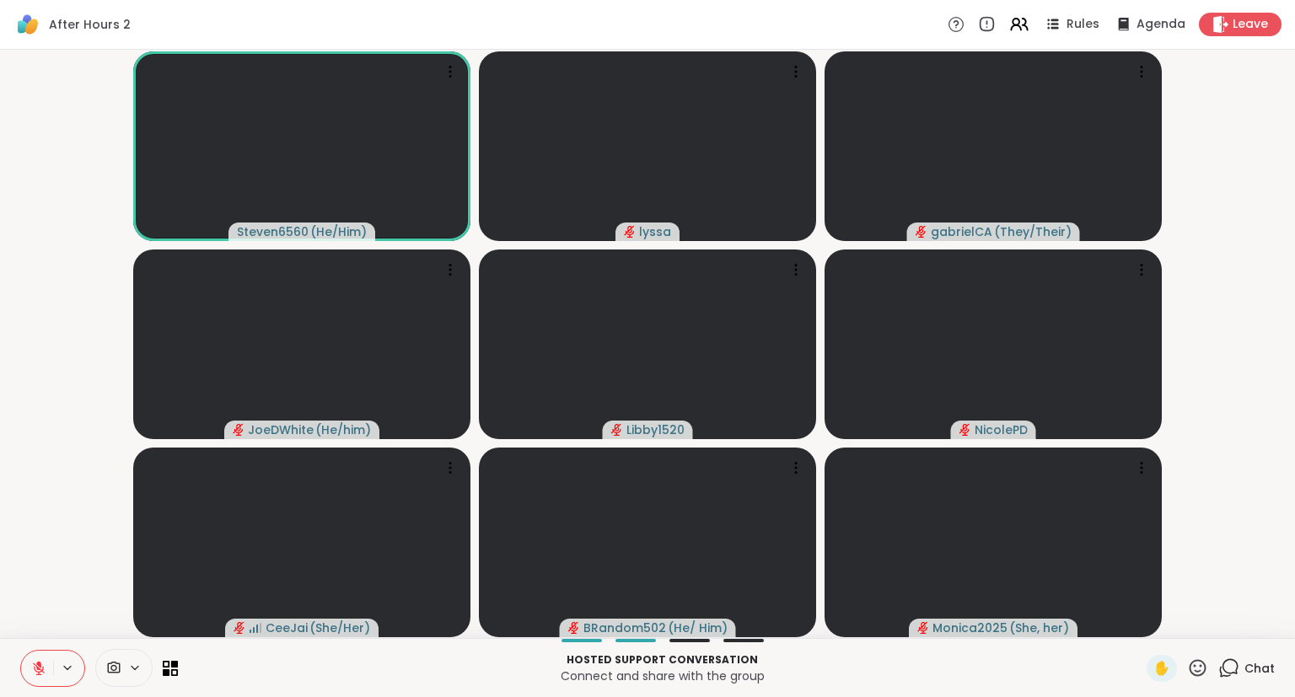
click at [1204, 666] on icon at bounding box center [1197, 668] width 21 height 21
click at [1140, 625] on span "❤️" at bounding box center [1148, 624] width 17 height 20
click at [1292, 558] on div "Steven6560 ( He/Him ) lyssa gabrielCA ( They/Their ) JoeDWhite ( He/him ) Libby…" at bounding box center [647, 344] width 1295 height 588
click at [1290, 614] on div "Steven6560 ( He/Him ) lyssa gabrielCA ( They/Their ) JoeDWhite ( He/him ) Libby…" at bounding box center [647, 344] width 1295 height 588
click at [1153, 671] on span "✋" at bounding box center [1161, 668] width 17 height 20
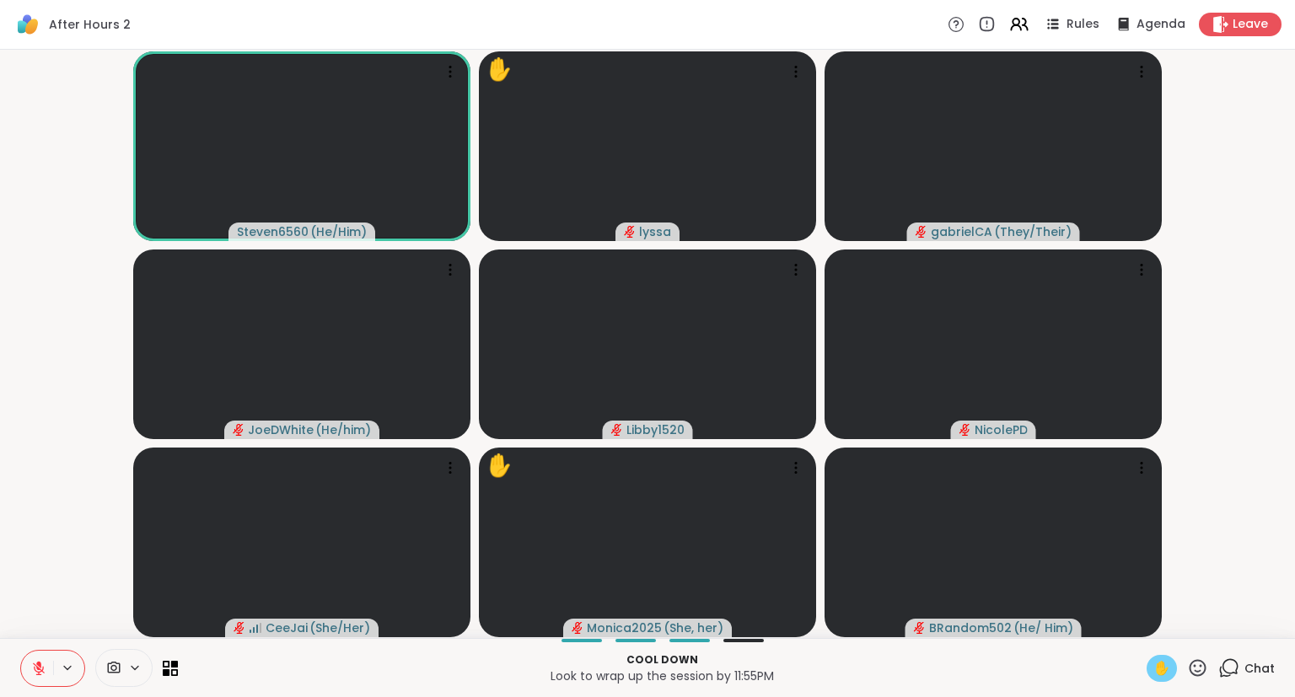
click at [31, 659] on button at bounding box center [37, 668] width 32 height 35
click at [1156, 658] on div "✋" at bounding box center [1161, 668] width 30 height 27
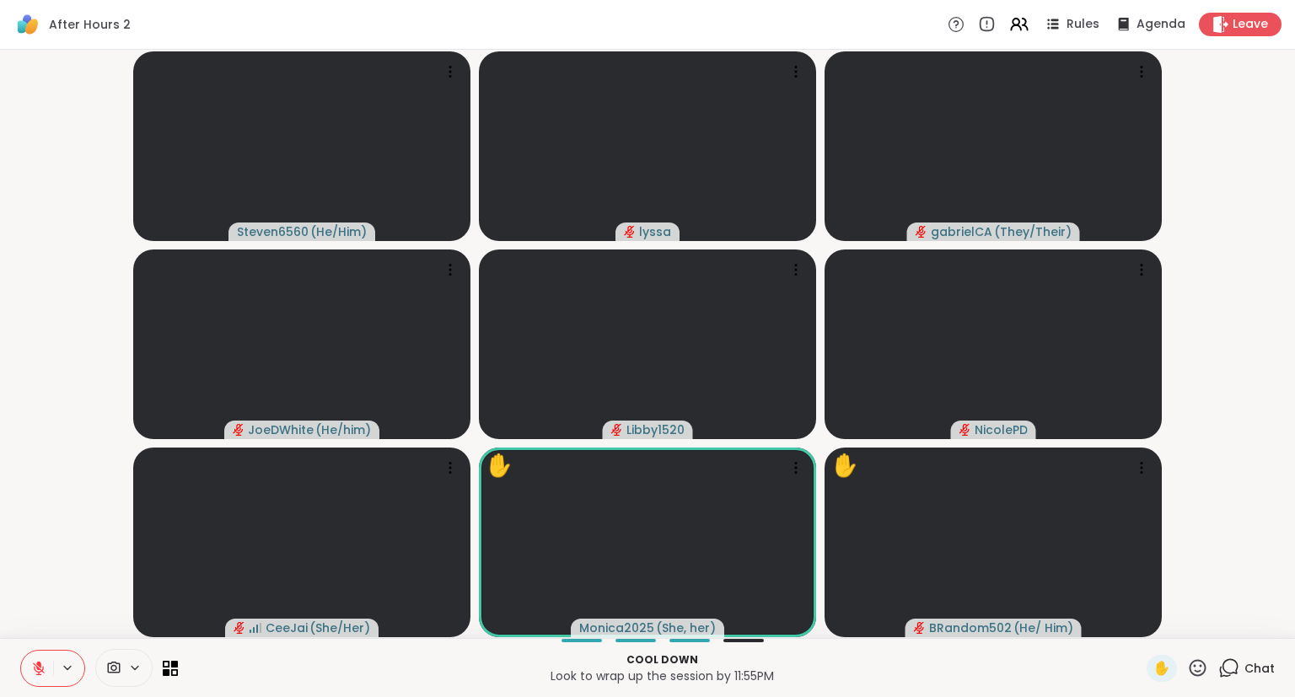
click at [1194, 669] on icon at bounding box center [1197, 668] width 21 height 21
click at [1140, 619] on span "❤️" at bounding box center [1148, 624] width 17 height 20
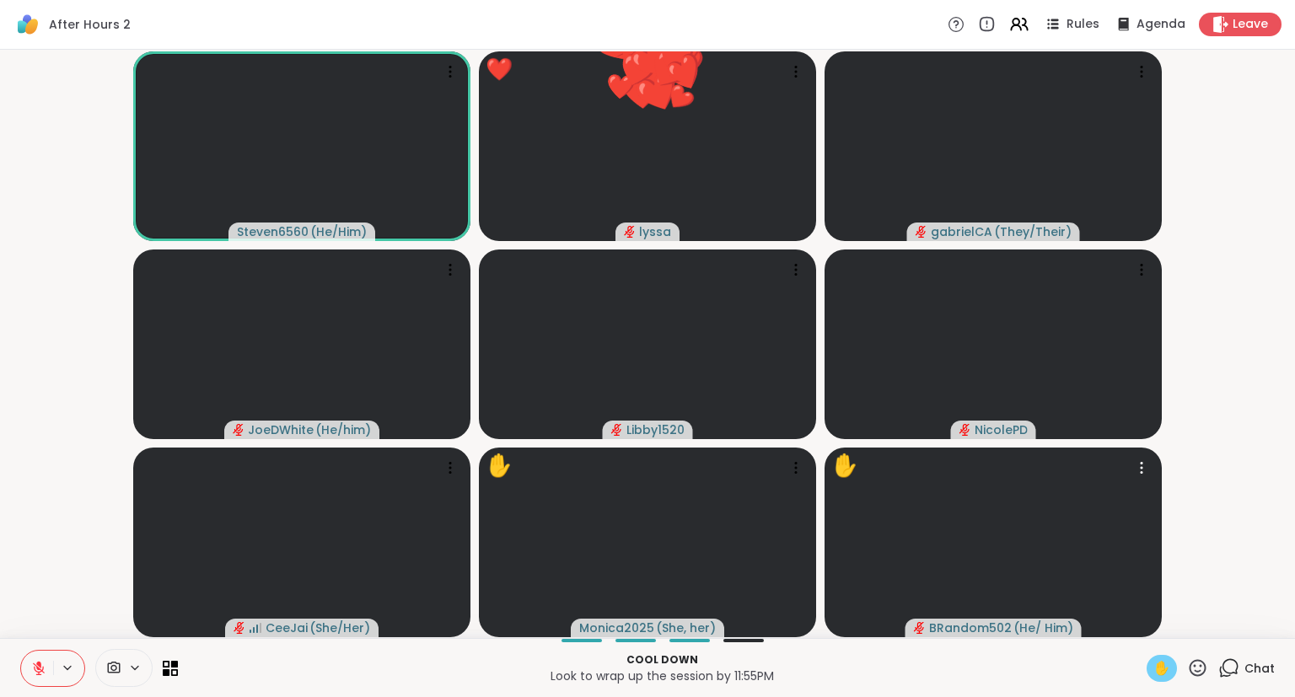
click at [1164, 674] on span "✋" at bounding box center [1161, 668] width 17 height 20
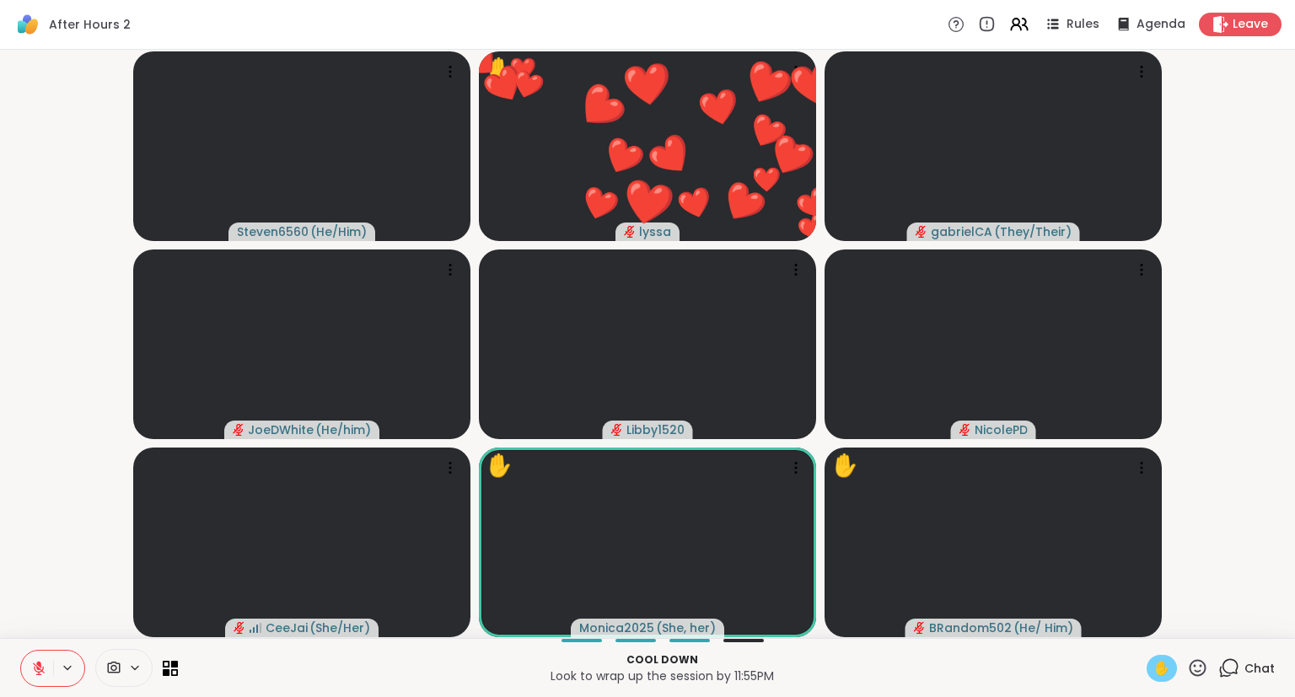
click at [1162, 666] on span "✋" at bounding box center [1161, 668] width 17 height 20
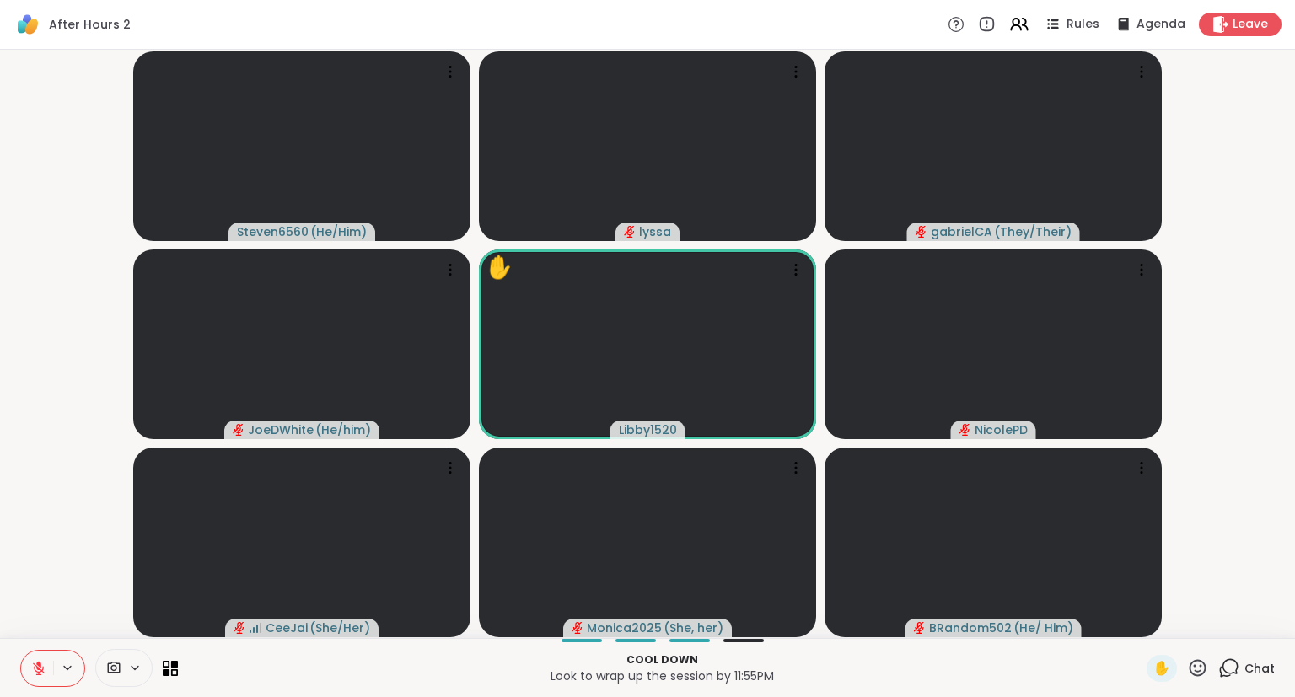
click at [1195, 663] on icon at bounding box center [1197, 668] width 21 height 21
click at [1150, 624] on span "❤️" at bounding box center [1148, 624] width 17 height 20
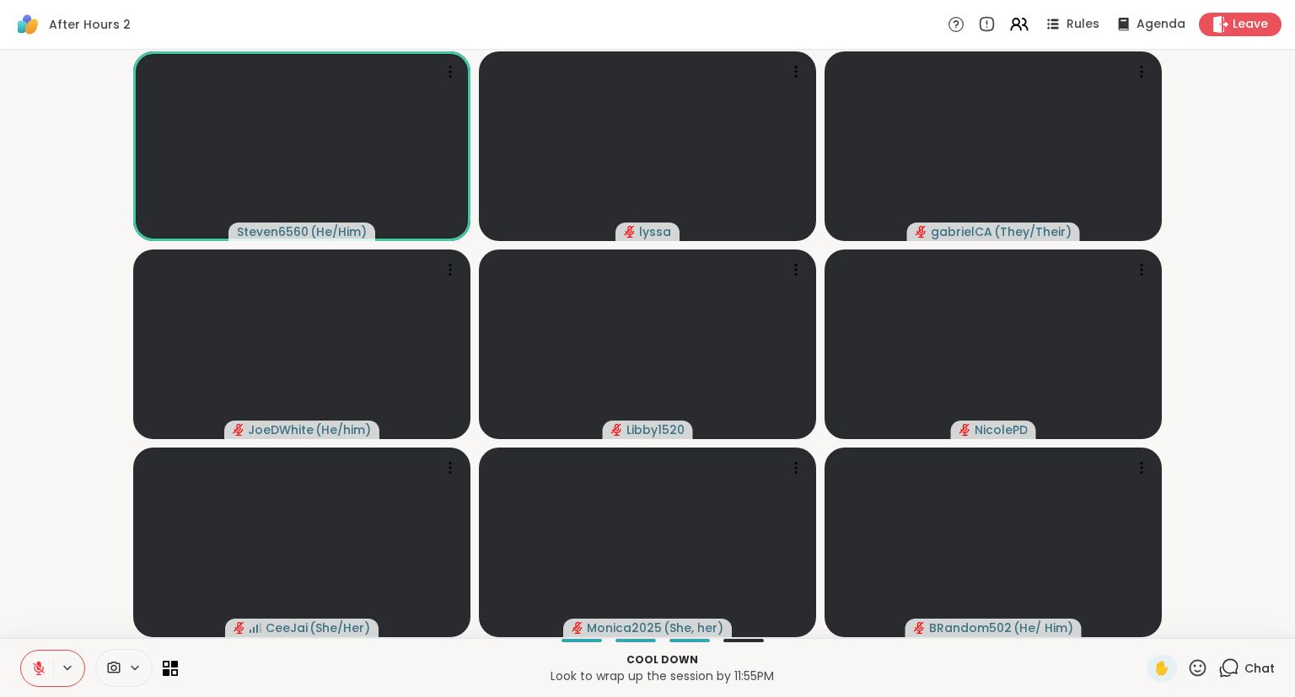
click at [1196, 663] on icon at bounding box center [1197, 668] width 21 height 21
click at [1141, 616] on span "❤️" at bounding box center [1148, 624] width 17 height 20
click at [1236, 664] on icon at bounding box center [1228, 668] width 21 height 21
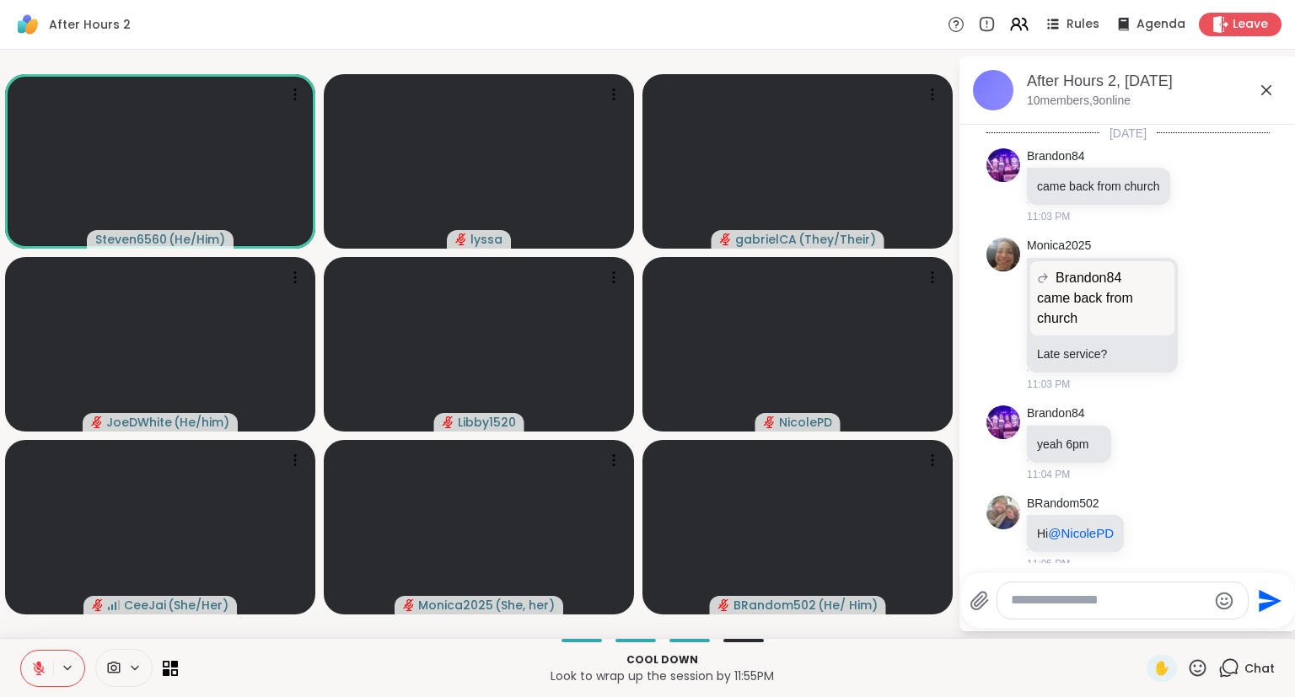
scroll to position [2174, 0]
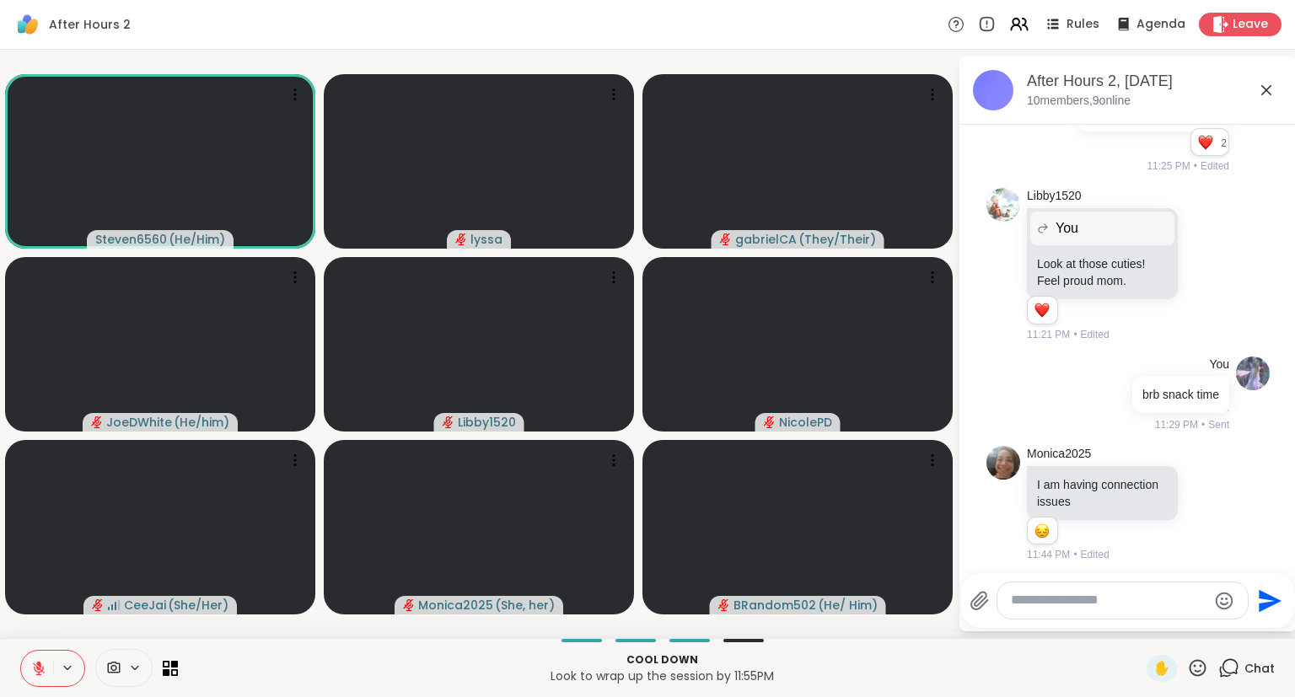
click at [1135, 614] on div at bounding box center [1122, 600] width 250 height 36
click at [1123, 582] on div "Send" at bounding box center [1128, 600] width 334 height 55
click at [1096, 592] on div at bounding box center [1122, 600] width 250 height 36
click at [1094, 599] on textarea "Type your message" at bounding box center [1109, 601] width 196 height 18
type textarea "**********"
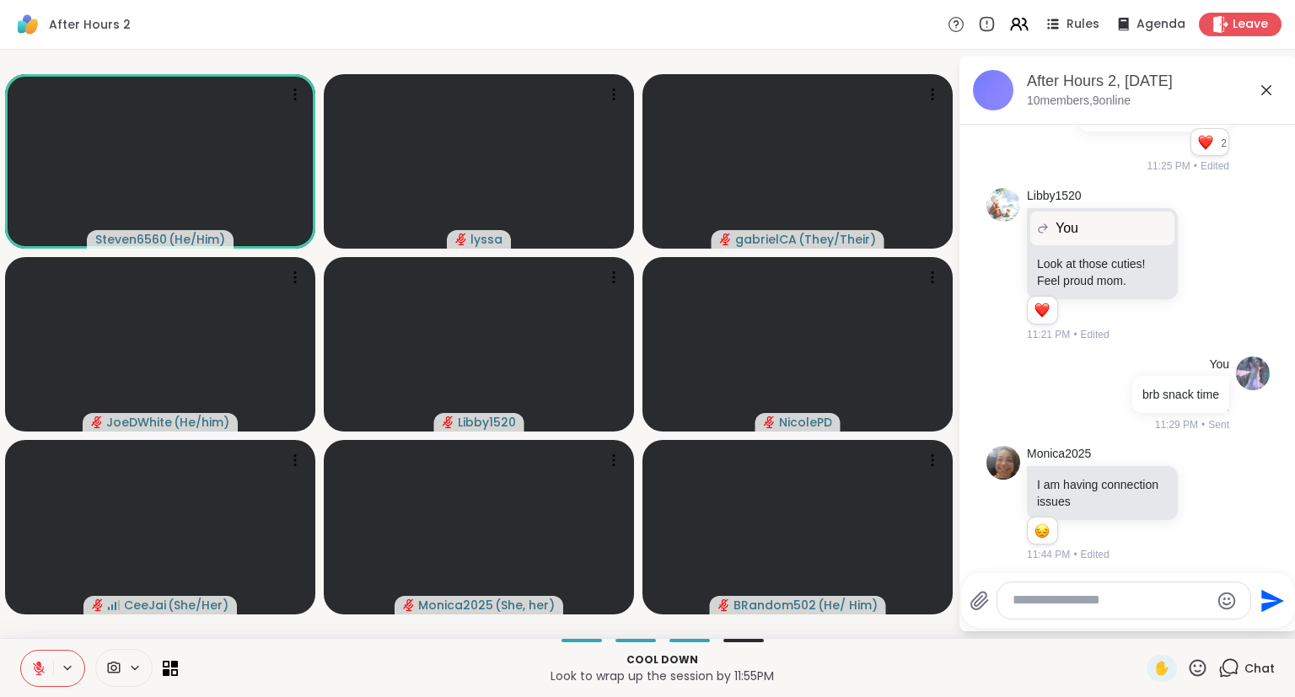
scroll to position [2262, 0]
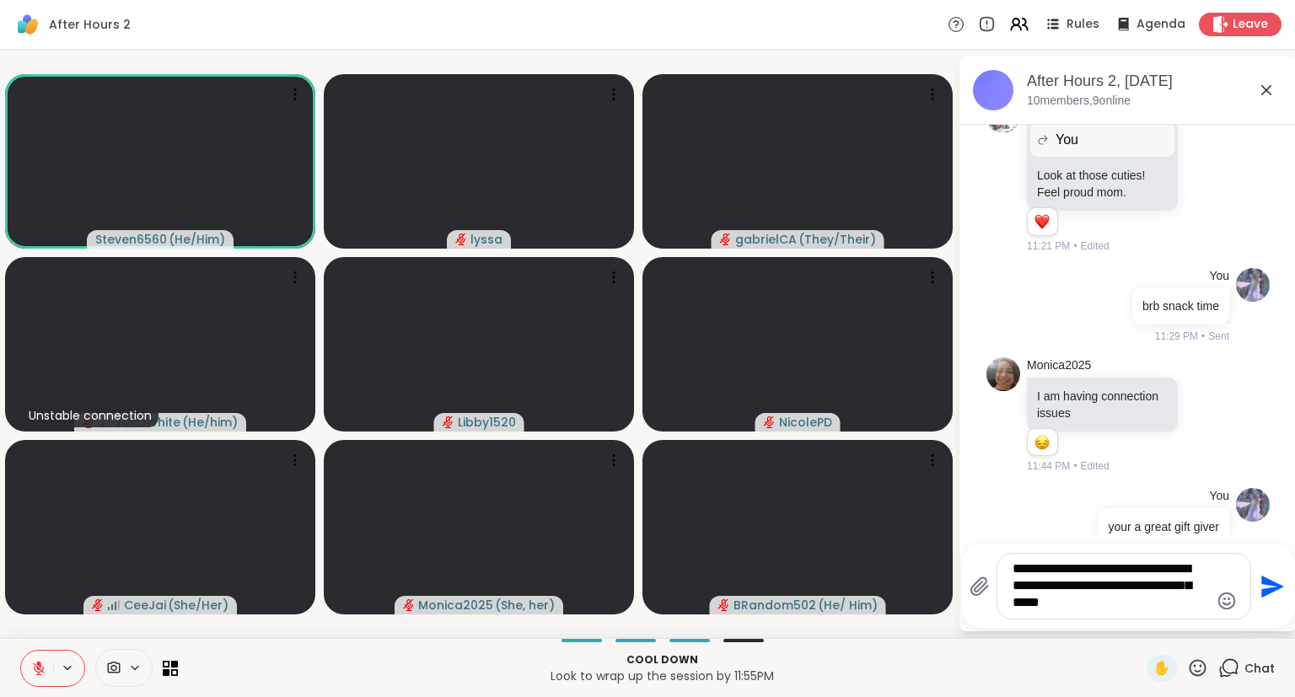
type textarea "**********"
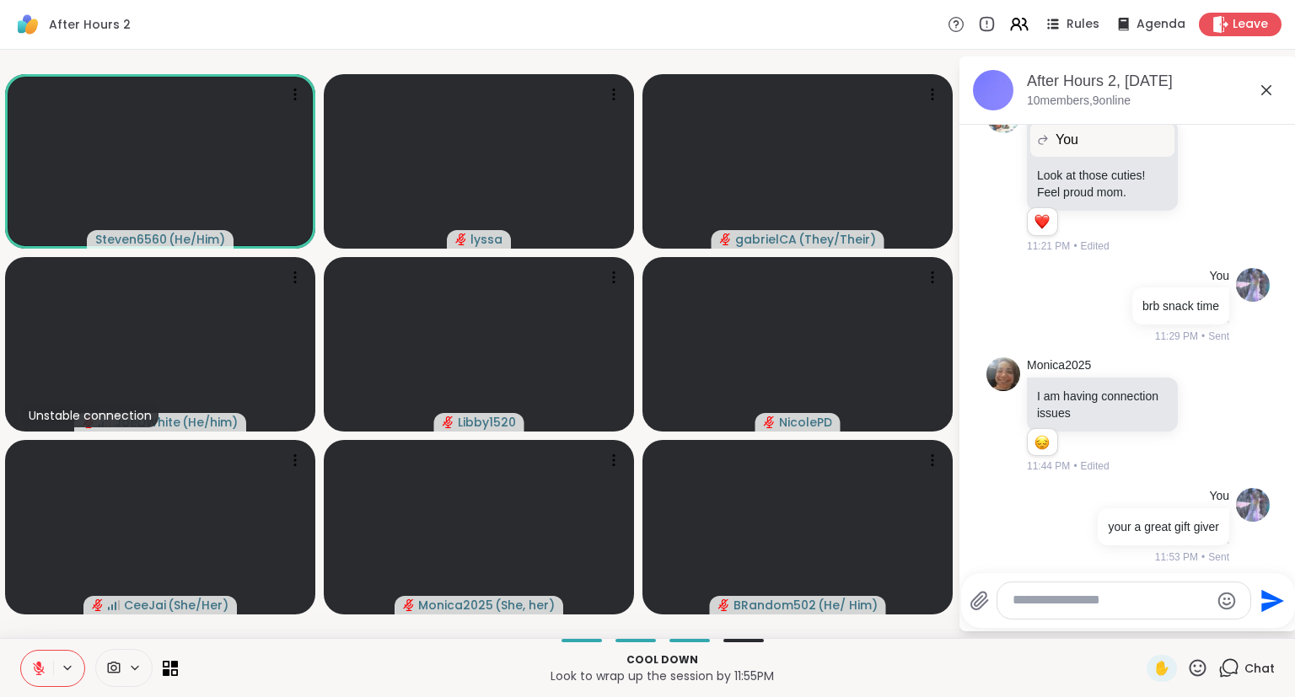
scroll to position [2403, 0]
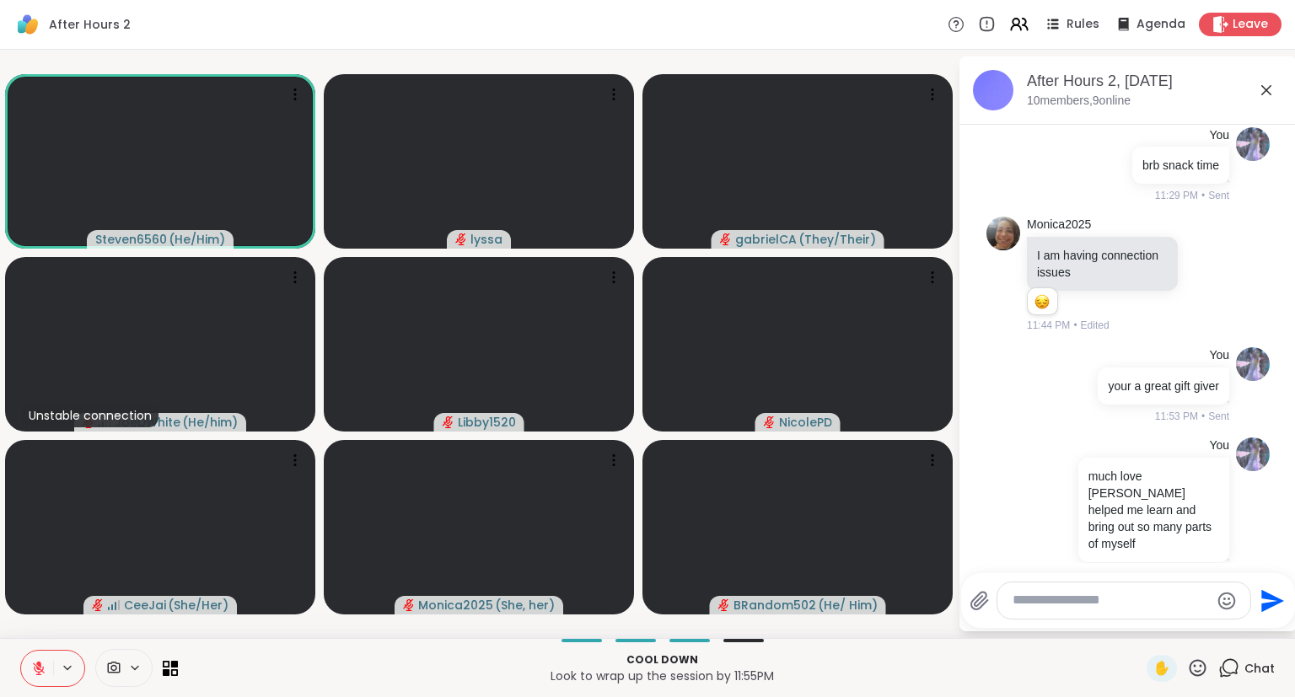
click at [1269, 82] on icon at bounding box center [1266, 90] width 20 height 20
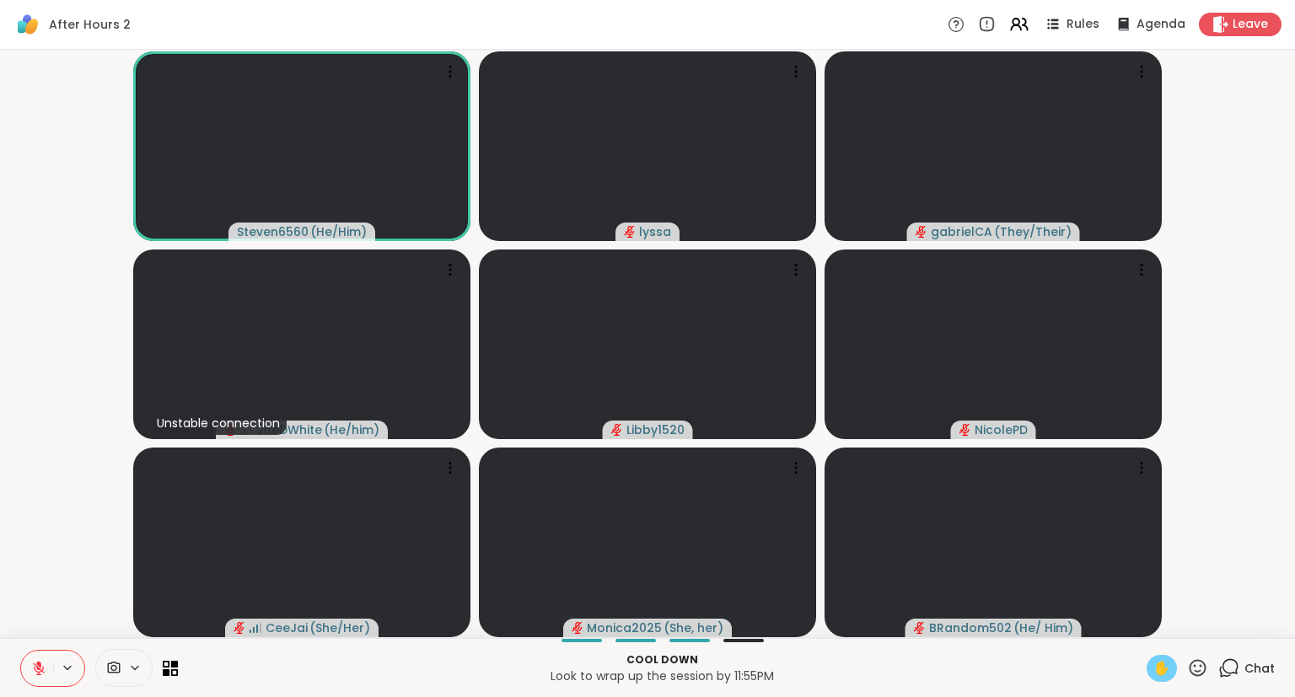
click at [1165, 670] on span "✋" at bounding box center [1161, 668] width 17 height 20
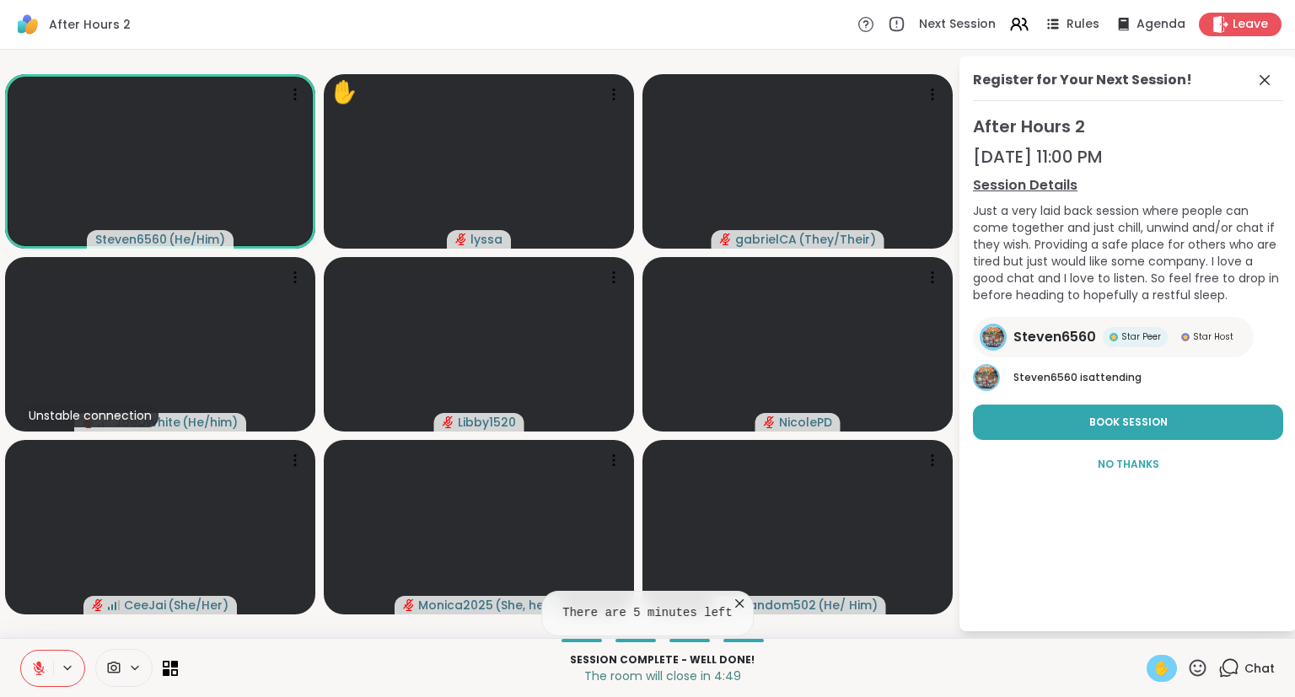
click at [959, 646] on div "Session Complete - well done! The room will close in 4:49 ✋ Chat" at bounding box center [647, 667] width 1295 height 59
click at [46, 668] on icon at bounding box center [38, 668] width 15 height 15
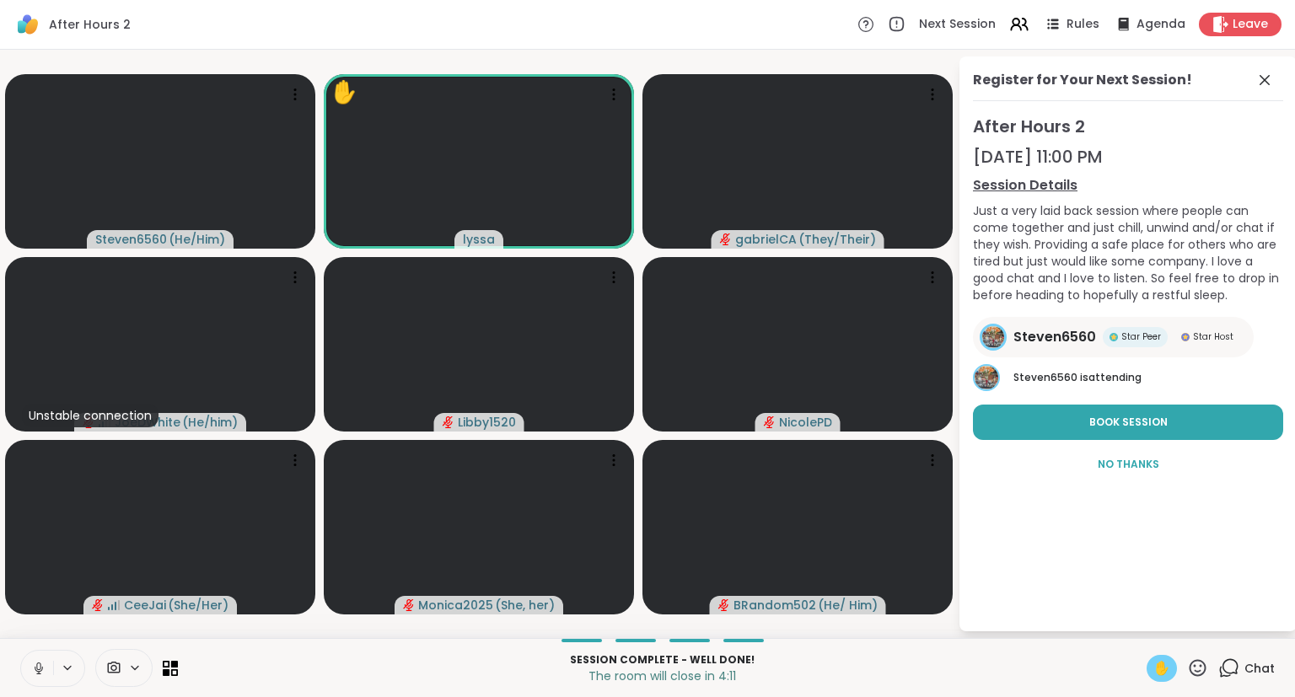
click at [34, 663] on icon at bounding box center [38, 668] width 15 height 15
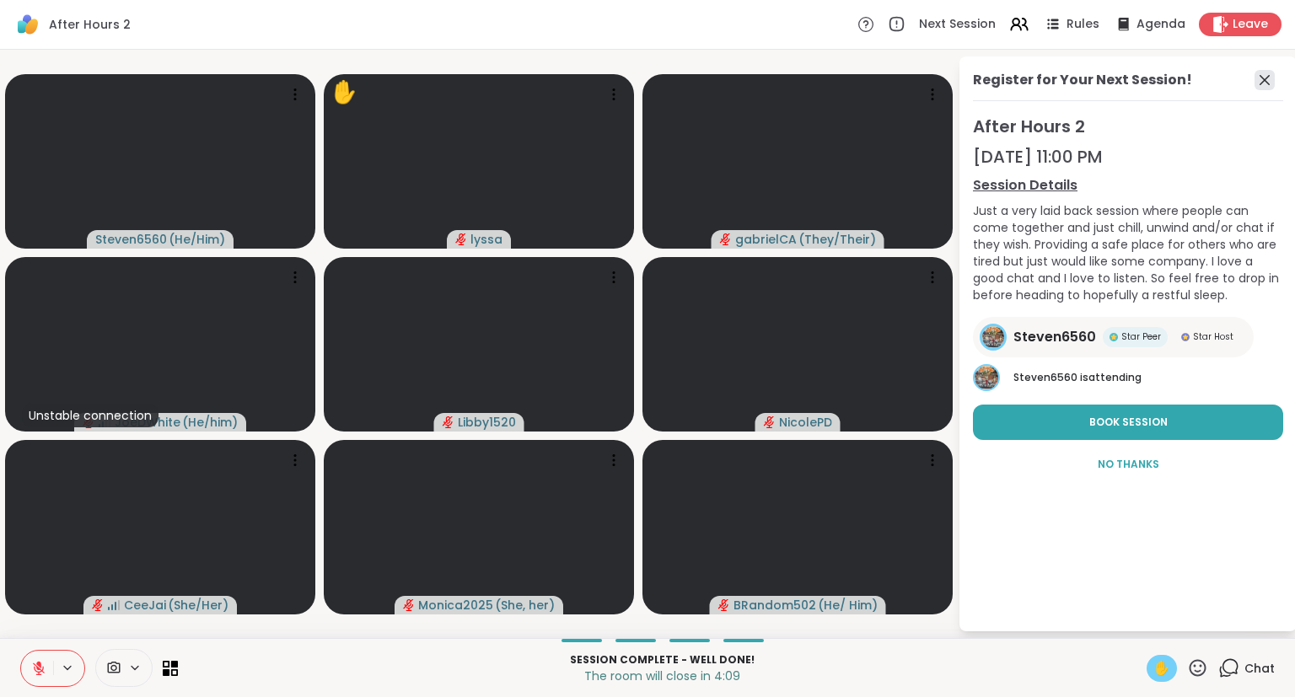
click at [1269, 79] on icon at bounding box center [1264, 80] width 20 height 20
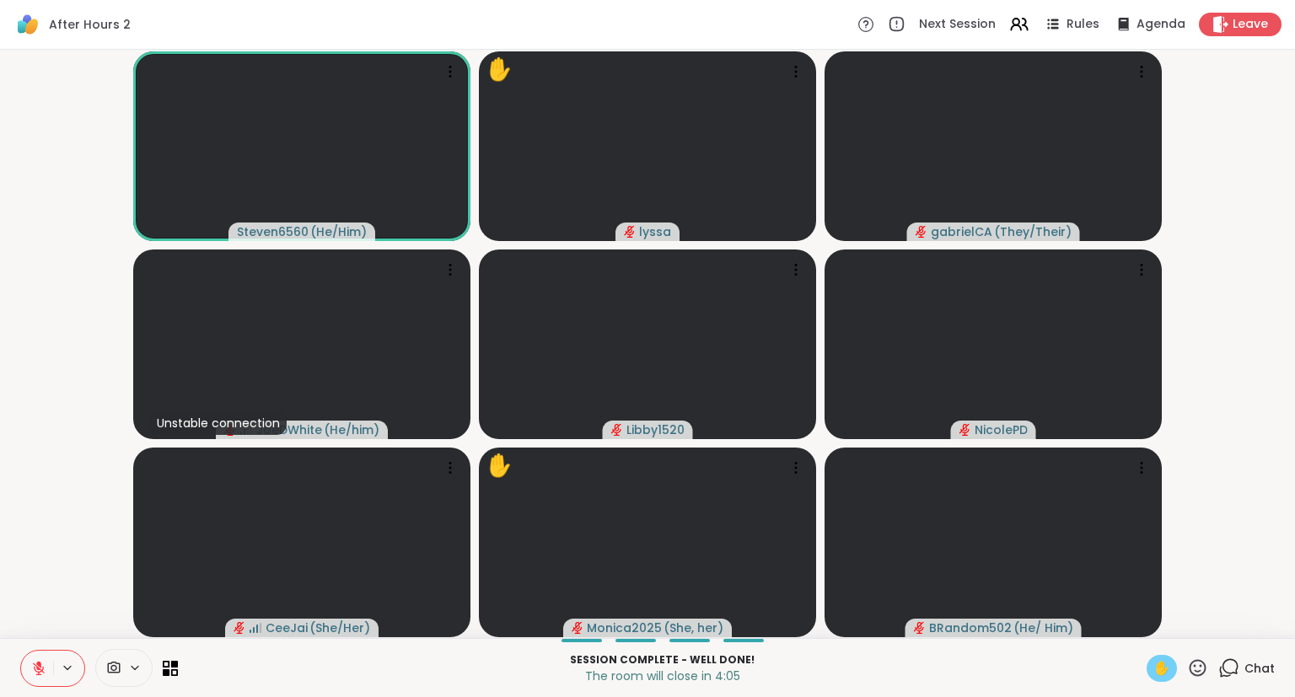
click at [1168, 673] on span "✋" at bounding box center [1161, 668] width 17 height 20
click at [1202, 669] on icon at bounding box center [1197, 668] width 21 height 21
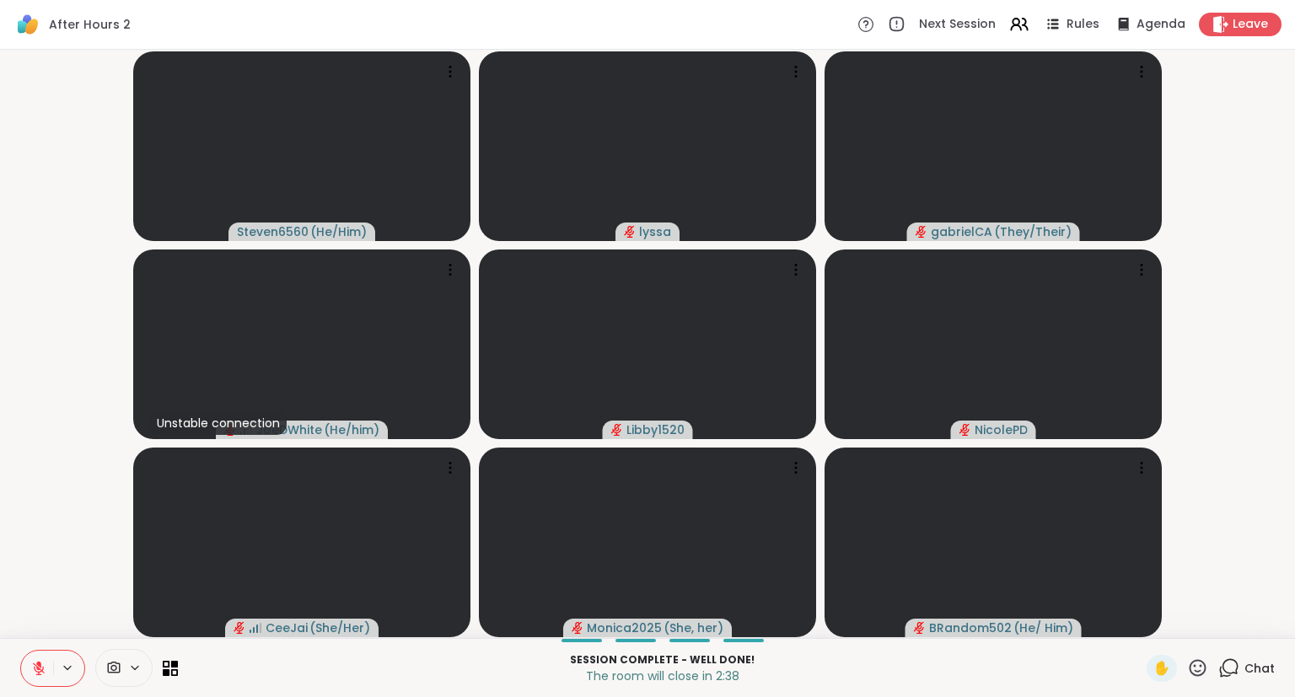
click at [1213, 569] on video-player-container "Steven6560 ( He/Him ) lyssa gabrielCA ( They/Their ) Unstable connection JoeDWh…" at bounding box center [647, 343] width 1275 height 575
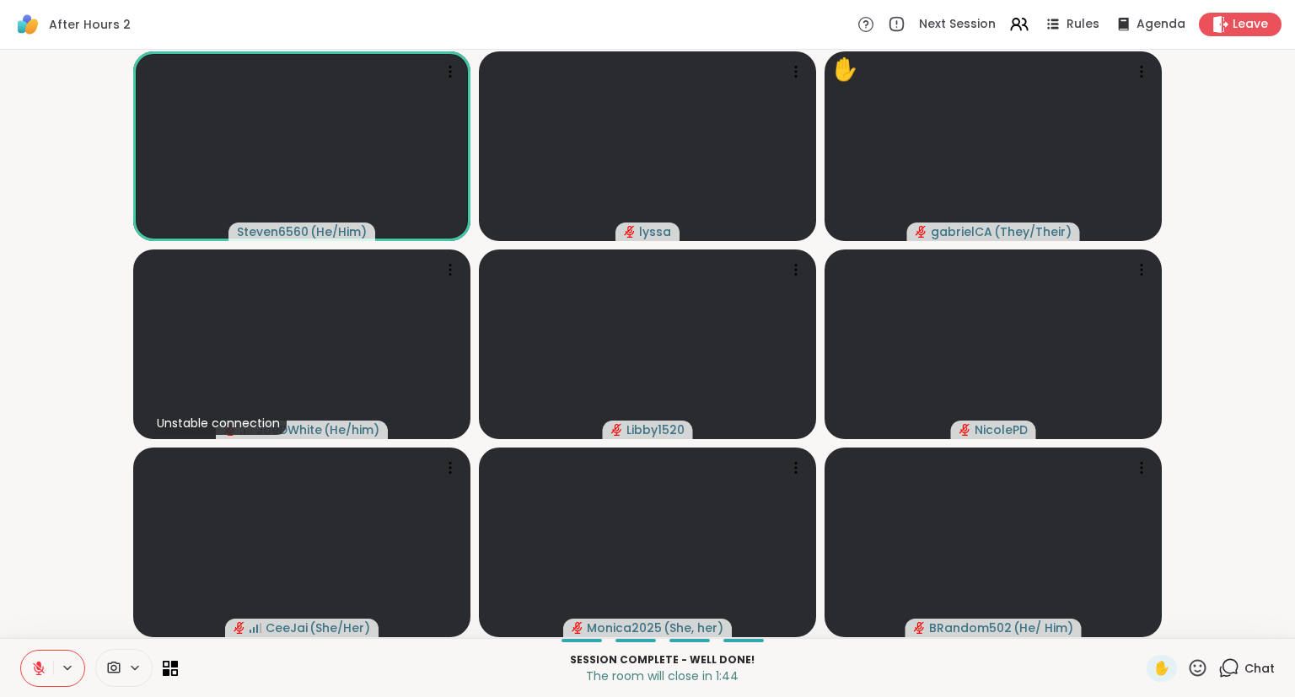
click at [1200, 667] on icon at bounding box center [1197, 668] width 21 height 21
click at [1266, 616] on span "🎉" at bounding box center [1259, 624] width 17 height 20
click at [1205, 656] on div "✋" at bounding box center [1177, 668] width 62 height 27
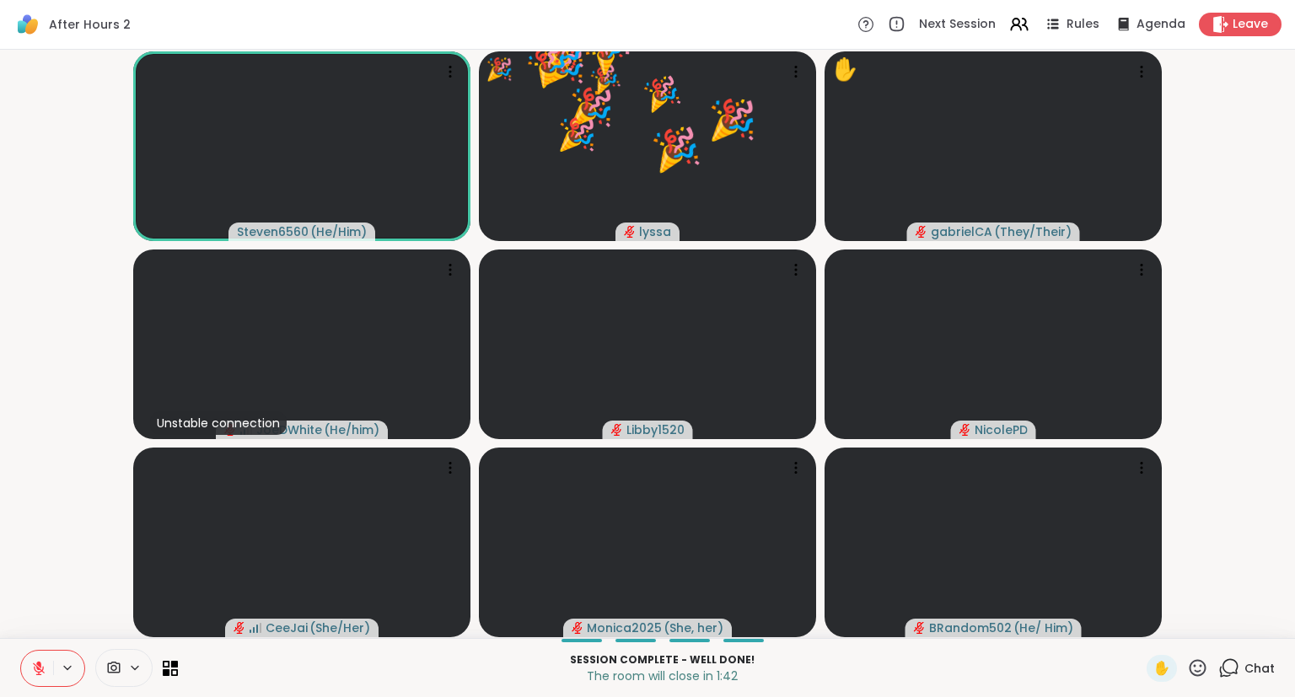
click at [1201, 668] on icon at bounding box center [1197, 667] width 17 height 17
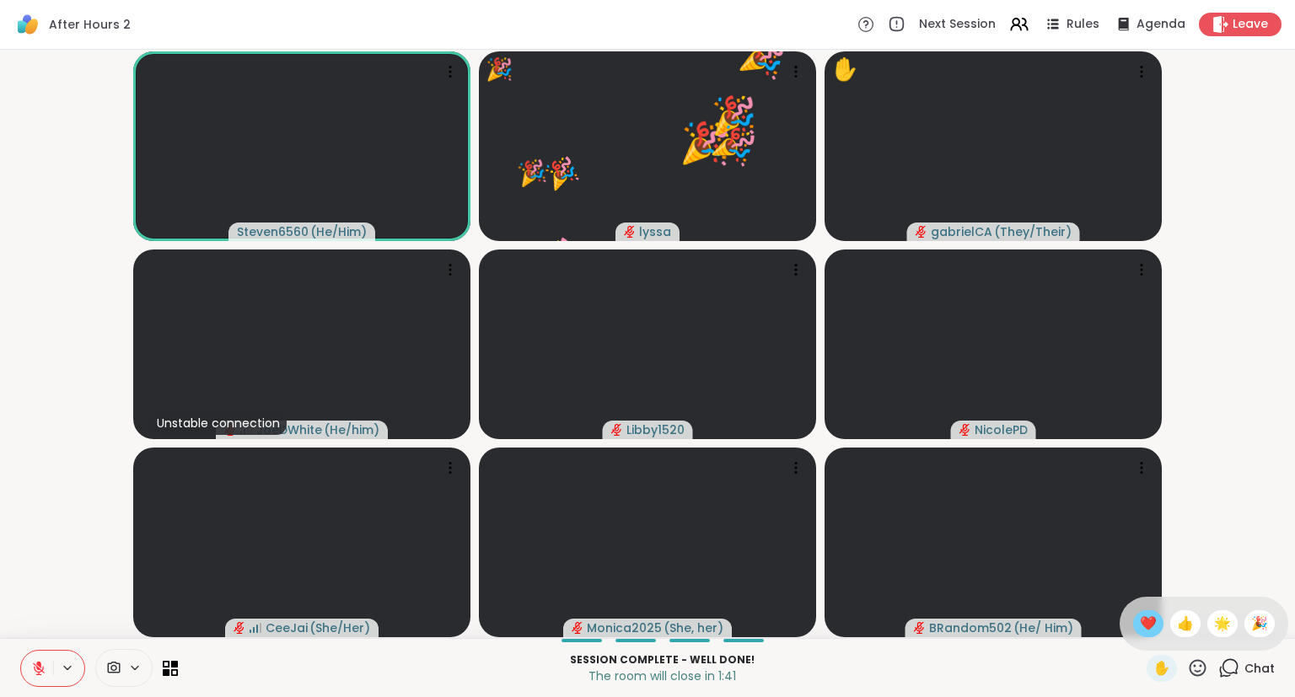
click at [1140, 620] on span "❤️" at bounding box center [1148, 624] width 17 height 20
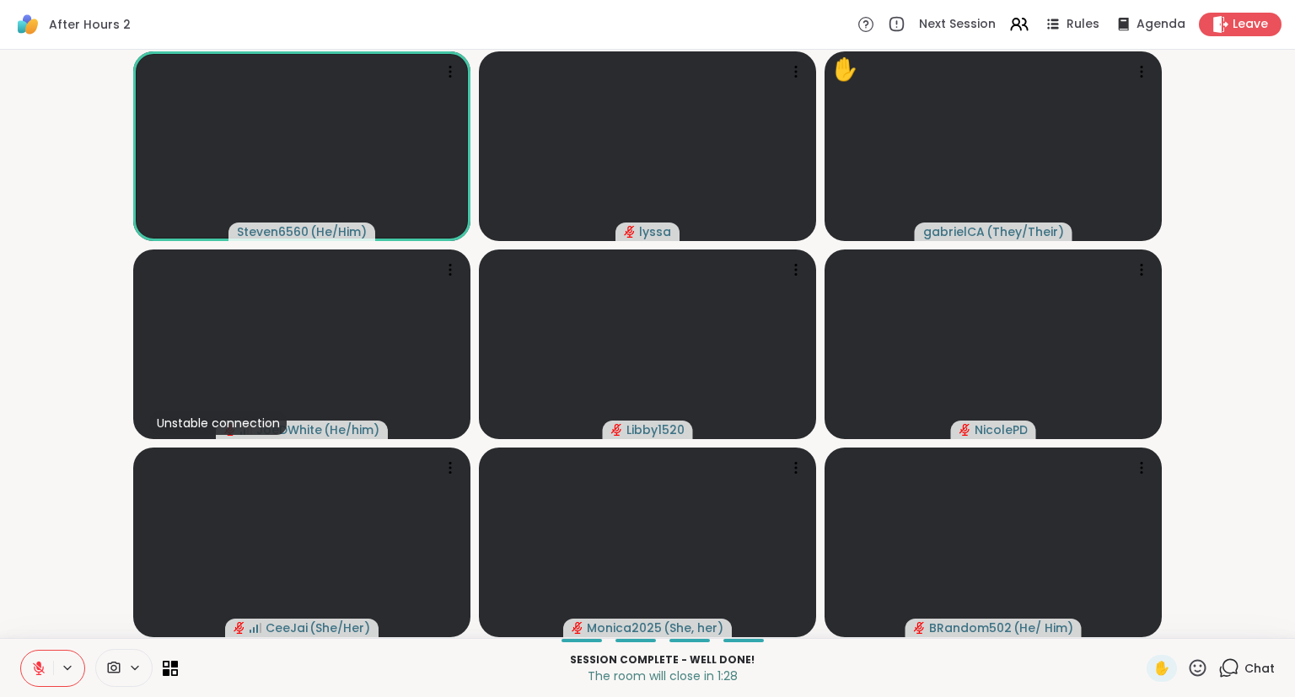
click at [31, 671] on icon at bounding box center [38, 668] width 15 height 15
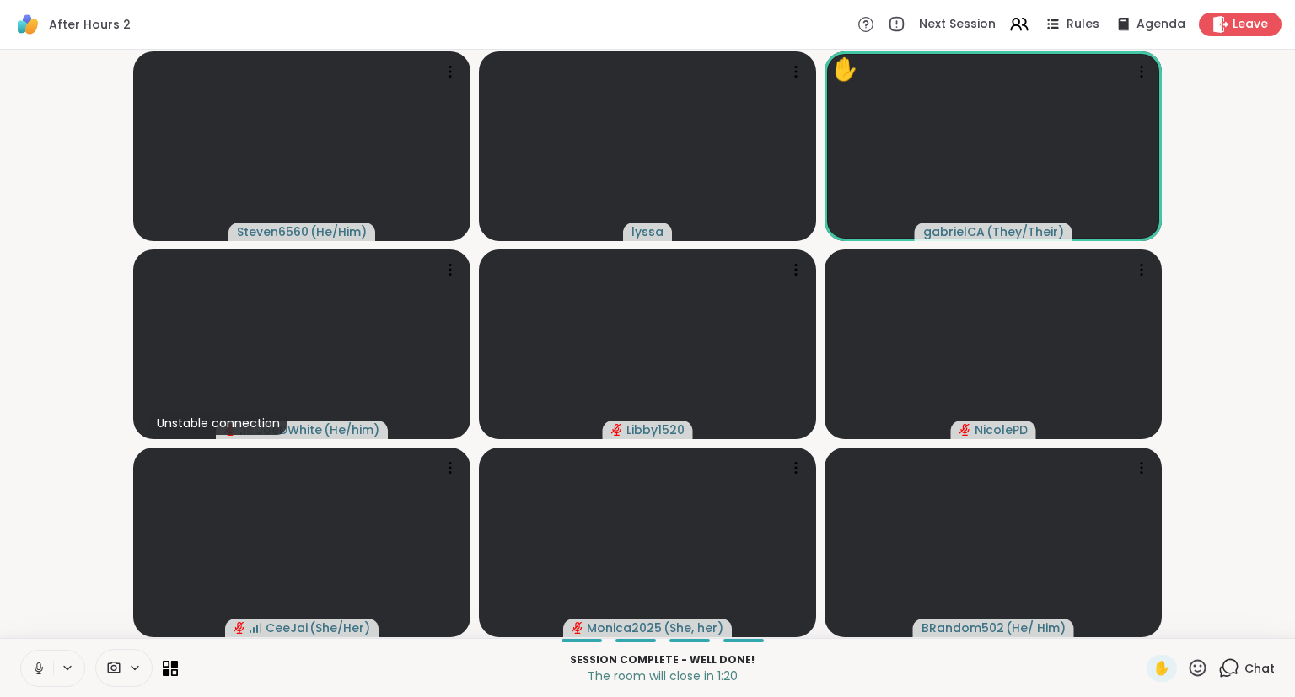
click at [39, 668] on icon at bounding box center [38, 668] width 15 height 15
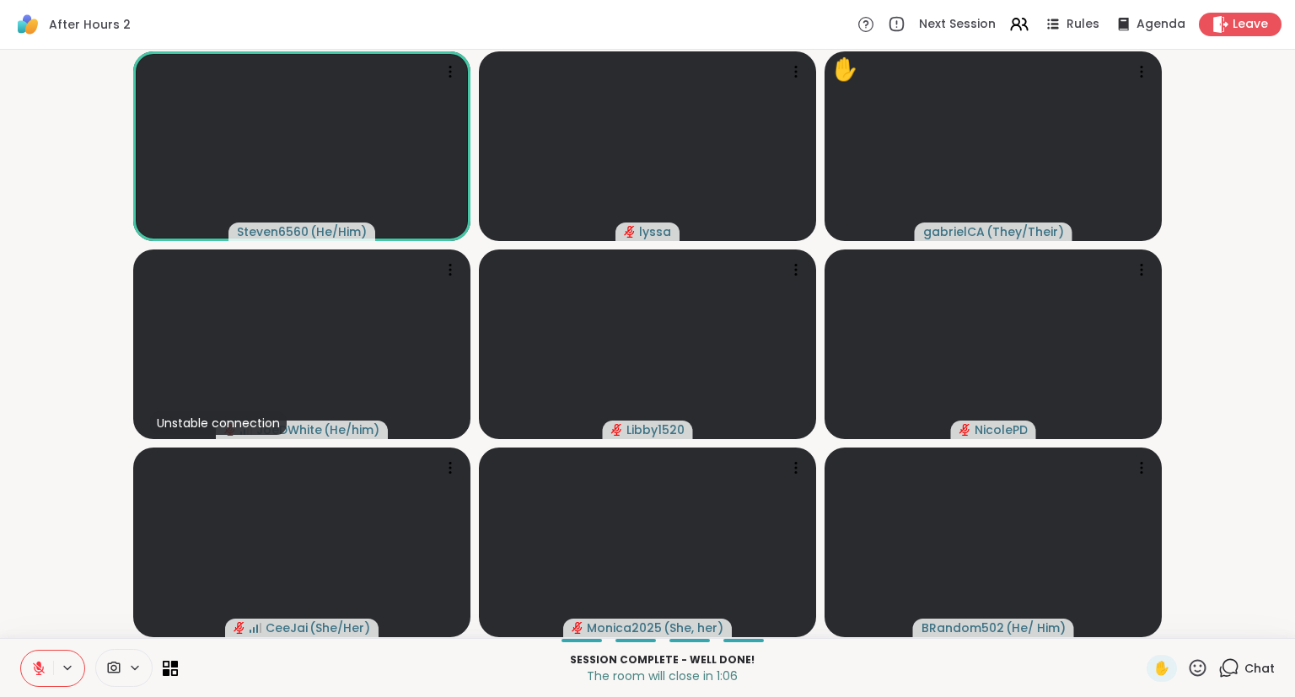
click at [1192, 663] on icon at bounding box center [1197, 667] width 17 height 17
click at [1253, 629] on span "🎉" at bounding box center [1259, 624] width 17 height 20
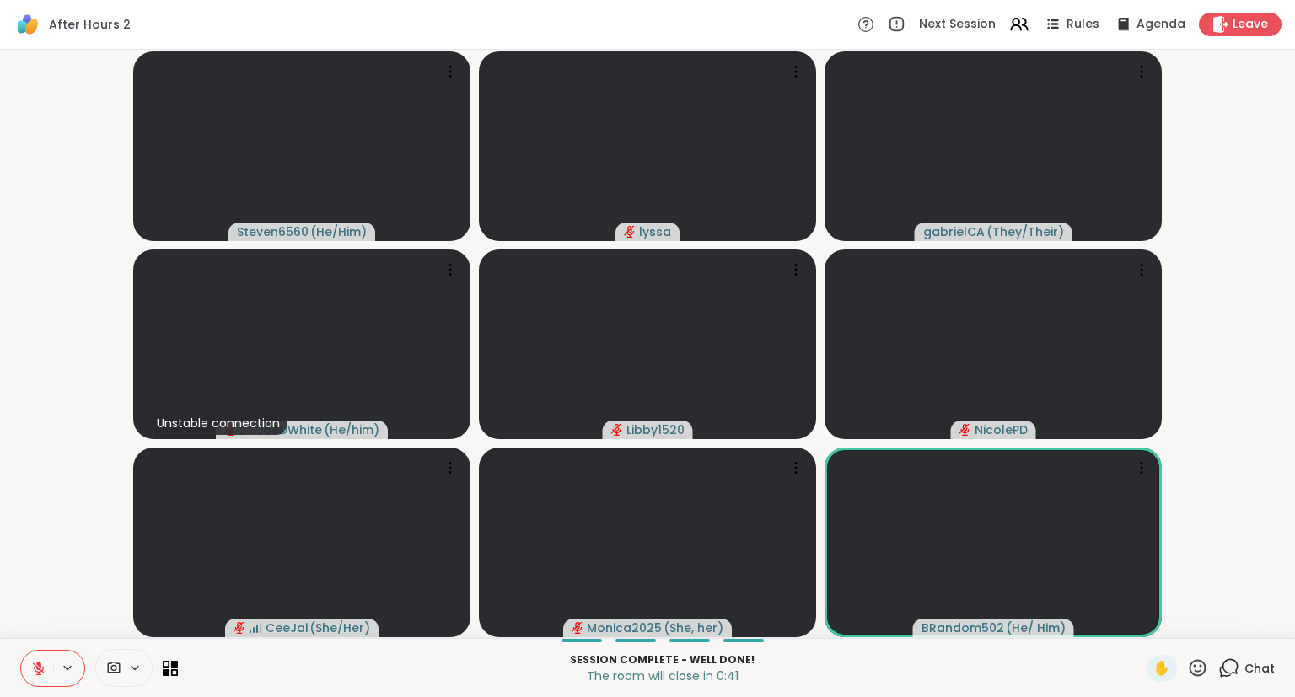
click at [30, 676] on button at bounding box center [37, 668] width 32 height 35
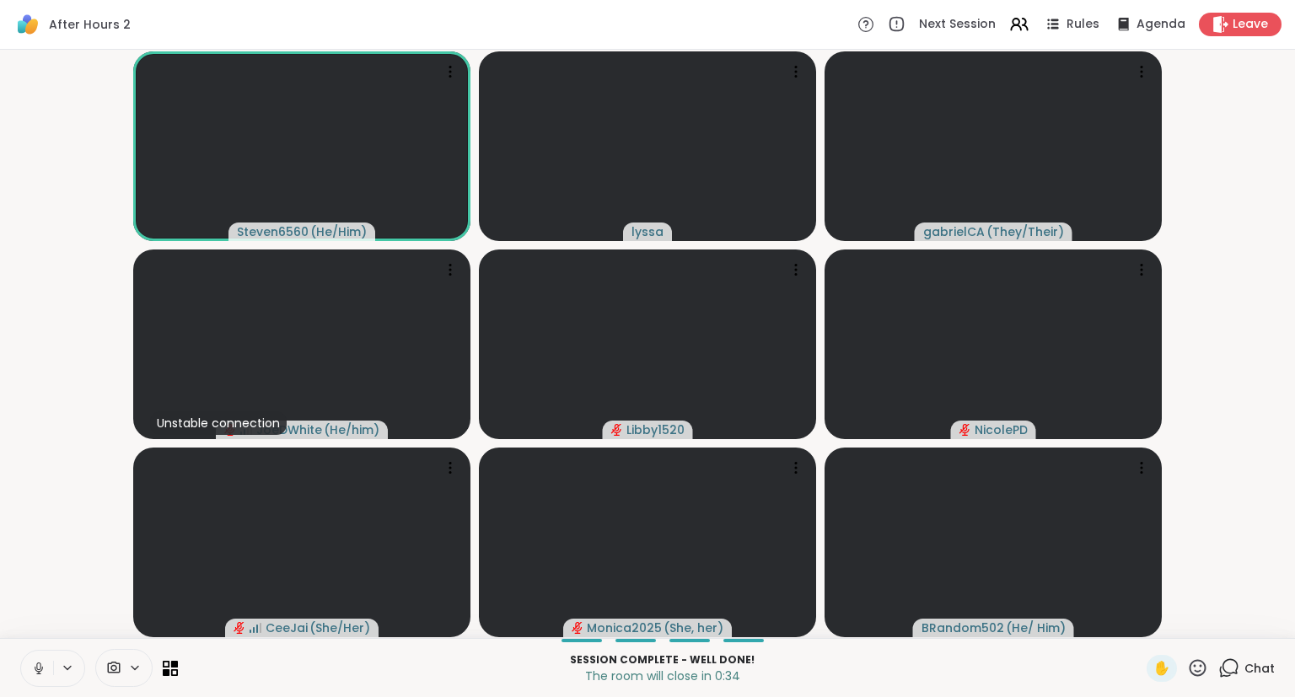
click at [28, 676] on button at bounding box center [37, 668] width 32 height 35
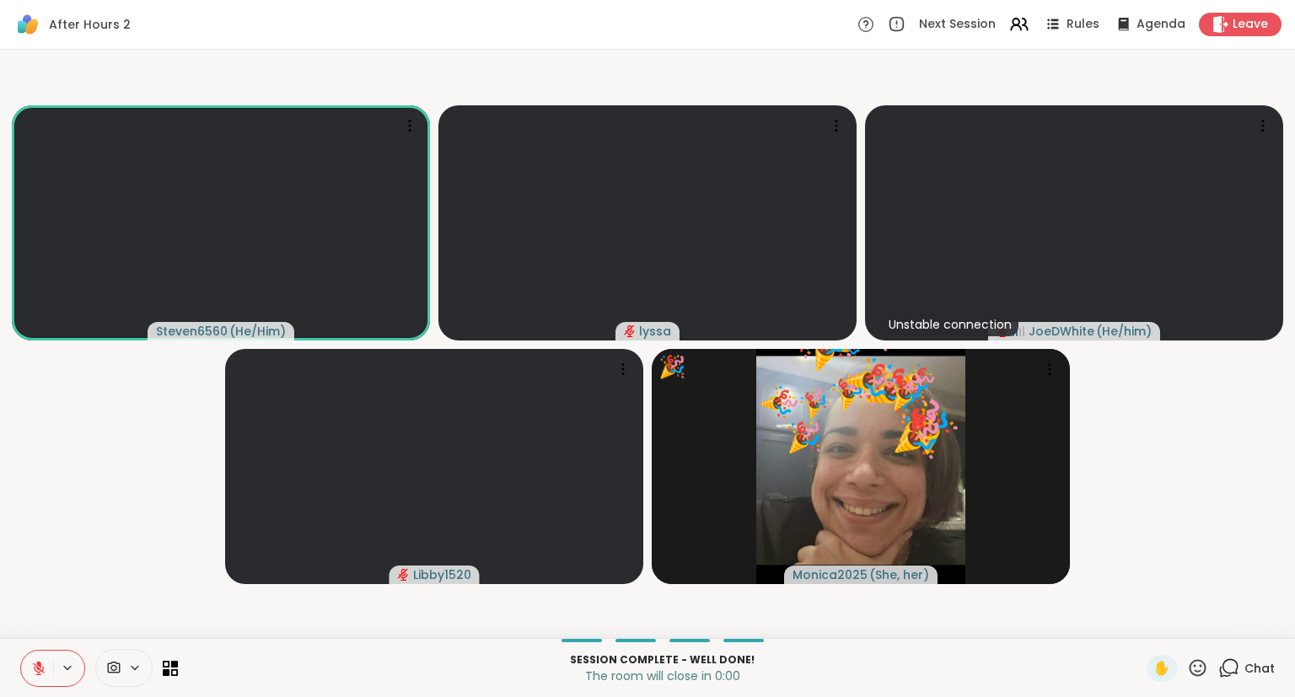
click at [1201, 670] on icon at bounding box center [1197, 668] width 21 height 21
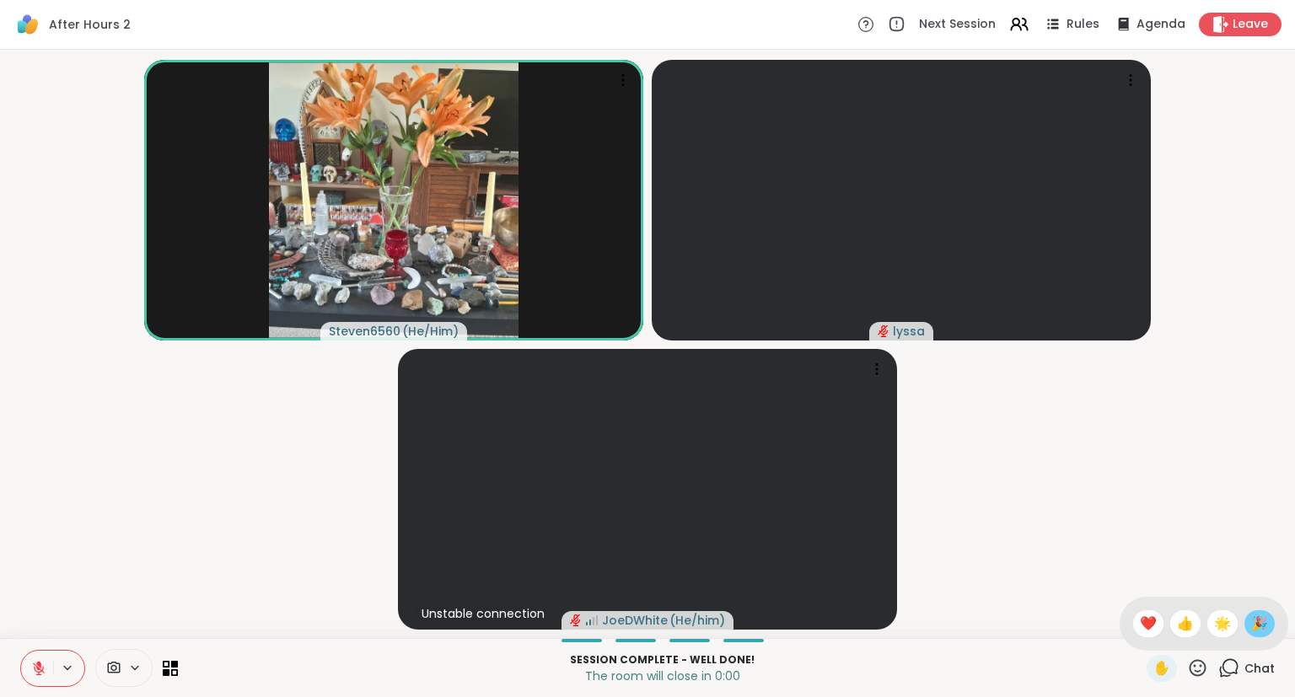
click at [1259, 627] on span "🎉" at bounding box center [1259, 624] width 17 height 20
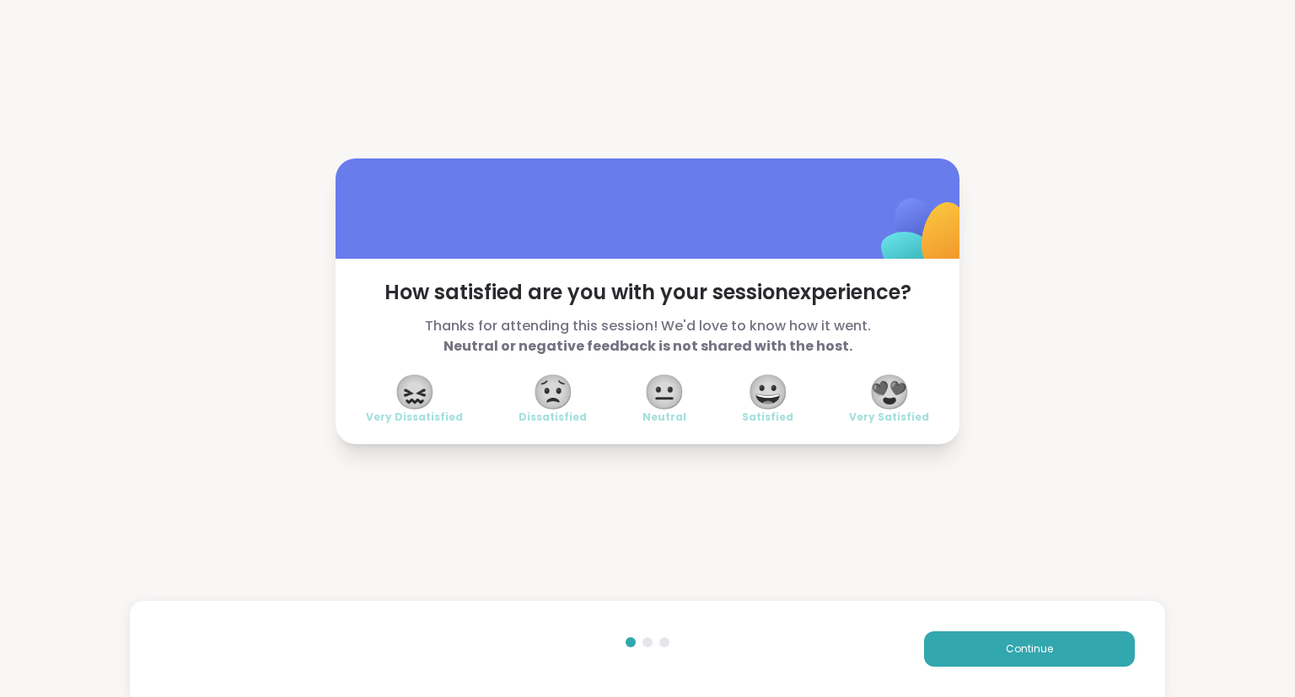
click at [878, 389] on span "😍" at bounding box center [889, 392] width 42 height 30
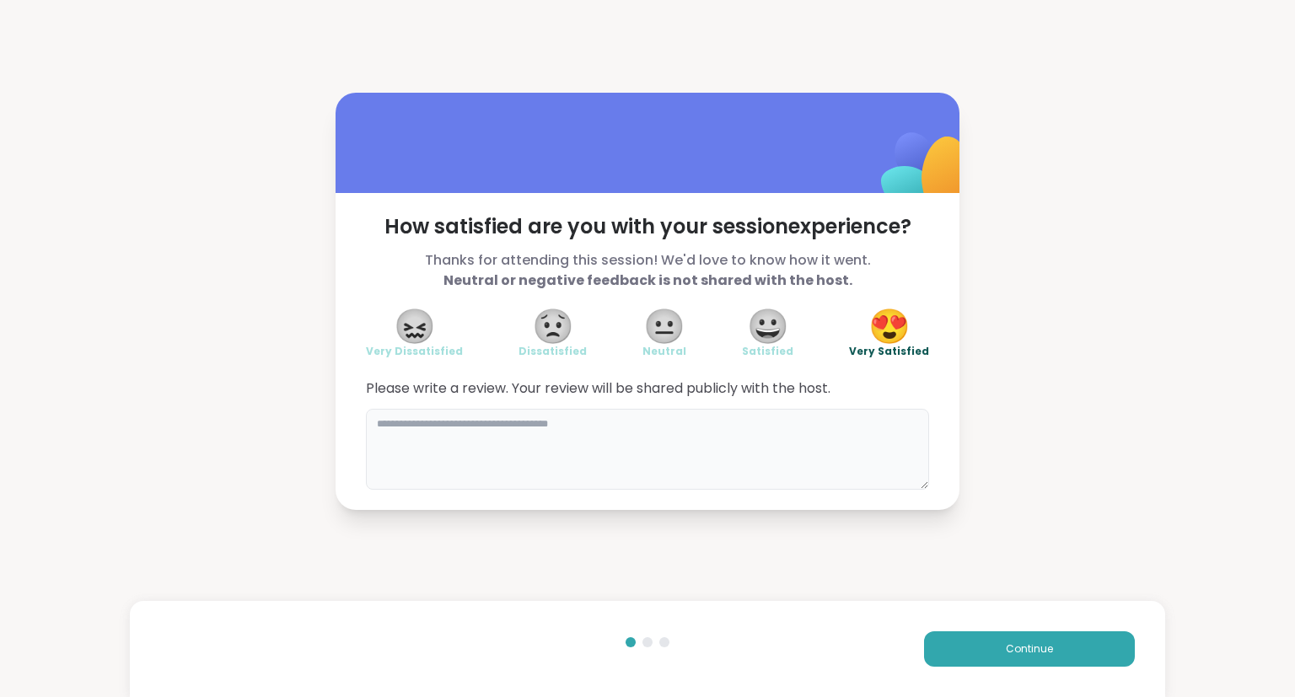
click at [781, 450] on textarea at bounding box center [647, 449] width 563 height 81
click at [376, 421] on textarea "**********" at bounding box center [647, 449] width 563 height 81
drag, startPoint x: 541, startPoint y: 416, endPoint x: 473, endPoint y: 411, distance: 68.5
click at [473, 411] on textarea "**********" at bounding box center [647, 449] width 563 height 81
type textarea "**********"
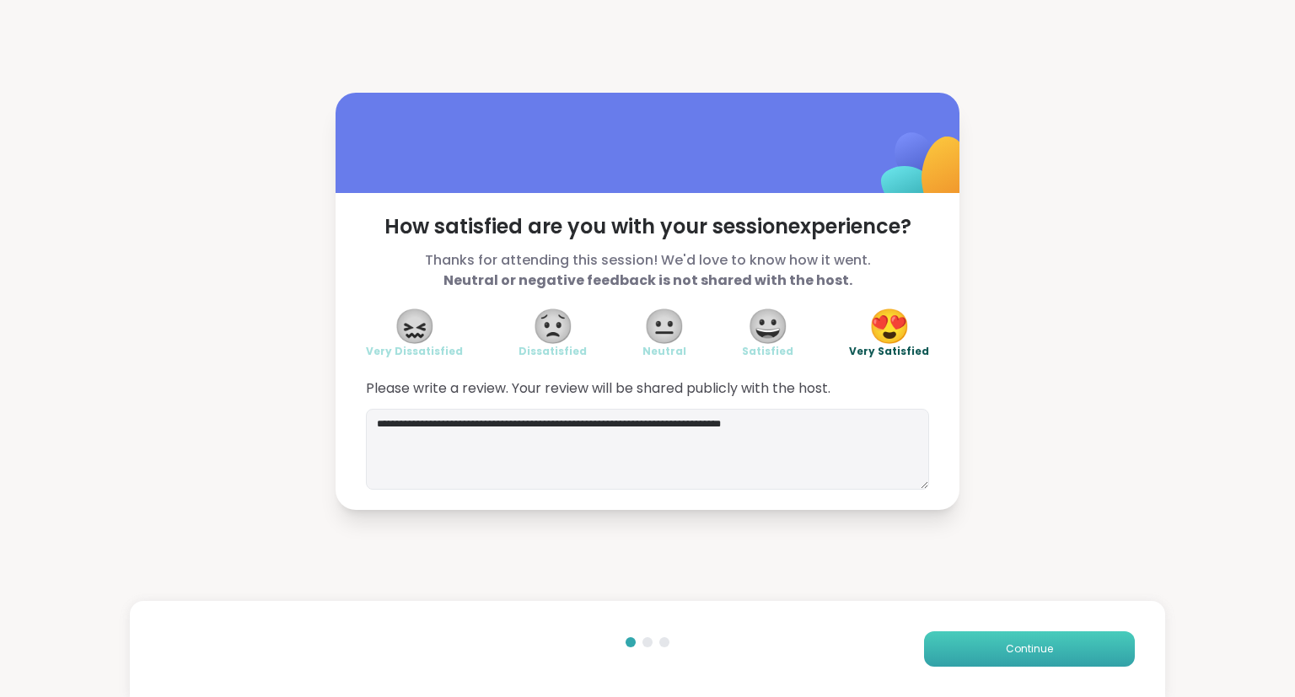
click at [1006, 646] on button "Continue" at bounding box center [1029, 648] width 211 height 35
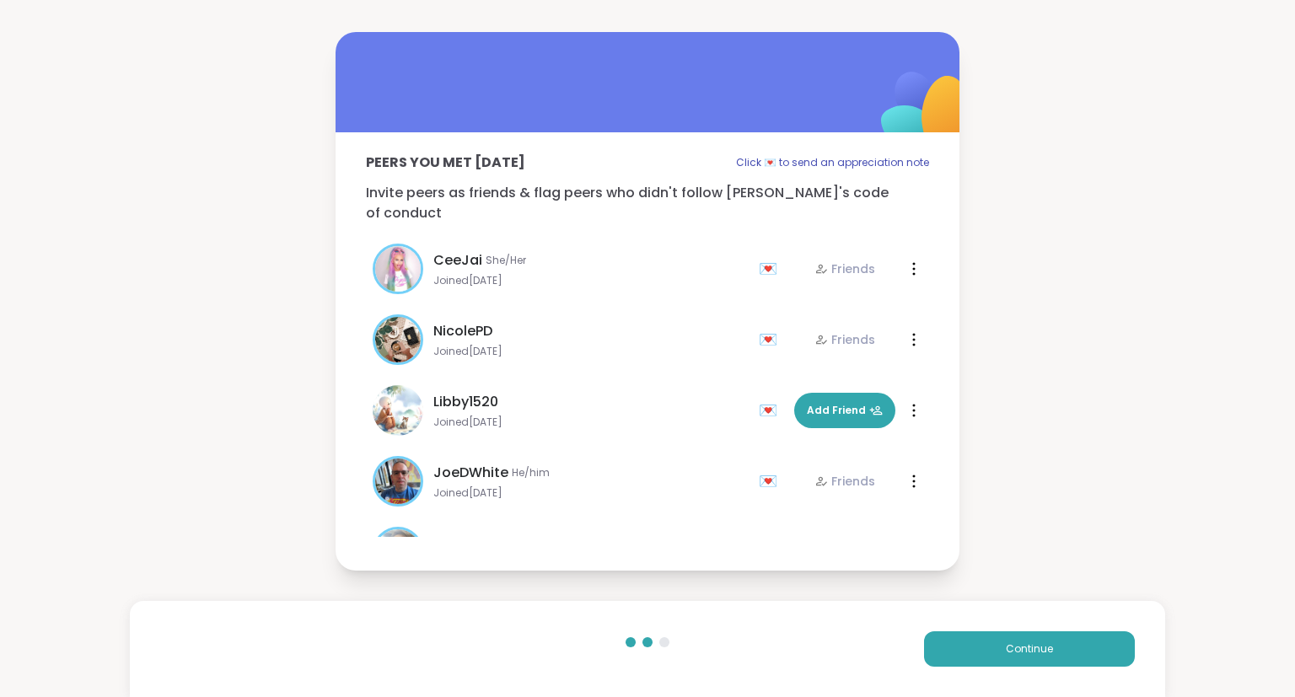
click at [1003, 676] on div "Continue" at bounding box center [648, 649] width 1036 height 96
click at [990, 647] on button "Continue" at bounding box center [1029, 648] width 211 height 35
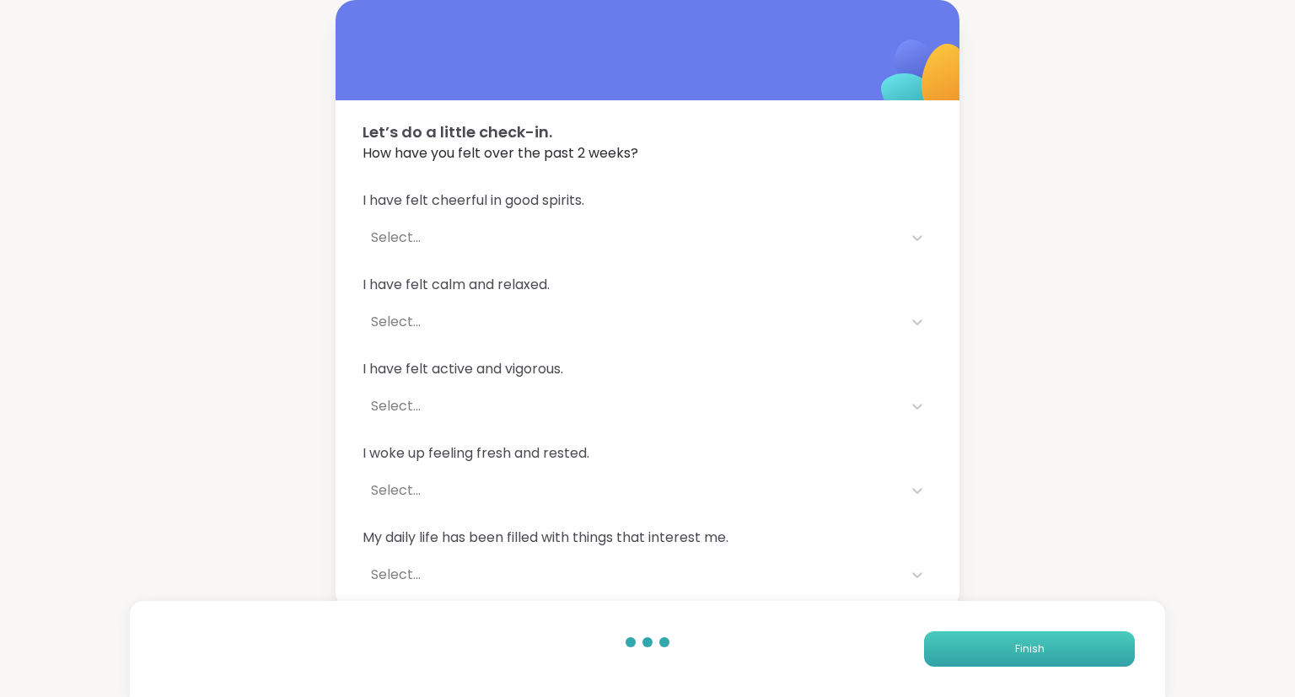
click at [990, 647] on button "Finish" at bounding box center [1029, 648] width 211 height 35
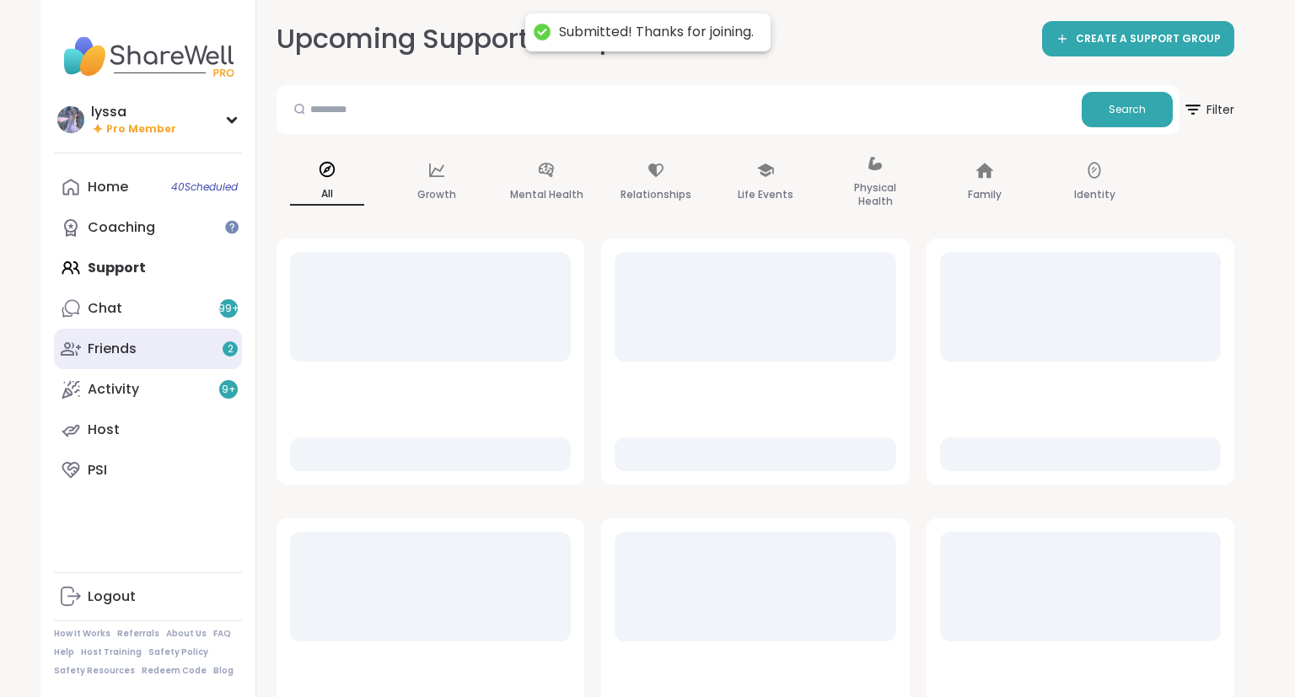
click at [234, 339] on link "Friends 2" at bounding box center [148, 349] width 188 height 40
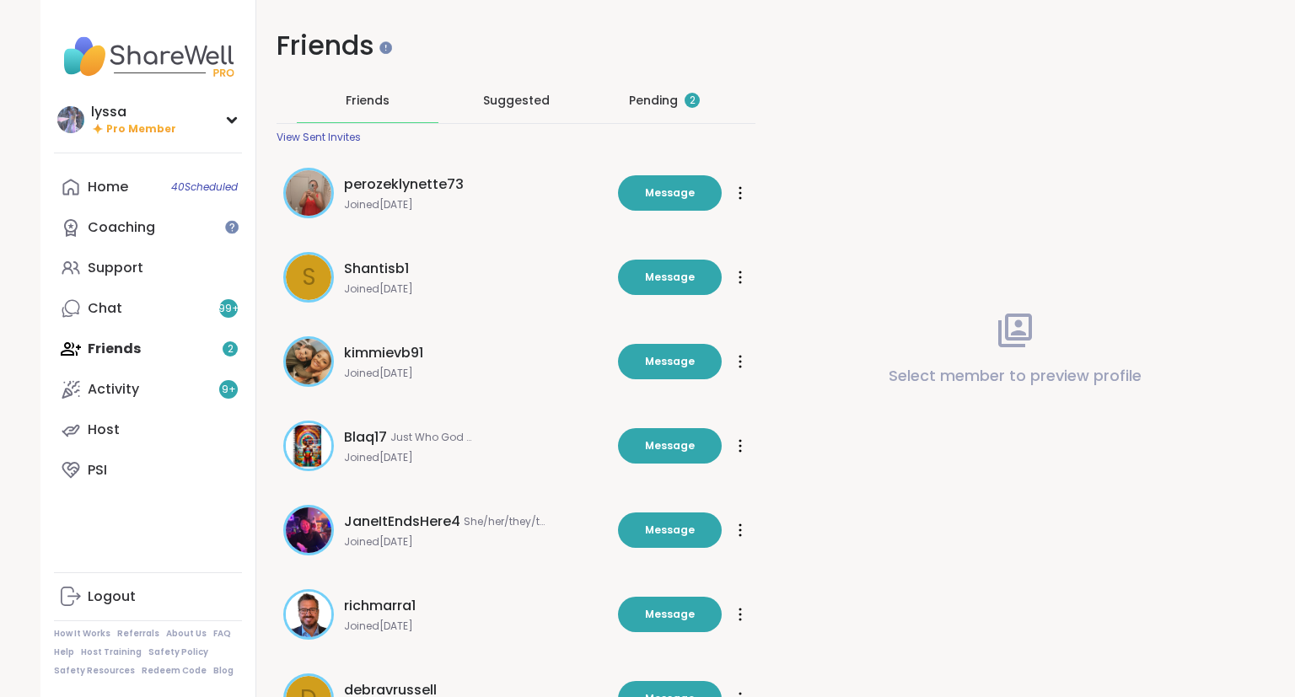
click at [656, 91] on div "Pending 2" at bounding box center [664, 100] width 142 height 44
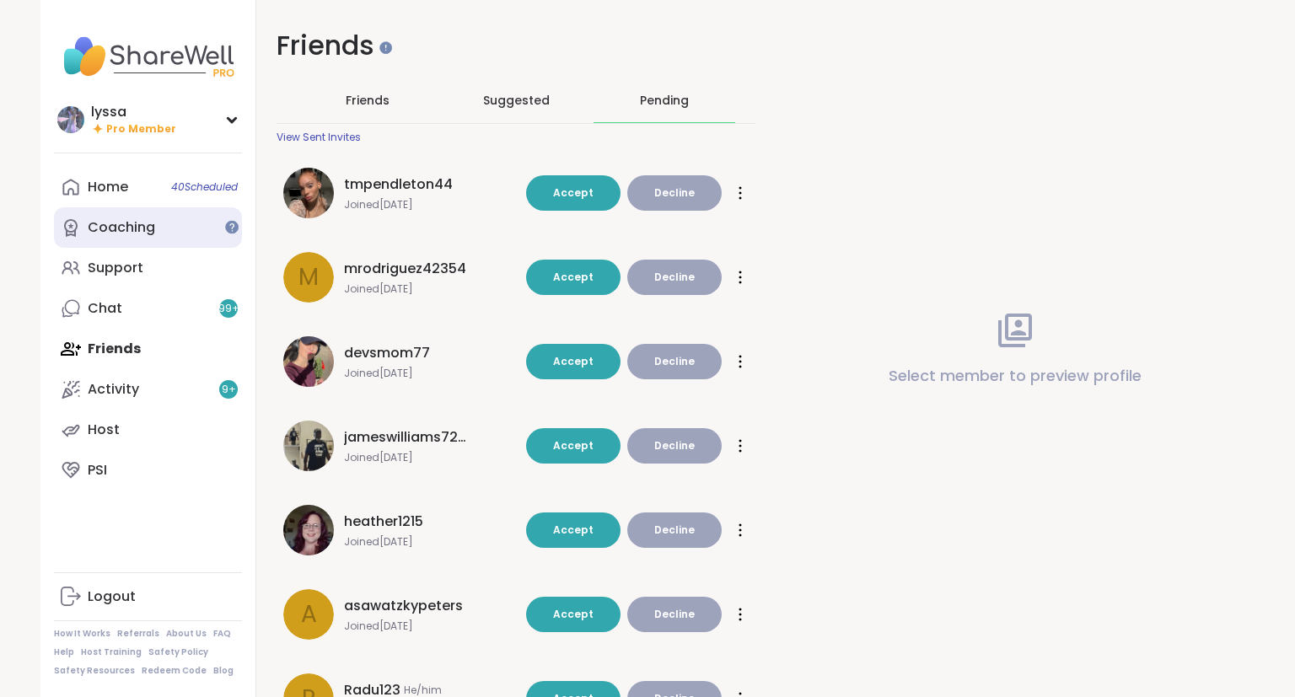
click at [149, 231] on div "Coaching" at bounding box center [121, 227] width 67 height 19
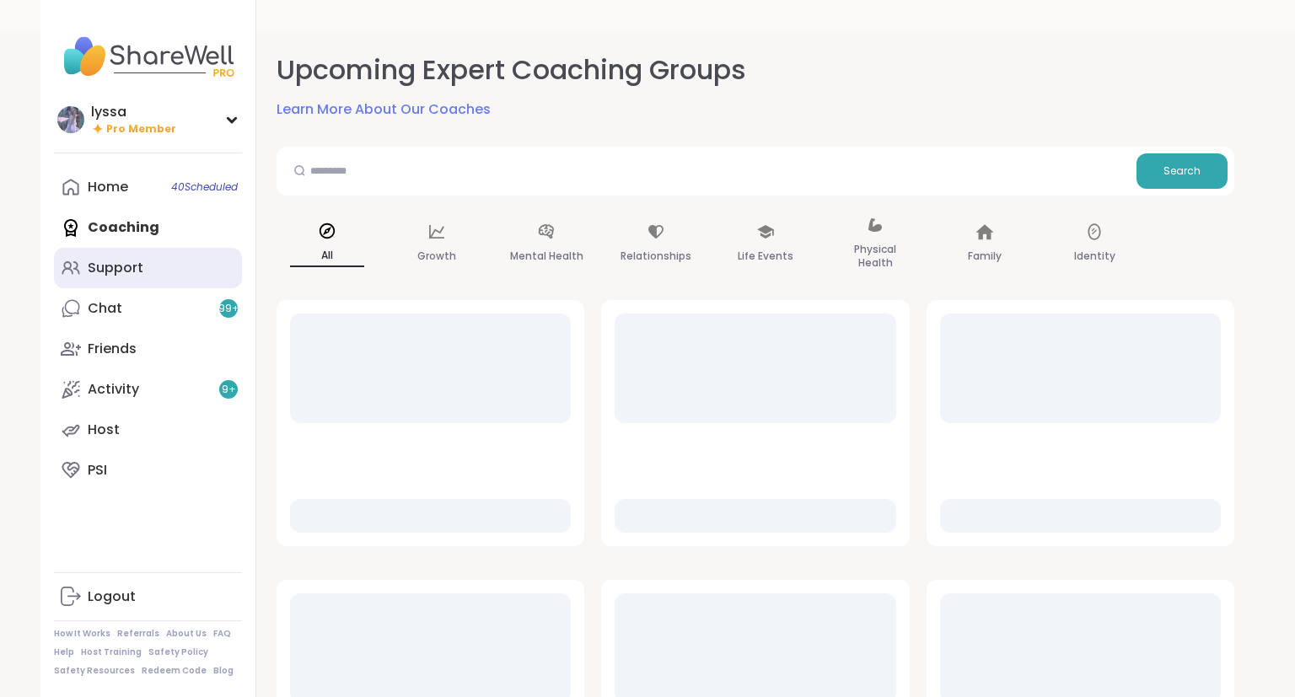
click at [143, 255] on link "Support" at bounding box center [148, 268] width 188 height 40
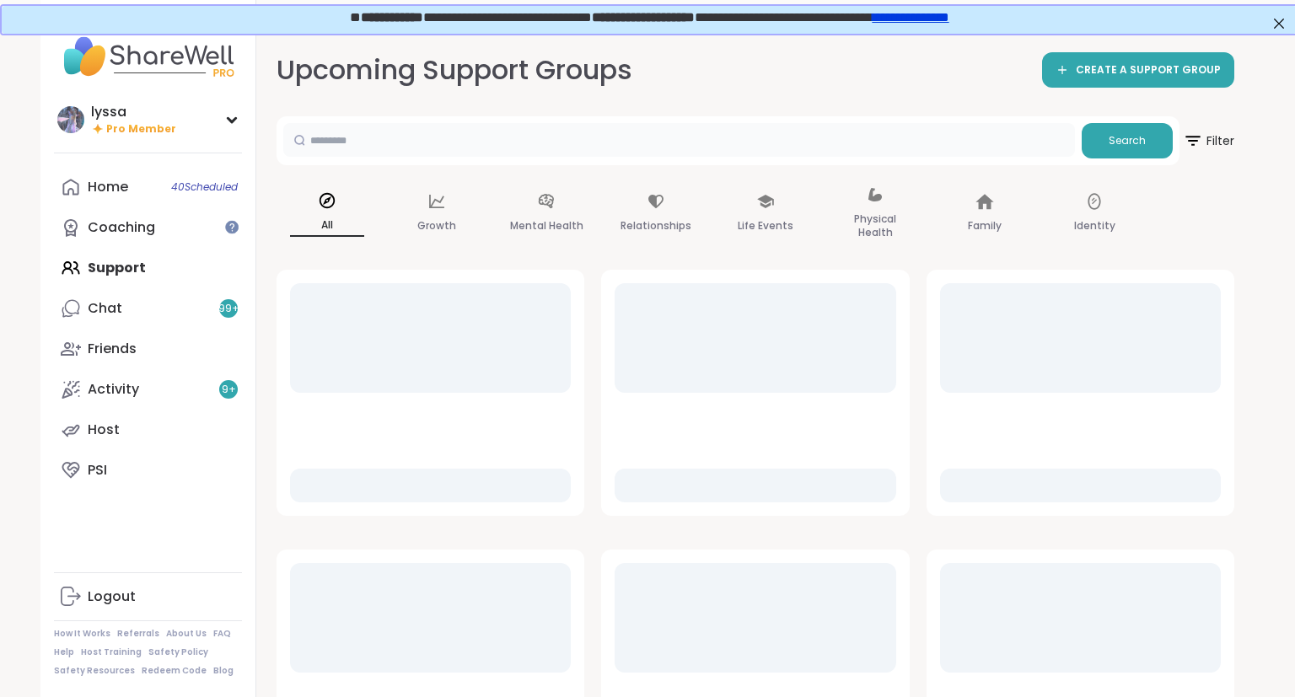
drag, startPoint x: 463, startPoint y: 109, endPoint x: 580, endPoint y: 63, distance: 125.7
click at [580, 123] on input "text" at bounding box center [679, 140] width 792 height 34
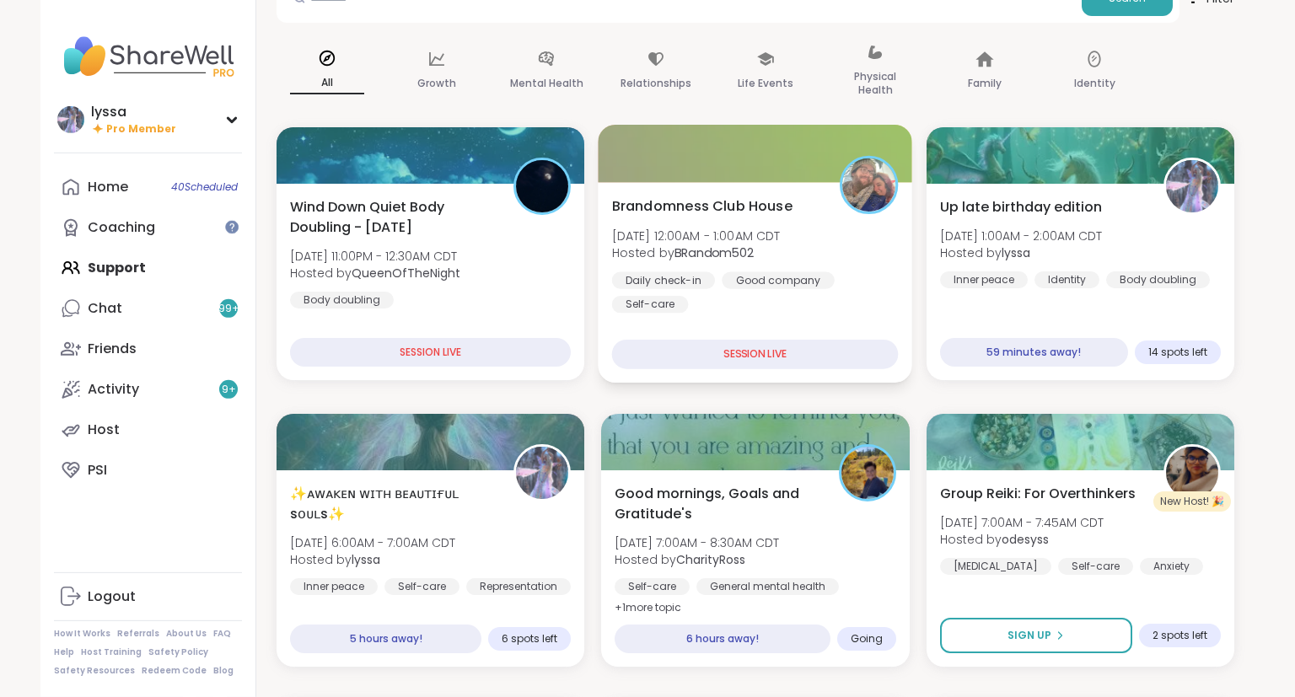
scroll to position [126, 0]
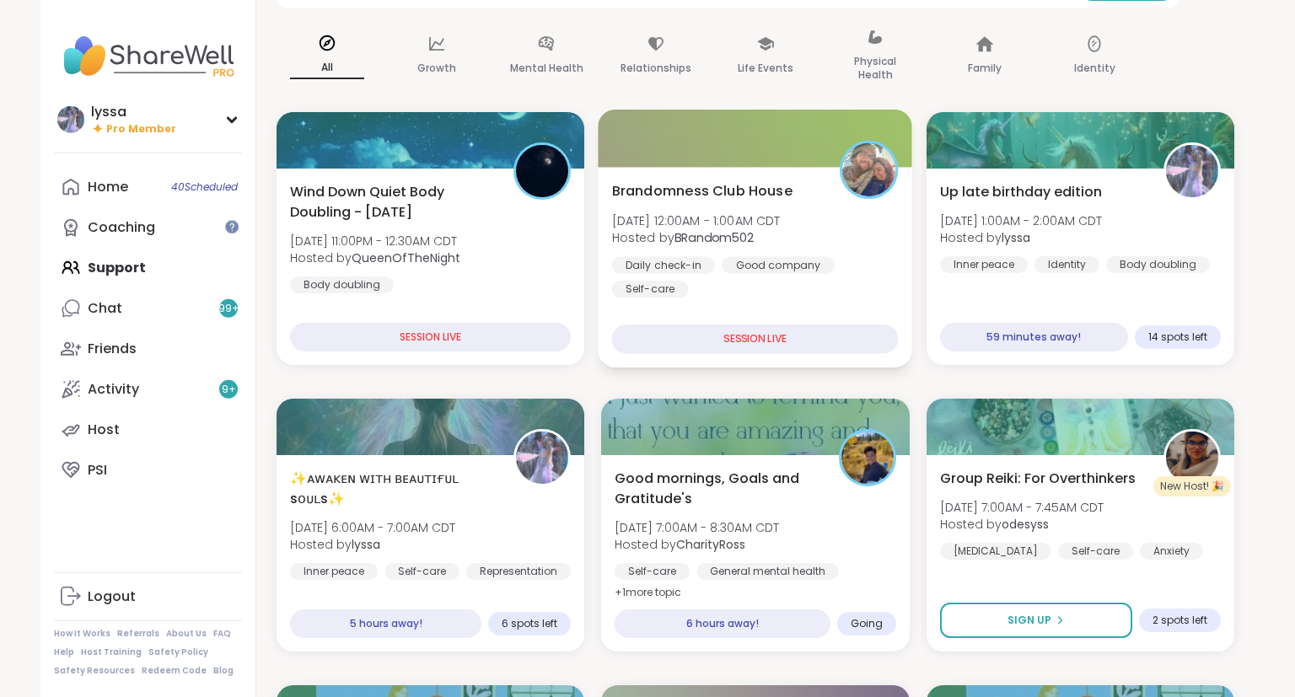
click at [730, 298] on div "Brandomness Club House [DATE] 12:00AM - 1:00AM CDT Hosted by BRandom502 Daily c…" at bounding box center [755, 267] width 314 height 201
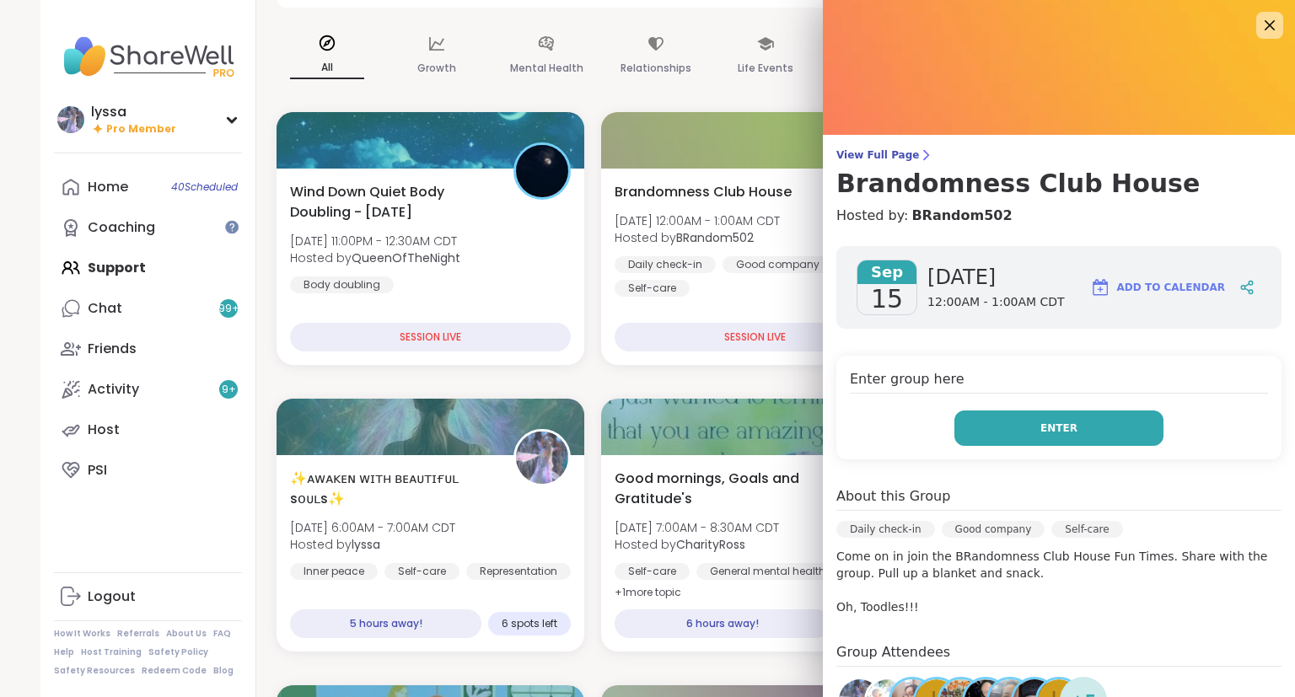
click at [980, 443] on button "Enter" at bounding box center [1058, 428] width 209 height 35
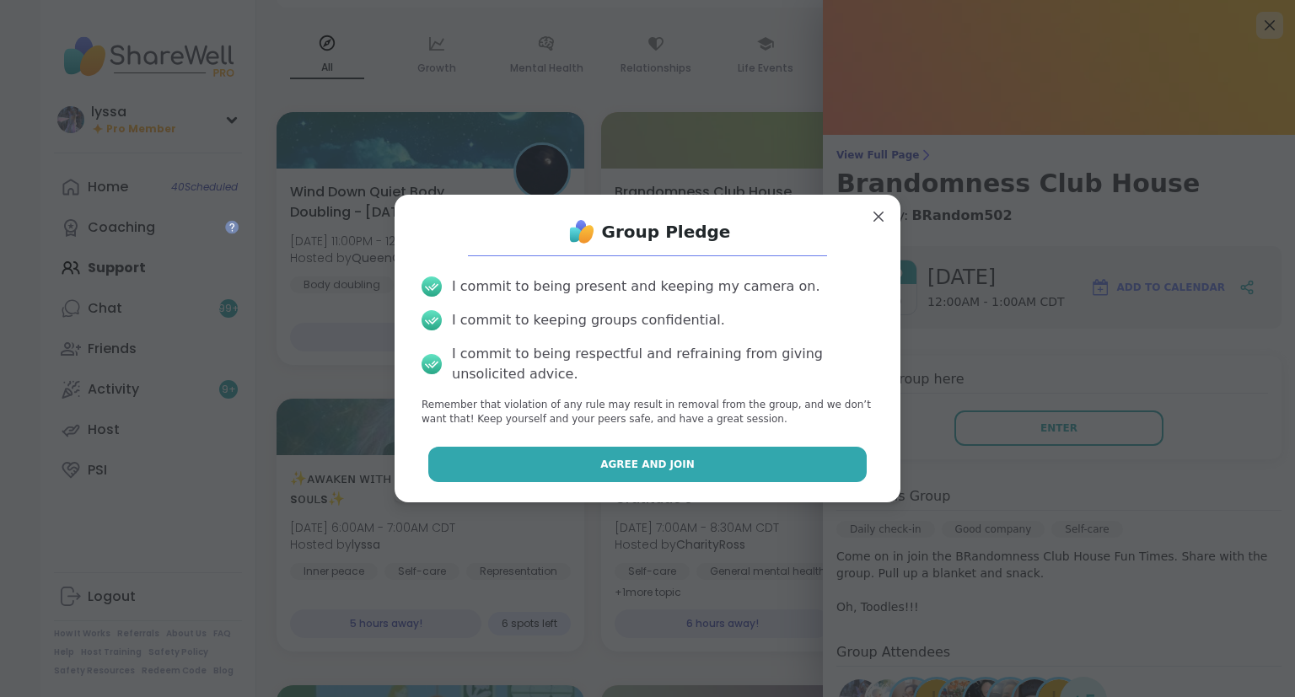
click at [679, 449] on button "Agree and Join" at bounding box center [647, 464] width 439 height 35
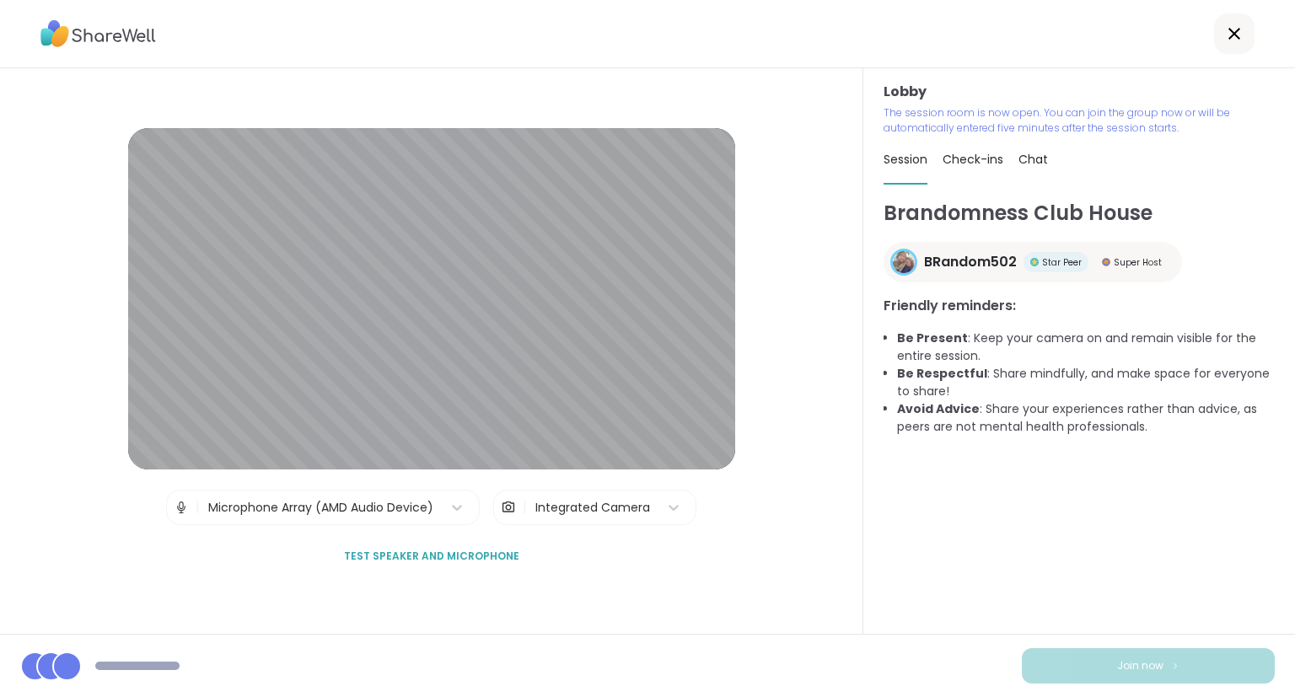
click at [1226, 16] on div at bounding box center [1234, 33] width 40 height 40
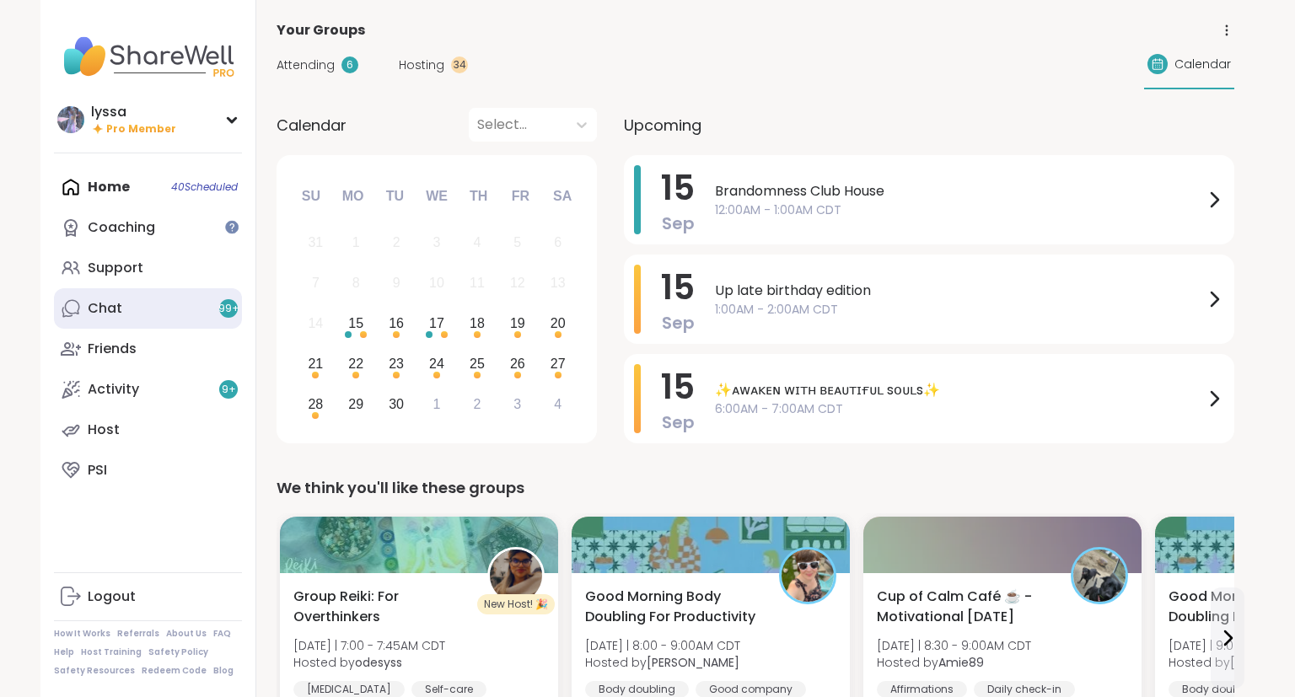
click at [135, 312] on link "Chat 99 +" at bounding box center [148, 308] width 188 height 40
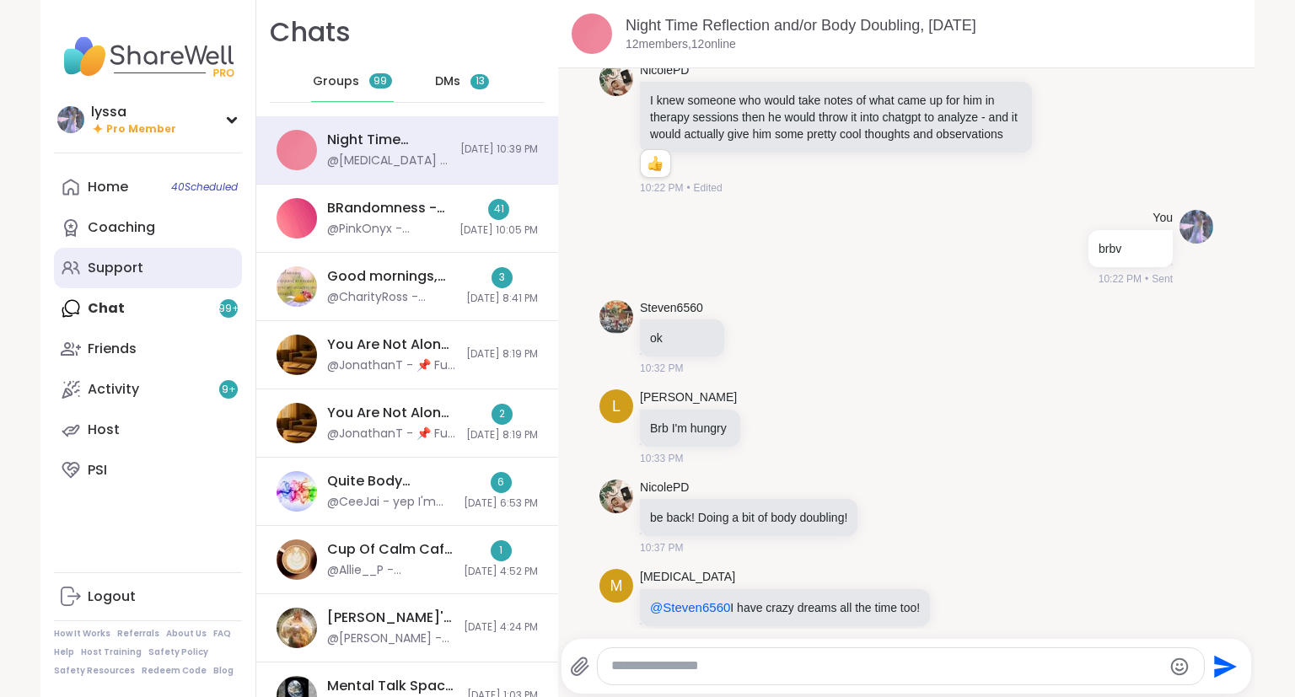
click at [149, 249] on link "Support" at bounding box center [148, 268] width 188 height 40
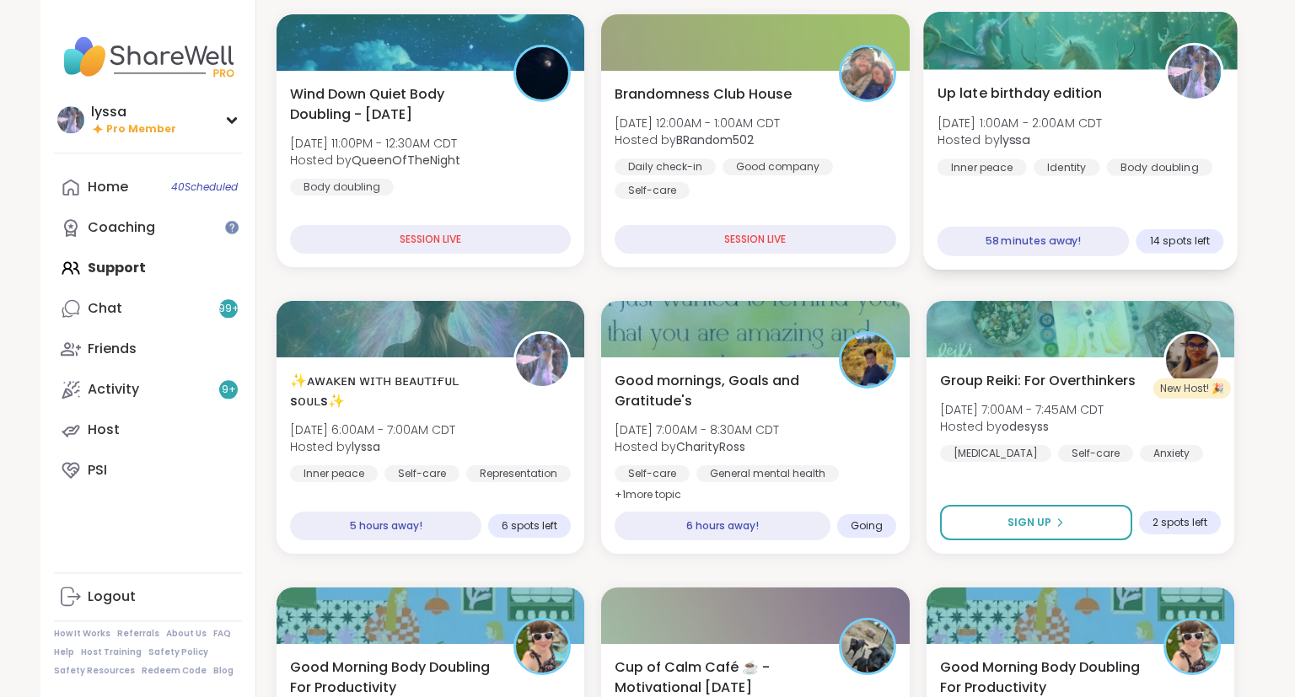
scroll to position [237, 0]
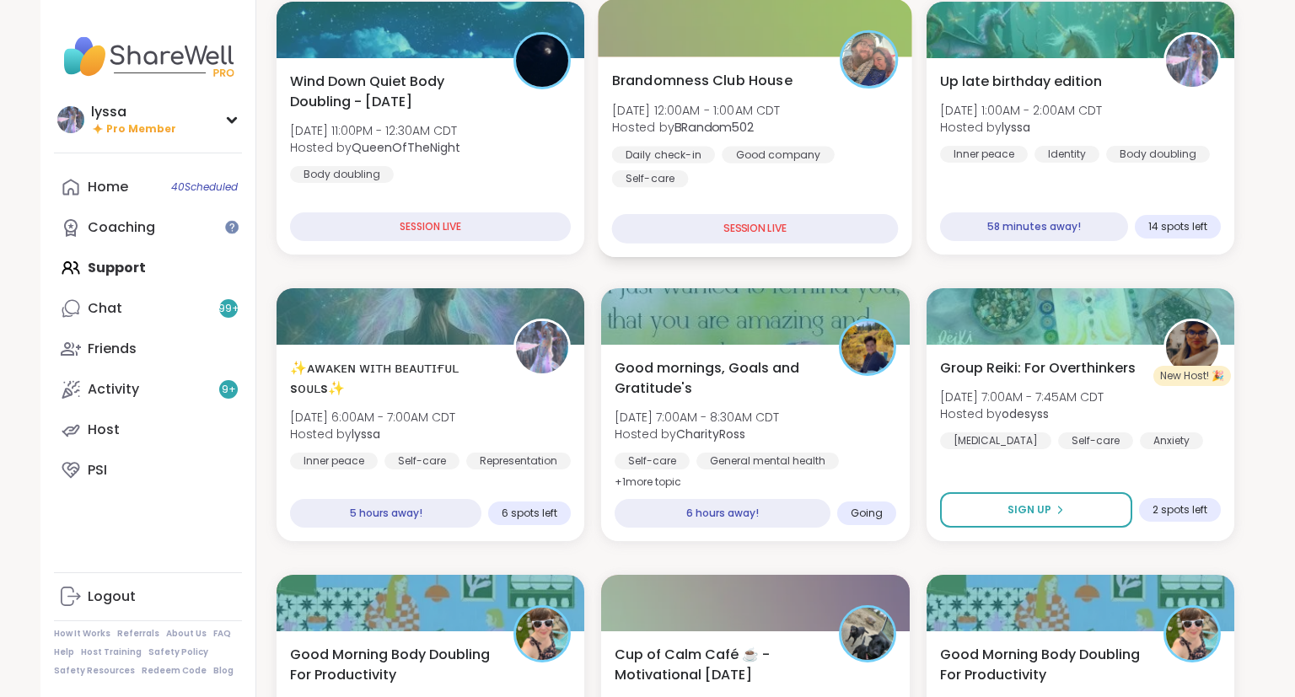
click at [857, 186] on div "Daily check-in Good company Self-care" at bounding box center [755, 166] width 287 height 41
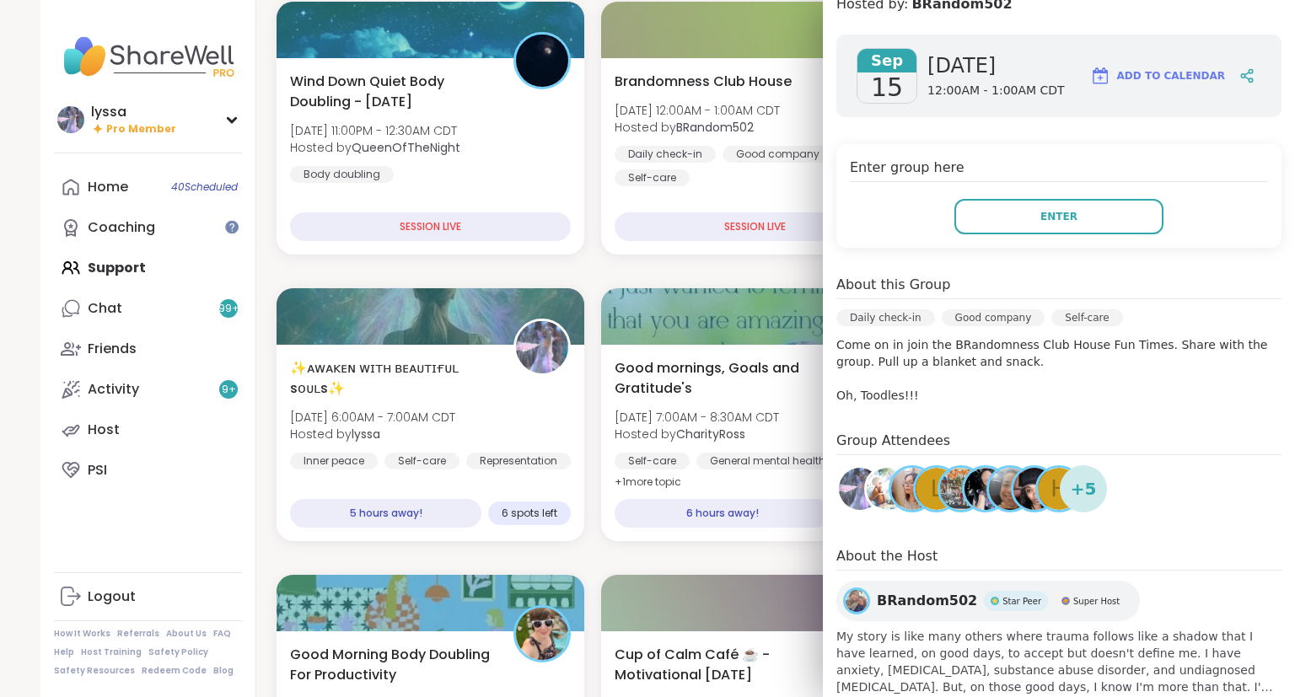
scroll to position [0, 0]
click at [1052, 223] on span "Enter" at bounding box center [1058, 215] width 37 height 15
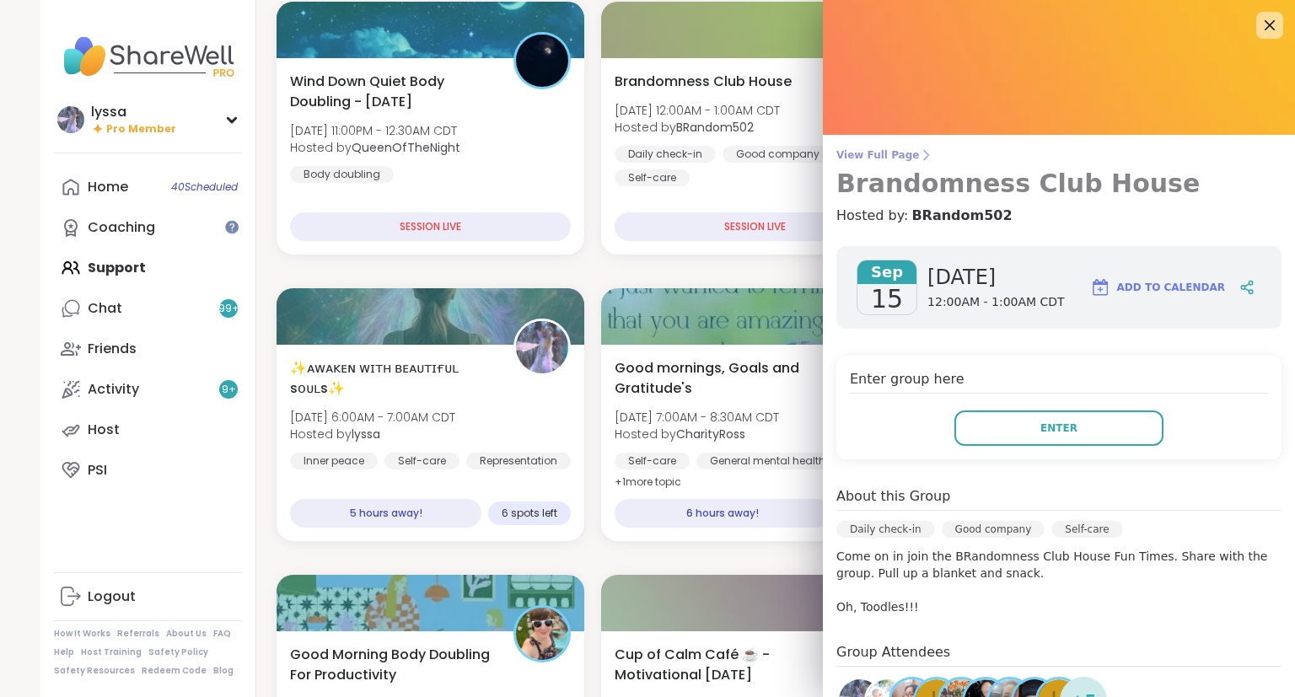
click at [895, 149] on span "View Full Page" at bounding box center [1058, 154] width 445 height 13
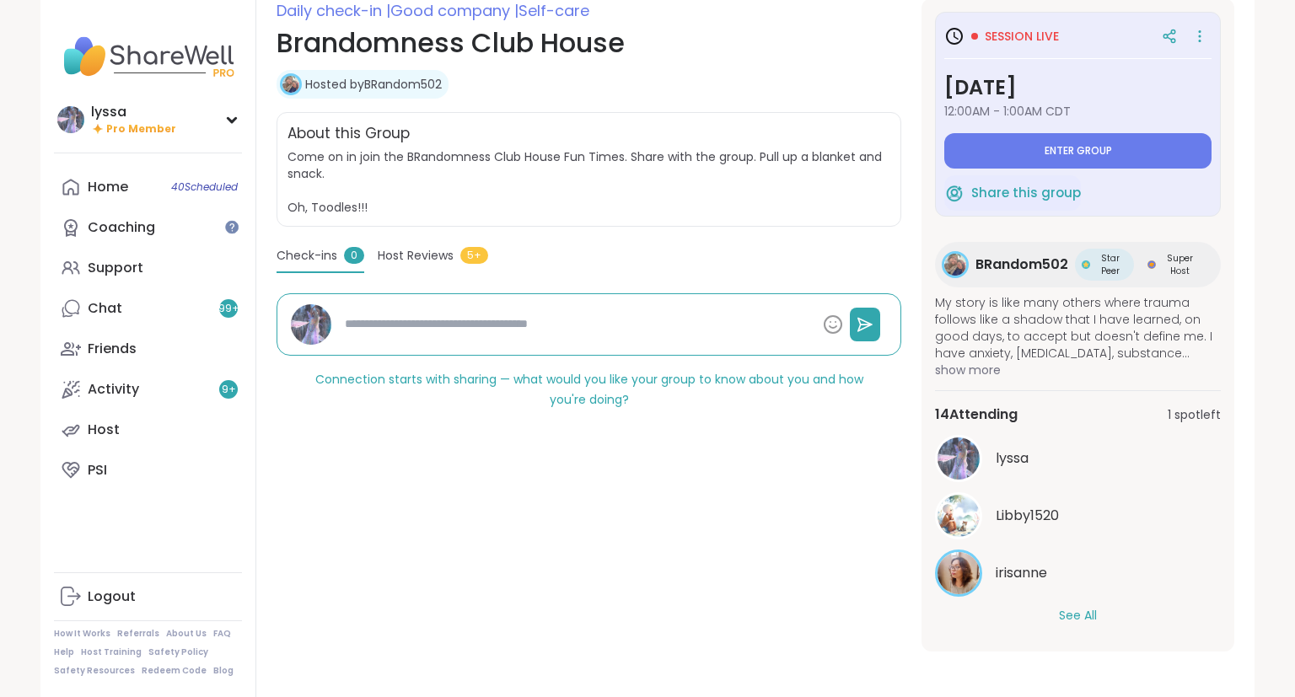
click at [1092, 615] on button "See All" at bounding box center [1078, 616] width 38 height 18
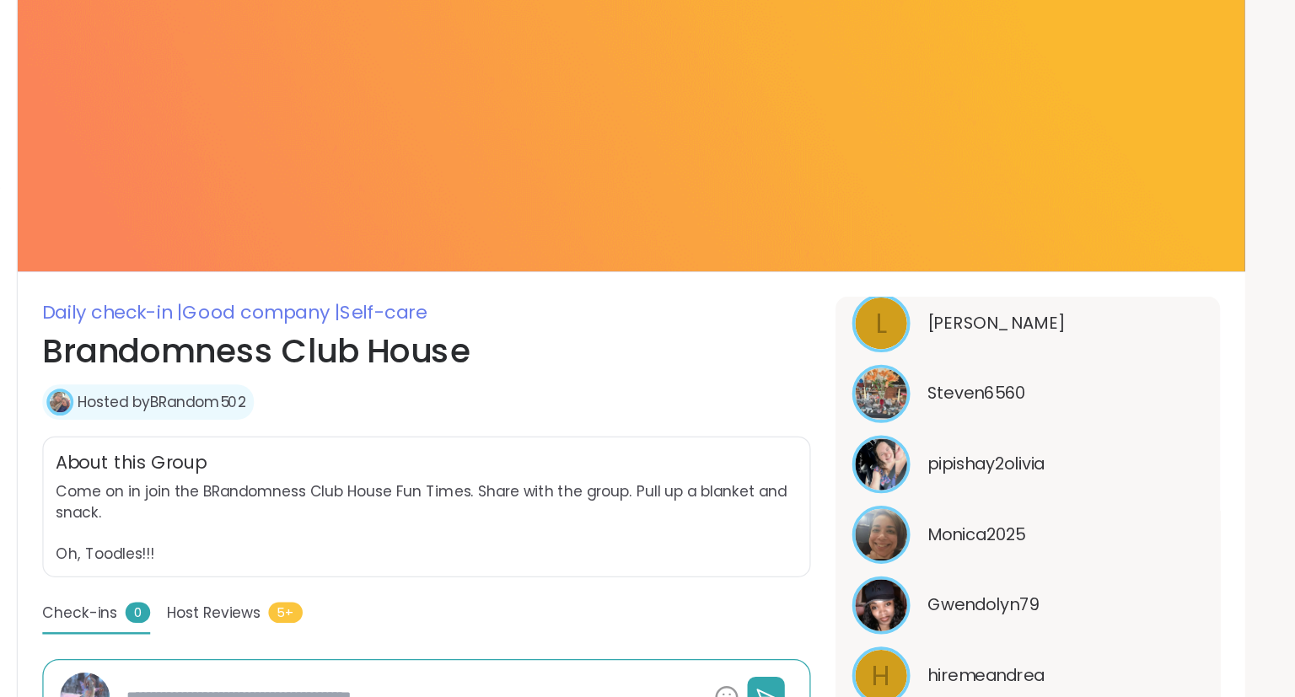
click at [1181, 461] on div "lyssa Libby1520 irisanne L [PERSON_NAME] Steven6560 pipishay2olivia Monica2025 …" at bounding box center [1078, 477] width 286 height 820
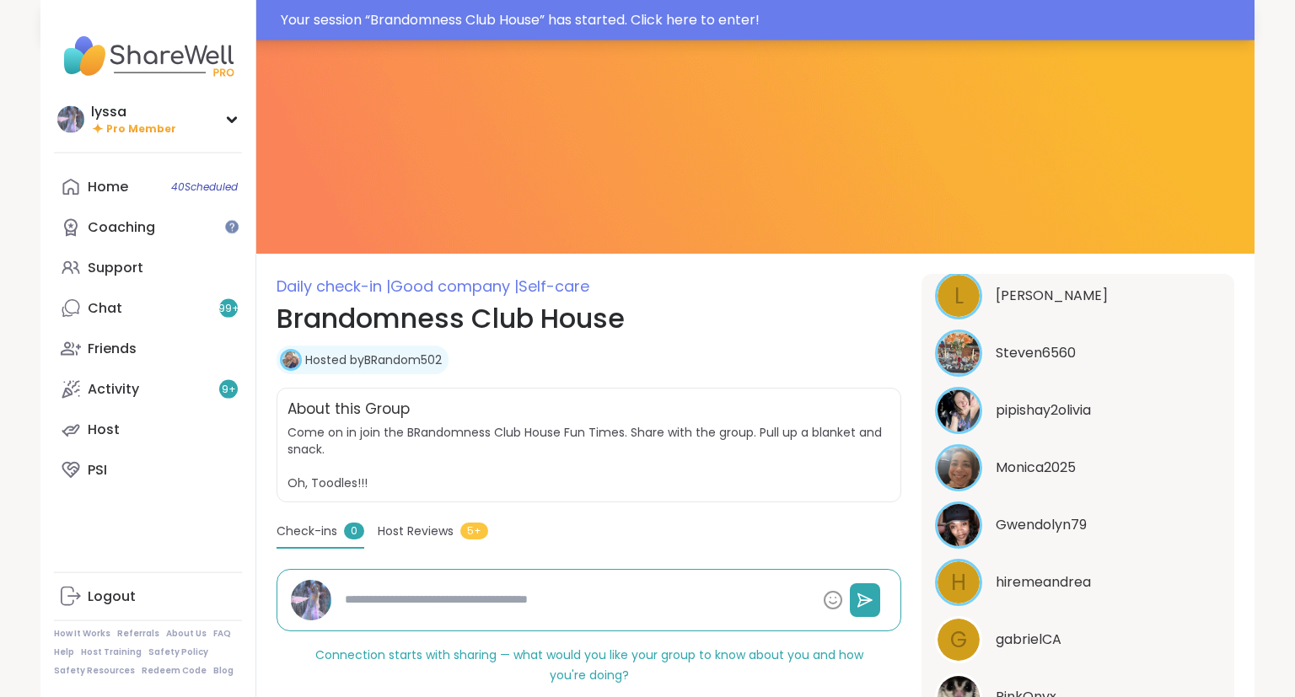
click at [395, 7] on div "Your session “ Brandomness Club House ” has started. Click here to enter!" at bounding box center [647, 20] width 1214 height 40
type textarea "*"
click at [540, 22] on div at bounding box center [647, 12] width 1295 height 40
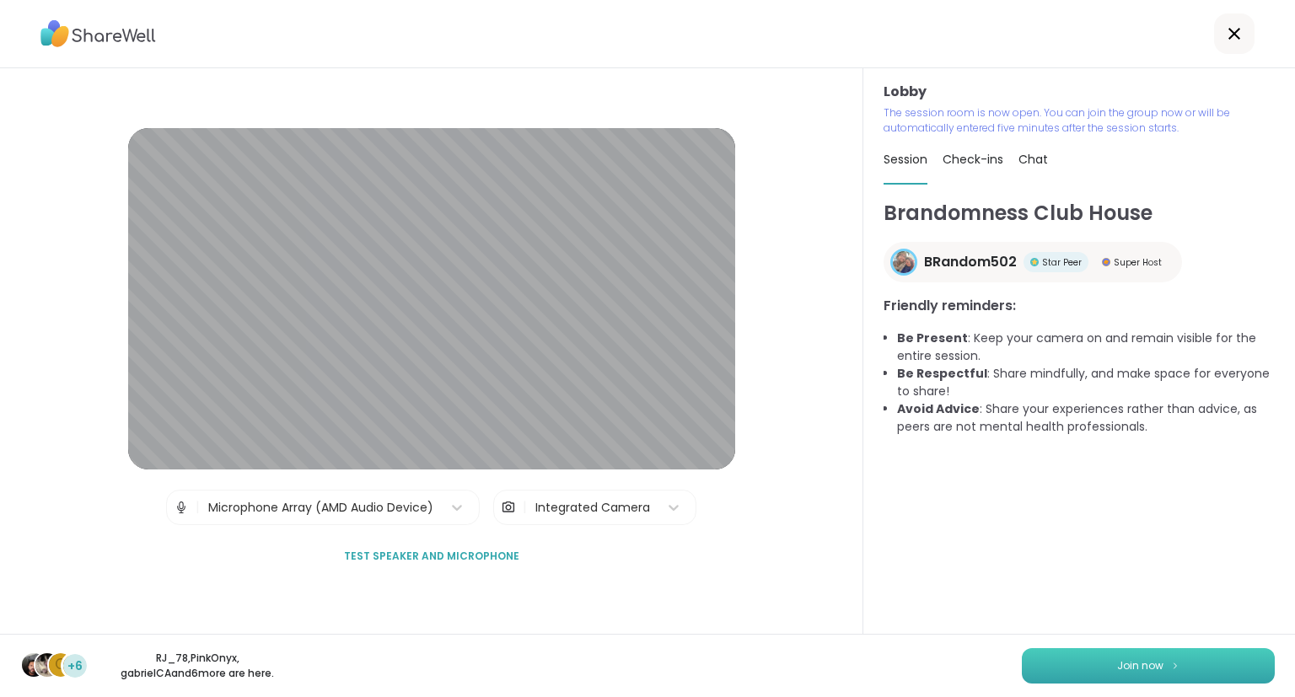
click at [1222, 653] on button "Join now" at bounding box center [1148, 665] width 253 height 35
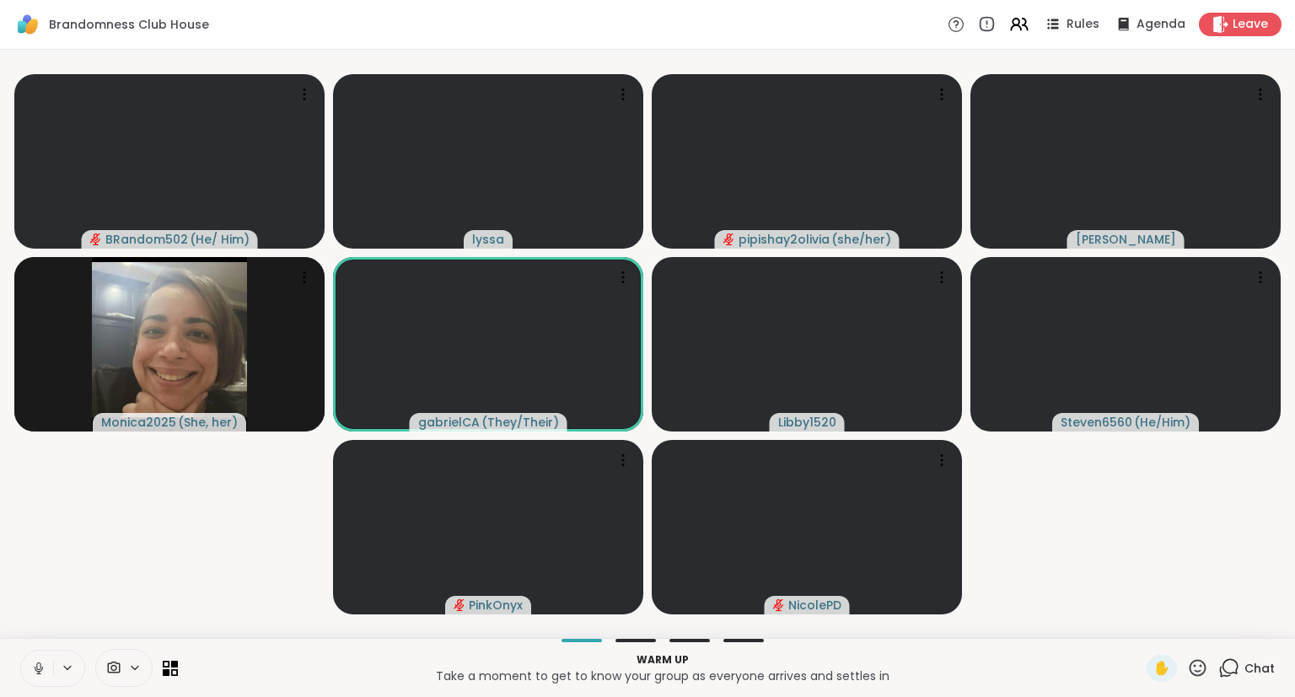
click at [49, 654] on button at bounding box center [37, 668] width 32 height 35
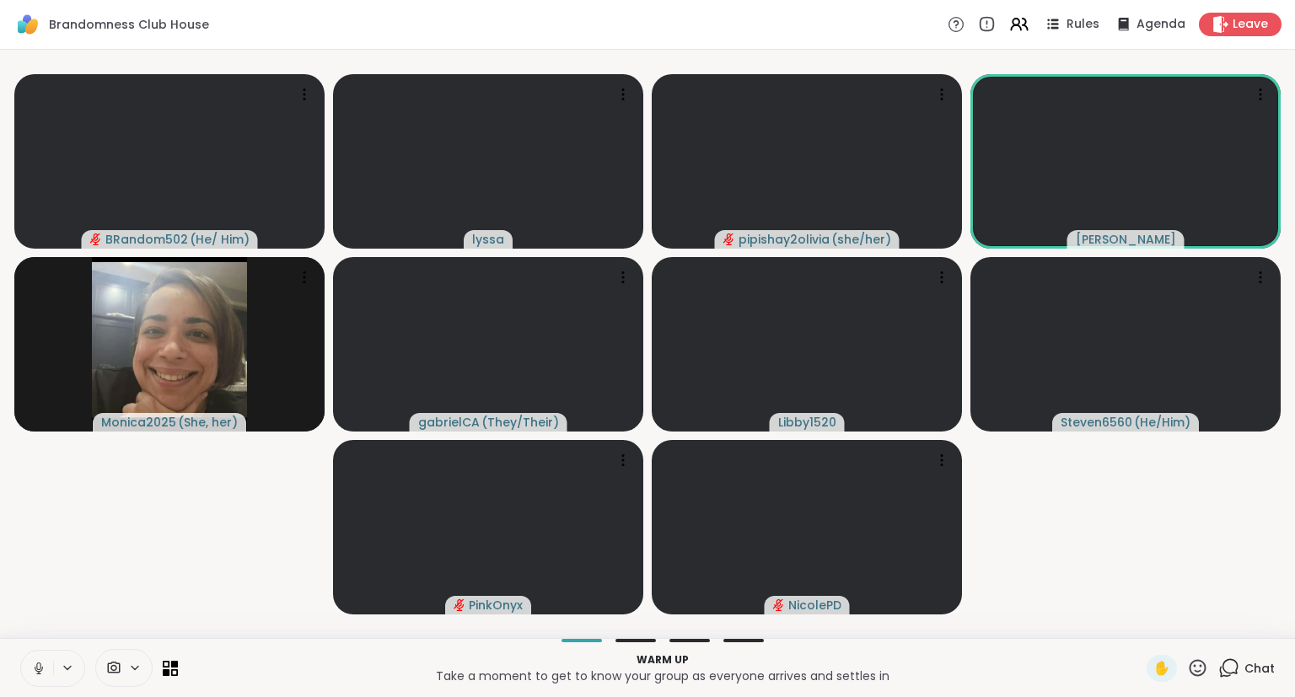
click at [1203, 661] on icon at bounding box center [1197, 668] width 21 height 21
click at [1258, 627] on span "🎉" at bounding box center [1259, 624] width 17 height 20
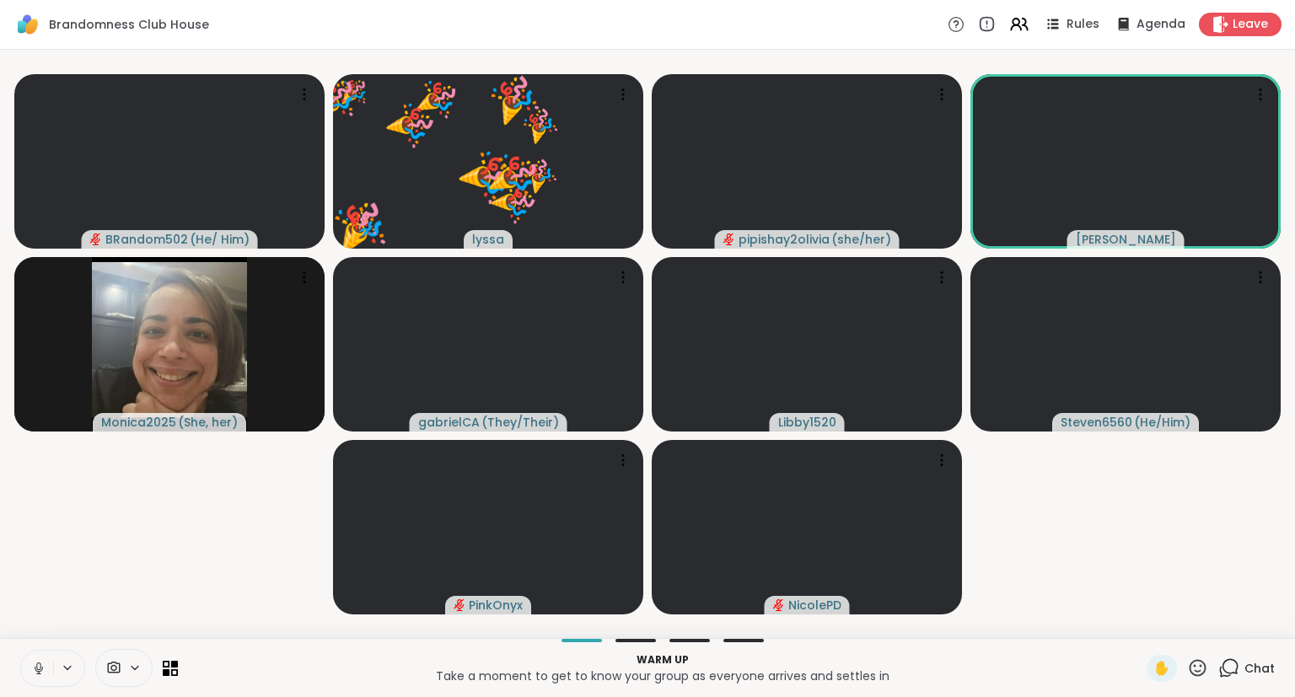
click at [32, 678] on button at bounding box center [37, 668] width 32 height 35
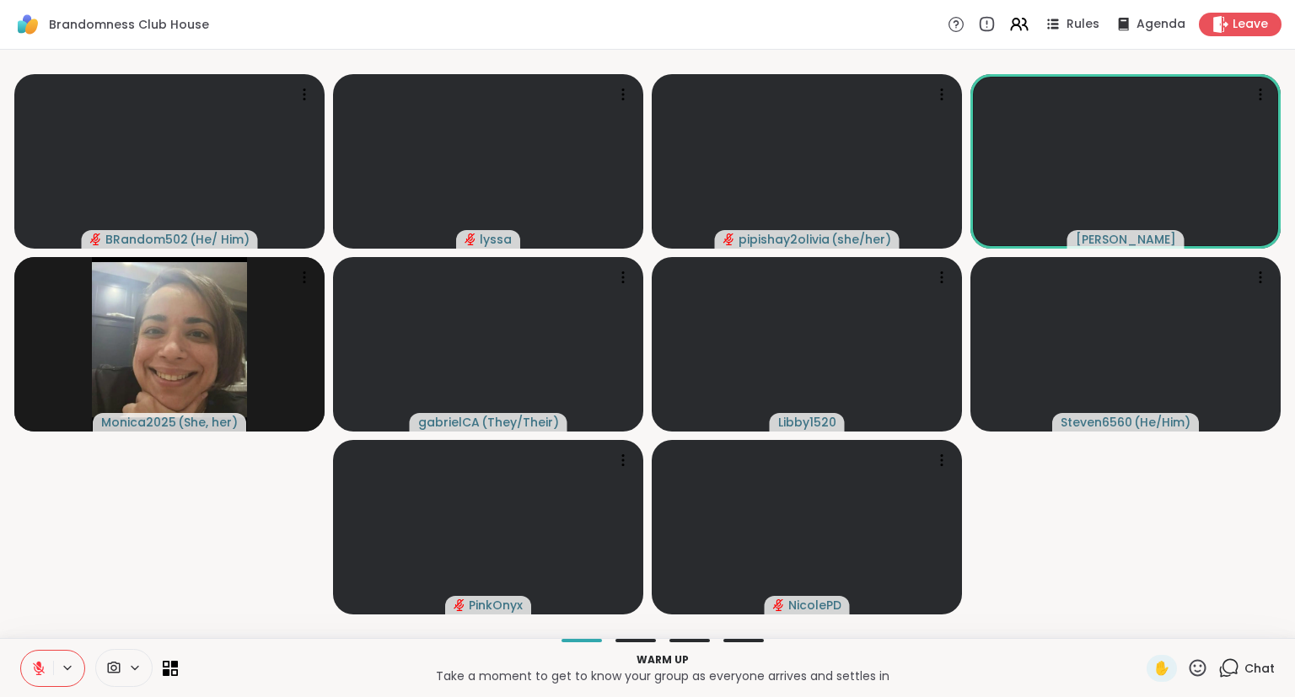
click at [31, 662] on icon at bounding box center [38, 668] width 15 height 15
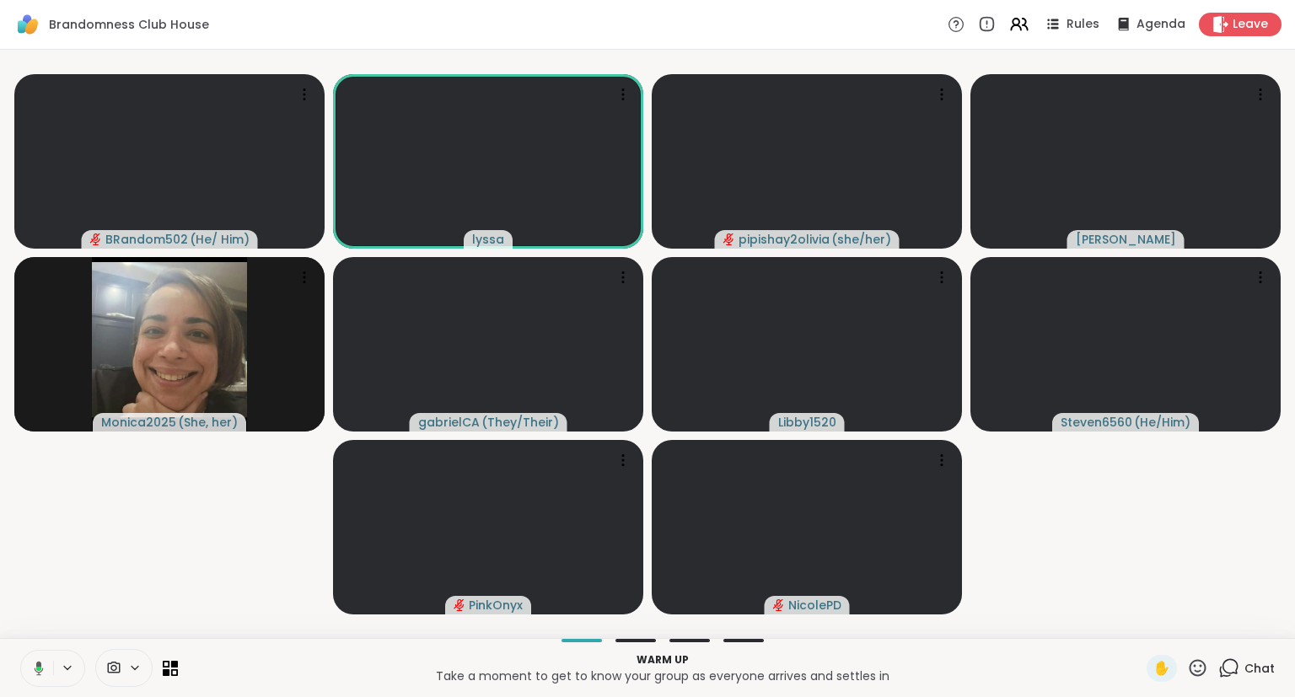
click at [1200, 661] on icon at bounding box center [1197, 667] width 17 height 17
click at [1251, 631] on span "🎉" at bounding box center [1259, 624] width 17 height 20
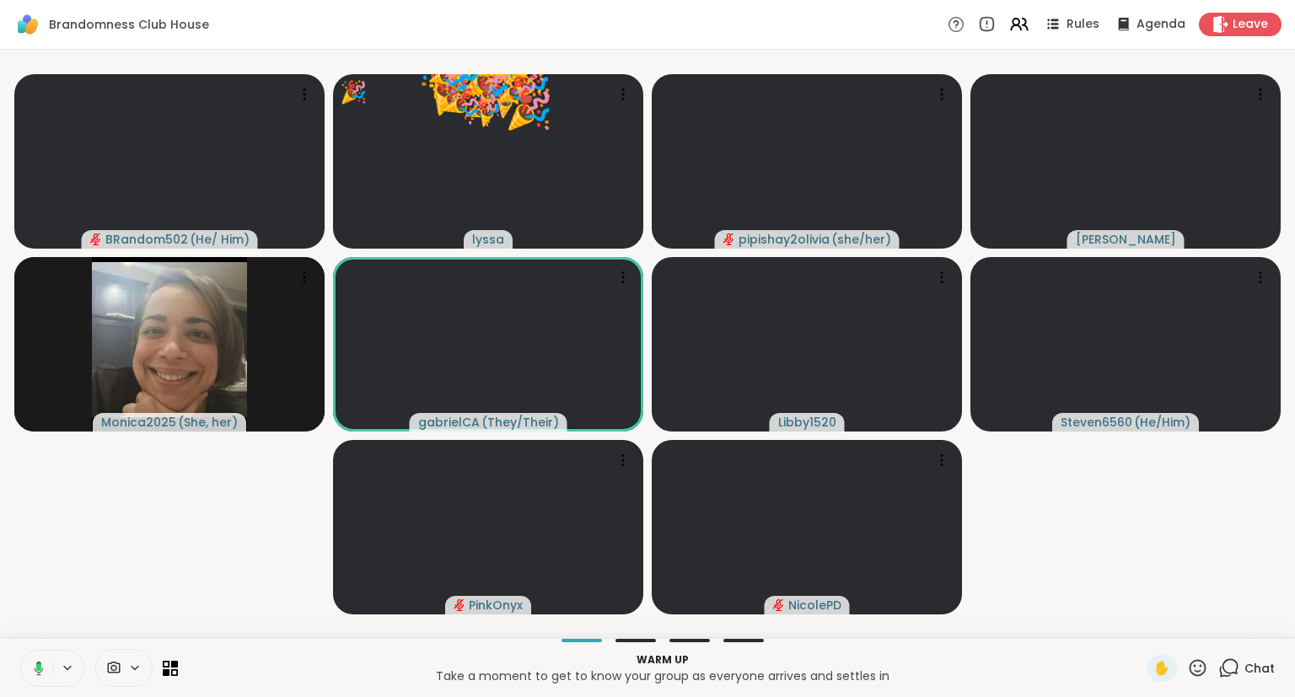
click at [1205, 659] on icon at bounding box center [1197, 668] width 21 height 21
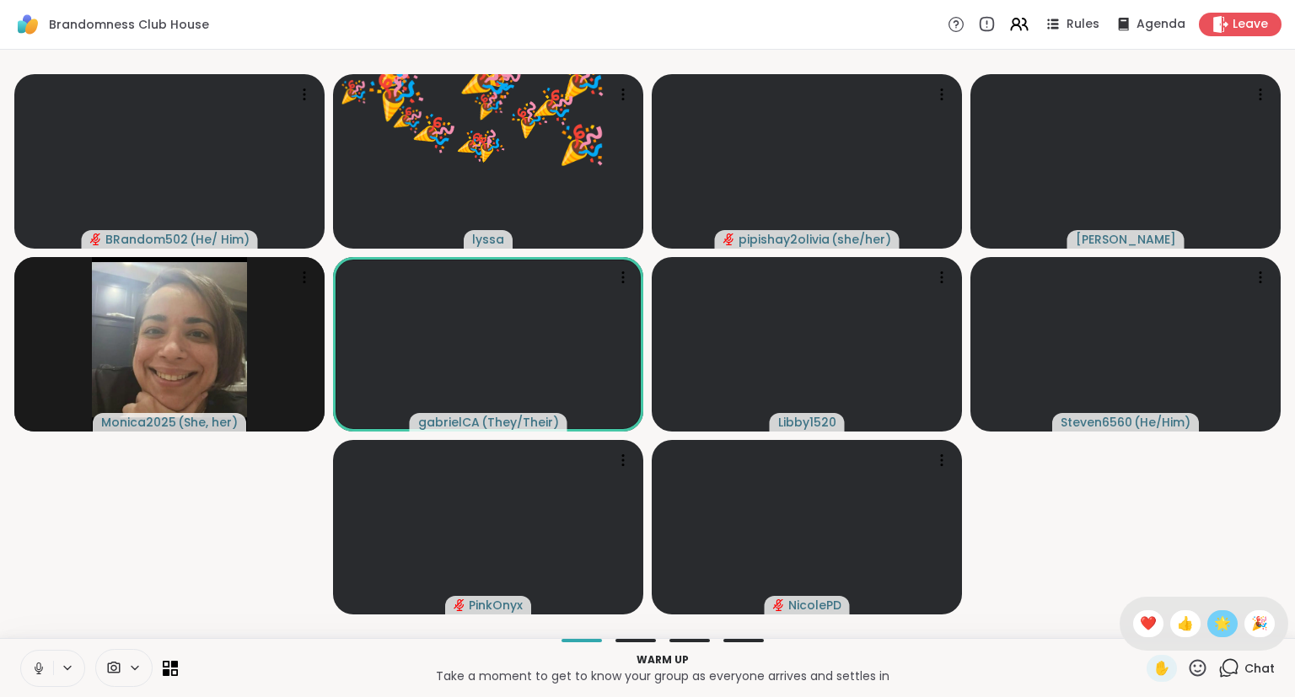
click at [1221, 632] on span "🌟" at bounding box center [1222, 624] width 17 height 20
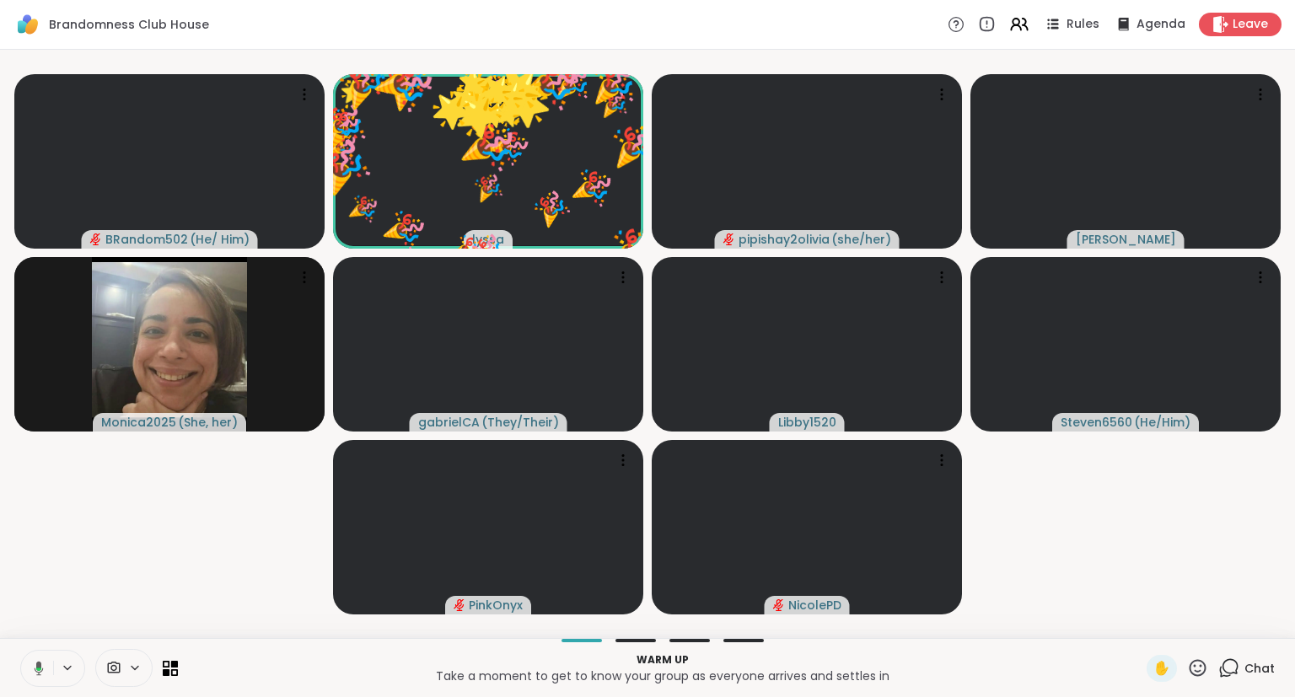
click at [1199, 663] on icon at bounding box center [1197, 668] width 21 height 21
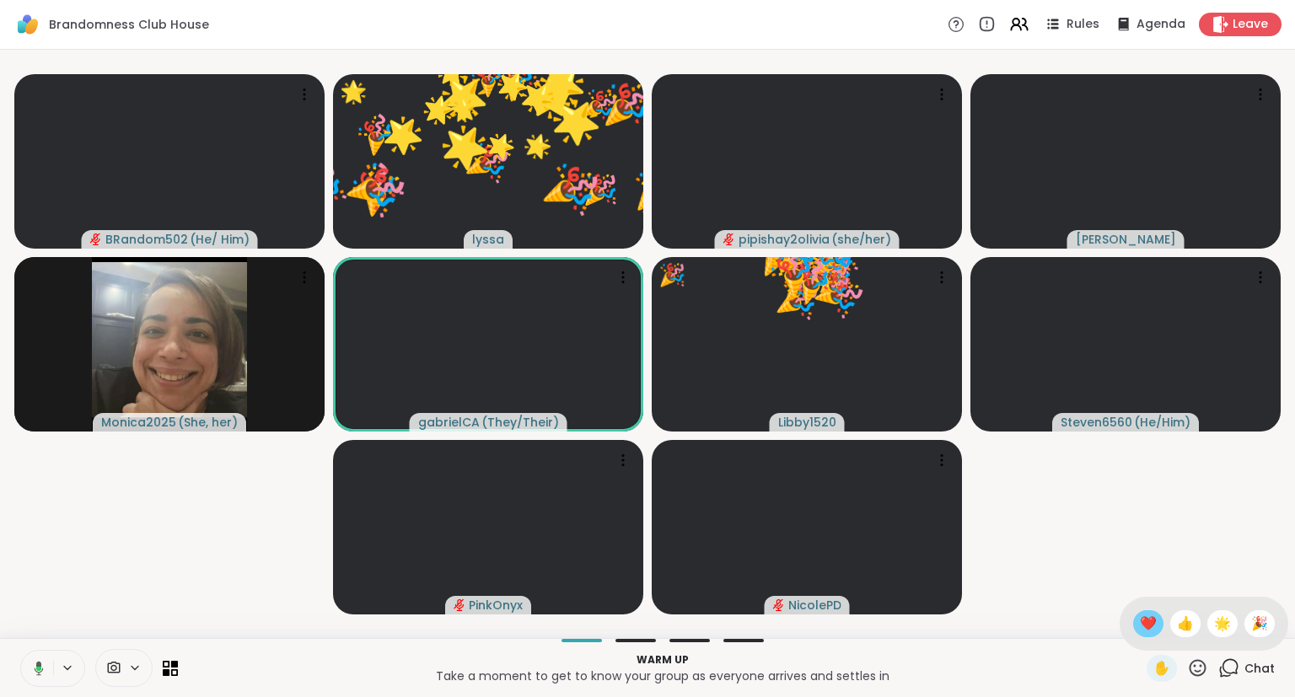
click at [1146, 636] on div "❤️" at bounding box center [1148, 623] width 30 height 27
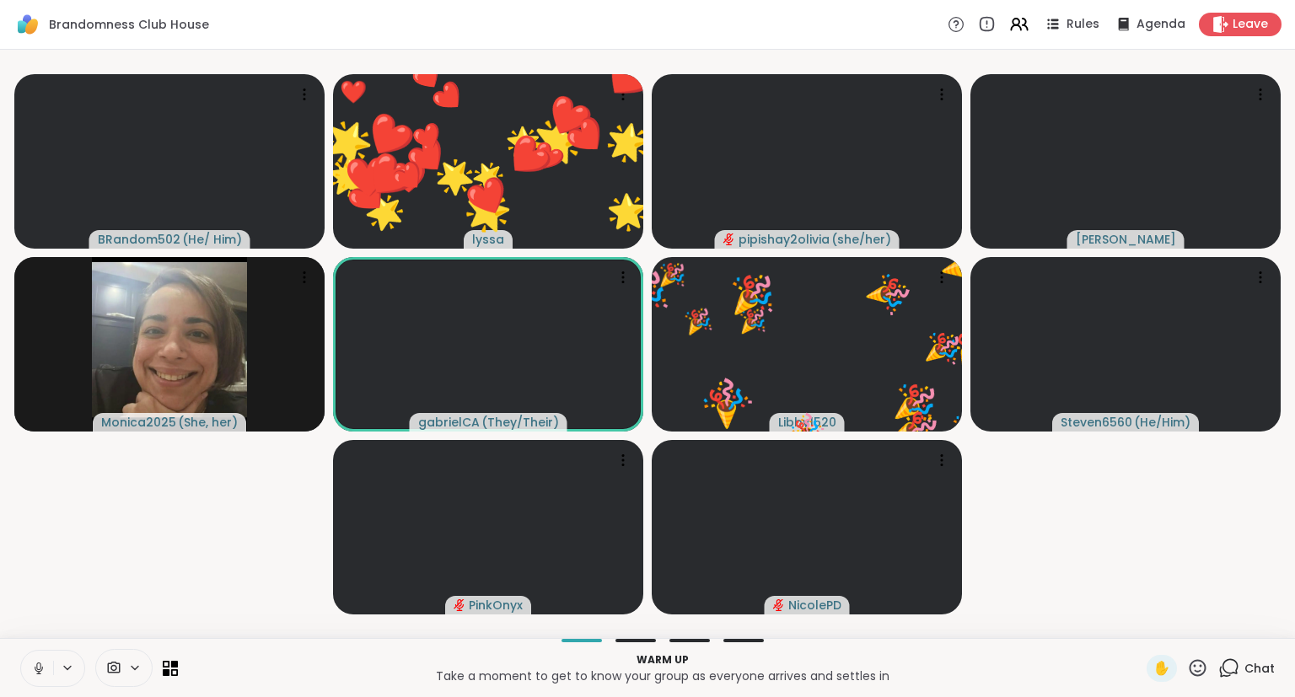
click at [39, 663] on icon at bounding box center [38, 668] width 15 height 15
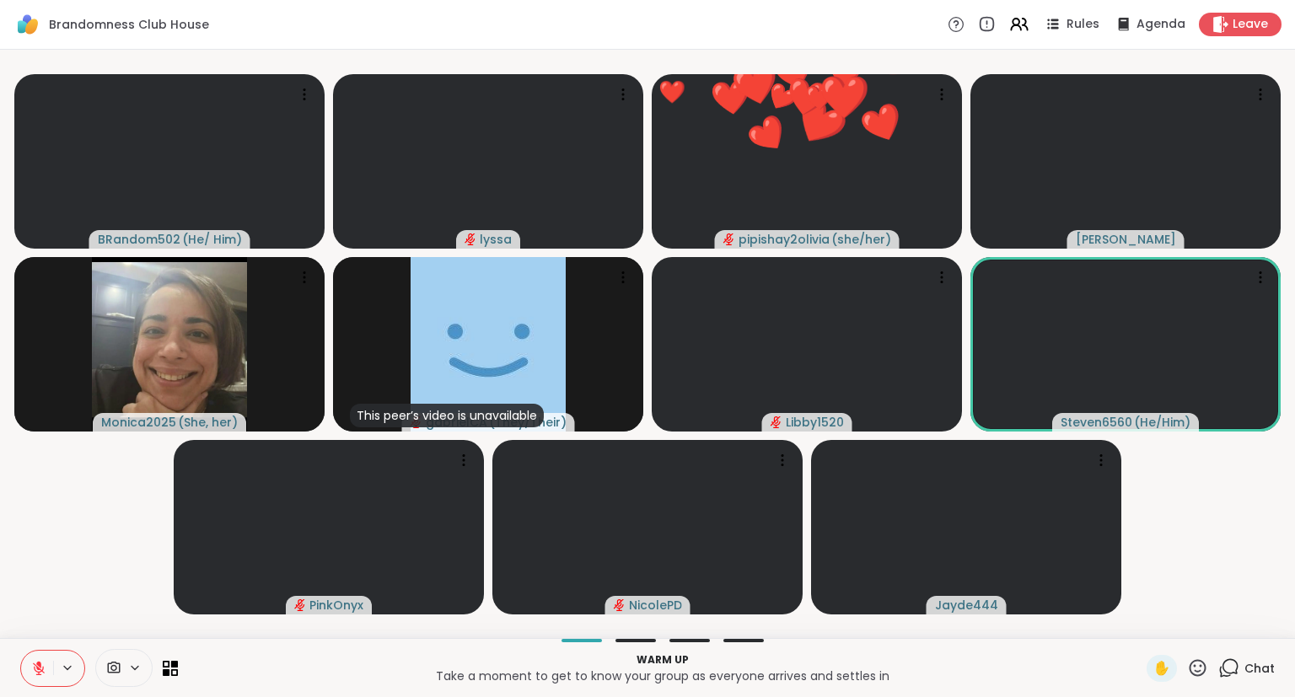
click at [35, 666] on icon at bounding box center [39, 669] width 12 height 12
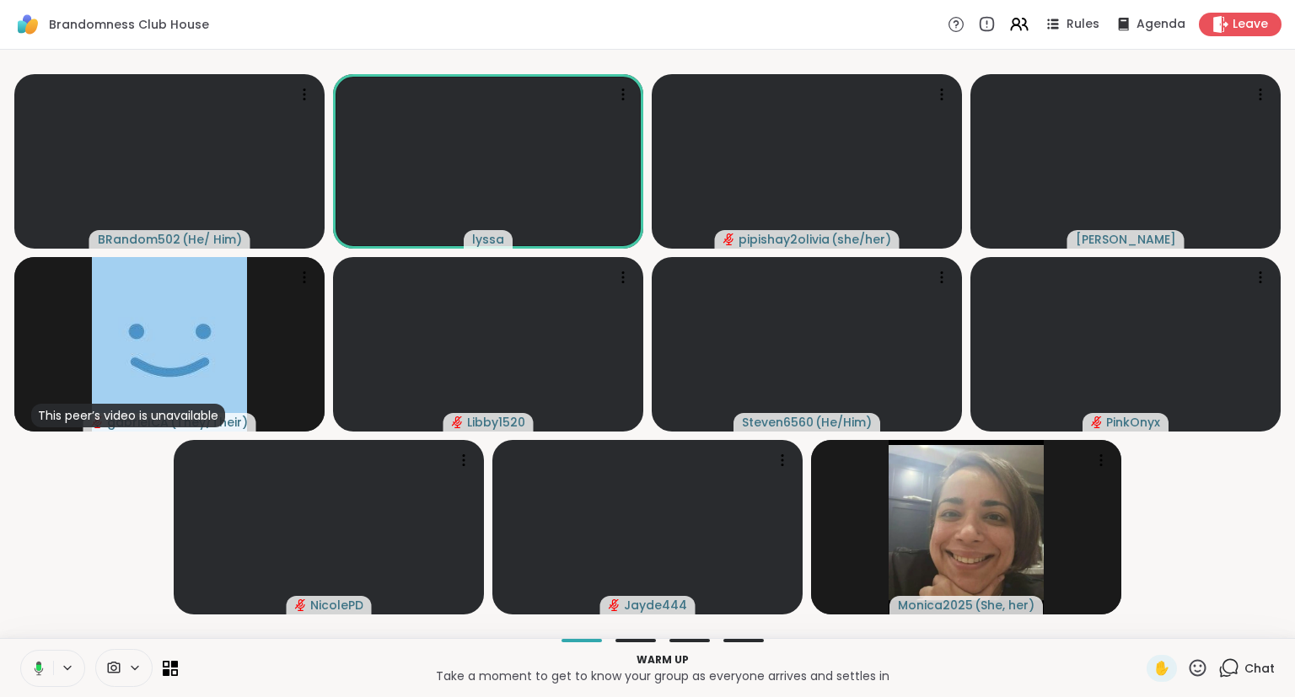
click at [40, 672] on icon at bounding box center [39, 668] width 9 height 14
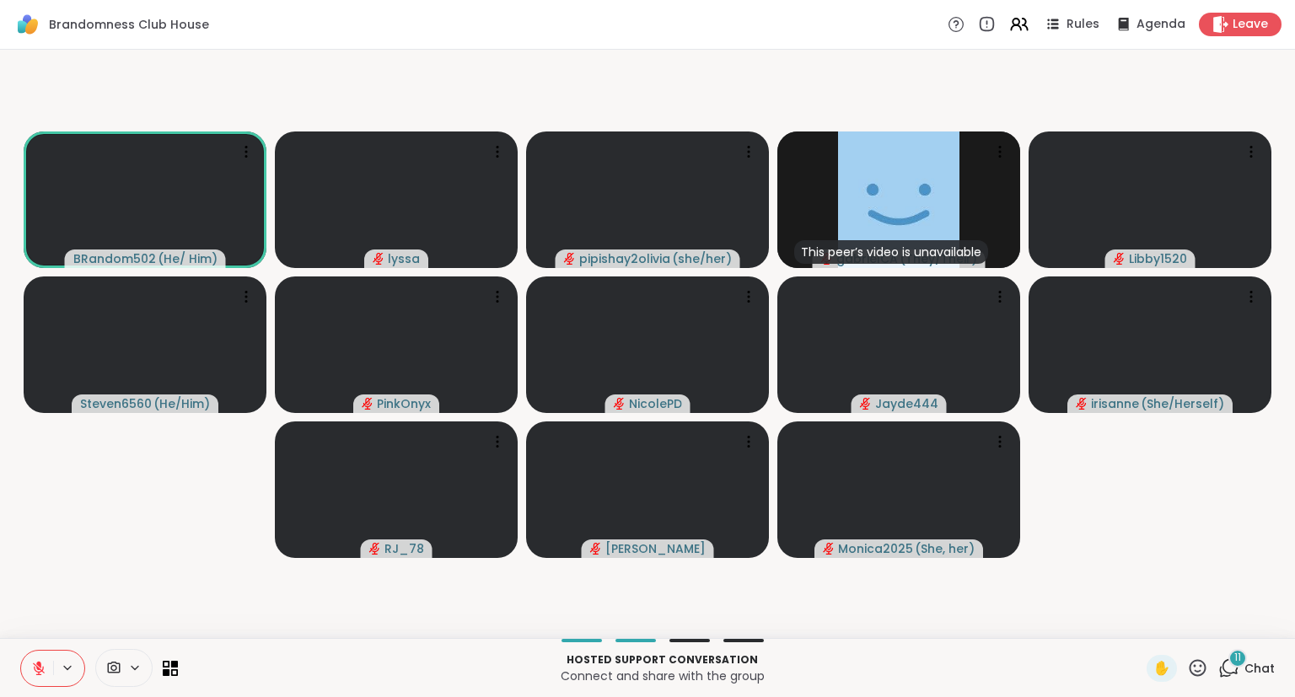
click at [35, 666] on icon at bounding box center [38, 668] width 15 height 15
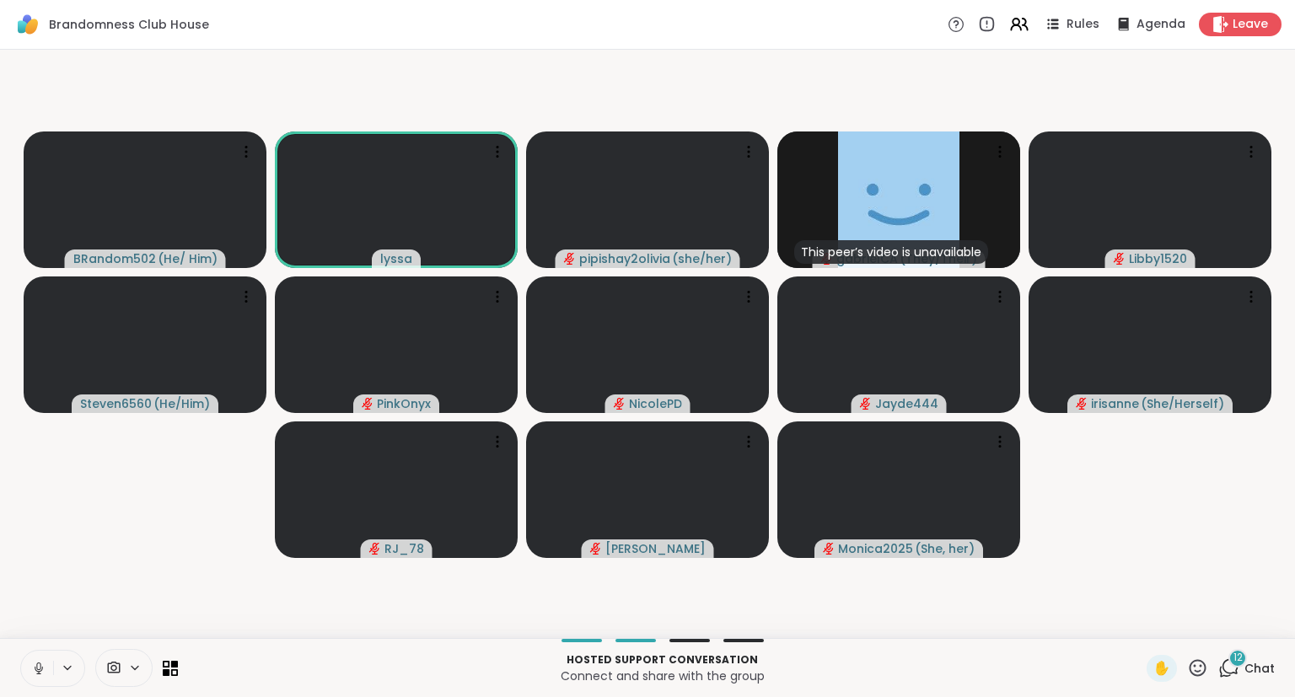
click at [42, 664] on icon at bounding box center [38, 668] width 15 height 15
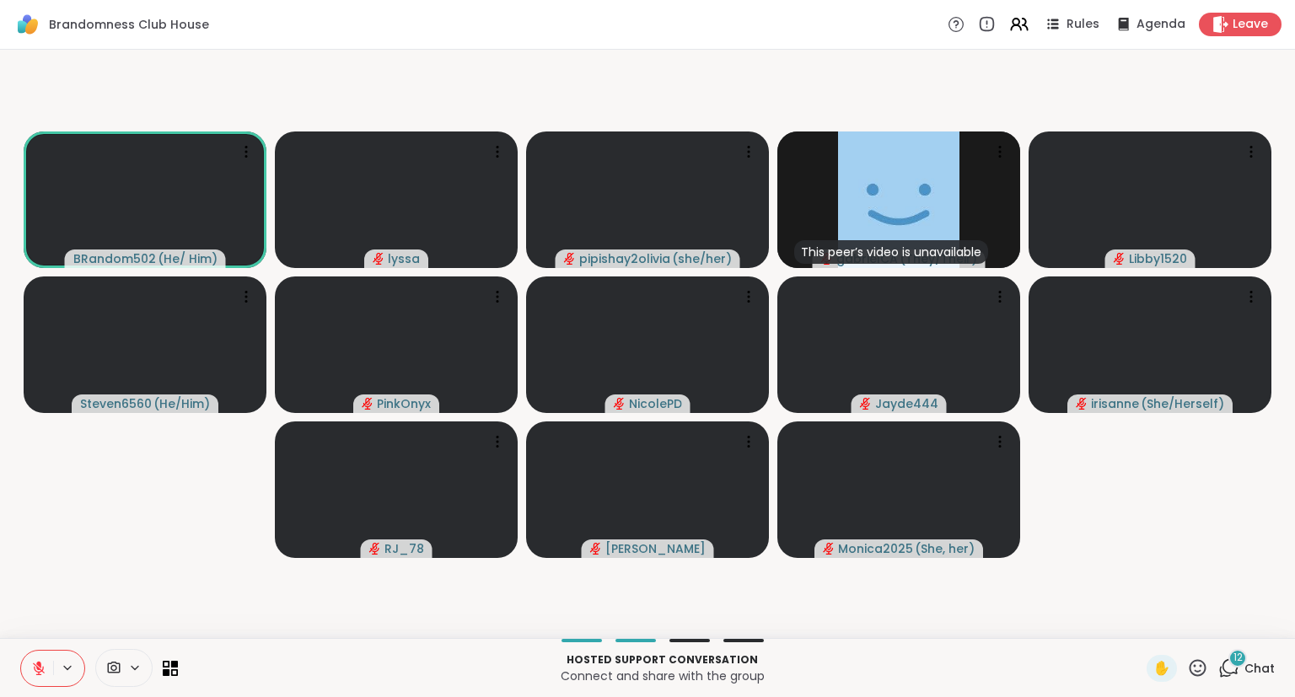
click at [34, 669] on icon at bounding box center [38, 668] width 15 height 15
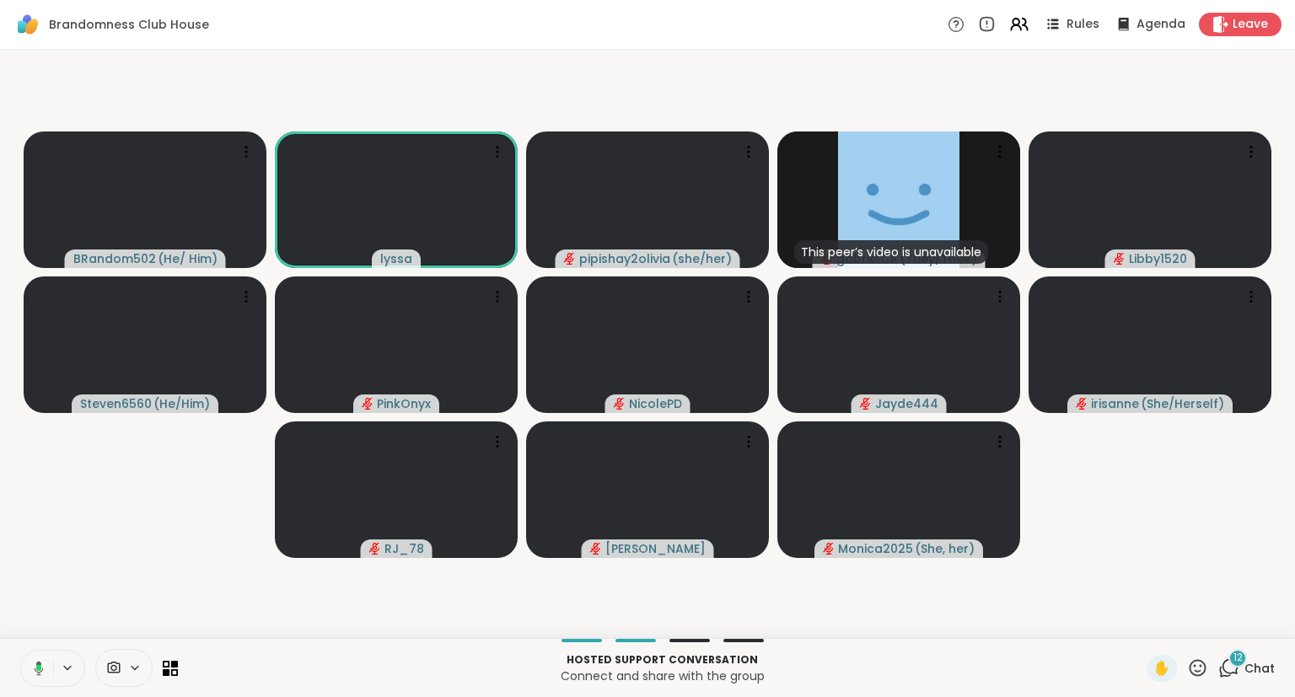
click at [40, 665] on icon at bounding box center [38, 667] width 5 height 7
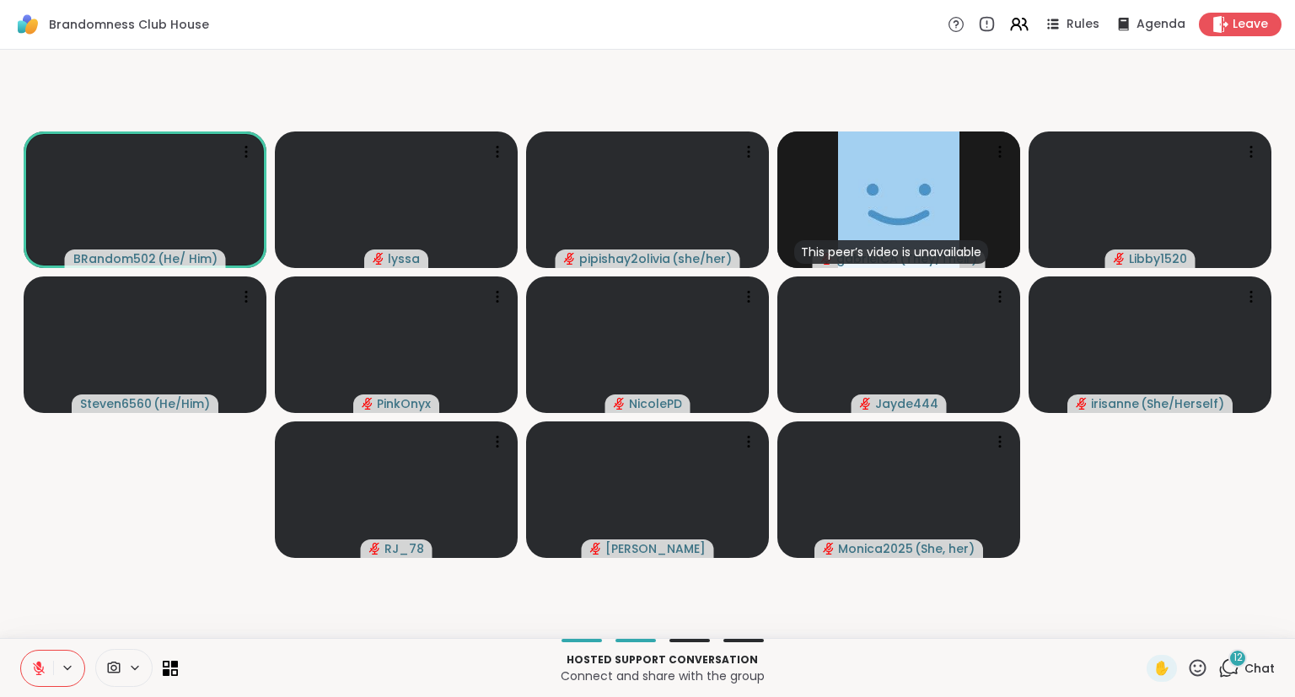
click at [1200, 663] on icon at bounding box center [1197, 668] width 21 height 21
click at [1145, 622] on span "❤️" at bounding box center [1148, 624] width 17 height 20
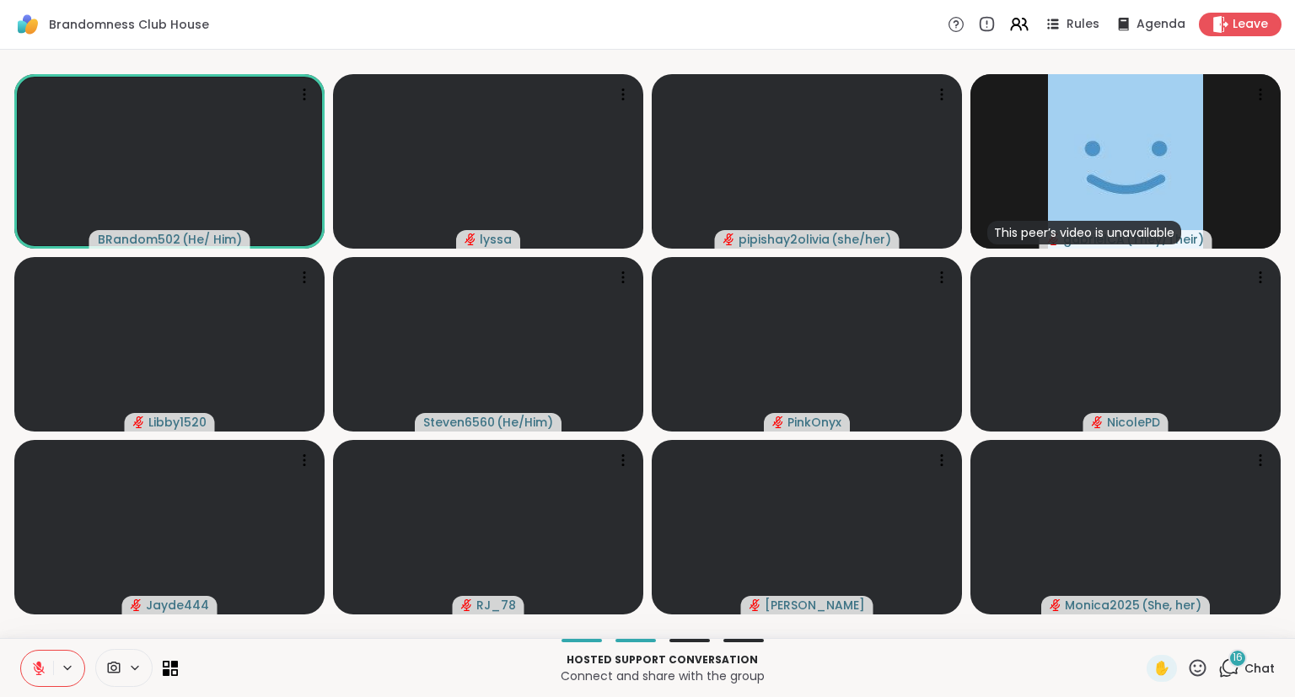
click at [1242, 666] on div "16" at bounding box center [1237, 658] width 19 height 19
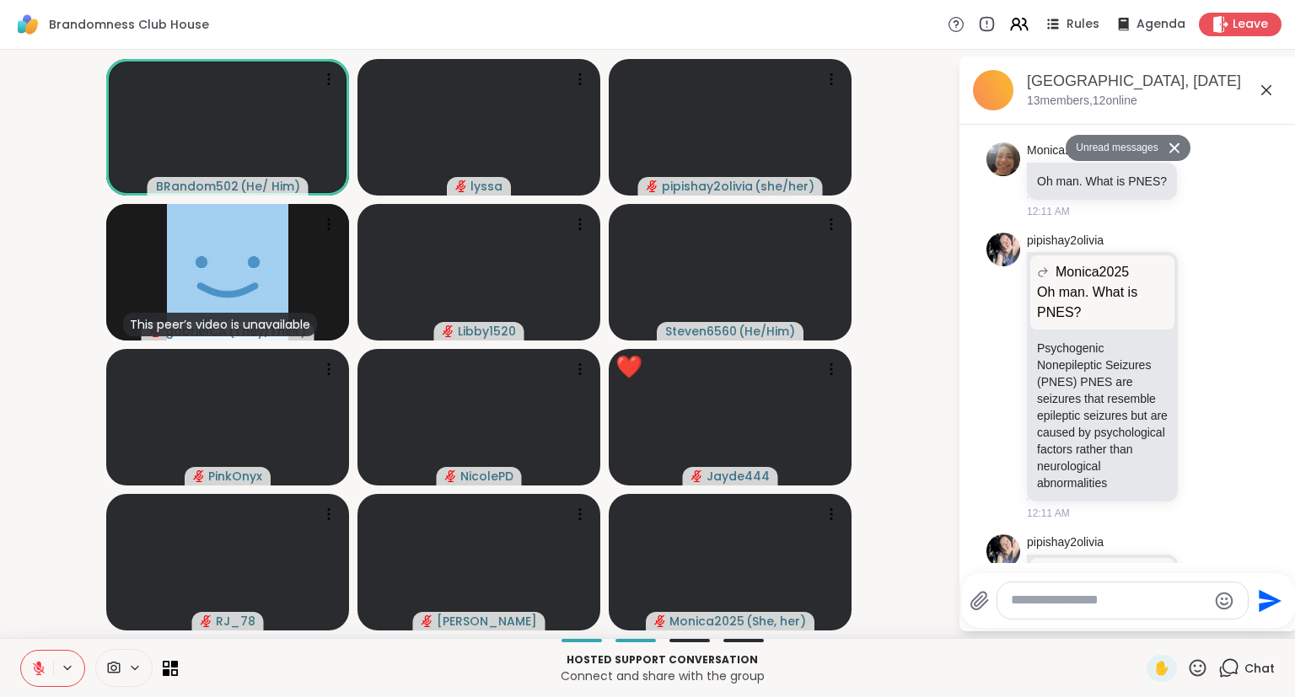
scroll to position [1287, 0]
click at [1263, 78] on div "[GEOGRAPHIC_DATA], [DATE]" at bounding box center [1155, 81] width 256 height 21
click at [1266, 89] on icon at bounding box center [1266, 90] width 10 height 10
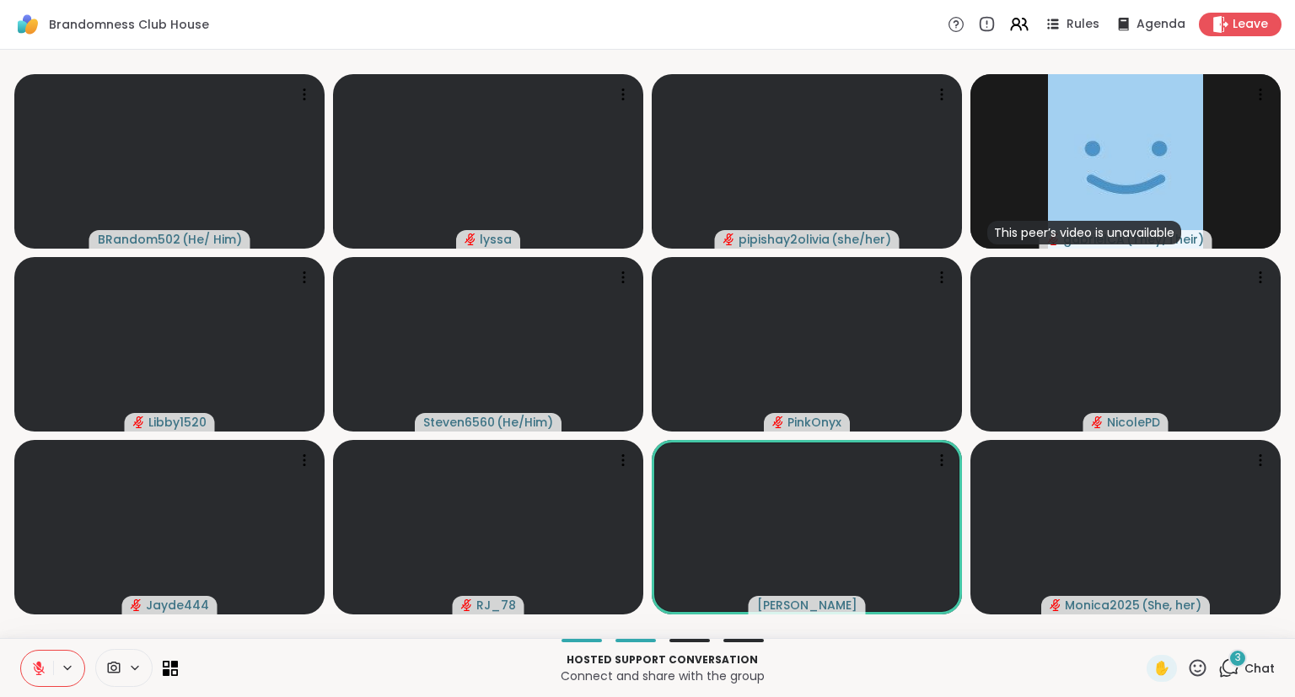
click at [1182, 663] on div "✋" at bounding box center [1177, 668] width 62 height 27
click at [1192, 664] on icon at bounding box center [1197, 667] width 17 height 17
click at [1140, 625] on span "❤️" at bounding box center [1148, 624] width 17 height 20
click at [1199, 668] on icon at bounding box center [1197, 668] width 21 height 21
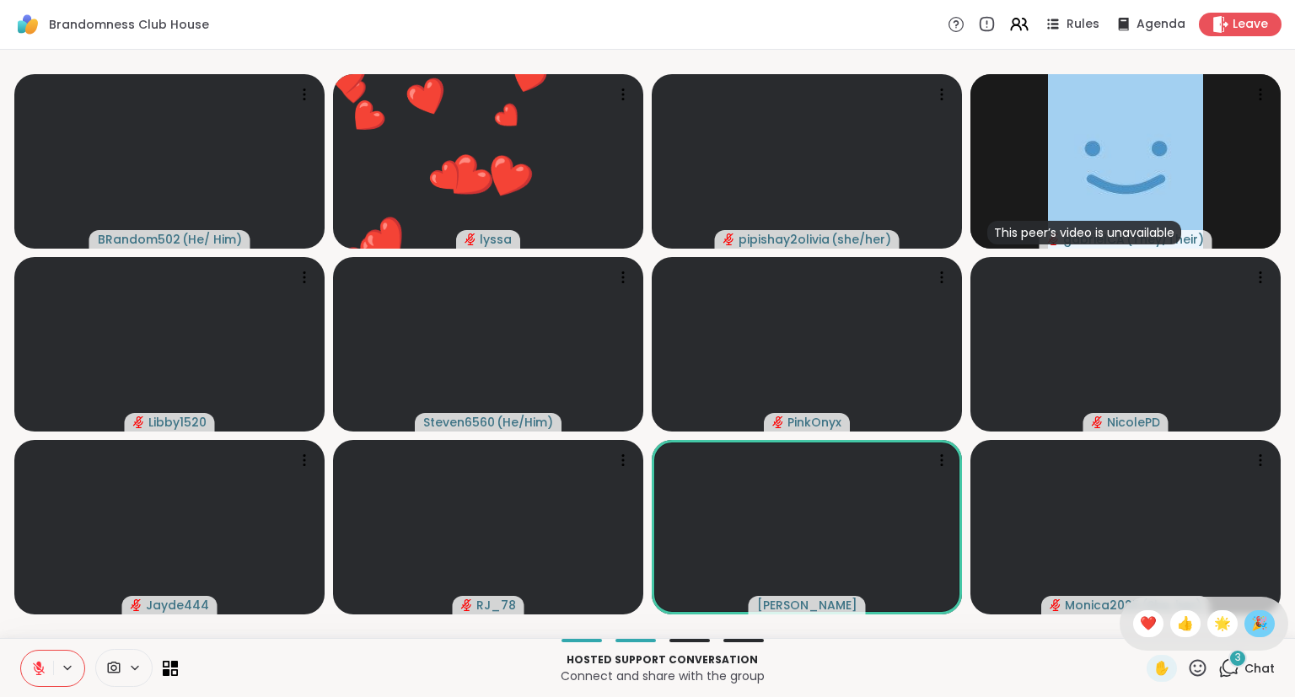
click at [1248, 633] on div "🎉" at bounding box center [1259, 623] width 30 height 27
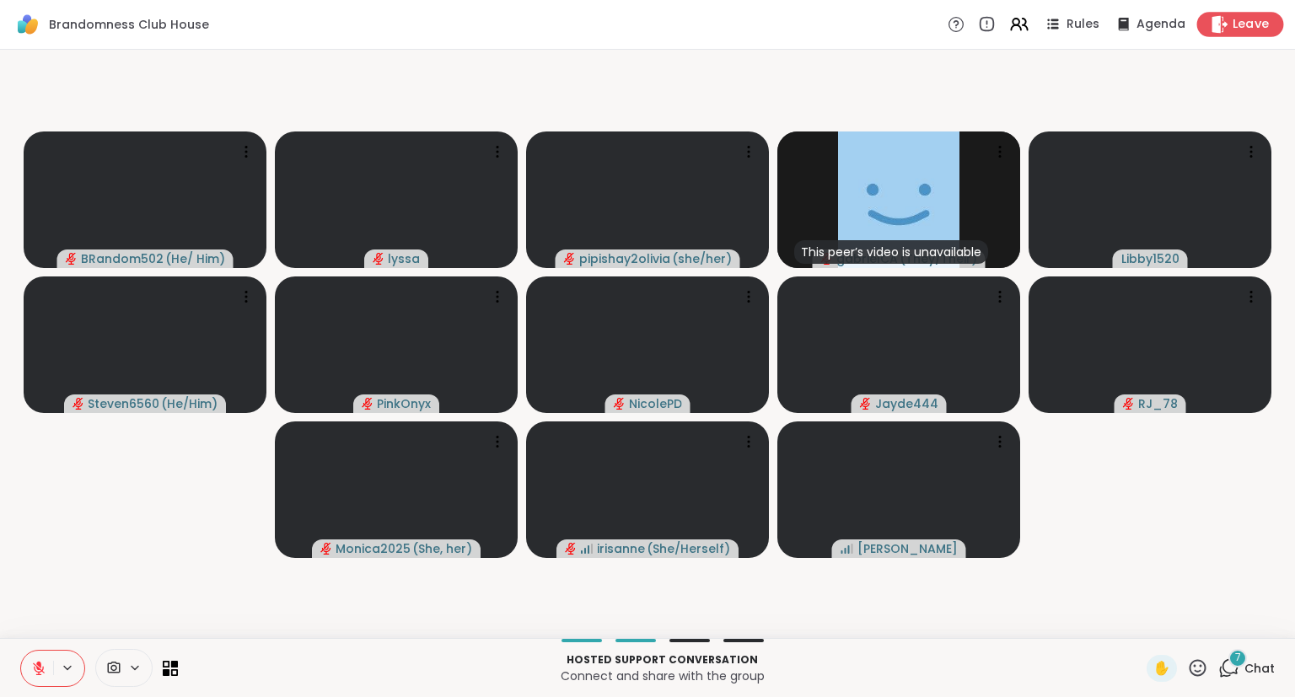
click at [1207, 30] on div "Leave" at bounding box center [1240, 24] width 87 height 24
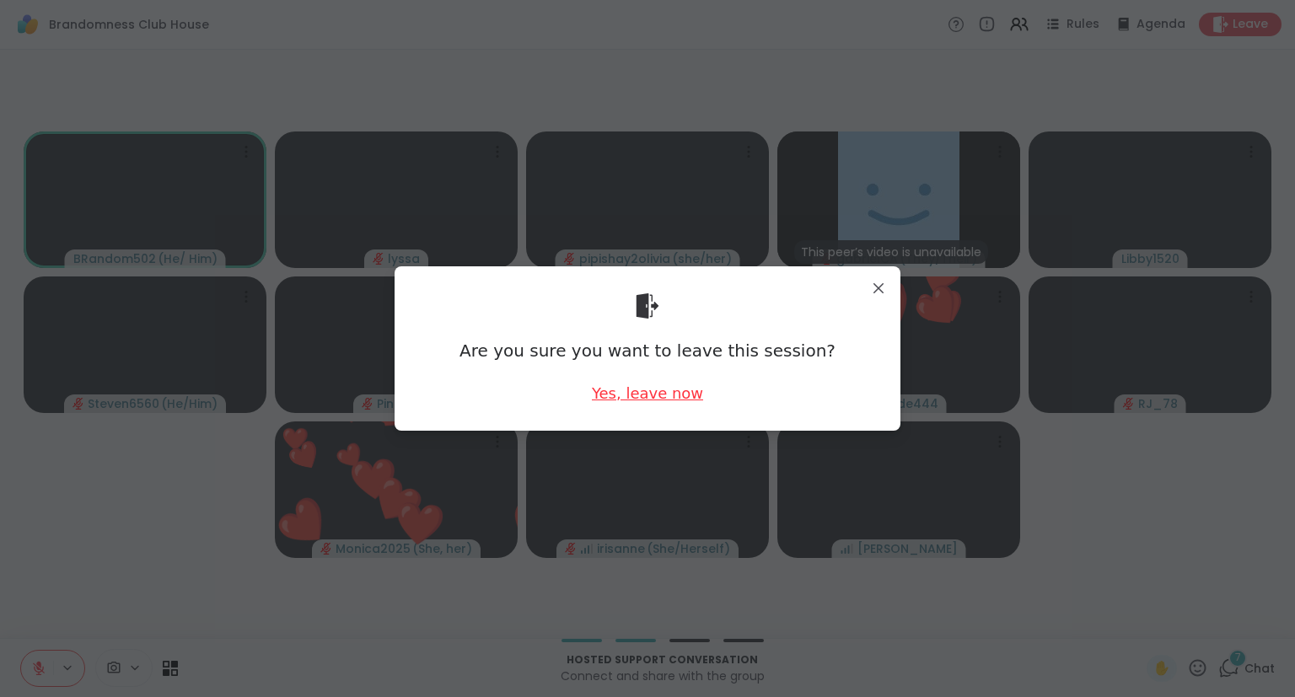
click at [656, 396] on div "Yes, leave now" at bounding box center [647, 393] width 111 height 21
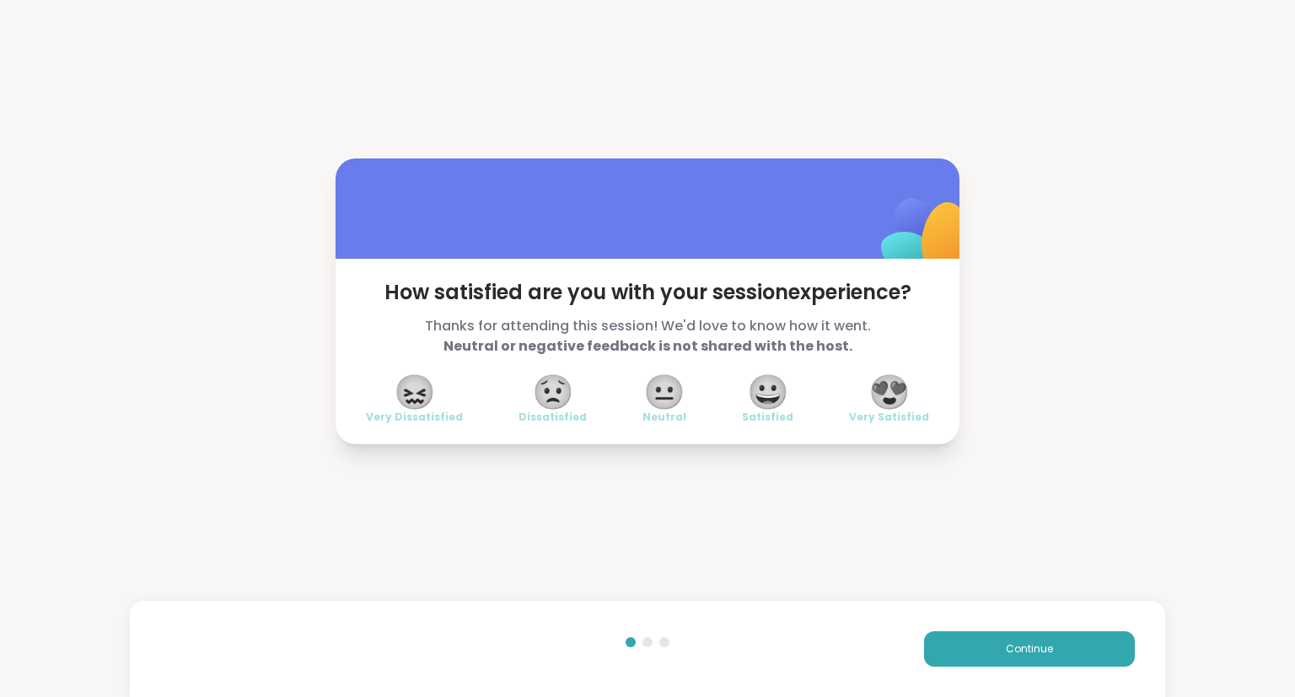
click at [1290, 588] on div "How satisfied are you with your session experience? Thanks for attending this s…" at bounding box center [647, 301] width 1295 height 603
